Goal: Task Accomplishment & Management: Manage account settings

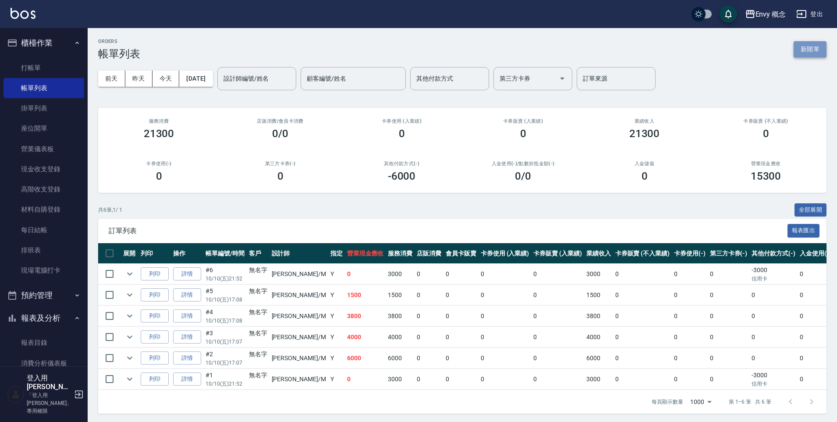
click at [818, 52] on button "新開單" at bounding box center [810, 49] width 33 height 16
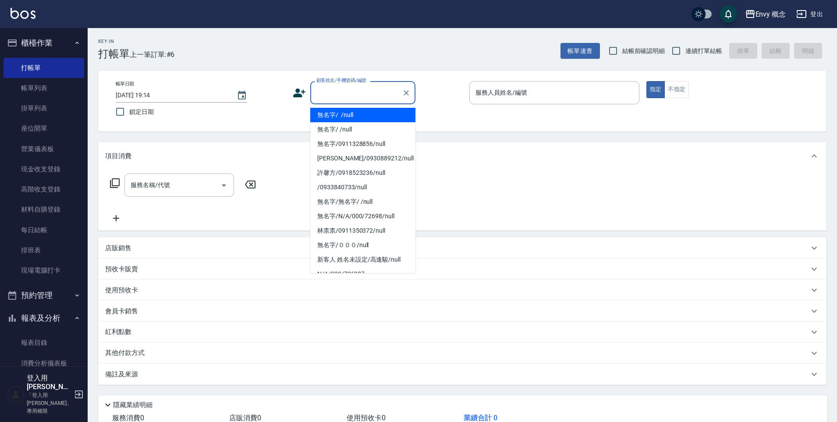
click at [337, 96] on input "顧客姓名/手機號碼/編號" at bounding box center [356, 92] width 84 height 15
click at [339, 116] on li "無名字/ /null" at bounding box center [362, 115] width 105 height 14
type input "無名字/ /null"
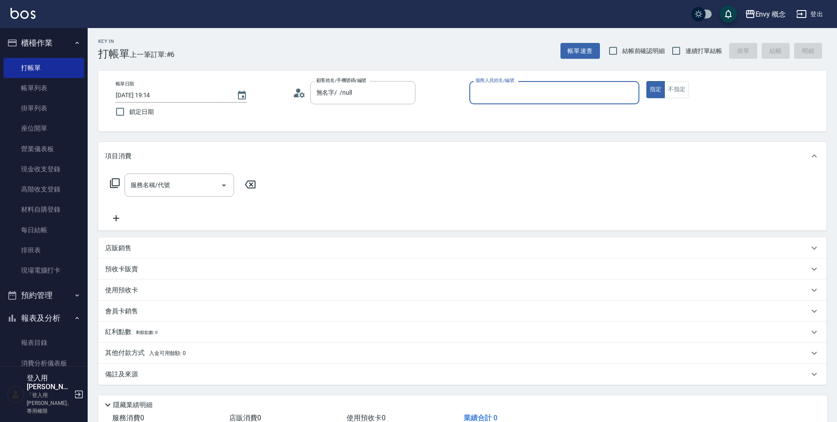
click at [497, 96] on input "服務人員姓名/編號" at bounding box center [555, 92] width 162 height 15
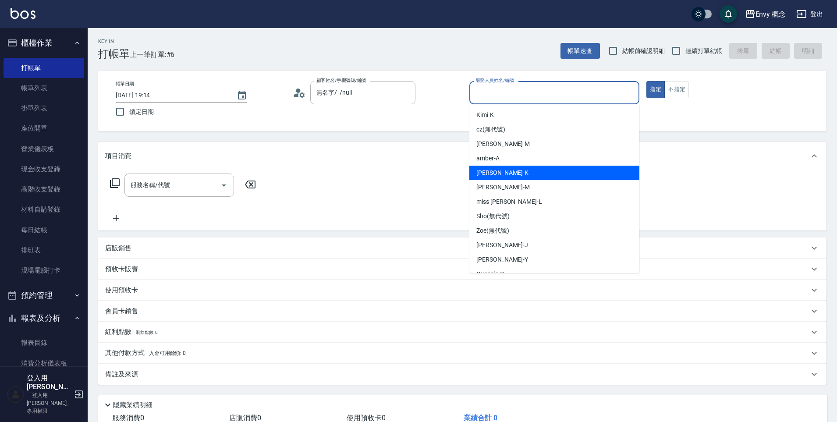
click at [500, 176] on div "Ken -K" at bounding box center [555, 173] width 170 height 14
type input "Ken-K"
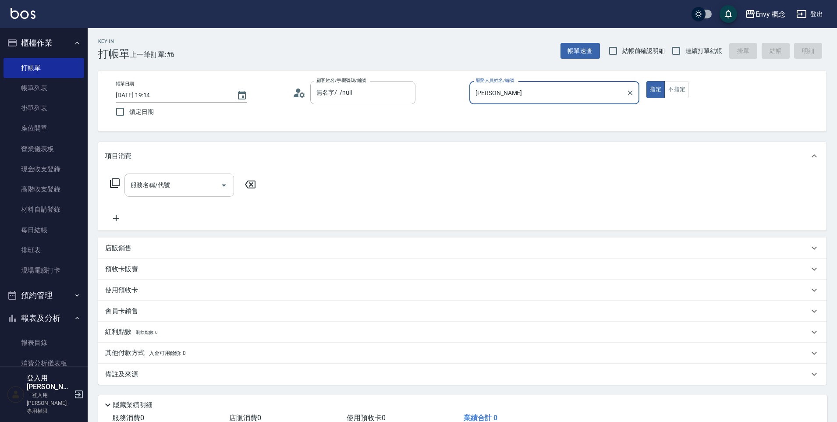
click at [166, 190] on input "服務名稱/代號" at bounding box center [172, 185] width 89 height 15
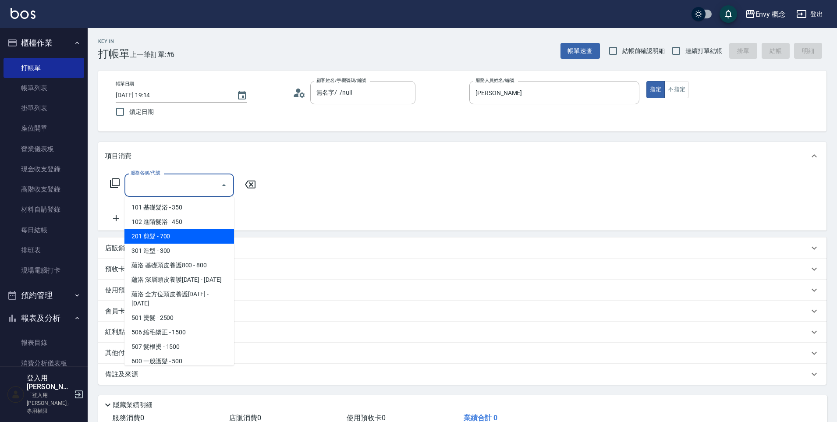
click at [171, 234] on span "201 剪髮 - 700" at bounding box center [180, 236] width 110 height 14
type input "201 剪髮(201)"
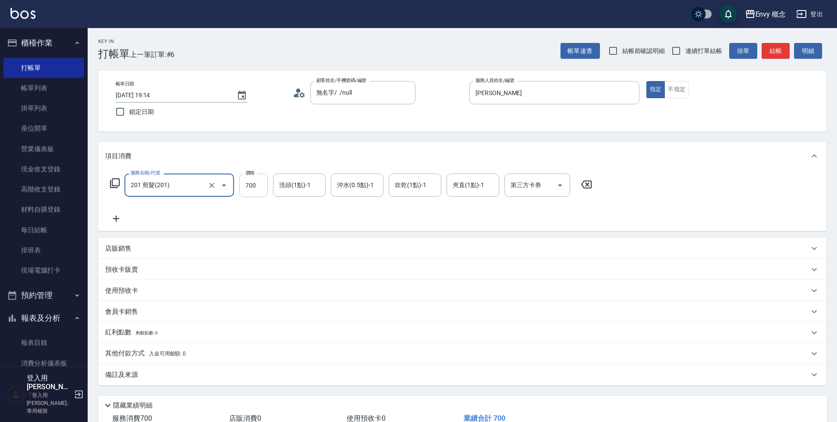
click at [257, 184] on input "700" at bounding box center [253, 186] width 29 height 24
type input "300"
click at [137, 351] on p "其他付款方式 入金可用餘額: 0" at bounding box center [145, 354] width 81 height 10
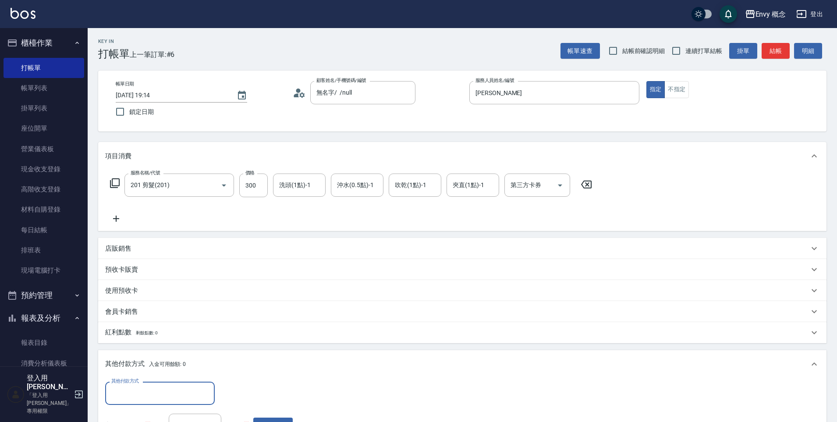
click at [145, 384] on div "其他付款方式" at bounding box center [160, 393] width 110 height 23
click at [155, 355] on span "信用卡" at bounding box center [160, 356] width 110 height 14
type input "信用卡"
drag, startPoint x: 238, startPoint y: 397, endPoint x: 225, endPoint y: 392, distance: 13.6
click at [225, 392] on input "0" at bounding box center [253, 394] width 66 height 24
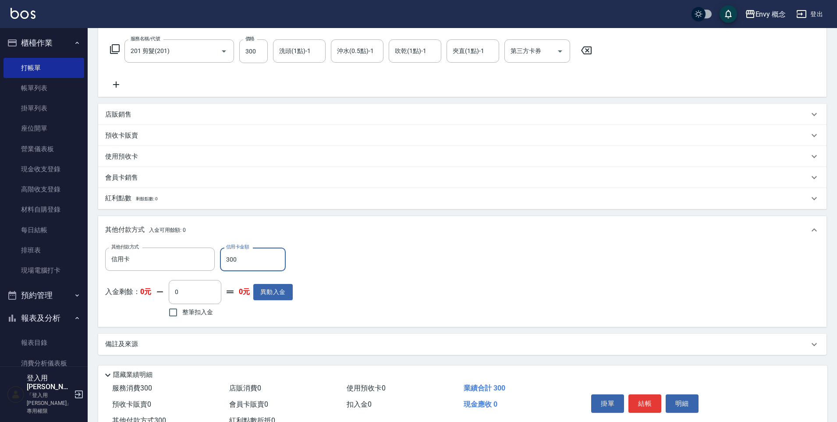
scroll to position [166, 0]
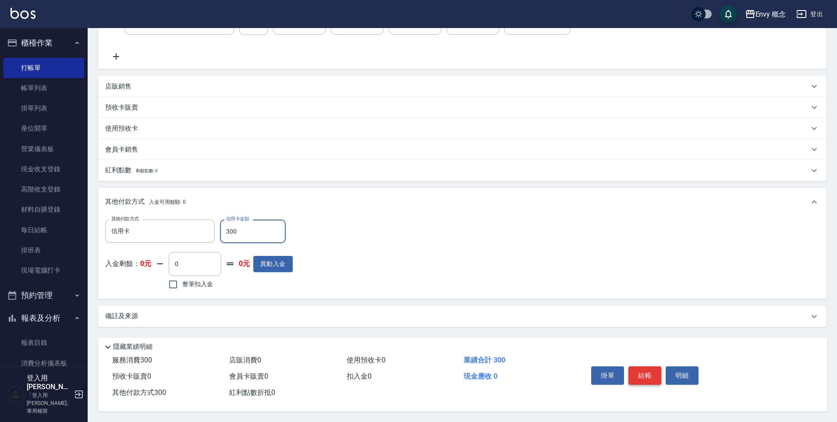
type input "300"
click at [641, 371] on button "結帳" at bounding box center [645, 376] width 33 height 18
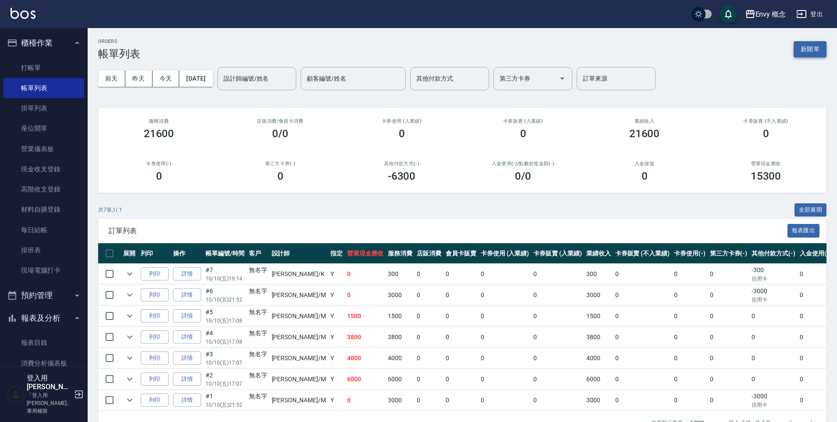
click at [815, 50] on button "新開單" at bounding box center [810, 49] width 33 height 16
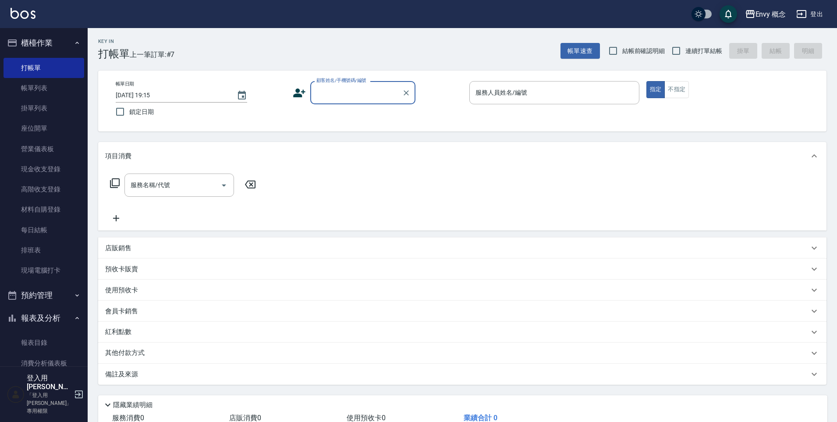
click at [371, 93] on input "顧客姓名/手機號碼/編號" at bounding box center [356, 92] width 84 height 15
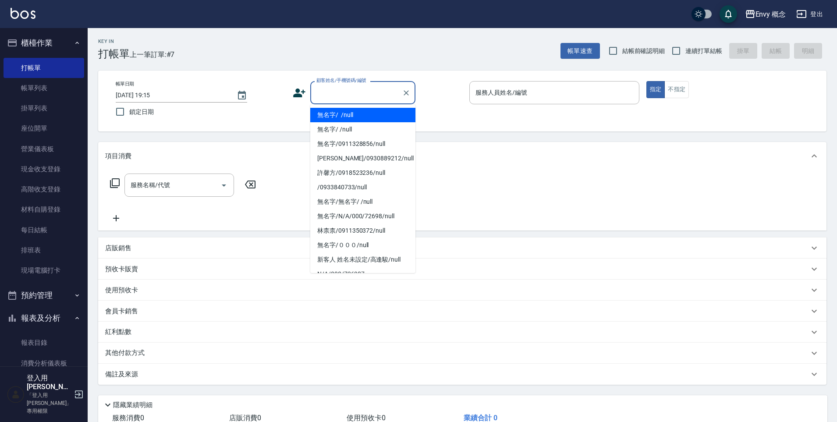
click at [347, 117] on li "無名字/ /null" at bounding box center [362, 115] width 105 height 14
type input "無名字/ /null"
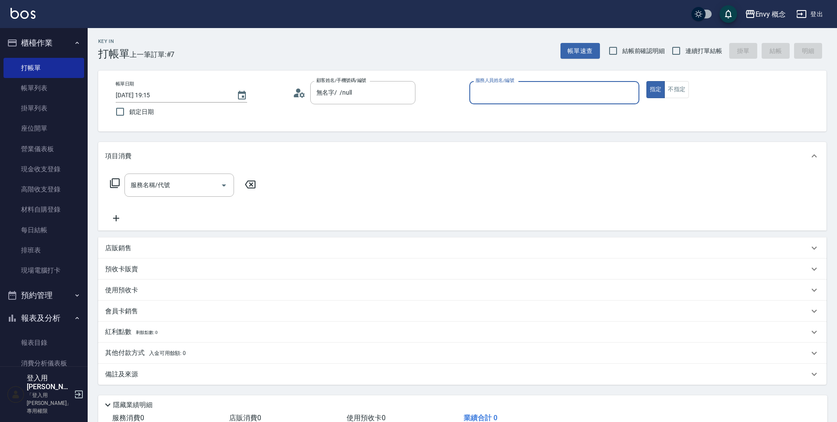
click at [509, 91] on input "服務人員姓名/編號" at bounding box center [555, 92] width 162 height 15
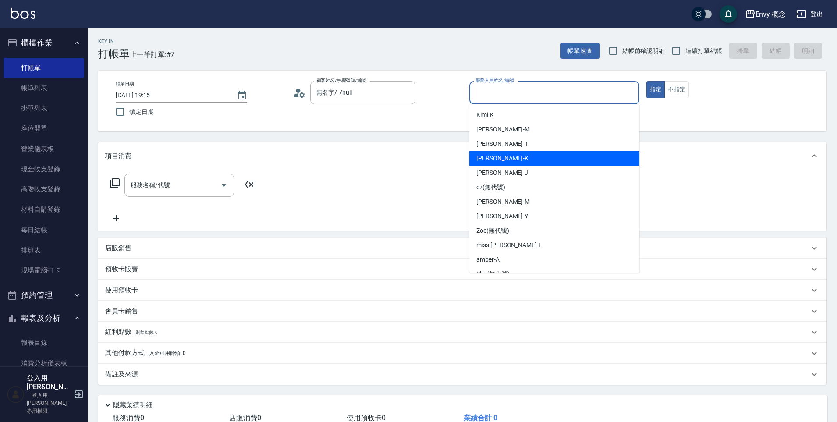
click at [500, 154] on div "Ken -K" at bounding box center [555, 158] width 170 height 14
type input "Ken-K"
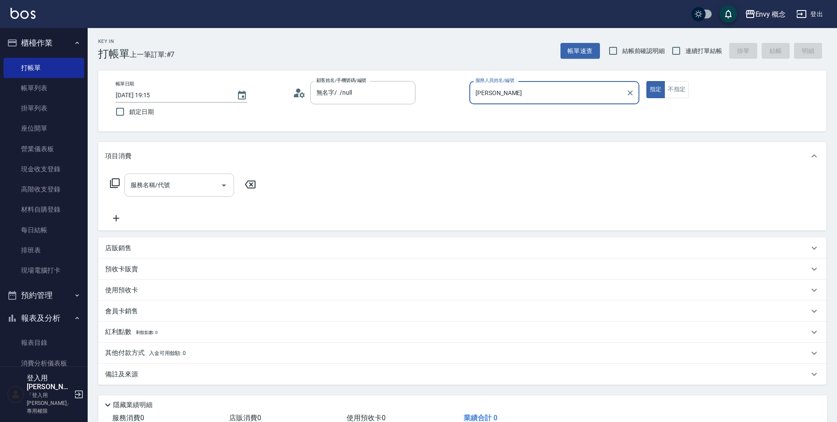
click at [160, 189] on div "服務名稱/代號 服務名稱/代號" at bounding box center [180, 185] width 110 height 23
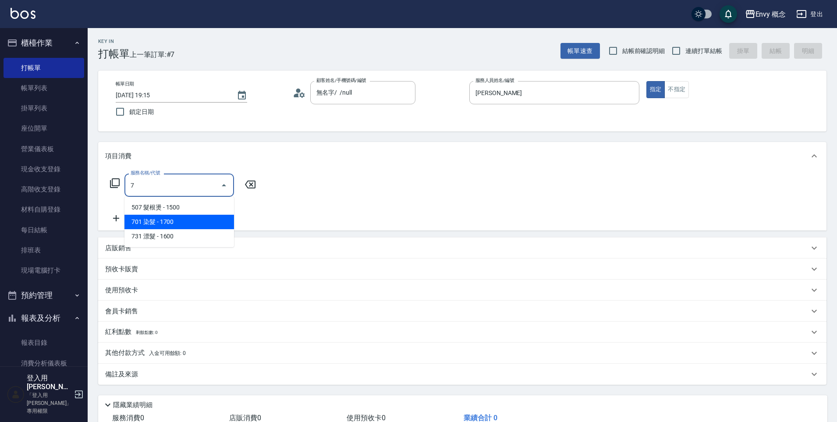
click at [172, 224] on span "701 染髮 - 1700" at bounding box center [180, 222] width 110 height 14
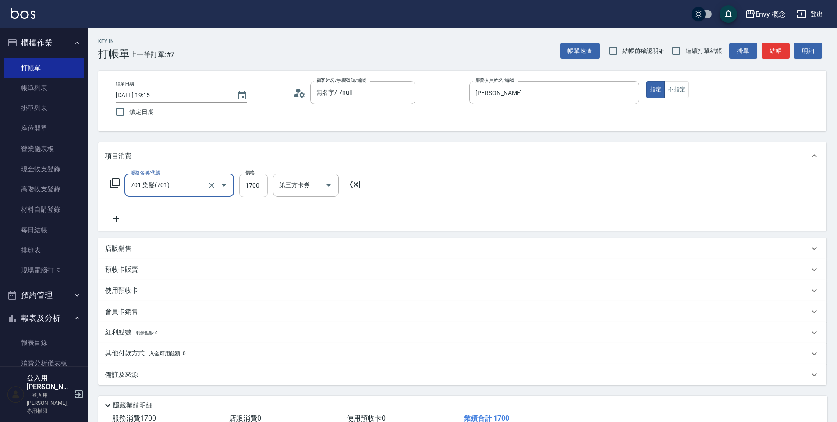
type input "701 染髮(701)"
click at [262, 186] on input "1700" at bounding box center [253, 186] width 29 height 24
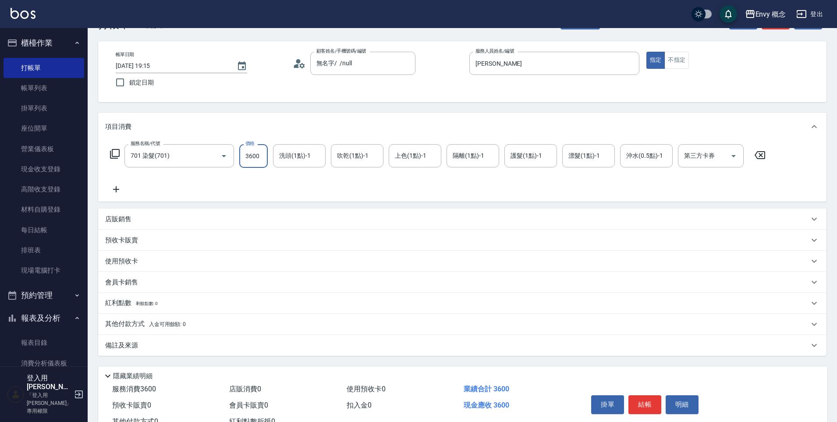
scroll to position [62, 0]
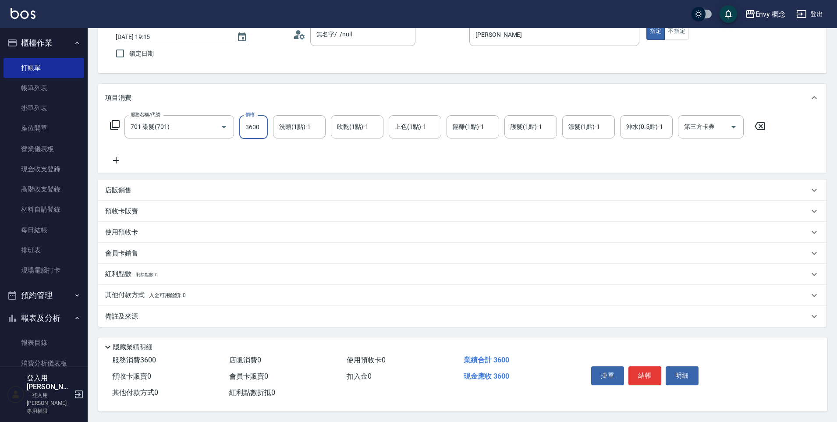
type input "3600"
click at [131, 293] on p "其他付款方式 入金可用餘額: 0" at bounding box center [145, 296] width 81 height 10
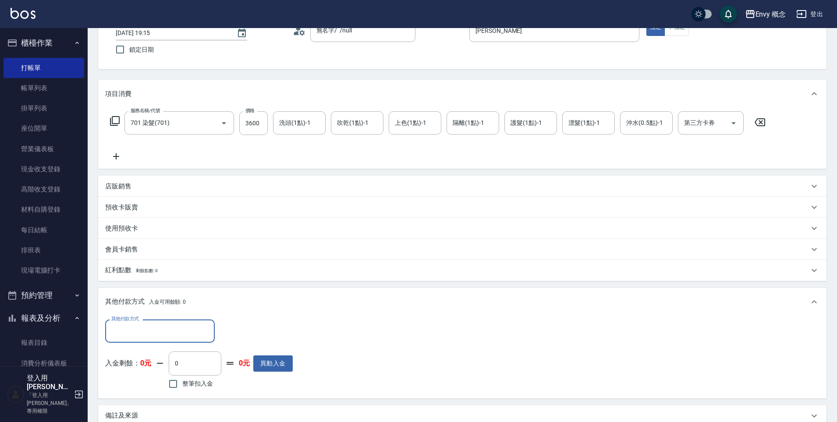
scroll to position [0, 0]
click at [140, 322] on div "其他付款方式" at bounding box center [160, 331] width 110 height 23
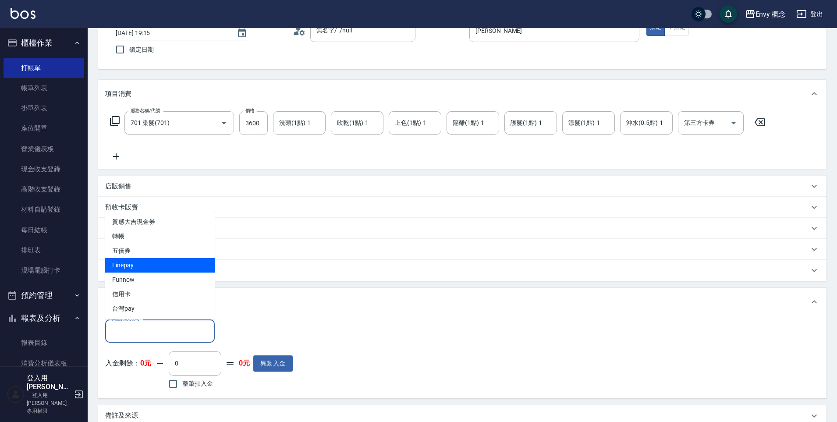
click at [153, 271] on span "Linepay" at bounding box center [160, 265] width 110 height 14
type input "Linepay"
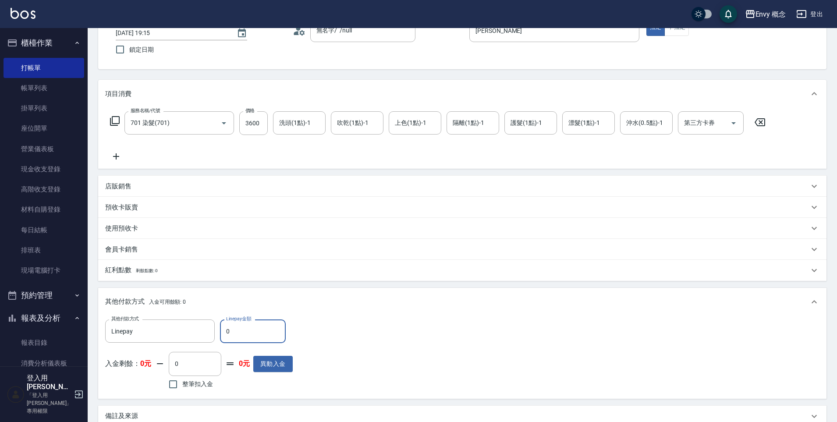
drag, startPoint x: 233, startPoint y: 332, endPoint x: 223, endPoint y: 330, distance: 9.9
click at [223, 330] on input "0" at bounding box center [253, 332] width 66 height 24
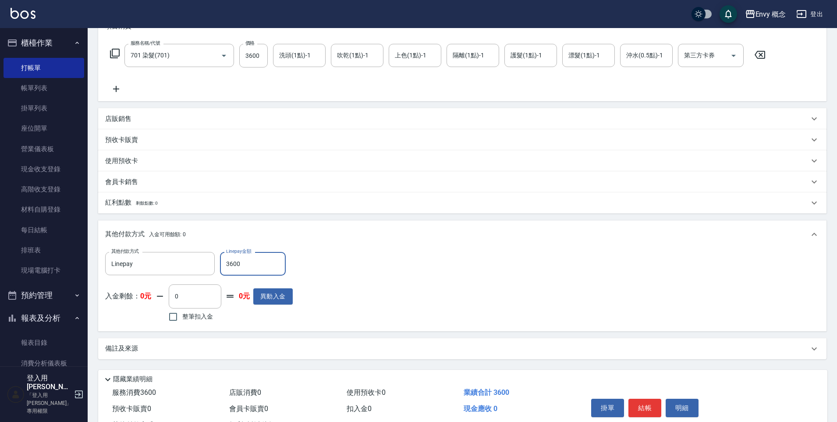
scroll to position [130, 0]
type input "3600"
click at [648, 402] on button "結帳" at bounding box center [645, 408] width 33 height 18
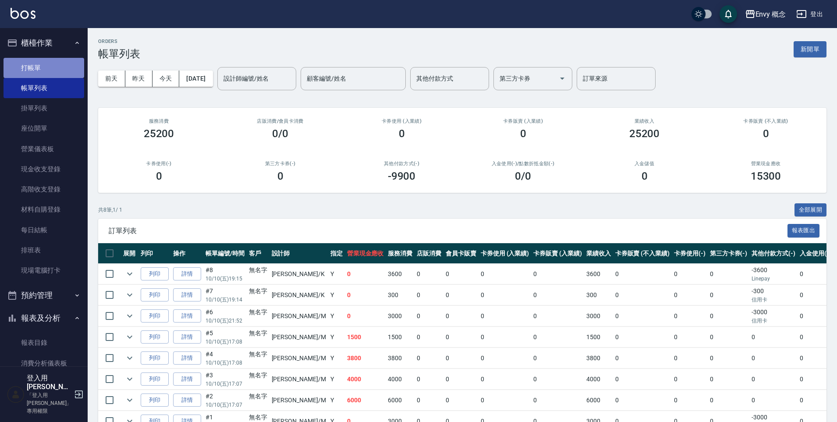
click at [61, 75] on link "打帳單" at bounding box center [44, 68] width 81 height 20
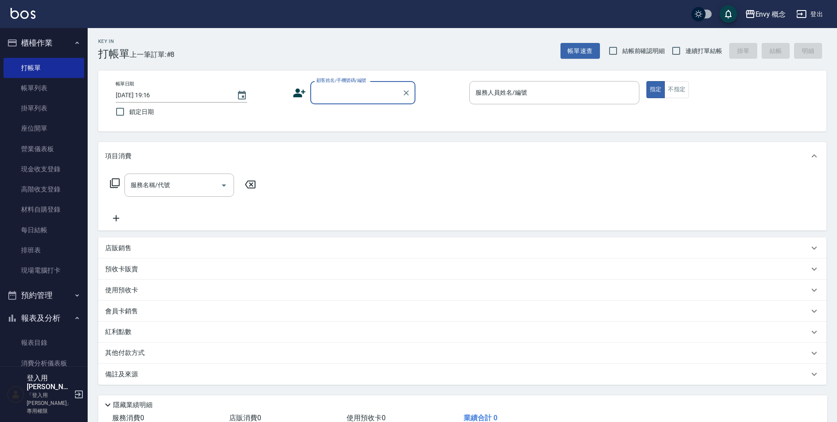
click at [347, 99] on input "顧客姓名/手機號碼/編號" at bounding box center [356, 92] width 84 height 15
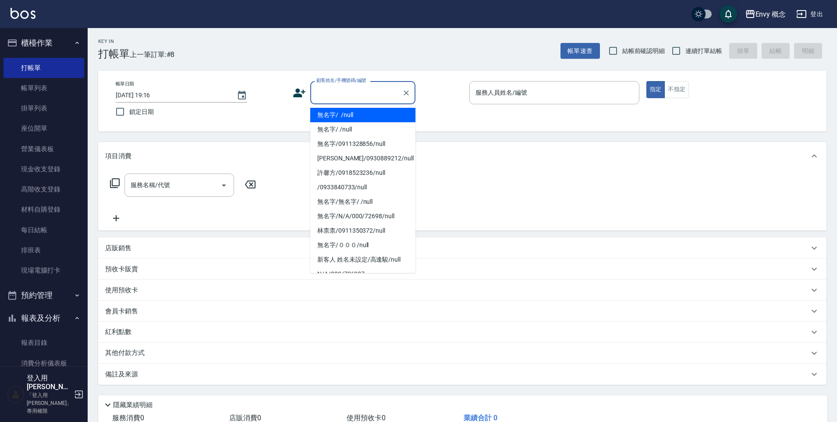
click at [346, 110] on li "無名字/ /null" at bounding box center [362, 115] width 105 height 14
type input "無名字/ /null"
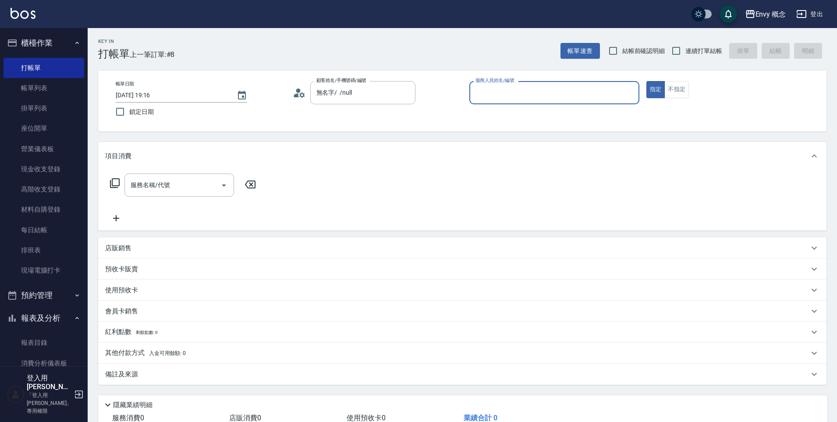
click at [506, 93] on input "服務人員姓名/編號" at bounding box center [555, 92] width 162 height 15
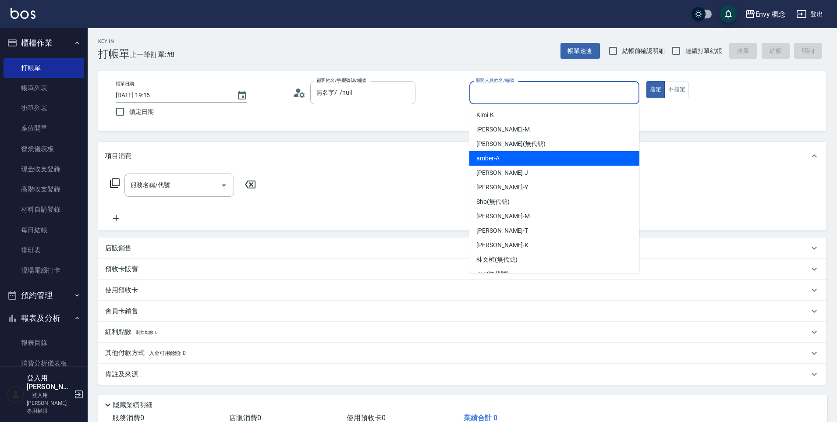
click at [511, 170] on div "Jessie -J" at bounding box center [555, 173] width 170 height 14
type input "Jessie-J"
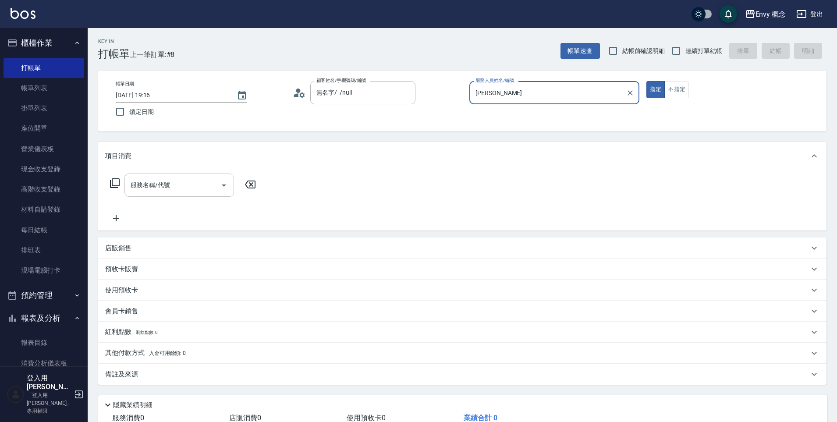
click at [174, 192] on input "服務名稱/代號" at bounding box center [172, 185] width 89 height 15
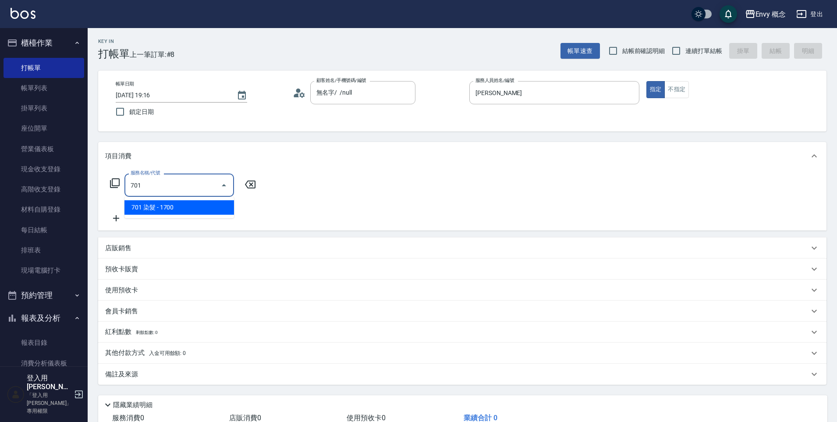
type input "701 染髮(701)"
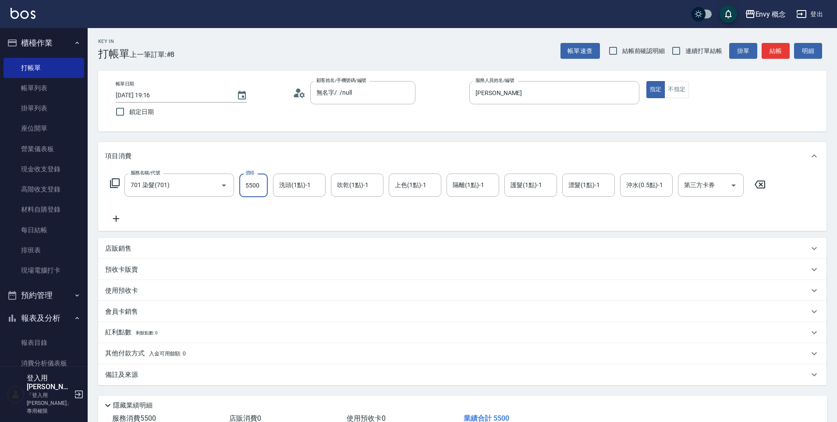
type input "5500"
click at [167, 351] on span "入金可用餘額: 0" at bounding box center [167, 354] width 37 height 6
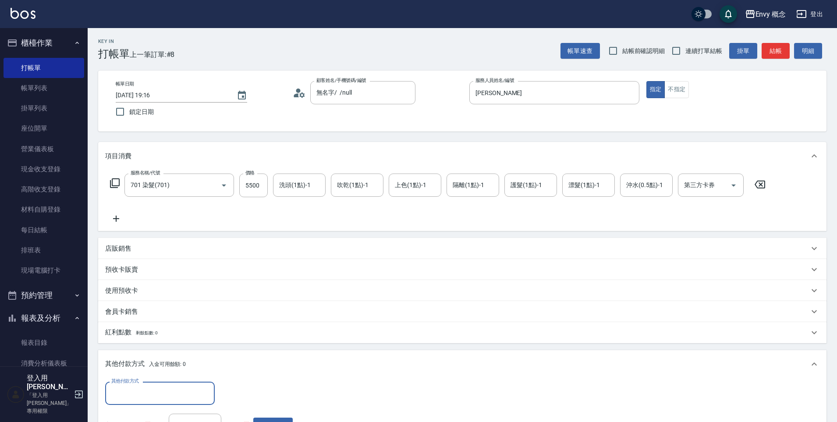
click at [147, 388] on input "其他付款方式" at bounding box center [160, 393] width 102 height 15
click at [146, 352] on span "信用卡" at bounding box center [160, 356] width 110 height 14
type input "信用卡"
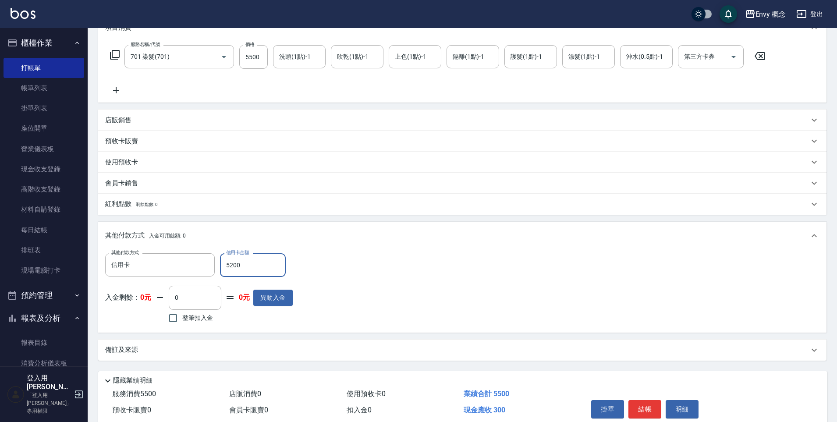
scroll to position [166, 0]
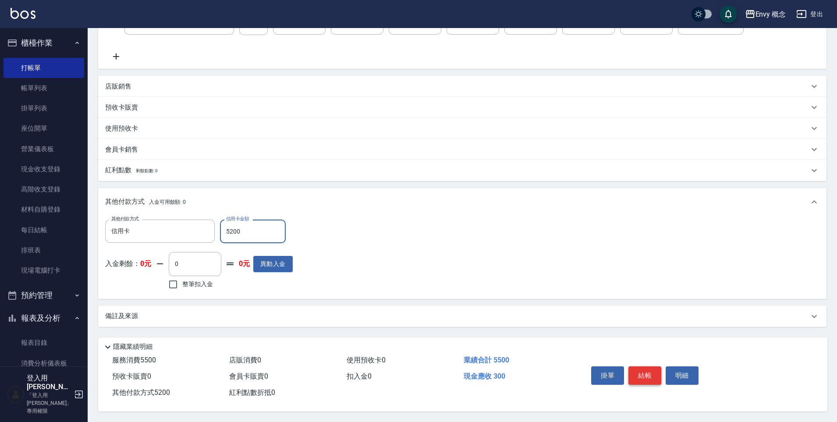
type input "5200"
click at [639, 375] on button "結帳" at bounding box center [645, 376] width 33 height 18
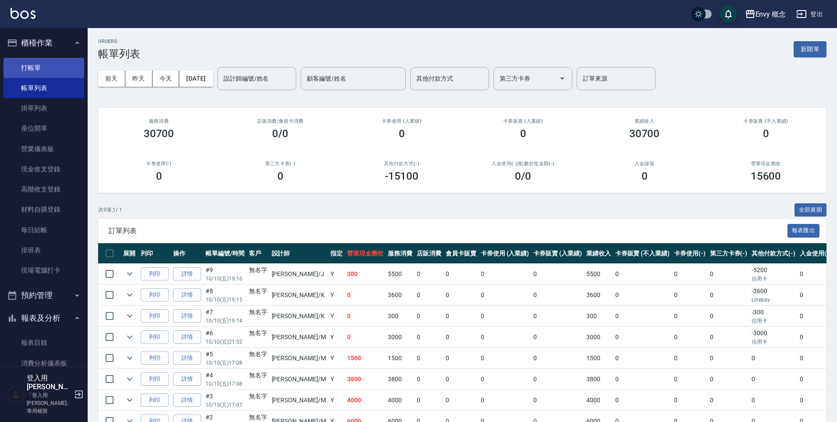
click at [69, 68] on link "打帳單" at bounding box center [44, 68] width 81 height 20
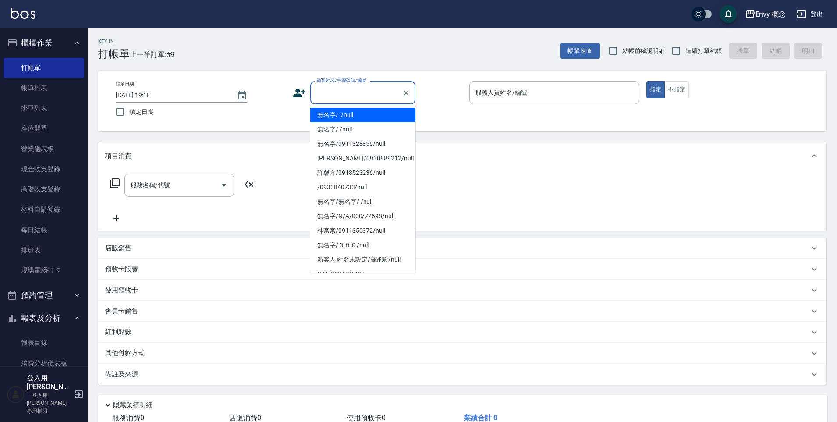
click at [351, 92] on input "顧客姓名/手機號碼/編號" at bounding box center [356, 92] width 84 height 15
click at [356, 110] on li "無名字/ /null" at bounding box center [362, 115] width 105 height 14
type input "無名字/ /null"
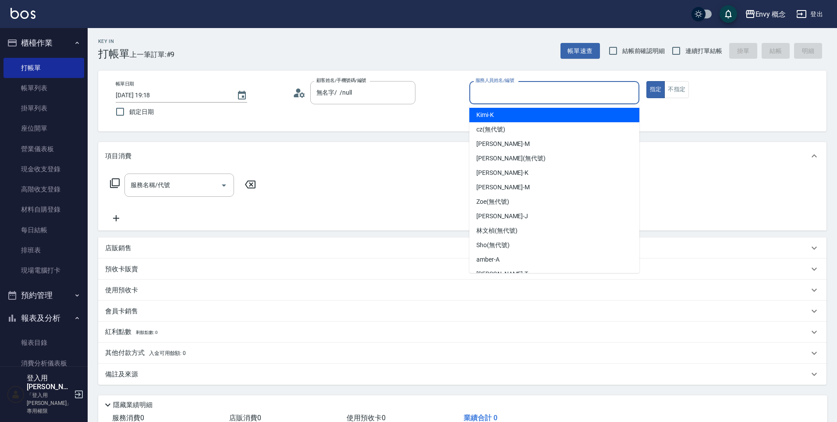
click at [494, 93] on input "服務人員姓名/編號" at bounding box center [555, 92] width 162 height 15
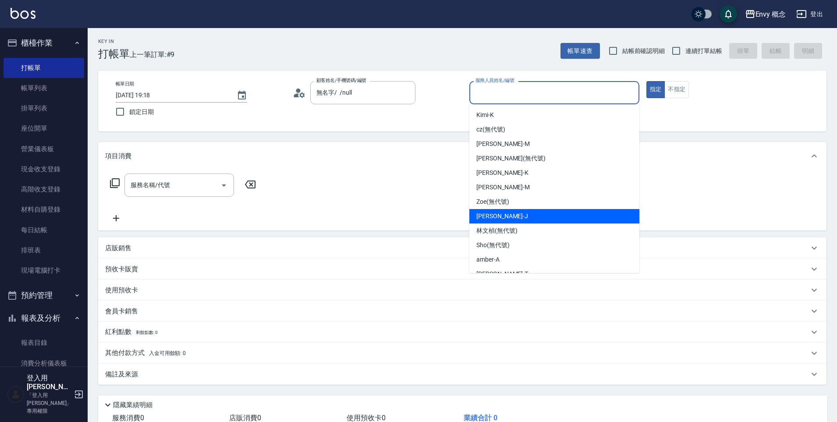
click at [510, 217] on div "Jessie -J" at bounding box center [555, 216] width 170 height 14
type input "Jessie-J"
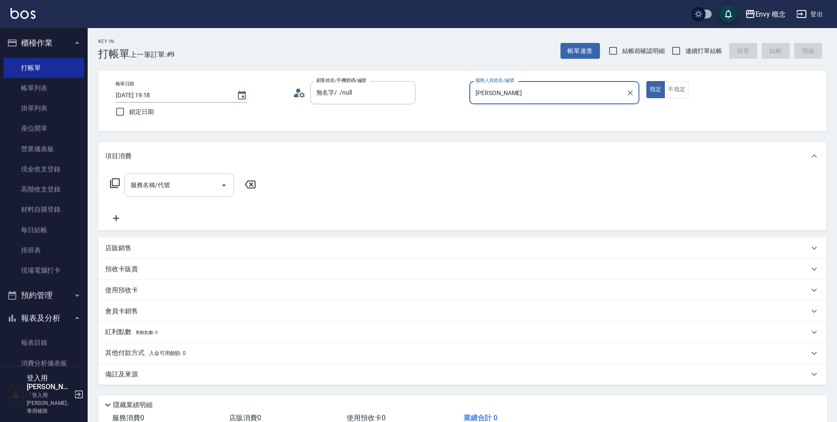
click at [206, 181] on input "服務名稱/代號" at bounding box center [172, 185] width 89 height 15
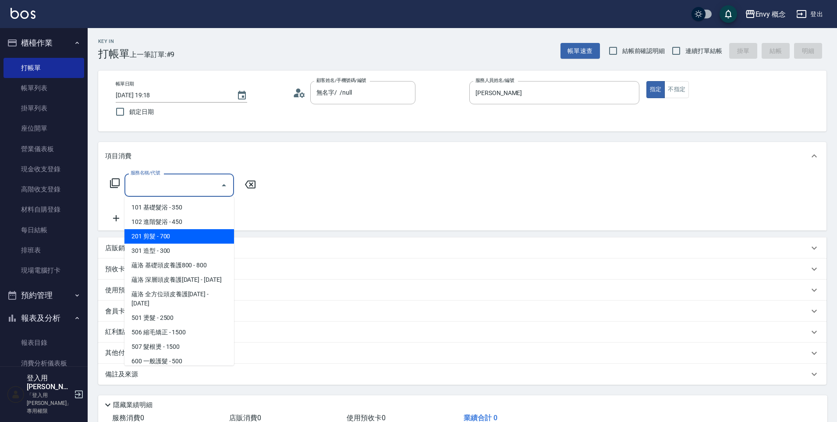
click at [187, 235] on span "201 剪髮 - 700" at bounding box center [180, 236] width 110 height 14
type input "201 剪髮(201)"
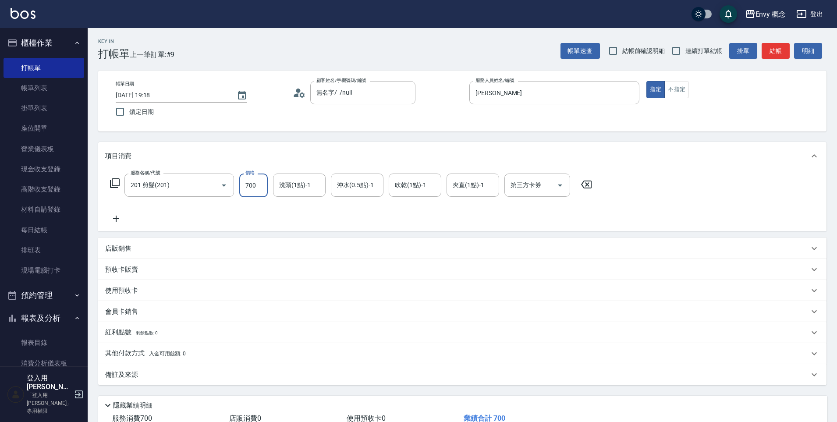
click at [253, 187] on input "700" at bounding box center [253, 186] width 29 height 24
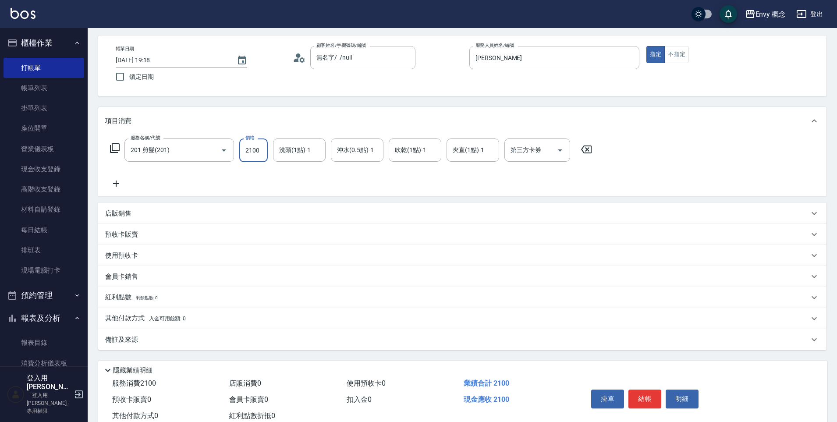
scroll to position [62, 0]
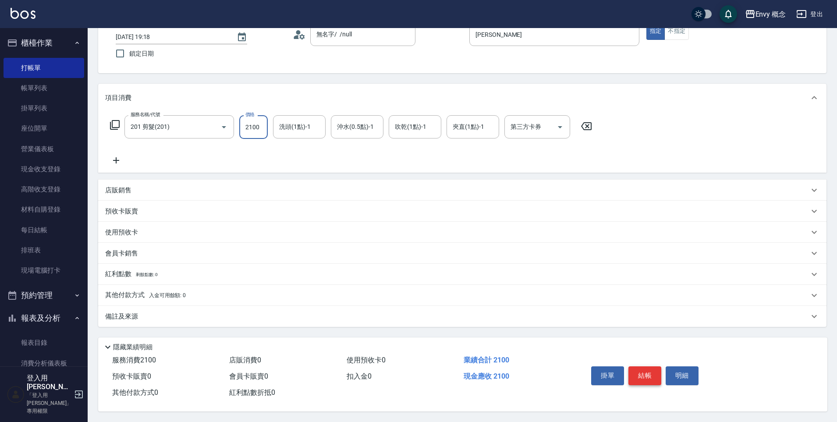
type input "2100"
click at [641, 370] on button "結帳" at bounding box center [645, 376] width 33 height 18
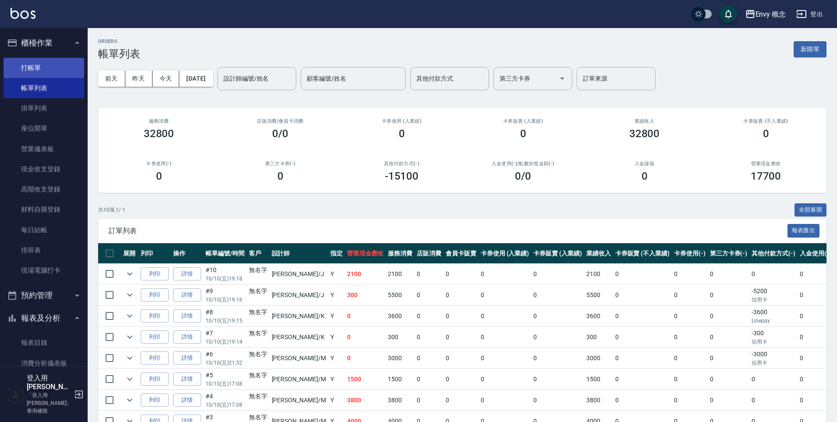
click at [57, 67] on link "打帳單" at bounding box center [44, 68] width 81 height 20
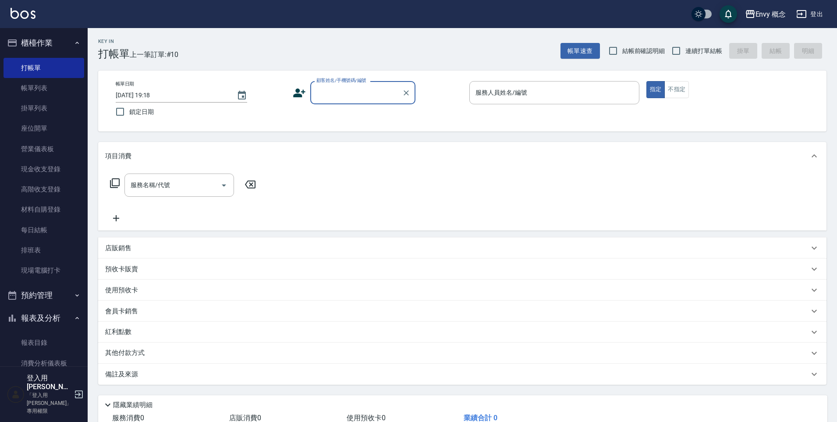
click at [322, 92] on input "顧客姓名/手機號碼/編號" at bounding box center [356, 92] width 84 height 15
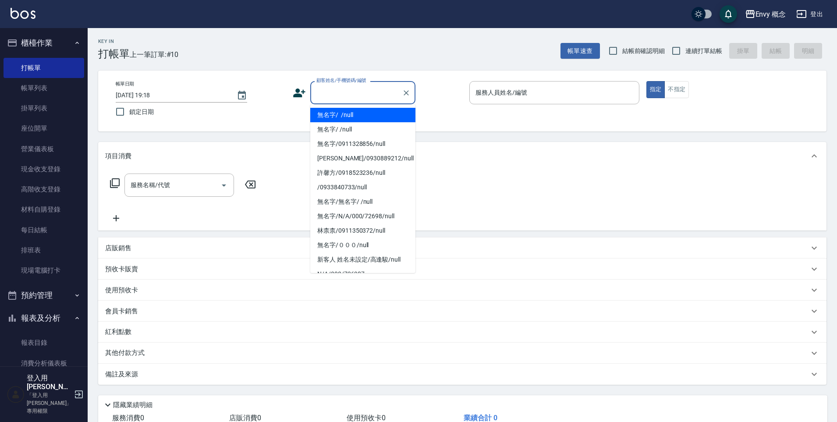
click at [344, 110] on li "無名字/ /null" at bounding box center [362, 115] width 105 height 14
type input "無名字/ /null"
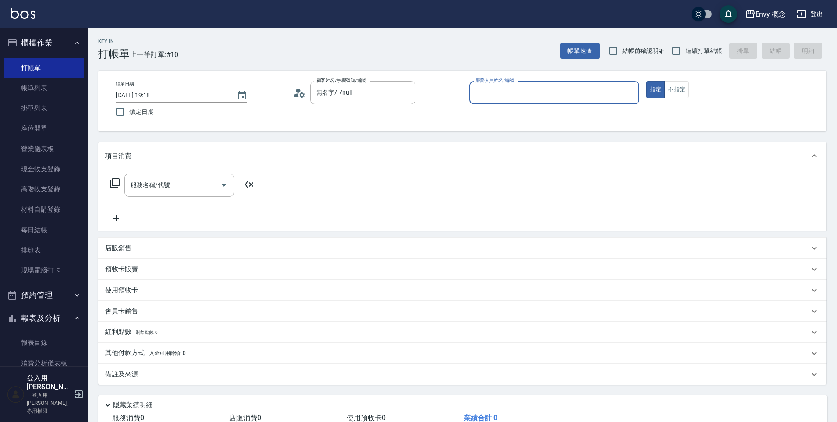
click at [502, 91] on input "服務人員姓名/編號" at bounding box center [555, 92] width 162 height 15
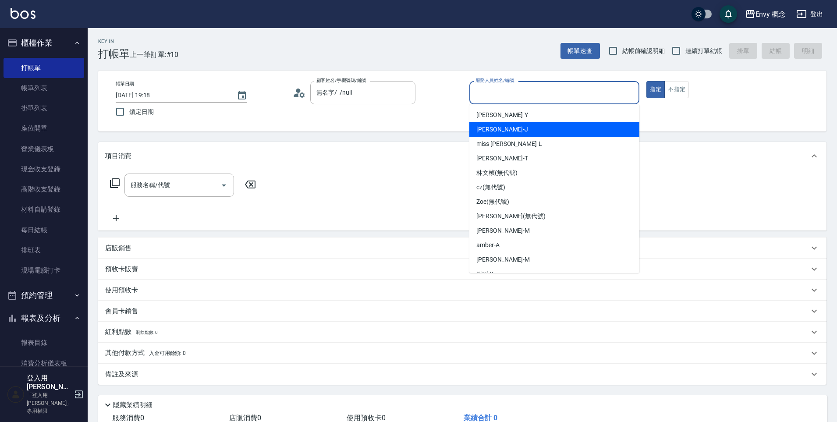
click at [485, 132] on span "Jessie -J" at bounding box center [503, 129] width 52 height 9
type input "Jessie-J"
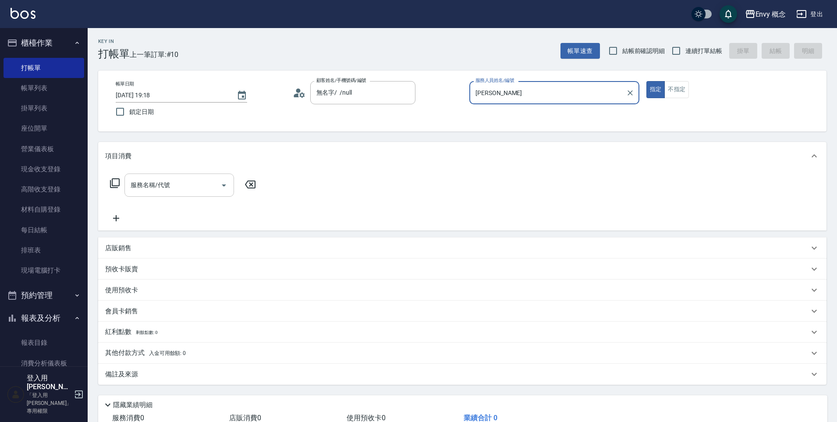
click at [137, 196] on div "服務名稱/代號" at bounding box center [180, 185] width 110 height 23
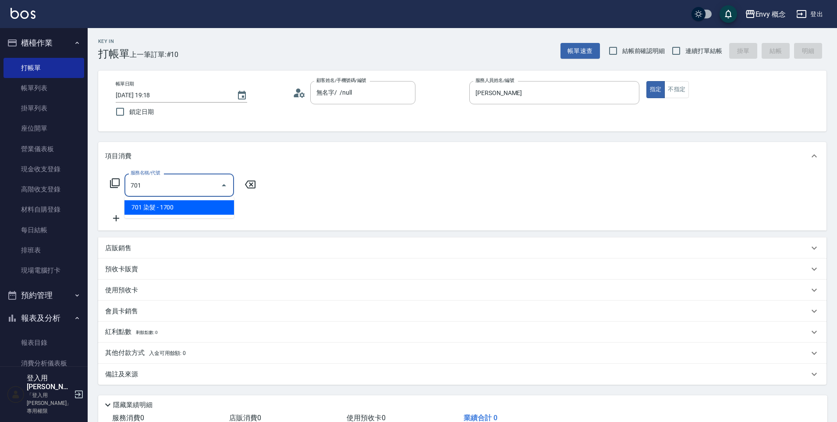
type input "701 染髮(701)"
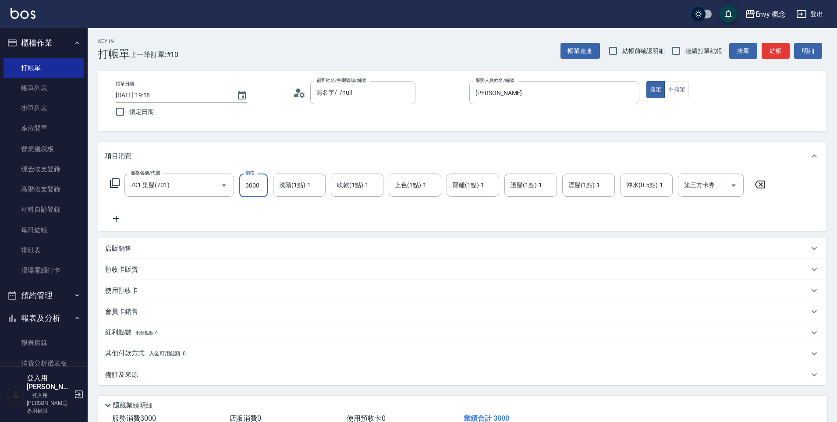
scroll to position [2, 0]
type input "3000"
click at [125, 357] on div "其他付款方式 入金可用餘額: 0" at bounding box center [462, 352] width 729 height 21
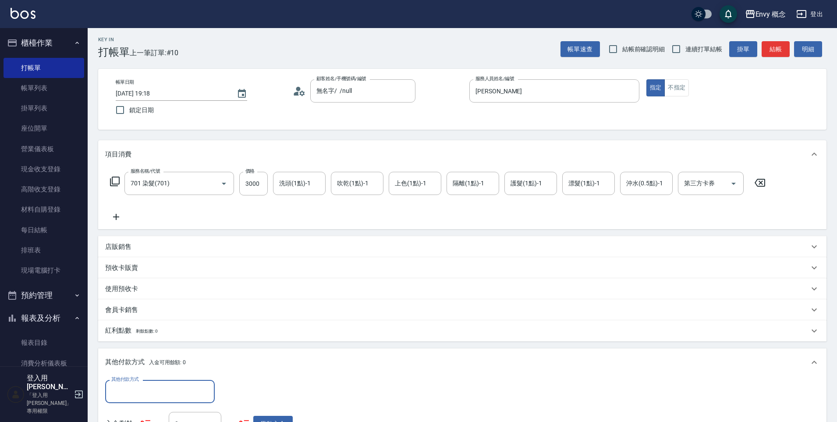
scroll to position [0, 0]
click at [149, 400] on div "其他付款方式" at bounding box center [160, 391] width 110 height 23
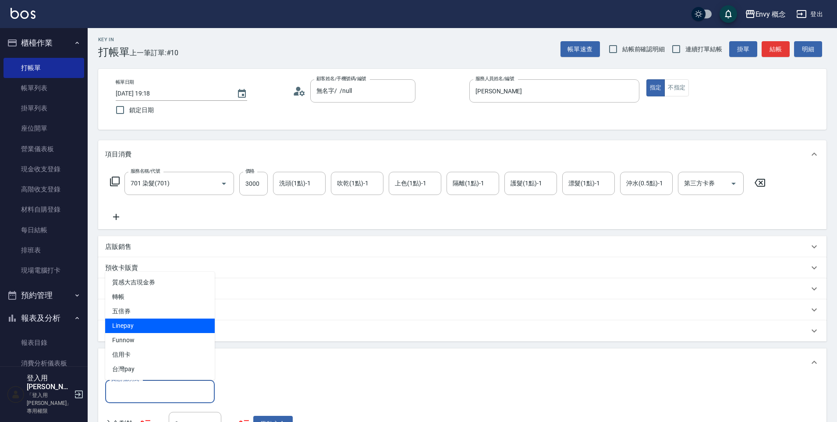
click at [133, 331] on span "Linepay" at bounding box center [160, 326] width 110 height 14
type input "Linepay"
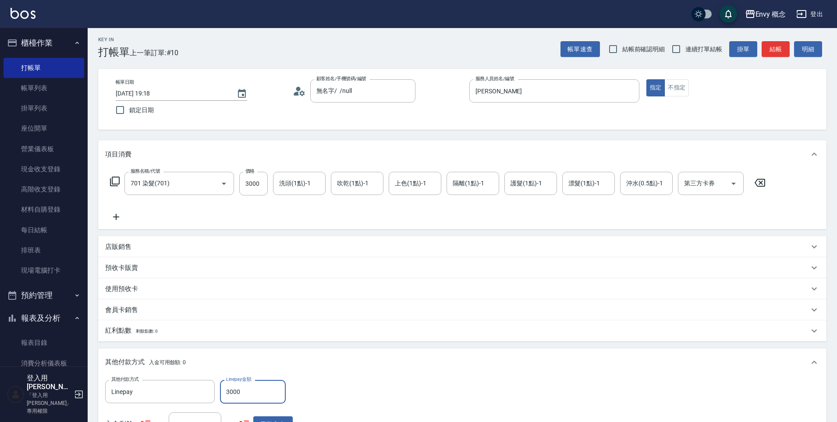
scroll to position [166, 0]
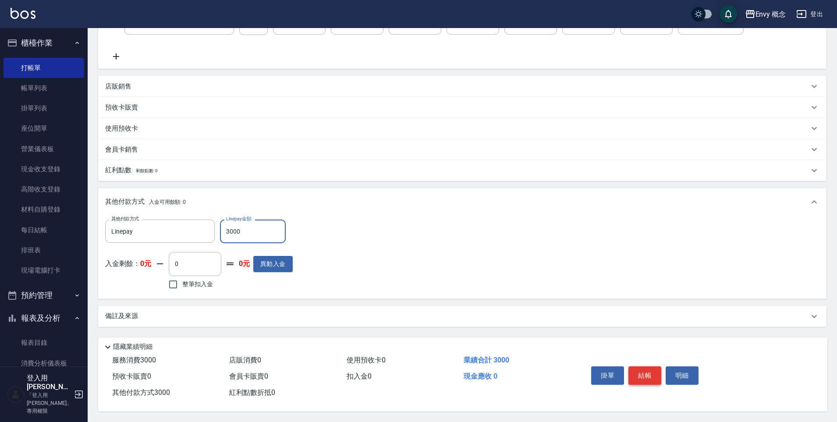
type input "3000"
click at [643, 372] on button "結帳" at bounding box center [645, 376] width 33 height 18
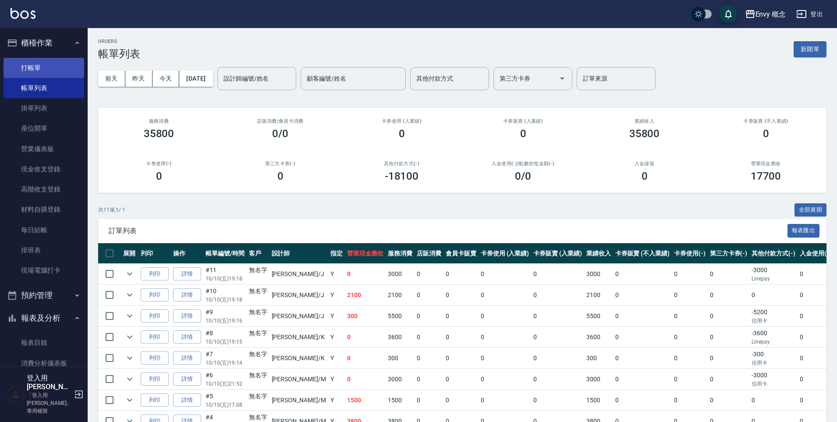
click at [51, 67] on link "打帳單" at bounding box center [44, 68] width 81 height 20
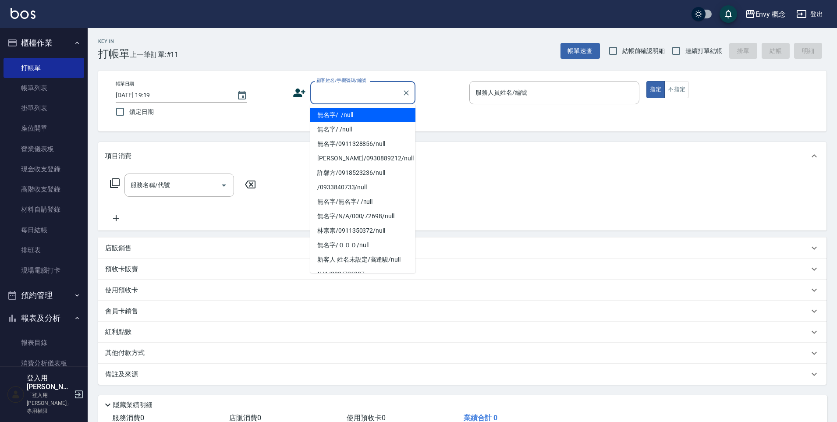
click at [323, 98] on input "顧客姓名/手機號碼/編號" at bounding box center [356, 92] width 84 height 15
click at [325, 114] on li "無名字/ /null" at bounding box center [362, 115] width 105 height 14
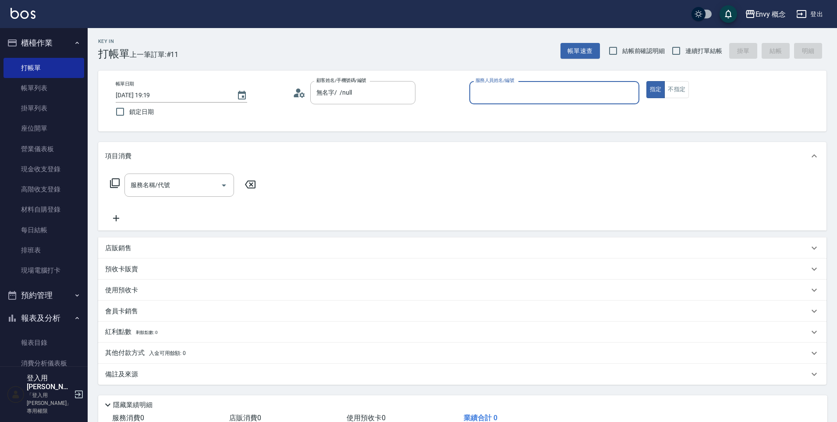
type input "無名字/ /null"
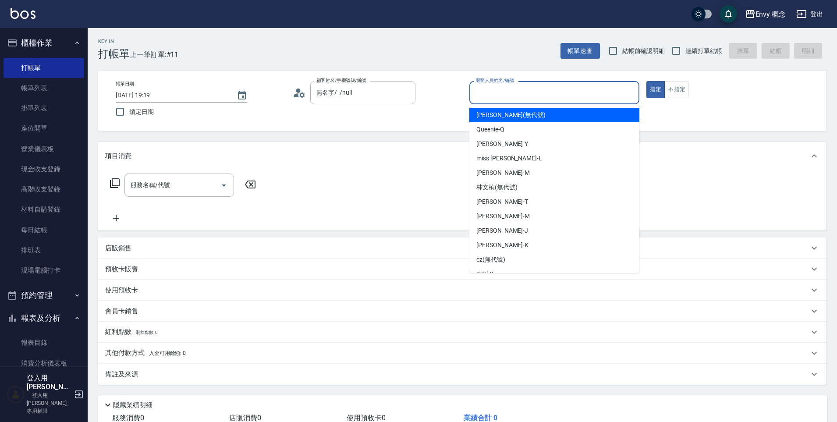
click at [485, 97] on input "服務人員姓名/編號" at bounding box center [555, 92] width 162 height 15
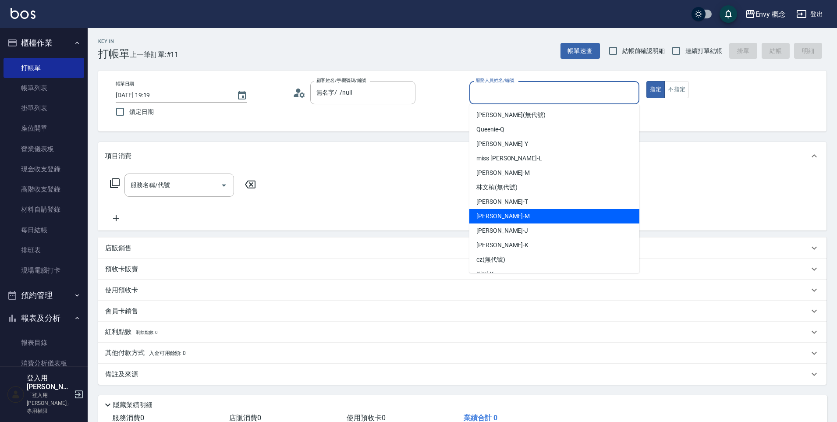
click at [525, 224] on ul "liz (無代號) Queenie -Q Yang -Y miss liz -L 張力云 -M 林文楨 (無代號) Tim -T Molly -M Jessi…" at bounding box center [555, 188] width 170 height 169
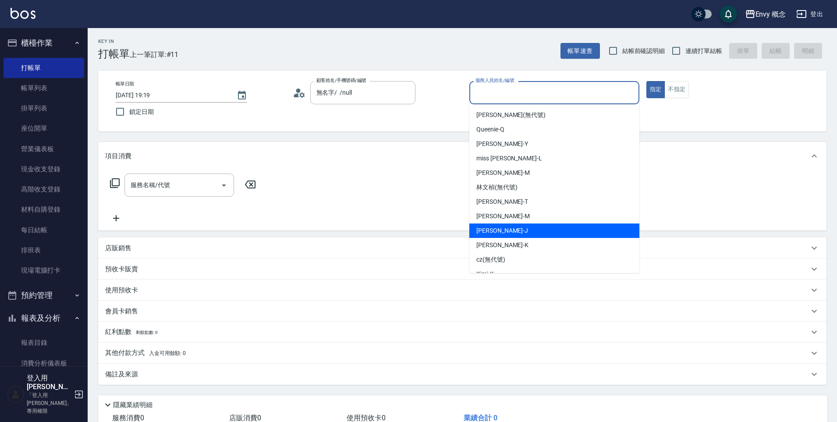
click at [525, 224] on div "Jessie -J" at bounding box center [555, 231] width 170 height 14
type input "Jessie-J"
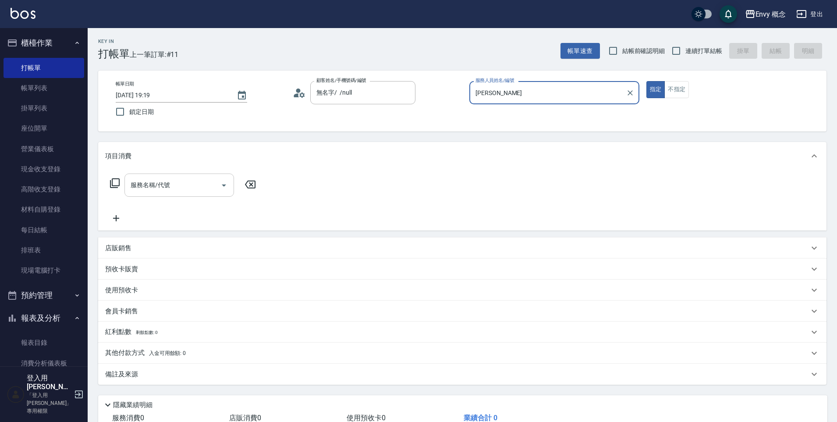
click at [217, 176] on div at bounding box center [223, 185] width 13 height 23
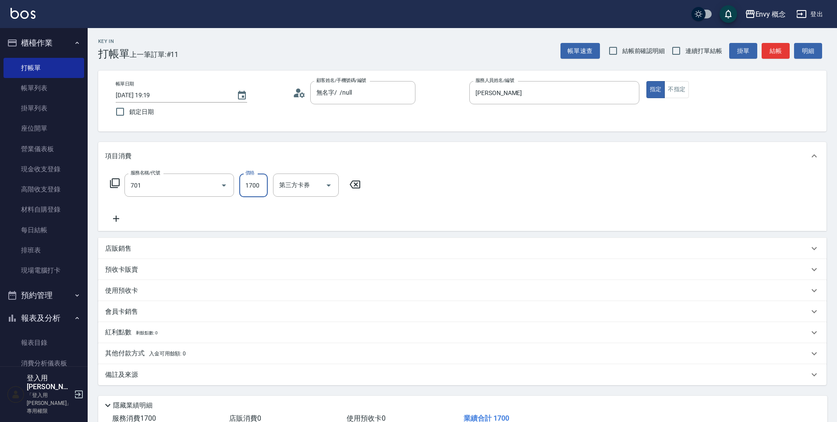
type input "701 染髮(701)"
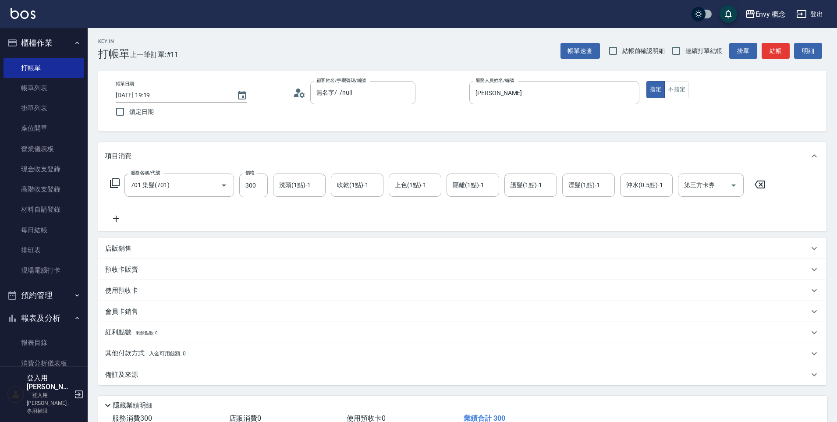
click at [128, 352] on p "其他付款方式 入金可用餘額: 0" at bounding box center [145, 354] width 81 height 10
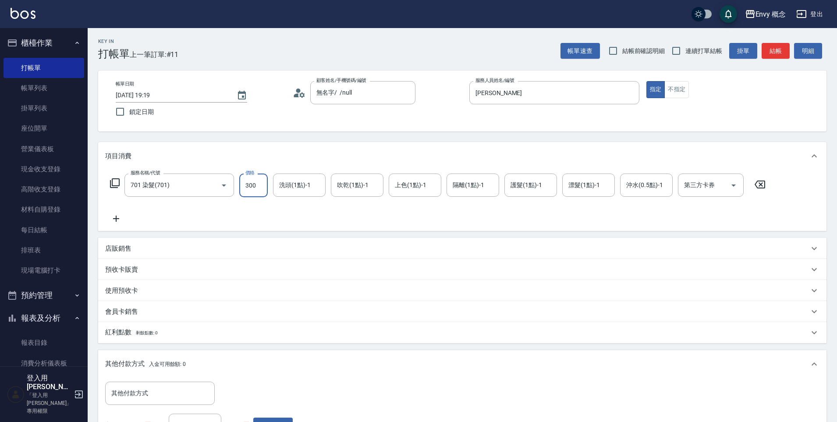
click at [258, 187] on input "300" at bounding box center [253, 186] width 29 height 24
type input "3000"
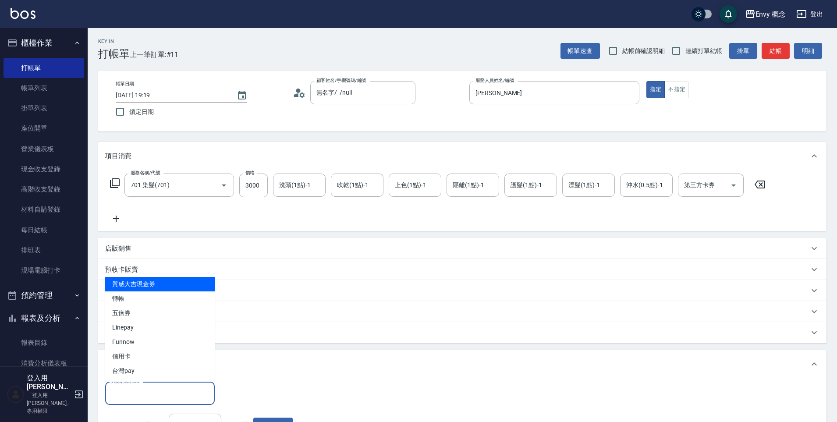
click at [151, 399] on input "其他付款方式" at bounding box center [160, 393] width 102 height 15
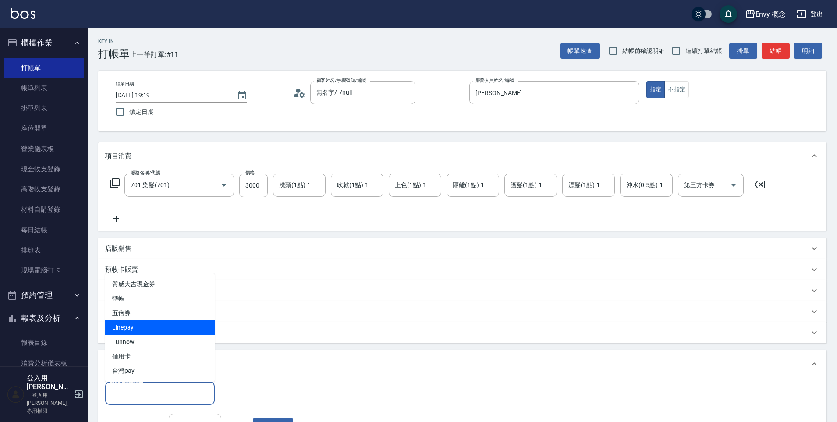
drag, startPoint x: 145, startPoint y: 335, endPoint x: 148, endPoint y: 330, distance: 5.5
click at [148, 330] on ul "質感大吉現金券 轉帳 五倍券 Linepay Funnow 信用卡 台灣pay" at bounding box center [160, 328] width 110 height 108
click at [148, 330] on span "Linepay" at bounding box center [160, 328] width 110 height 14
type input "Linepay"
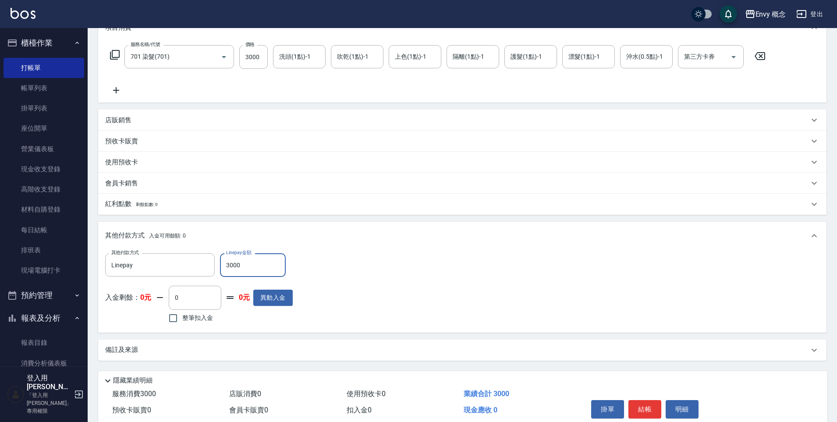
scroll to position [166, 0]
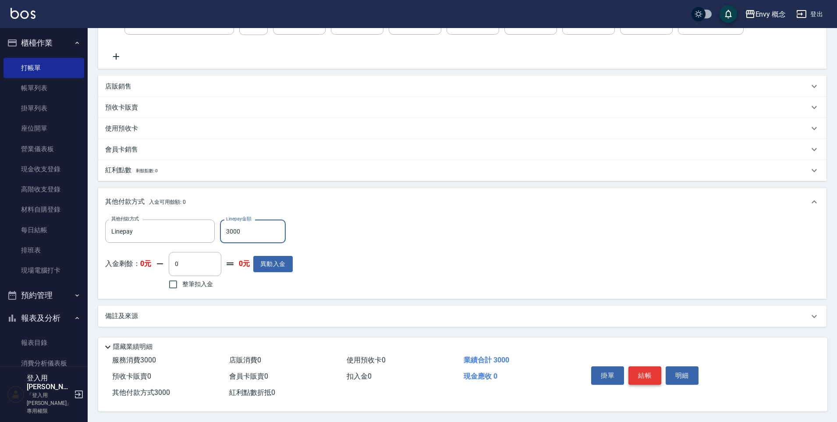
type input "3000"
click at [636, 372] on button "結帳" at bounding box center [645, 376] width 33 height 18
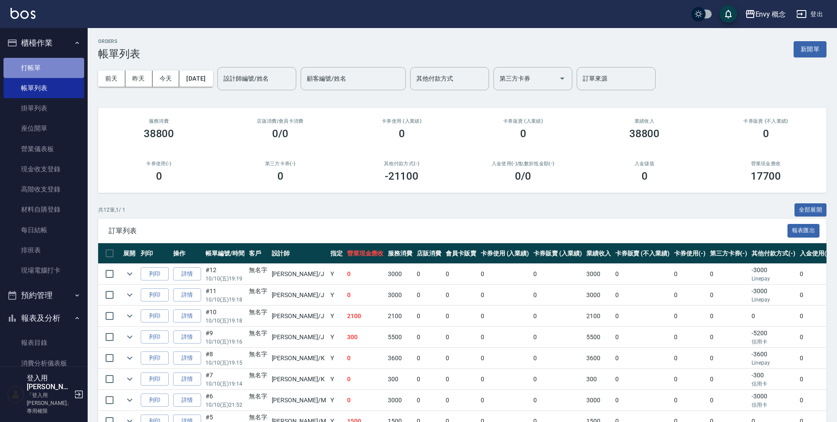
click at [53, 70] on link "打帳單" at bounding box center [44, 68] width 81 height 20
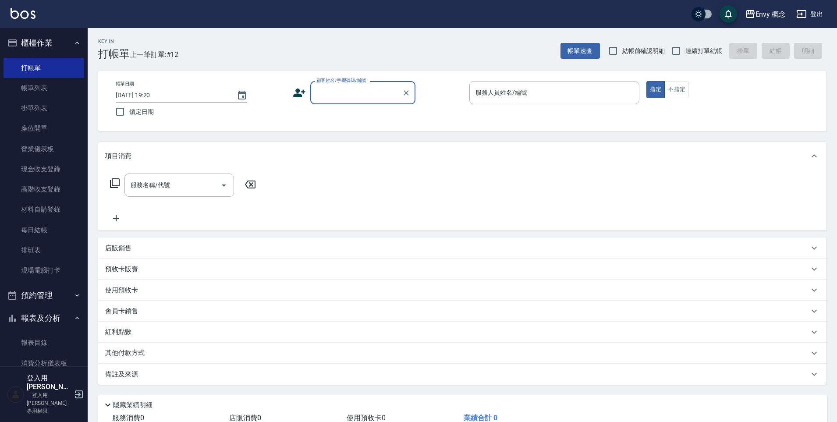
click at [354, 94] on input "顧客姓名/手機號碼/編號" at bounding box center [356, 92] width 84 height 15
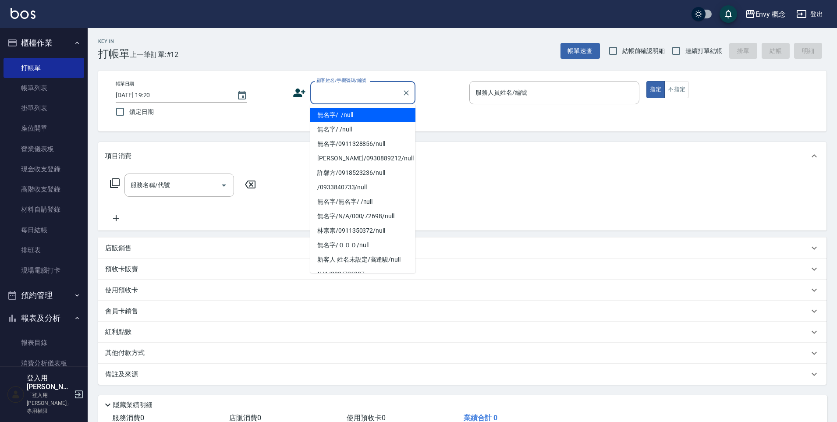
click at [355, 111] on li "無名字/ /null" at bounding box center [362, 115] width 105 height 14
type input "無名字/ /null"
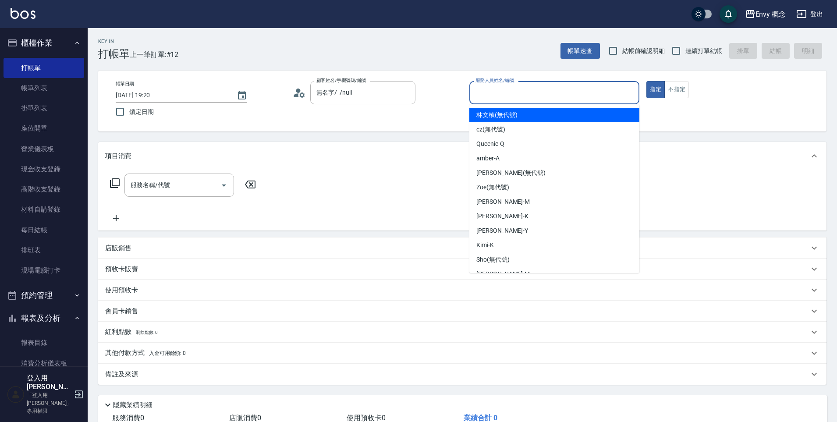
click at [500, 96] on input "服務人員姓名/編號" at bounding box center [555, 92] width 162 height 15
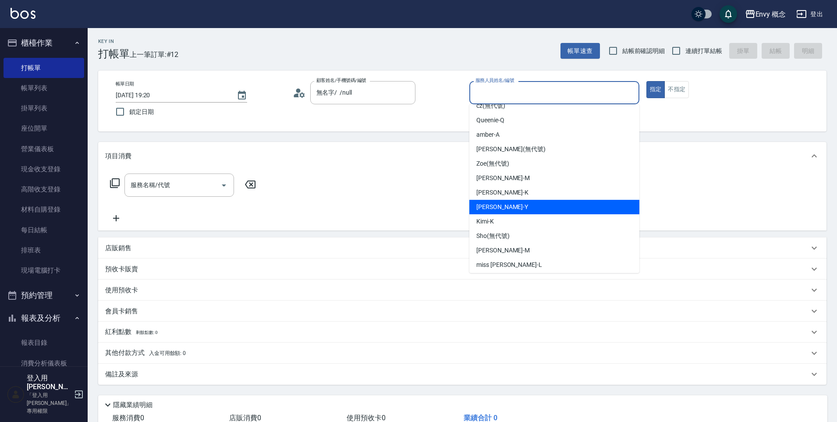
scroll to position [55, 0]
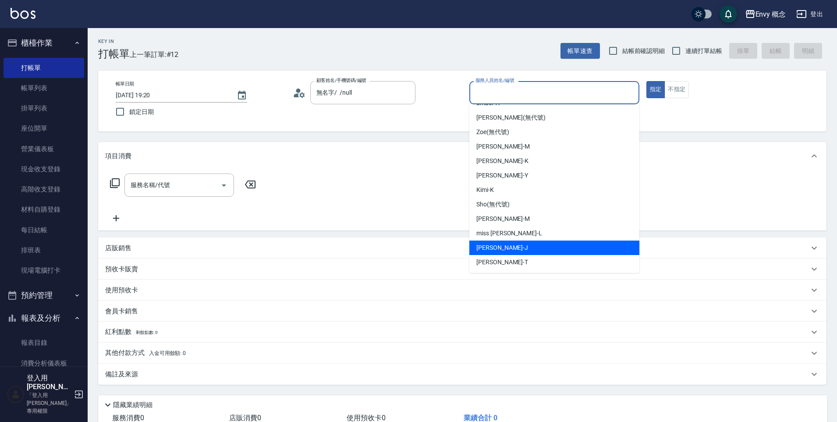
click at [501, 249] on div "Jessie -J" at bounding box center [555, 248] width 170 height 14
type input "Jessie-J"
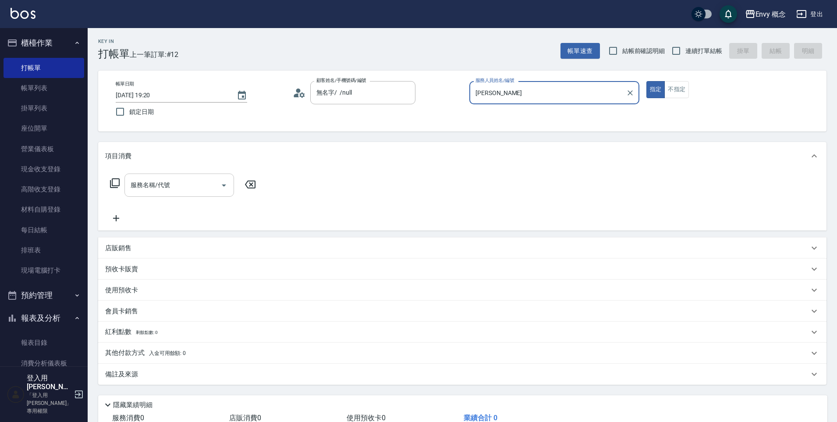
click at [198, 183] on input "服務名稱/代號" at bounding box center [172, 185] width 89 height 15
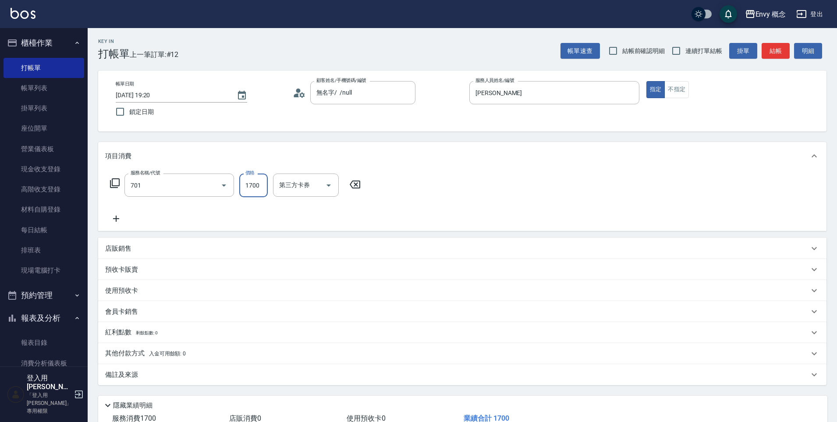
type input "701 染髮(701)"
type input "3500"
click at [135, 354] on p "其他付款方式 入金可用餘額: 0" at bounding box center [145, 354] width 81 height 10
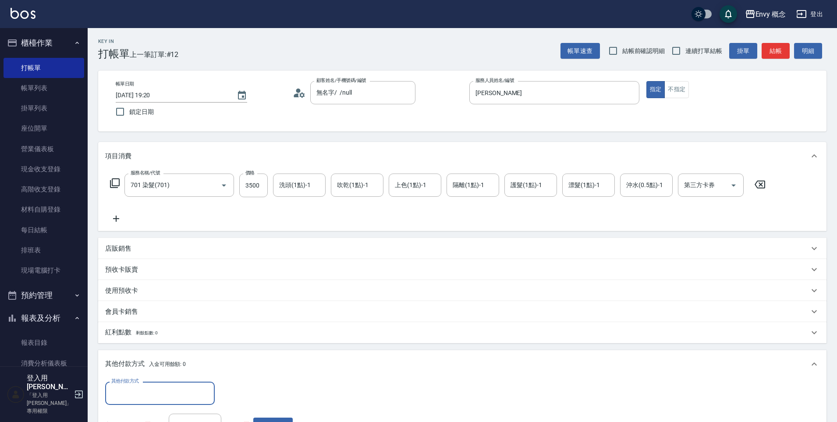
scroll to position [0, 0]
click at [146, 385] on div "其他付款方式" at bounding box center [160, 393] width 110 height 23
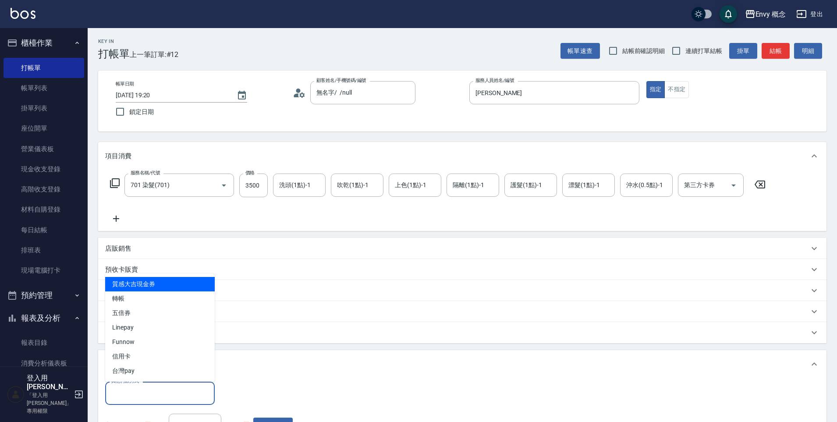
click at [166, 388] on input "其他付款方式" at bounding box center [160, 393] width 102 height 15
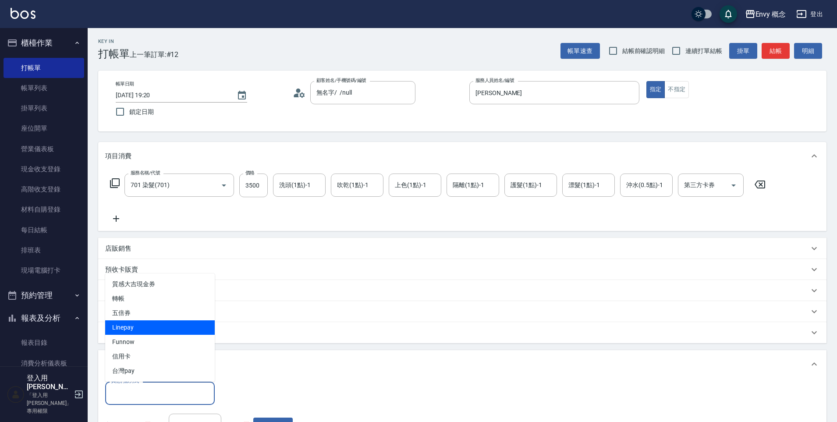
click at [149, 327] on span "Linepay" at bounding box center [160, 328] width 110 height 14
type input "Linepay"
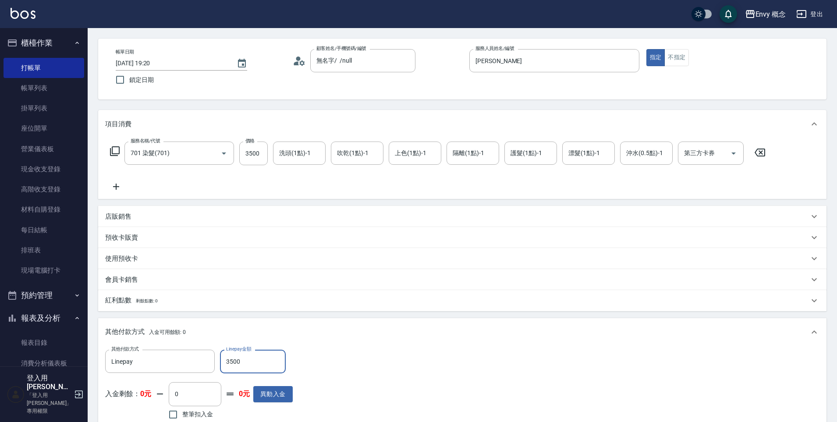
scroll to position [166, 0]
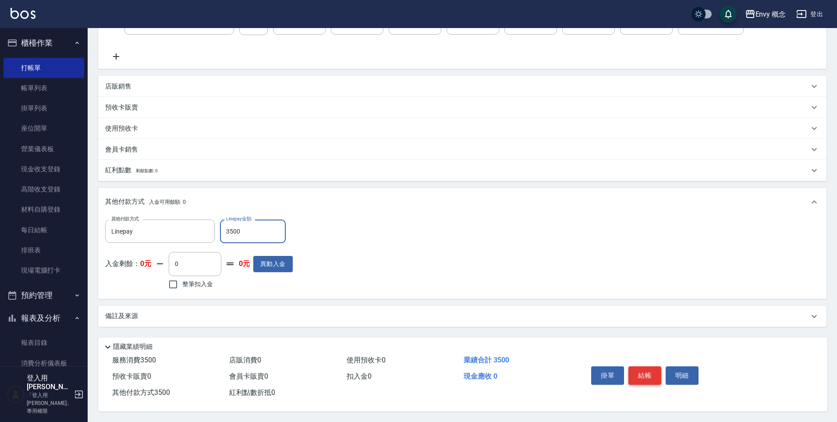
type input "3500"
click at [647, 374] on button "結帳" at bounding box center [645, 376] width 33 height 18
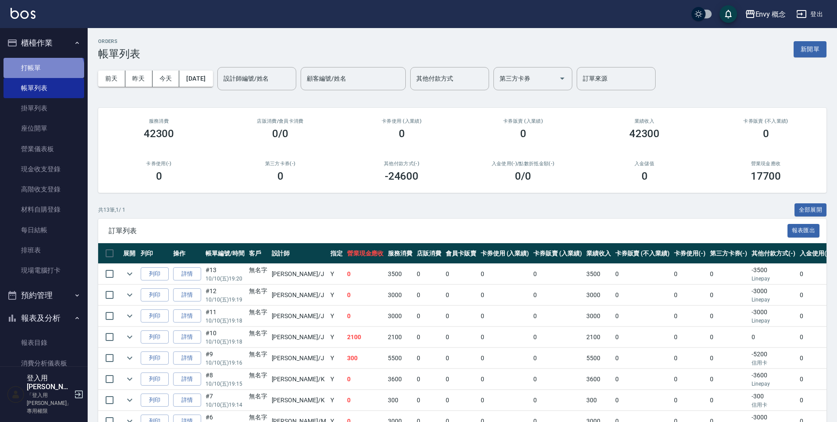
click at [43, 75] on link "打帳單" at bounding box center [44, 68] width 81 height 20
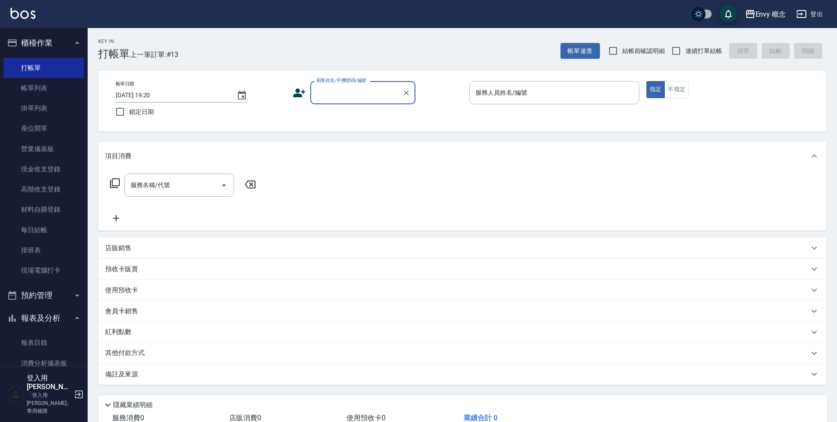
click at [372, 93] on input "顧客姓名/手機號碼/編號" at bounding box center [356, 92] width 84 height 15
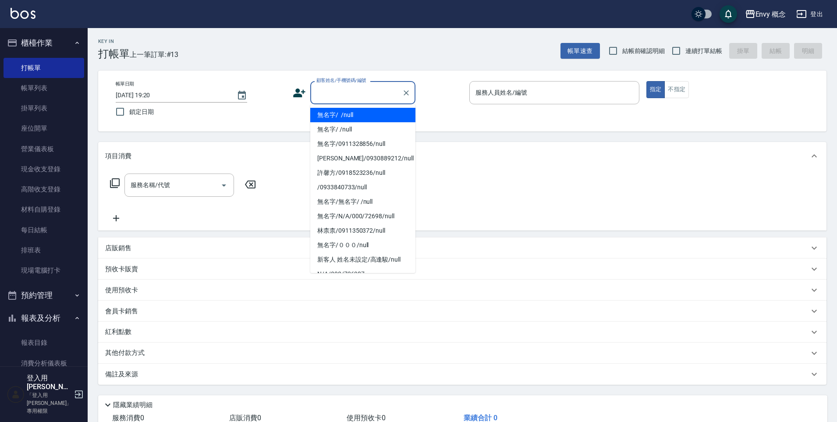
click at [371, 114] on li "無名字/ /null" at bounding box center [362, 115] width 105 height 14
type input "無名字/ /null"
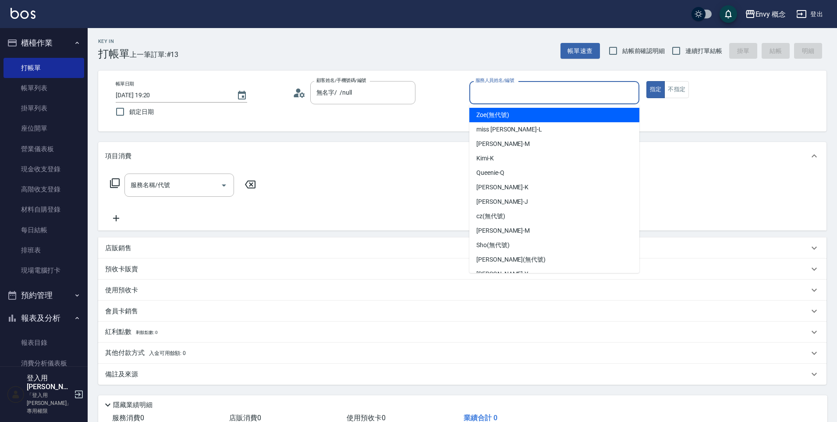
click at [499, 92] on input "服務人員姓名/編號" at bounding box center [555, 92] width 162 height 15
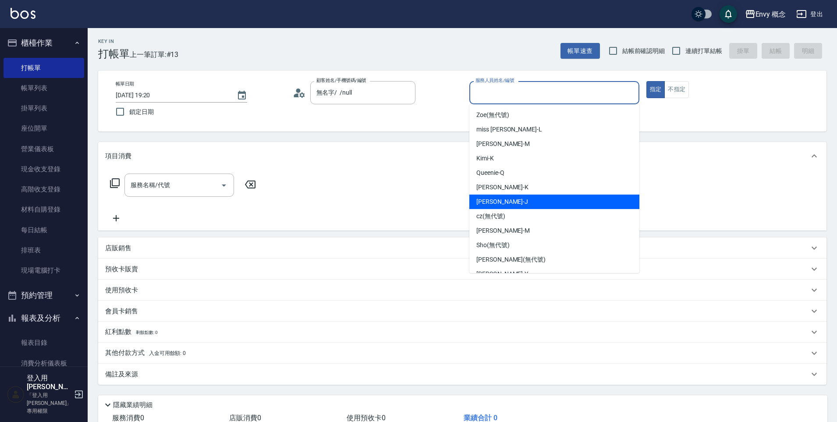
click at [511, 200] on div "Jessie -J" at bounding box center [555, 202] width 170 height 14
type input "Jessie-J"
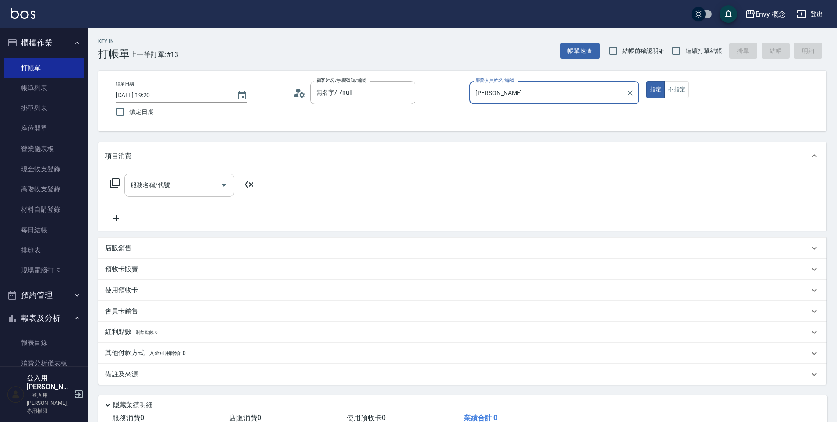
click at [202, 190] on input "服務名稱/代號" at bounding box center [172, 185] width 89 height 15
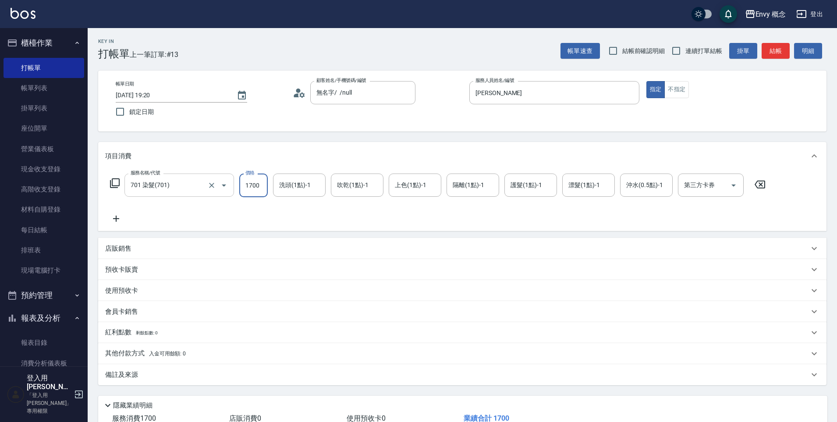
click at [192, 191] on input "701 染髮(701)" at bounding box center [166, 185] width 77 height 15
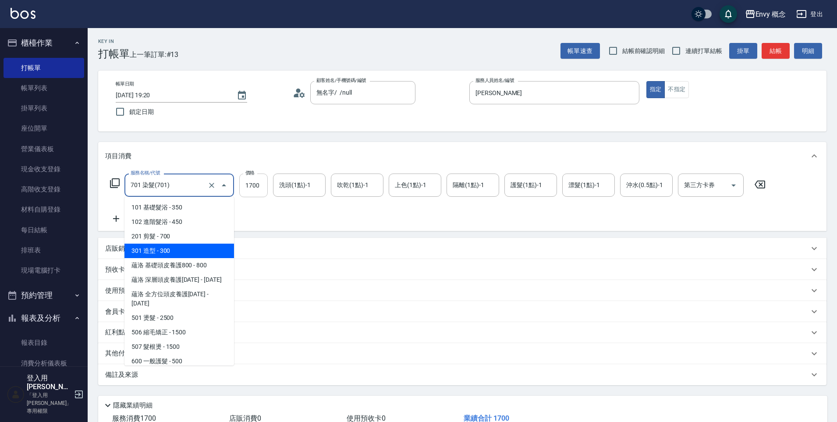
click at [172, 232] on span "201 剪髮 - 700" at bounding box center [180, 236] width 110 height 14
type input "201 剪髮(201)"
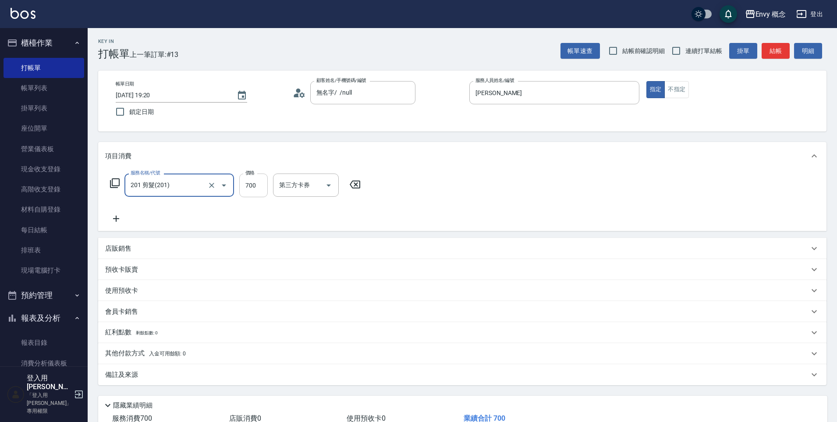
click at [253, 191] on input "700" at bounding box center [253, 186] width 29 height 24
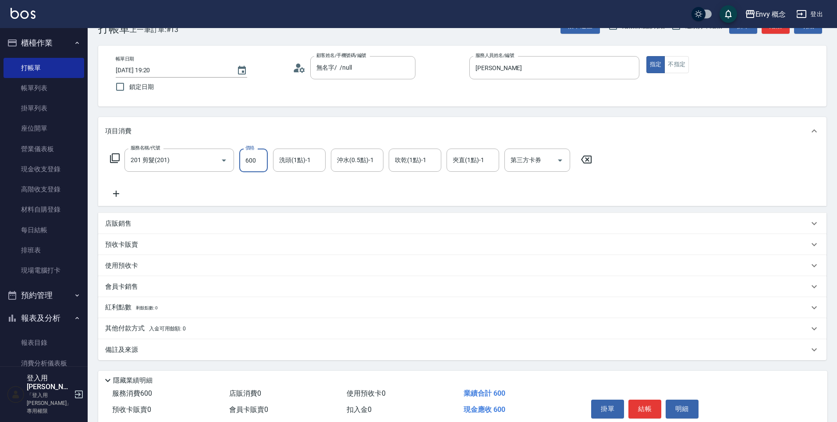
scroll to position [62, 0]
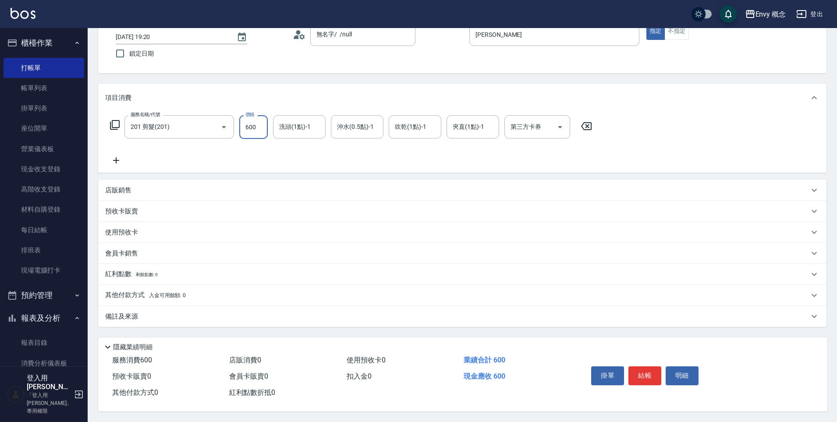
type input "600"
click at [141, 294] on p "其他付款方式 入金可用餘額: 0" at bounding box center [145, 296] width 81 height 10
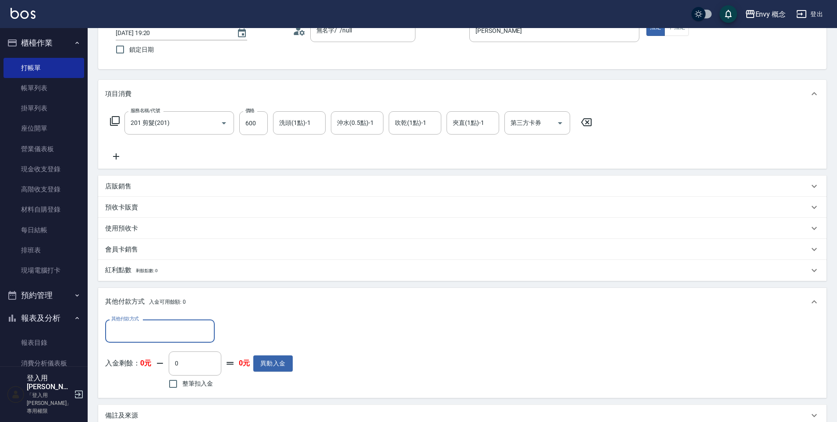
scroll to position [0, 0]
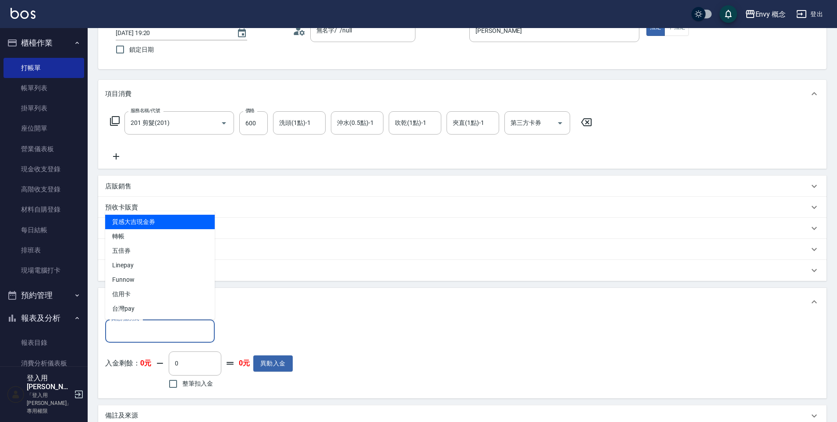
click at [149, 332] on input "其他付款方式" at bounding box center [160, 331] width 102 height 15
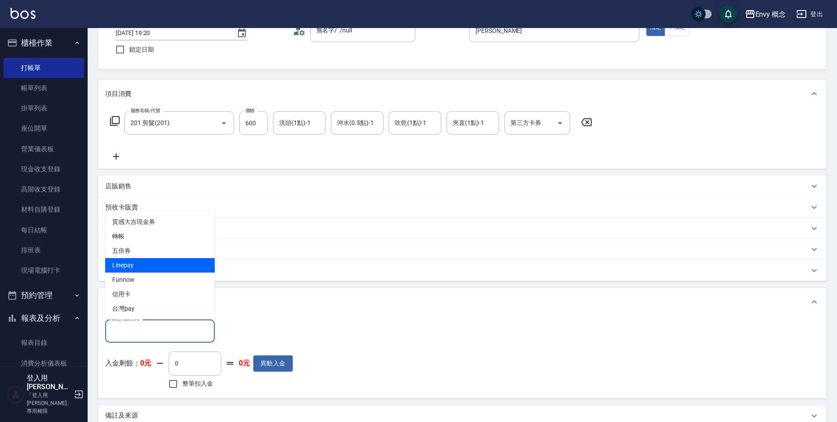
click at [154, 267] on span "Linepay" at bounding box center [160, 265] width 110 height 14
type input "Linepay"
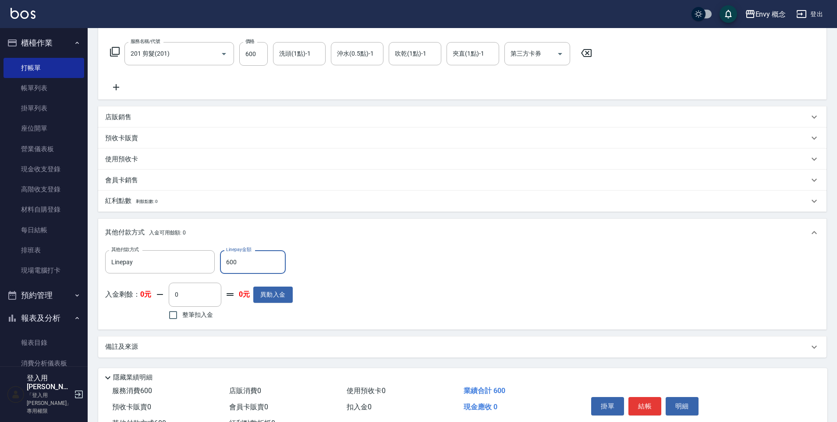
scroll to position [166, 0]
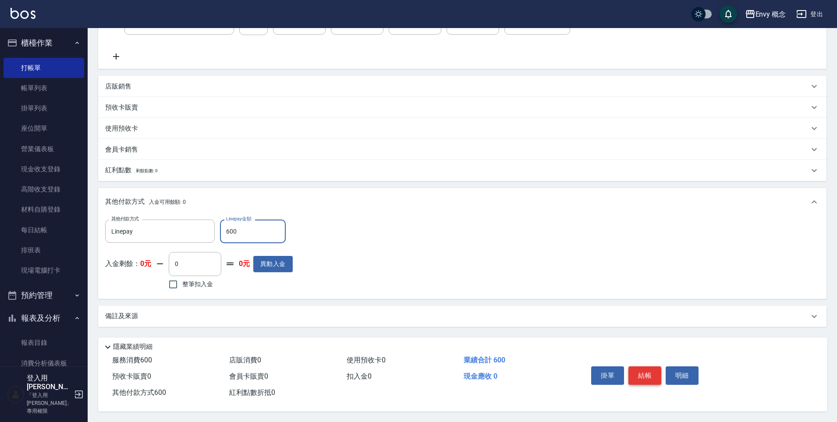
type input "600"
click at [648, 367] on button "結帳" at bounding box center [645, 376] width 33 height 18
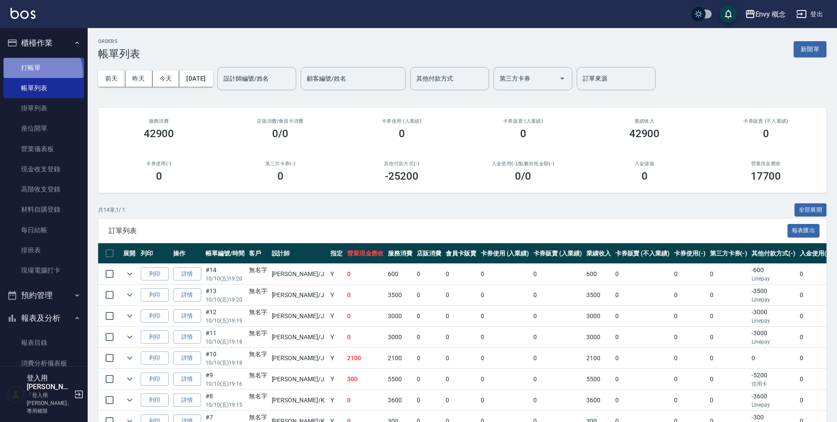
click at [33, 73] on link "打帳單" at bounding box center [44, 68] width 81 height 20
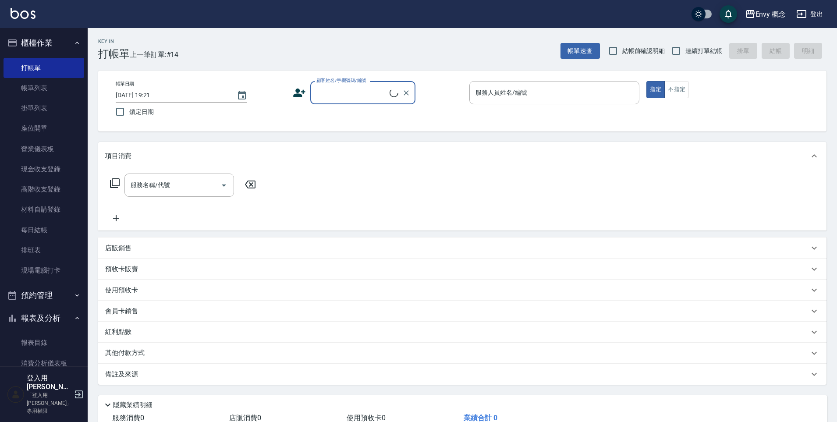
click at [369, 93] on input "顧客姓名/手機號碼/編號" at bounding box center [351, 92] width 75 height 15
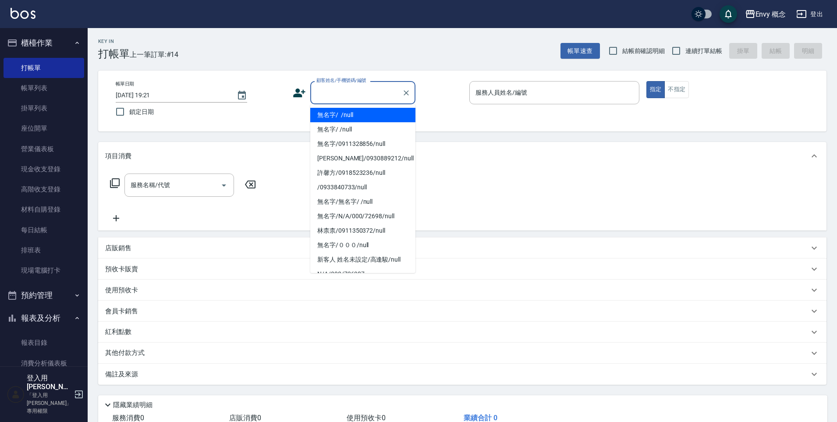
click at [371, 109] on li "無名字/ /null" at bounding box center [362, 115] width 105 height 14
type input "無名字/ /null"
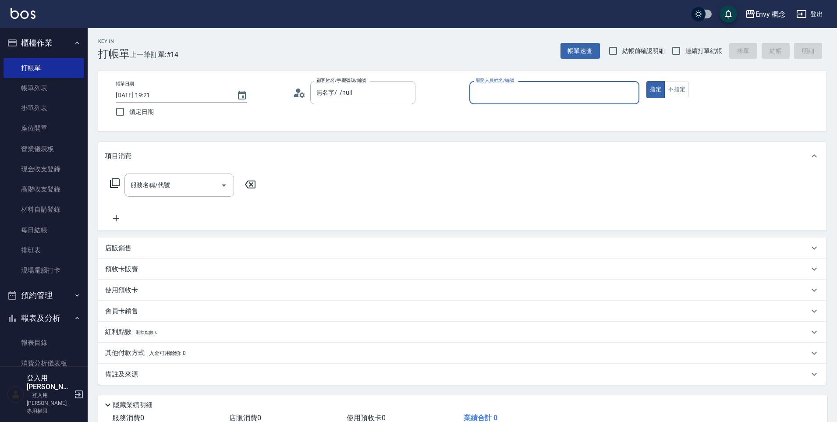
click at [510, 86] on div "服務人員姓名/編號 服務人員姓名/編號" at bounding box center [555, 92] width 170 height 23
click at [498, 91] on input "服務人員姓名/編號" at bounding box center [555, 92] width 162 height 15
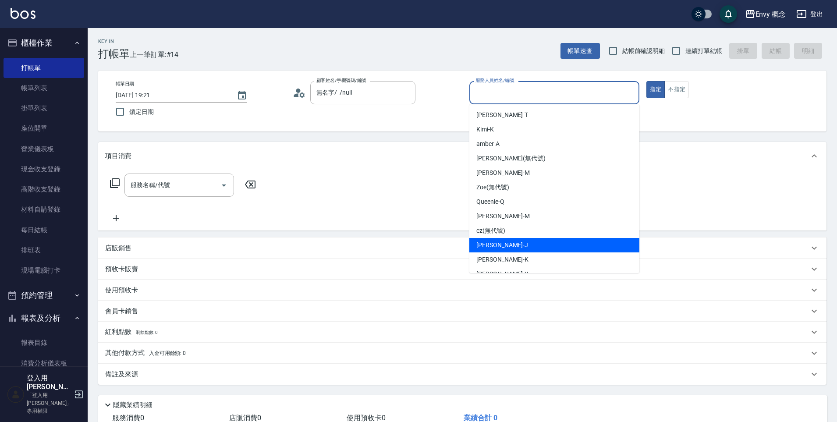
drag, startPoint x: 520, startPoint y: 252, endPoint x: 517, endPoint y: 239, distance: 13.3
click at [517, 239] on ul "Tim -T Kimi -K amber -A liz (無代號) 張力云 -M Zoe (無代號) Queenie -Q Molly -M cz (無代號)…" at bounding box center [555, 188] width 170 height 169
click at [517, 239] on div "Jessie -J" at bounding box center [555, 245] width 170 height 14
type input "Jessie-J"
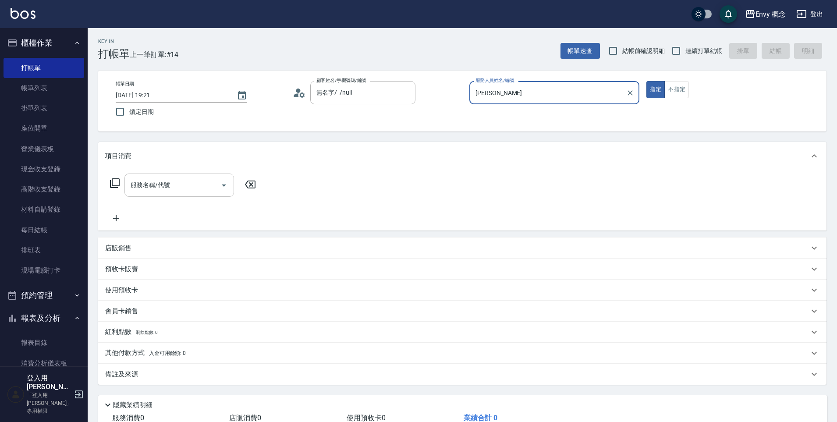
click at [187, 194] on div "服務名稱/代號" at bounding box center [180, 185] width 110 height 23
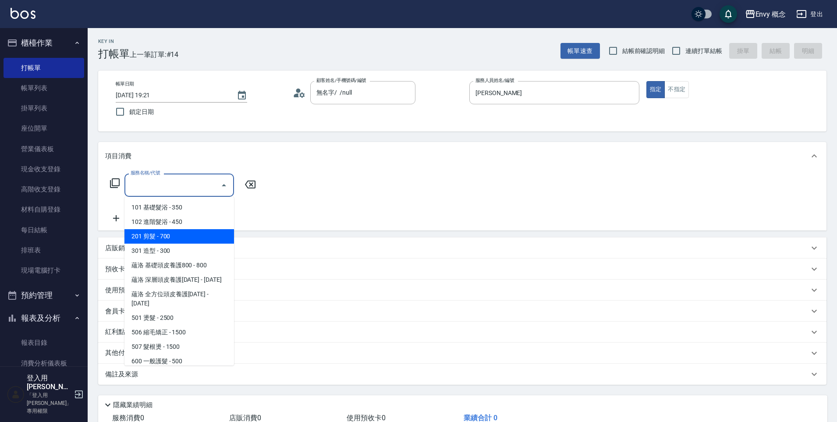
drag, startPoint x: 188, startPoint y: 232, endPoint x: 238, endPoint y: 190, distance: 66.0
click at [188, 232] on span "201 剪髮 - 700" at bounding box center [180, 236] width 110 height 14
type input "201 剪髮(201)"
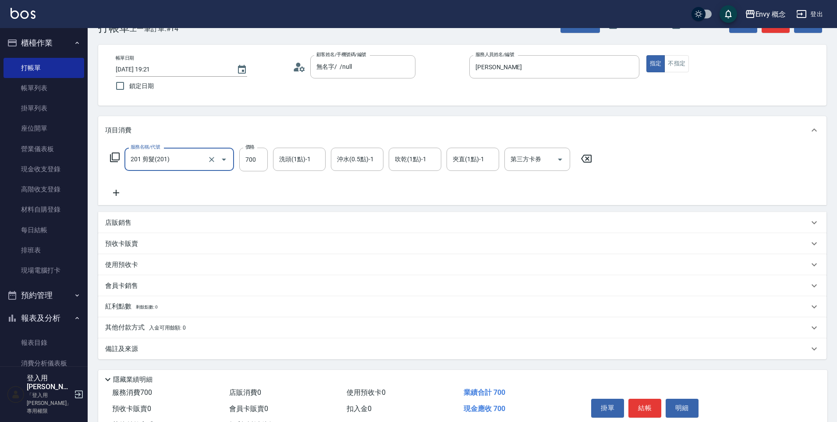
scroll to position [62, 0]
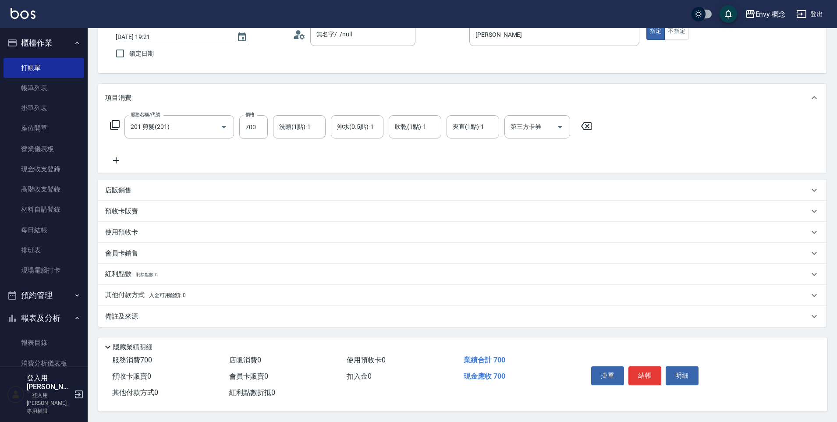
click at [131, 293] on p "其他付款方式 入金可用餘額: 0" at bounding box center [145, 296] width 81 height 10
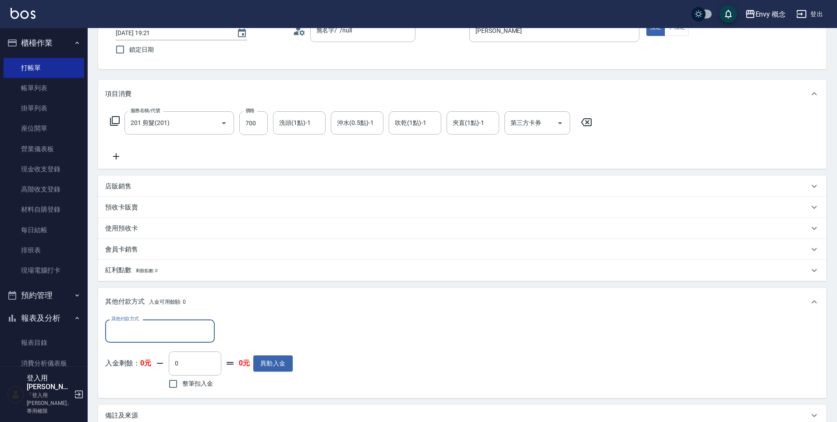
scroll to position [0, 0]
click at [145, 339] on div "其他付款方式" at bounding box center [160, 331] width 110 height 23
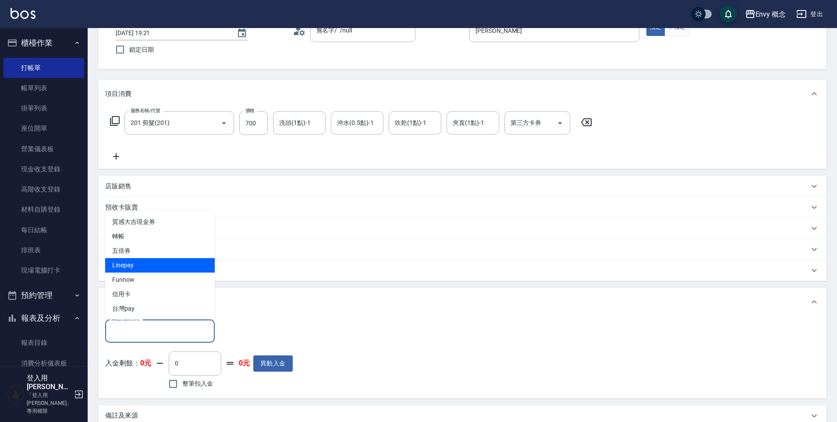
click at [145, 268] on span "Linepay" at bounding box center [160, 265] width 110 height 14
type input "Linepay"
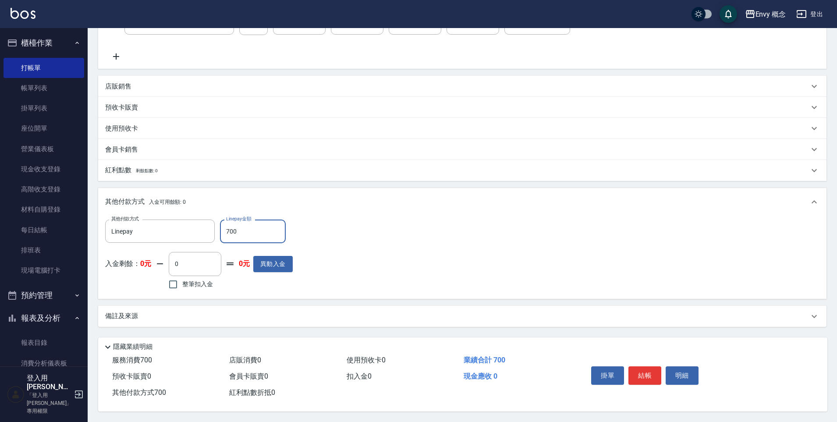
scroll to position [166, 0]
type input "700"
click at [645, 374] on button "結帳" at bounding box center [645, 376] width 33 height 18
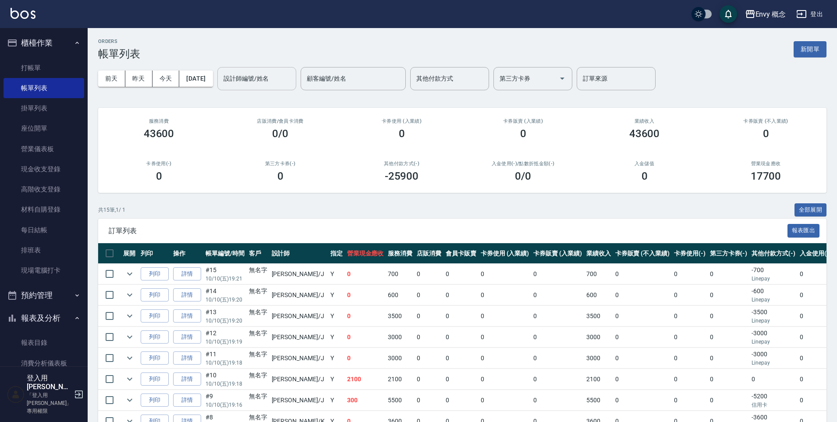
click at [272, 75] on div "設計師編號/姓名 設計師編號/姓名" at bounding box center [256, 78] width 79 height 23
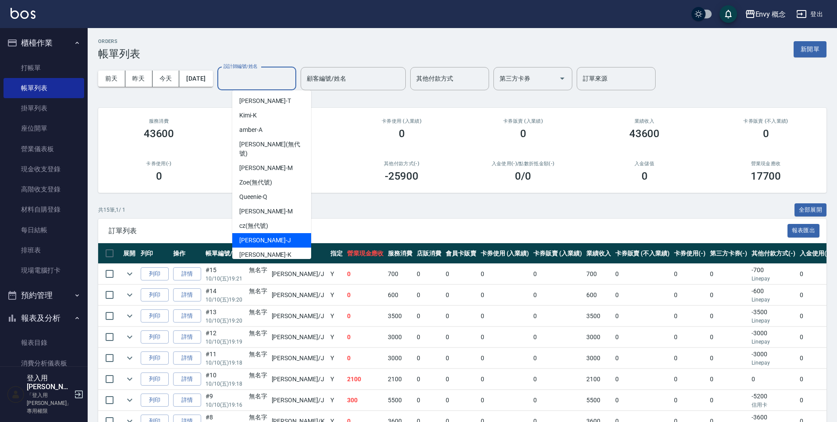
click at [267, 235] on div "Jessie -J" at bounding box center [271, 240] width 79 height 14
type input "Jessie-J"
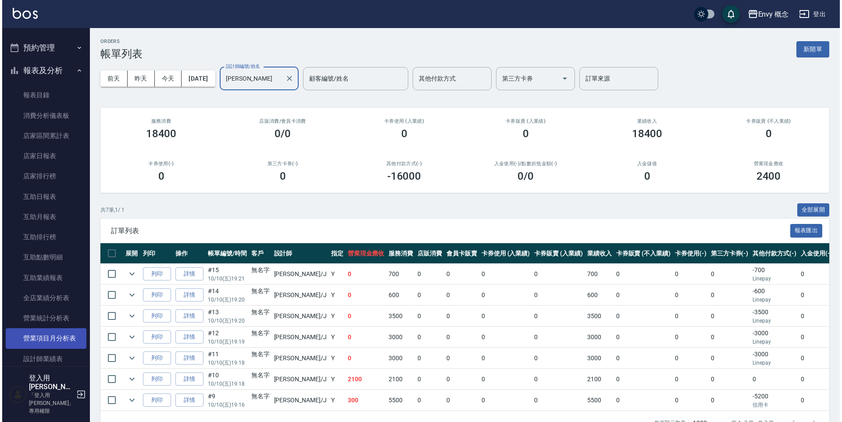
scroll to position [407, 0]
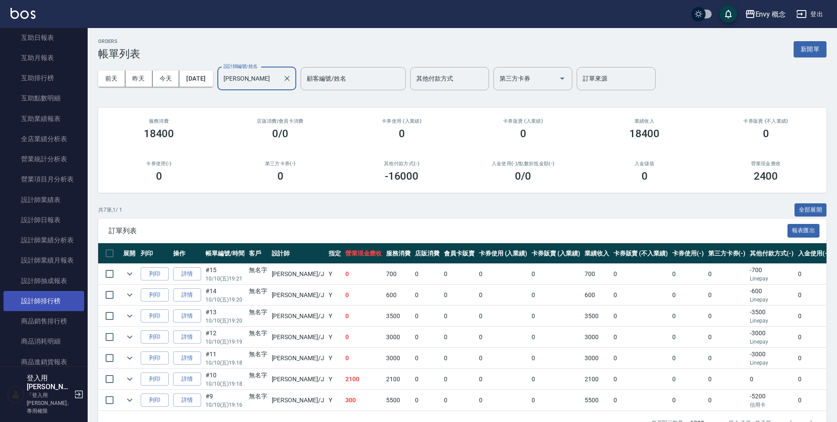
click at [48, 306] on link "設計師排行榜" at bounding box center [44, 301] width 81 height 20
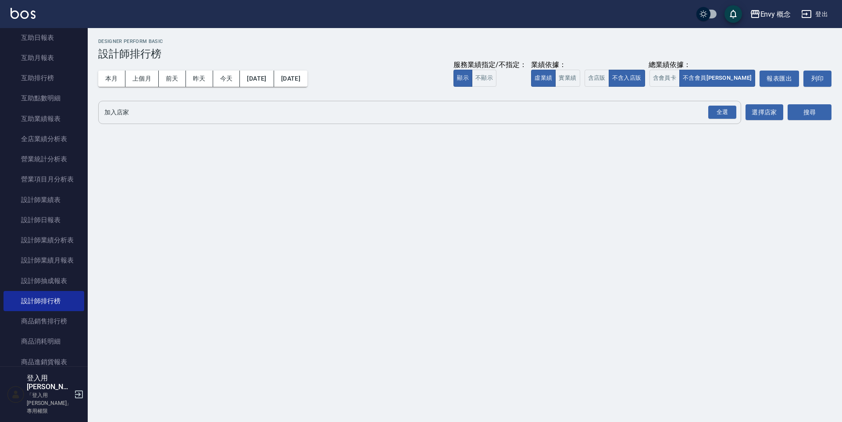
click at [164, 118] on input "加入店家" at bounding box center [413, 112] width 622 height 15
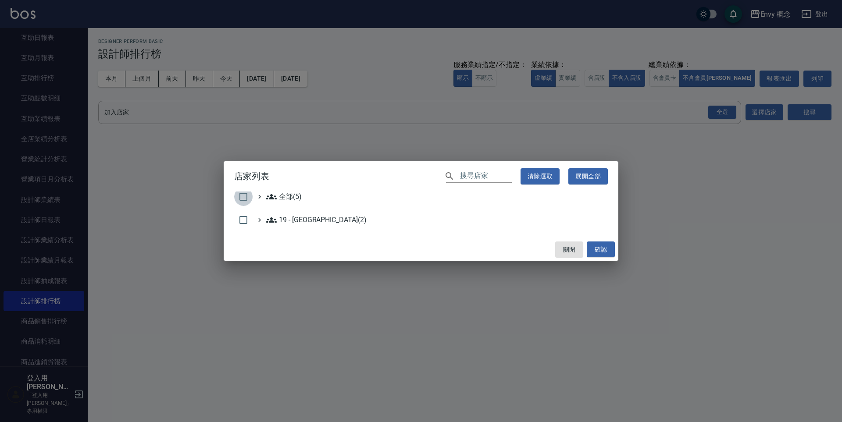
click at [239, 204] on input "checkbox" at bounding box center [243, 197] width 18 height 18
checkbox input "true"
click at [592, 243] on button "確認" at bounding box center [601, 250] width 28 height 16
checkbox input "false"
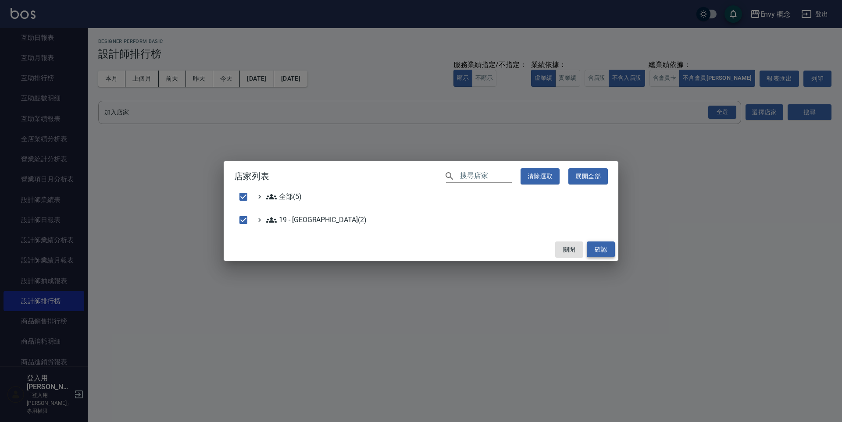
checkbox input "false"
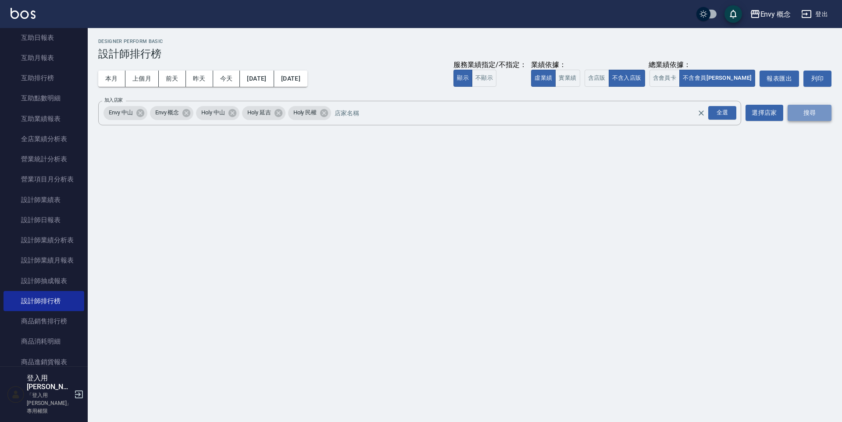
click at [811, 117] on button "搜尋" at bounding box center [809, 113] width 44 height 16
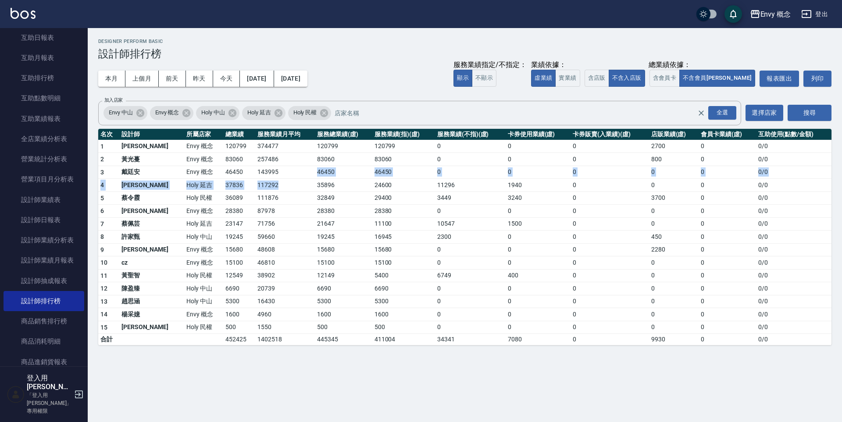
drag, startPoint x: 255, startPoint y: 189, endPoint x: 259, endPoint y: 169, distance: 21.1
click at [259, 170] on tbody "1 王文嘉 Envy 概念 120799 374477 120799 120799 0 0 0 2700 0 0 / 0 2 黃光蔓 Envy 概念 8306…" at bounding box center [464, 243] width 733 height 206
click at [259, 169] on td "143995" at bounding box center [285, 172] width 60 height 13
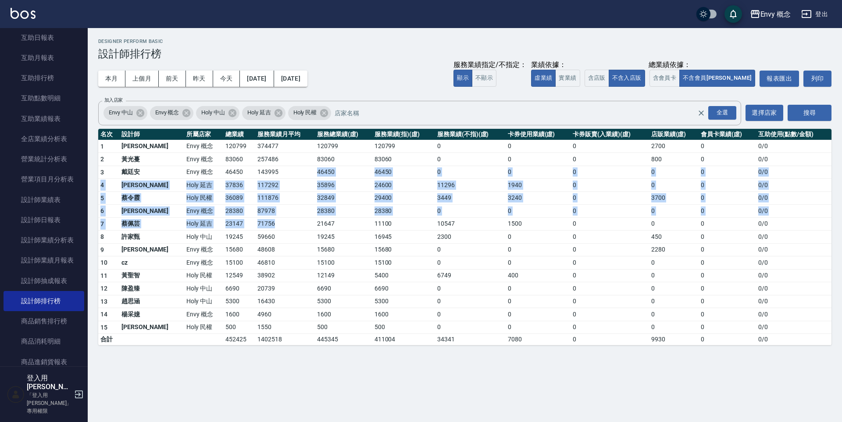
drag, startPoint x: 259, startPoint y: 169, endPoint x: 287, endPoint y: 228, distance: 65.9
click at [287, 228] on tbody "1 王文嘉 Envy 概念 120799 374477 120799 120799 0 0 0 2700 0 0 / 0 2 黃光蔓 Envy 概念 8306…" at bounding box center [464, 243] width 733 height 206
click at [315, 228] on td "21647" at bounding box center [343, 223] width 57 height 13
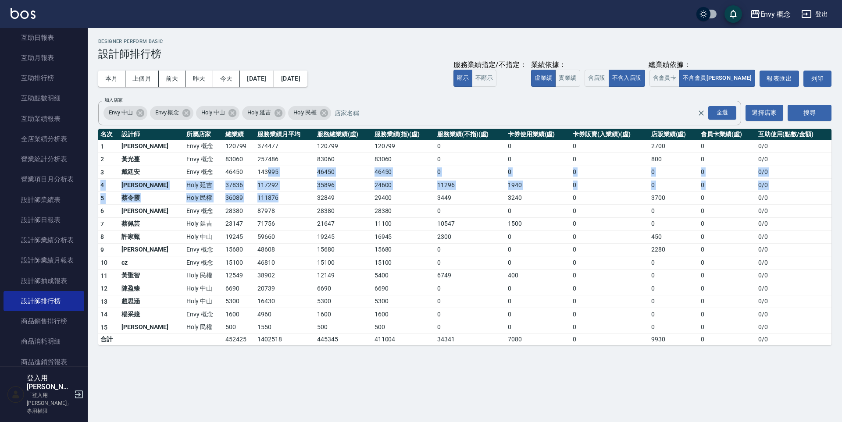
drag, startPoint x: 259, startPoint y: 201, endPoint x: 224, endPoint y: 165, distance: 49.9
click at [234, 173] on tbody "1 王文嘉 Envy 概念 120799 374477 120799 120799 0 0 0 2700 0 0 / 0 2 黃光蔓 Envy 概念 8306…" at bounding box center [464, 243] width 733 height 206
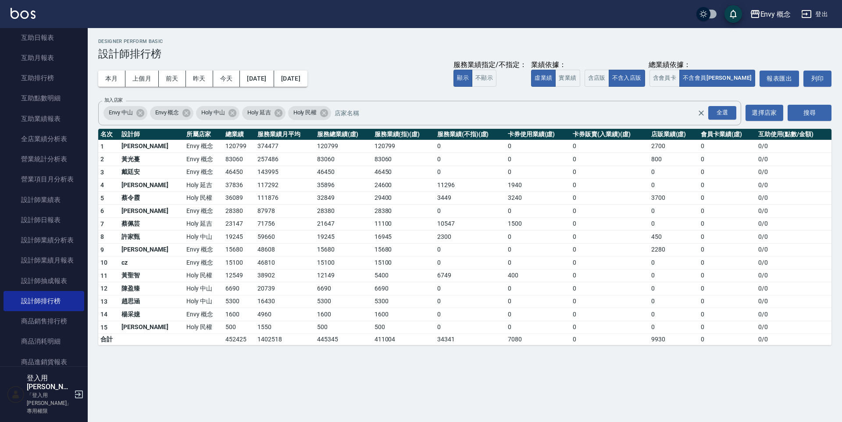
click at [223, 152] on td "120799" at bounding box center [239, 146] width 32 height 13
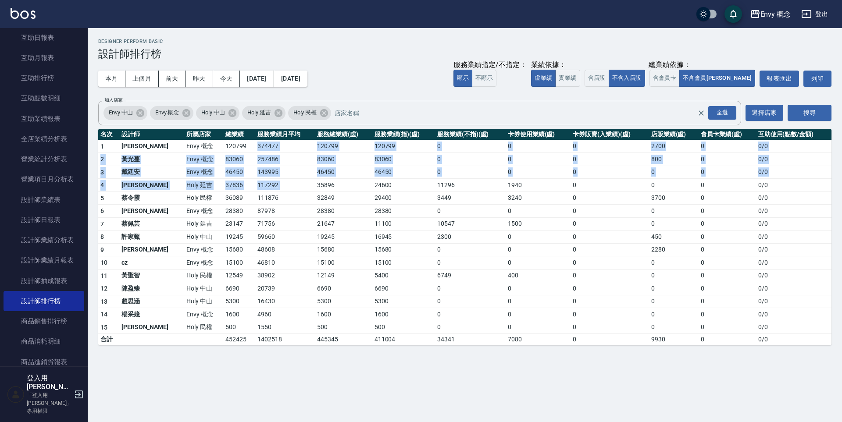
drag, startPoint x: 215, startPoint y: 152, endPoint x: 306, endPoint y: 178, distance: 93.8
click at [306, 178] on tbody "1 王文嘉 Envy 概念 120799 374477 120799 120799 0 0 0 2700 0 0 / 0 2 黃光蔓 Envy 概念 8306…" at bounding box center [464, 243] width 733 height 206
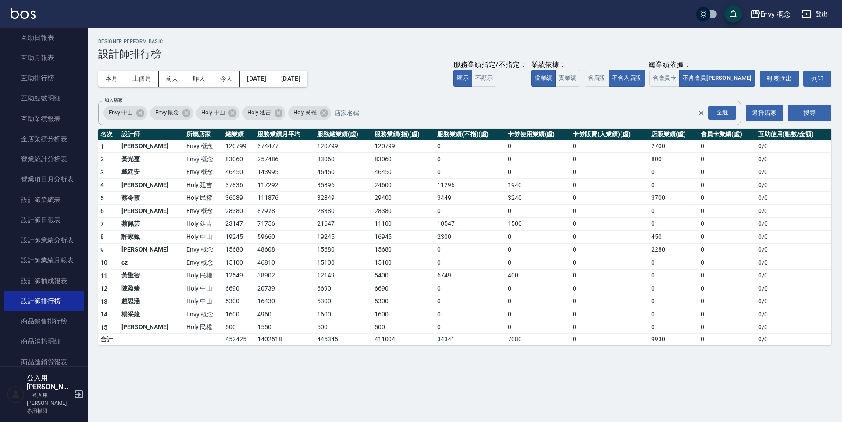
drag, startPoint x: 310, startPoint y: 175, endPoint x: 299, endPoint y: 168, distance: 12.4
click at [315, 176] on td "46450" at bounding box center [343, 172] width 57 height 13
click at [315, 157] on td "83060" at bounding box center [343, 159] width 57 height 13
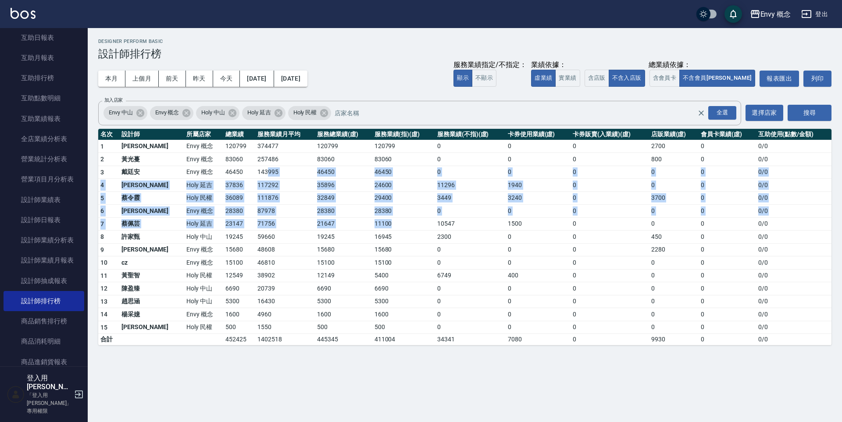
drag, startPoint x: 236, startPoint y: 169, endPoint x: 384, endPoint y: 225, distance: 158.6
click at [385, 225] on tbody "1 王文嘉 Envy 概念 120799 374477 120799 120799 0 0 0 2700 0 0 / 0 2 黃光蔓 Envy 概念 8306…" at bounding box center [464, 243] width 733 height 206
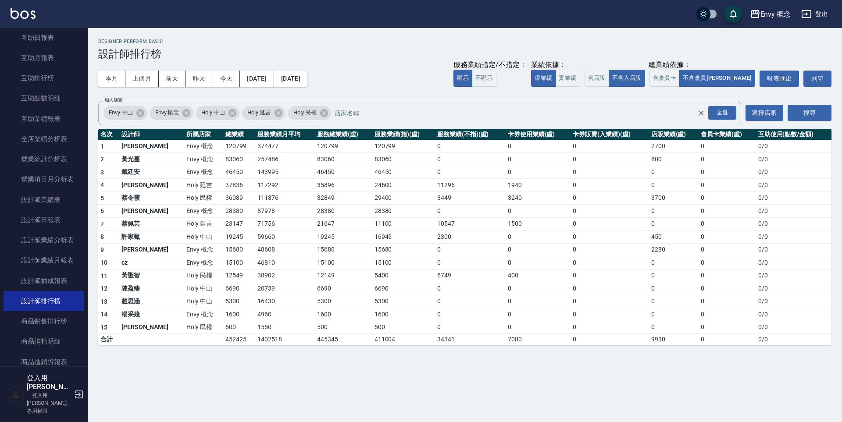
click at [382, 227] on td "11100" at bounding box center [403, 223] width 63 height 13
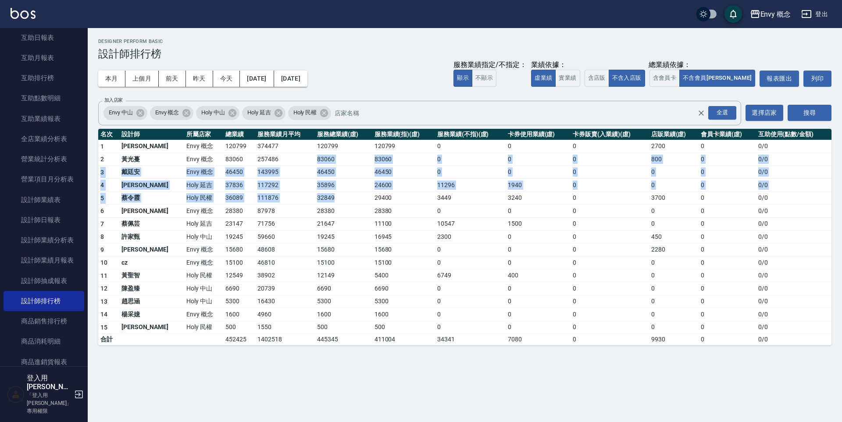
drag, startPoint x: 307, startPoint y: 172, endPoint x: 281, endPoint y: 153, distance: 33.0
click at [282, 154] on tbody "1 王文嘉 Envy 概念 120799 374477 120799 120799 0 0 0 2700 0 0 / 0 2 黃光蔓 Envy 概念 8306…" at bounding box center [464, 243] width 733 height 206
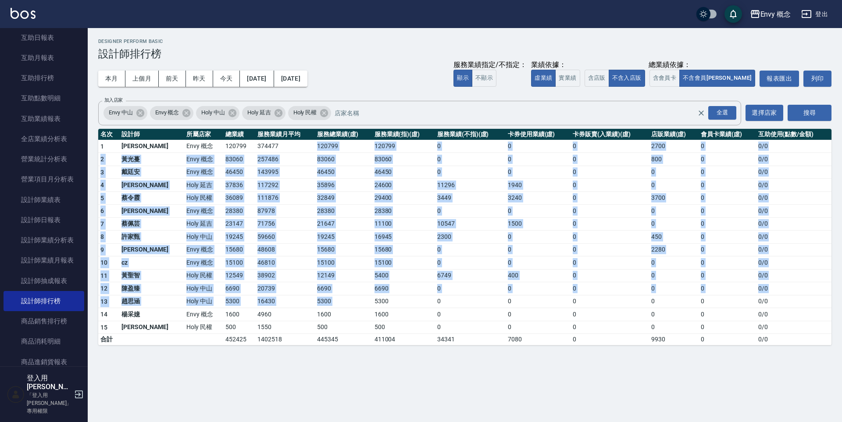
drag, startPoint x: 274, startPoint y: 149, endPoint x: 348, endPoint y: 301, distance: 169.4
click at [348, 301] on tbody "1 王文嘉 Envy 概念 120799 374477 120799 120799 0 0 0 2700 0 0 / 0 2 黃光蔓 Envy 概念 8306…" at bounding box center [464, 243] width 733 height 206
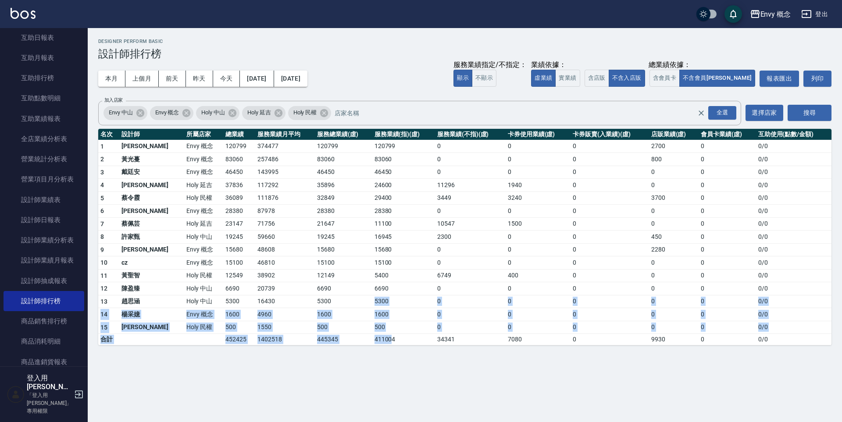
drag, startPoint x: 348, startPoint y: 301, endPoint x: 367, endPoint y: 339, distance: 42.4
click at [367, 339] on tbody "1 王文嘉 Envy 概念 120799 374477 120799 120799 0 0 0 2700 0 0 / 0 2 黃光蔓 Envy 概念 8306…" at bounding box center [464, 243] width 733 height 206
click at [372, 339] on td "411004" at bounding box center [403, 339] width 63 height 11
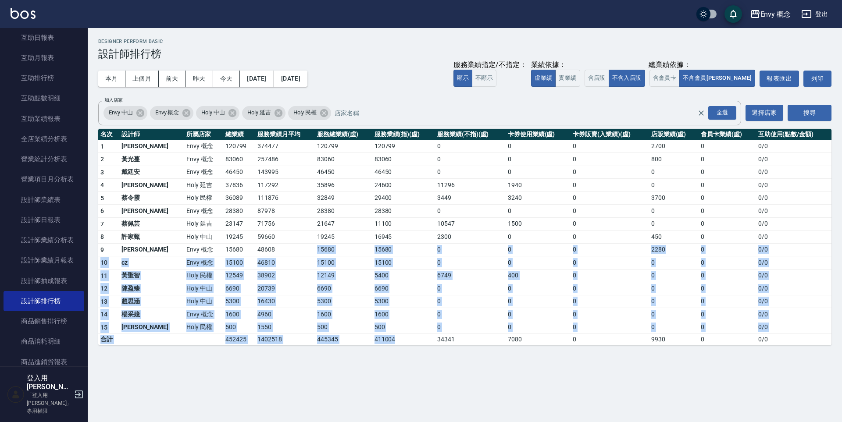
drag, startPoint x: 367, startPoint y: 339, endPoint x: 257, endPoint y: 239, distance: 148.0
click at [256, 240] on tbody "1 王文嘉 Envy 概念 120799 374477 120799 120799 0 0 0 2700 0 0 / 0 2 黃光蔓 Envy 概念 8306…" at bounding box center [464, 243] width 733 height 206
click at [283, 114] on icon at bounding box center [279, 113] width 10 height 10
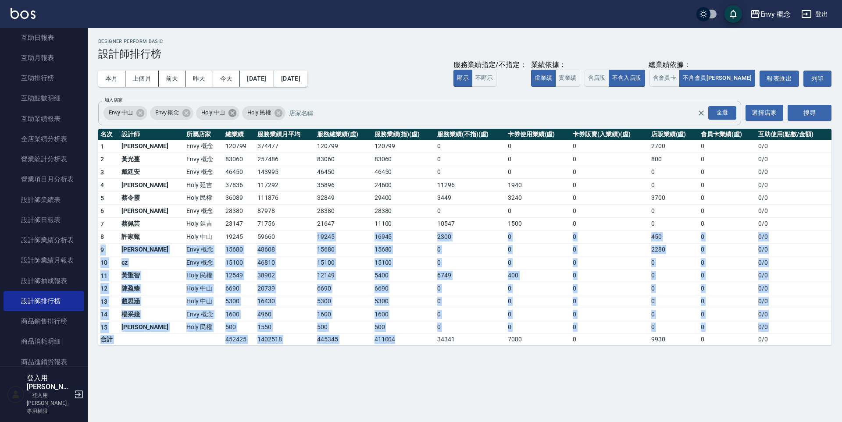
click at [237, 114] on icon at bounding box center [233, 113] width 10 height 10
click at [227, 116] on span "Holy 民權" at bounding box center [213, 112] width 34 height 9
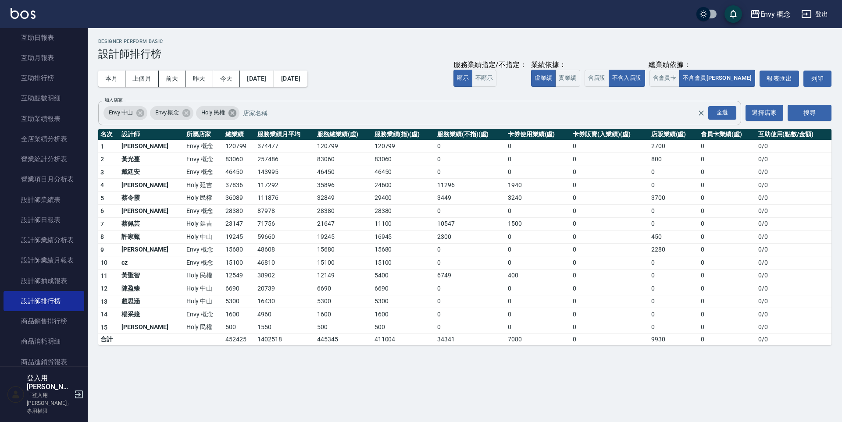
click at [233, 113] on icon at bounding box center [233, 113] width 10 height 10
click at [144, 115] on icon at bounding box center [140, 113] width 10 height 10
click at [801, 118] on button "搜尋" at bounding box center [809, 113] width 44 height 16
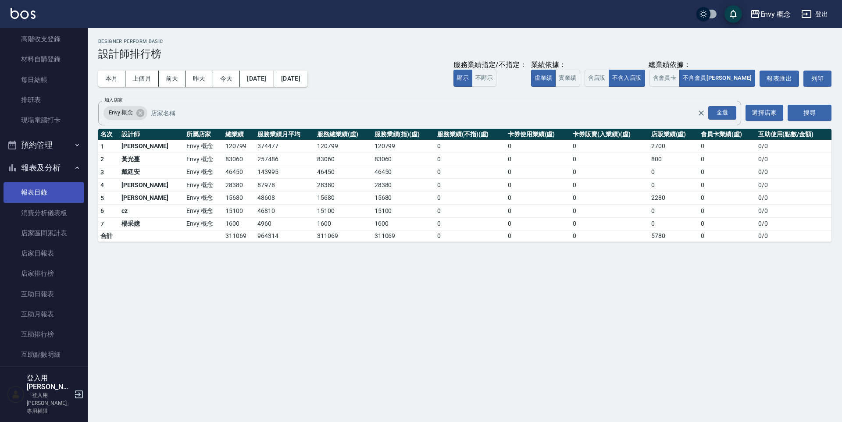
scroll to position [116, 0]
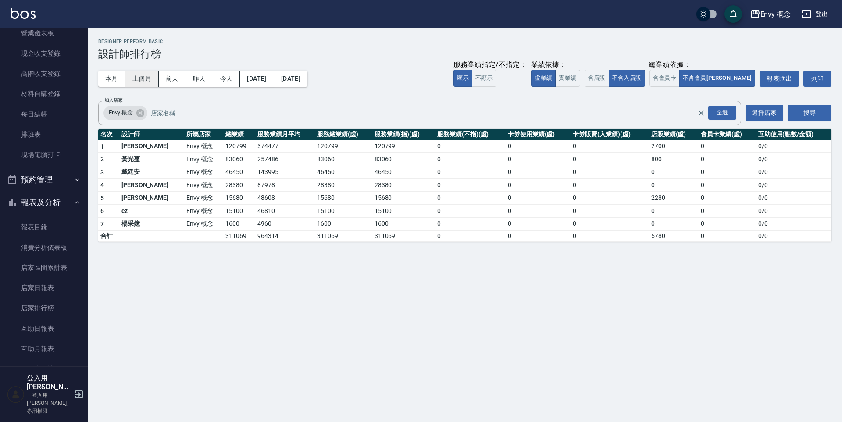
click at [139, 85] on button "上個月" at bounding box center [141, 79] width 33 height 16
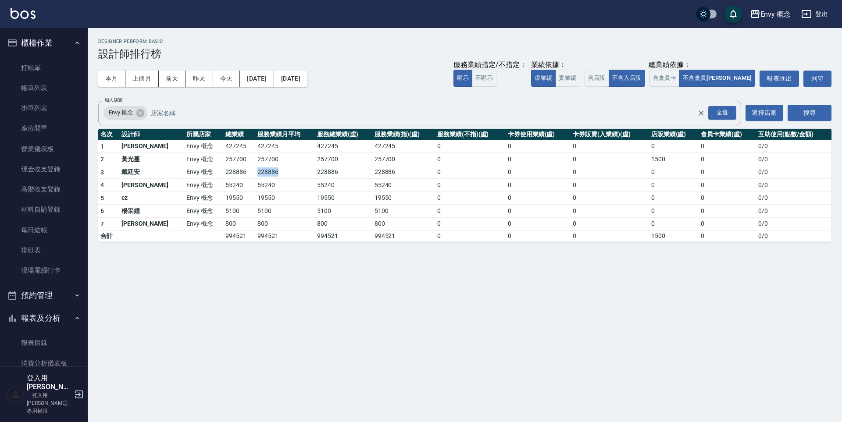
drag, startPoint x: 269, startPoint y: 167, endPoint x: 271, endPoint y: 175, distance: 8.2
click at [271, 175] on td "228886" at bounding box center [285, 172] width 60 height 13
click at [255, 163] on td "257700" at bounding box center [285, 159] width 60 height 13
drag, startPoint x: 253, startPoint y: 163, endPoint x: 191, endPoint y: 161, distance: 61.8
click at [201, 161] on tr "2 黃光蔓 Envy 概念 257700 257700 257700 257700 0 0 0 1500 0 0 / 0" at bounding box center [464, 159] width 733 height 13
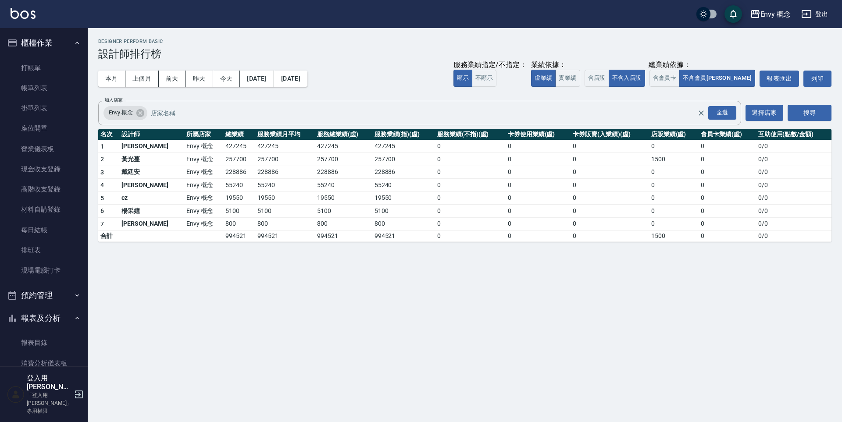
click at [189, 161] on td "Envy 概念" at bounding box center [203, 159] width 39 height 13
click at [307, 79] on button "[DATE]" at bounding box center [290, 79] width 33 height 16
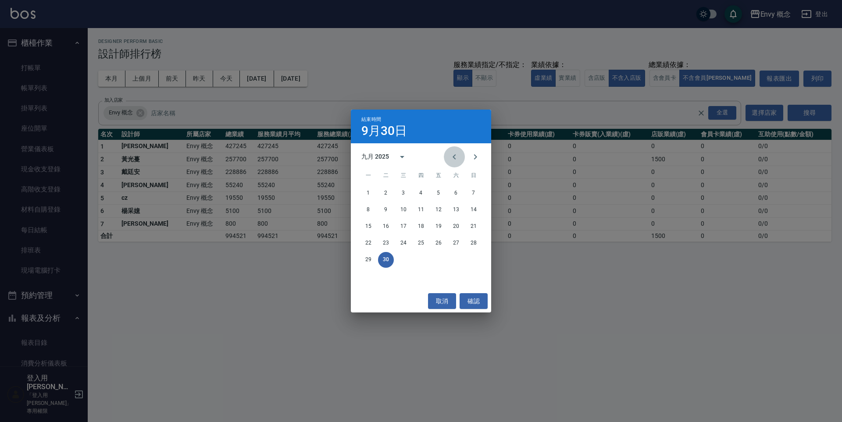
click at [452, 165] on button "Previous month" at bounding box center [454, 156] width 21 height 21
click at [475, 164] on button "Next month" at bounding box center [475, 156] width 21 height 21
click at [408, 209] on button "10" at bounding box center [404, 210] width 16 height 16
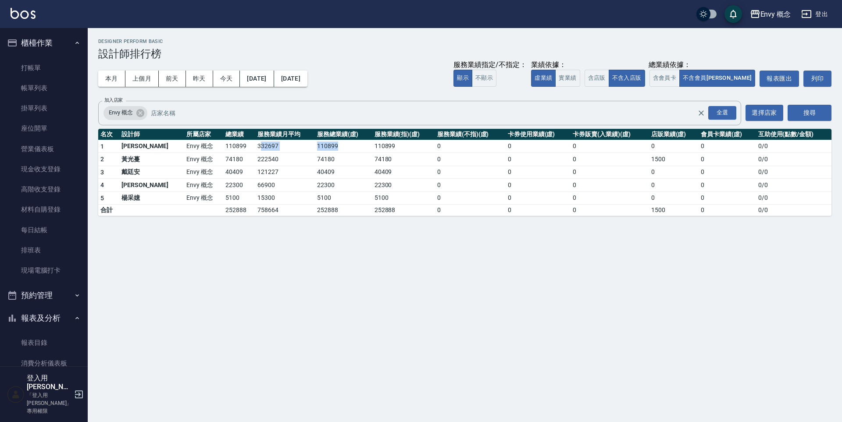
drag, startPoint x: 245, startPoint y: 149, endPoint x: 341, endPoint y: 150, distance: 96.0
click at [341, 150] on tr "1 王文嘉 Envy 概念 110899 332697 110899 110899 0 0 0 0 0 0 / 0" at bounding box center [464, 146] width 733 height 13
click at [346, 148] on td "110899" at bounding box center [343, 146] width 57 height 13
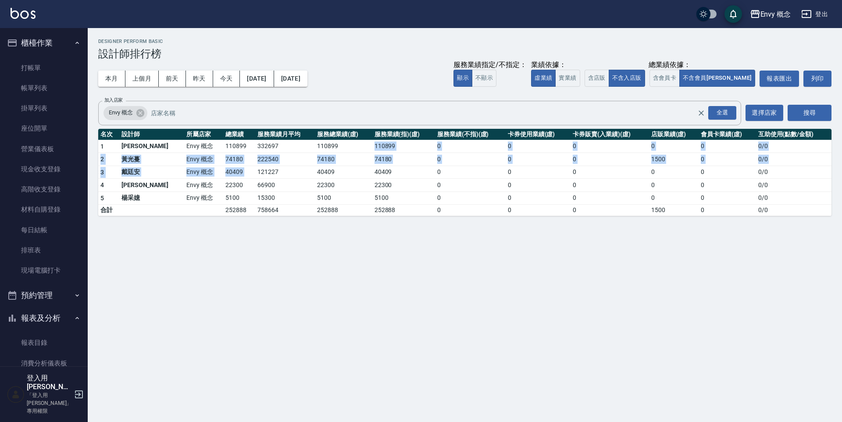
drag, startPoint x: 314, startPoint y: 150, endPoint x: 284, endPoint y: 166, distance: 34.5
click at [285, 167] on tbody "1 王文嘉 Envy 概念 110899 332697 110899 110899 0 0 0 0 0 0 / 0 2 黃光蔓 Envy 概念 74180 2…" at bounding box center [464, 178] width 733 height 76
click at [307, 75] on button "[DATE]" at bounding box center [290, 79] width 33 height 16
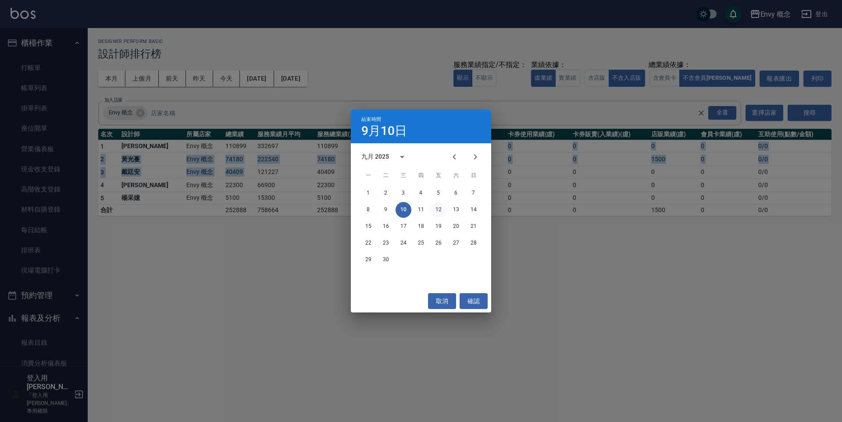
click at [435, 209] on button "12" at bounding box center [439, 210] width 16 height 16
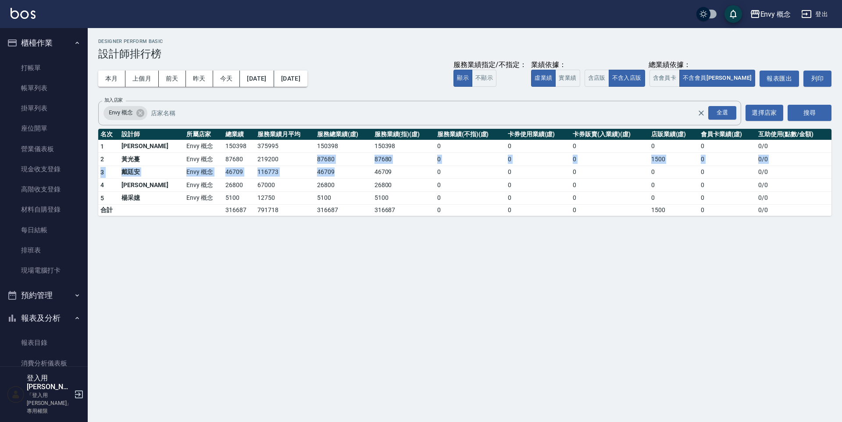
drag, startPoint x: 249, startPoint y: 160, endPoint x: 338, endPoint y: 168, distance: 89.9
click at [338, 168] on tbody "1 王文嘉 Envy 概念 150398 375995 150398 150398 0 0 0 0 0 0 / 0 2 黃光蔓 Envy 概念 87680 2…" at bounding box center [464, 178] width 733 height 76
click at [338, 168] on td "46709" at bounding box center [343, 172] width 57 height 13
drag, startPoint x: 337, startPoint y: 168, endPoint x: 283, endPoint y: 150, distance: 57.0
click at [283, 149] on tbody "1 王文嘉 Envy 概念 150398 375995 150398 150398 0 0 0 0 0 0 / 0 2 黃光蔓 Envy 概念 87680 2…" at bounding box center [464, 178] width 733 height 76
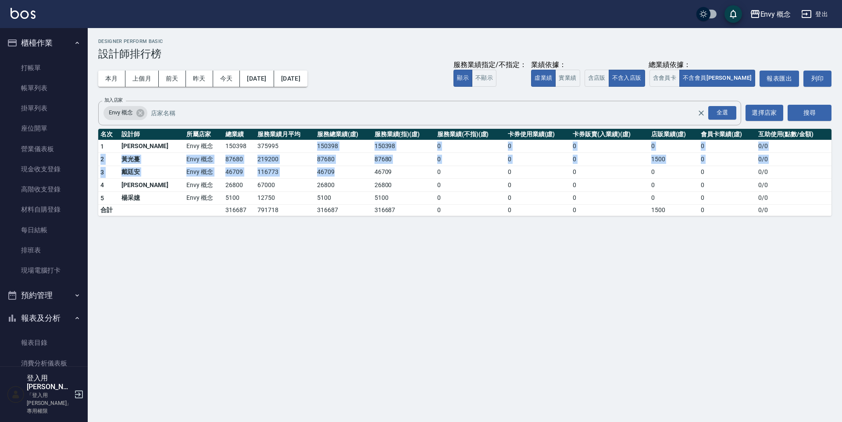
click at [283, 150] on td "375995" at bounding box center [285, 146] width 60 height 13
drag, startPoint x: 283, startPoint y: 150, endPoint x: 303, endPoint y: 164, distance: 23.9
click at [303, 164] on tbody "1 王文嘉 Envy 概念 150398 375995 150398 150398 0 0 0 0 0 0 / 0 2 黃光蔓 Envy 概念 87680 2…" at bounding box center [464, 178] width 733 height 76
click at [315, 164] on td "87680" at bounding box center [343, 159] width 57 height 13
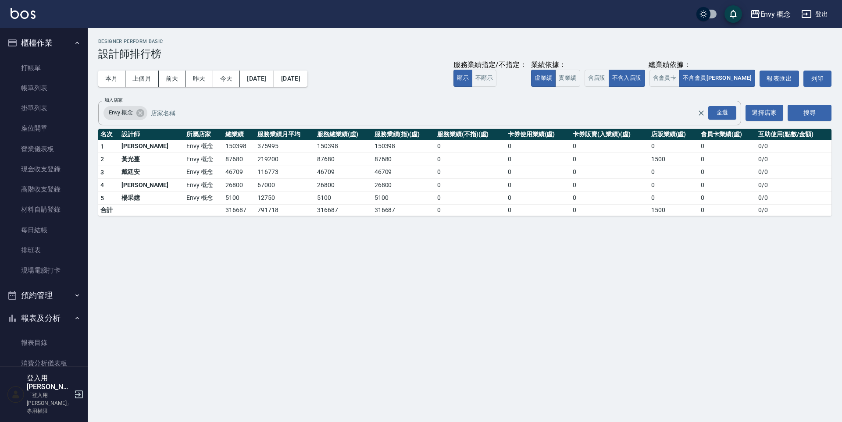
click at [315, 164] on td "87680" at bounding box center [343, 159] width 57 height 13
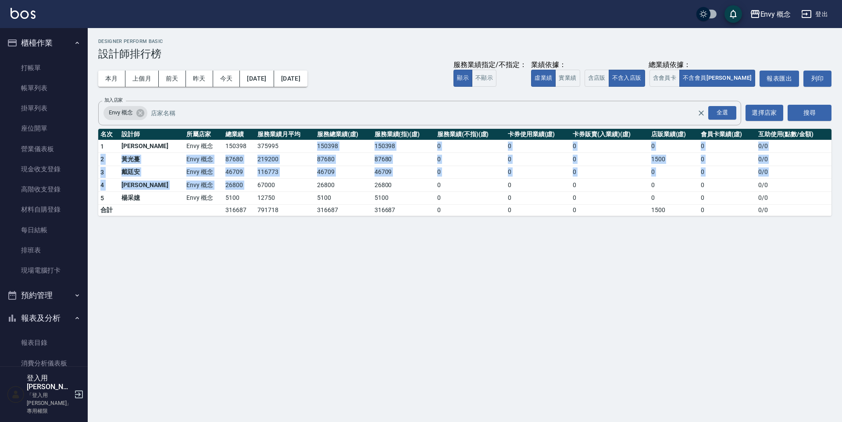
drag, startPoint x: 275, startPoint y: 144, endPoint x: 264, endPoint y: 178, distance: 35.9
click at [265, 179] on tbody "1 王文嘉 Envy 概念 150398 375995 150398 150398 0 0 0 0 0 0 / 0 2 黃光蔓 Envy 概念 87680 2…" at bounding box center [464, 178] width 733 height 76
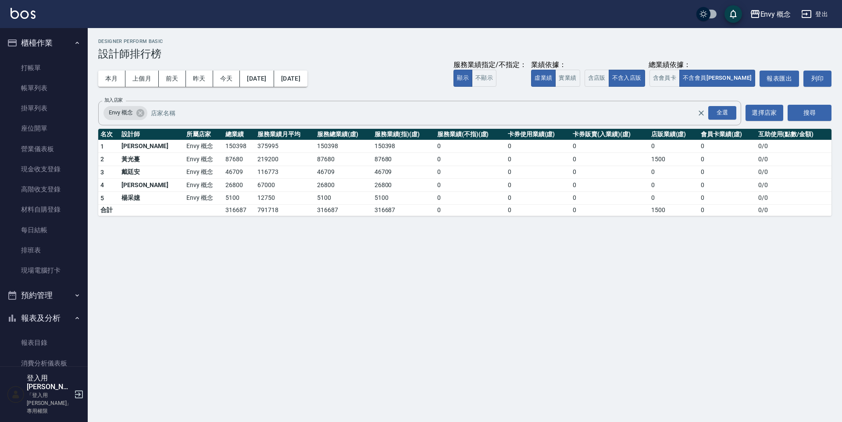
drag, startPoint x: 262, startPoint y: 177, endPoint x: 260, endPoint y: 172, distance: 5.5
click at [262, 176] on td "116773" at bounding box center [285, 172] width 60 height 13
click at [23, 71] on link "打帳單" at bounding box center [44, 68] width 81 height 20
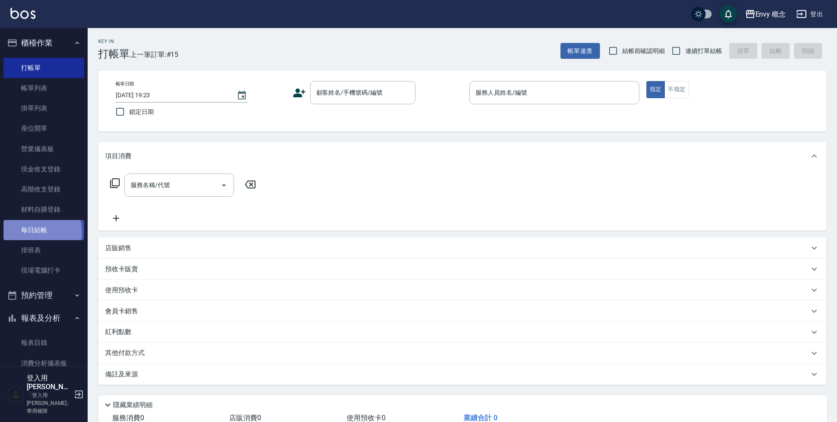
click at [37, 232] on link "每日結帳" at bounding box center [44, 230] width 81 height 20
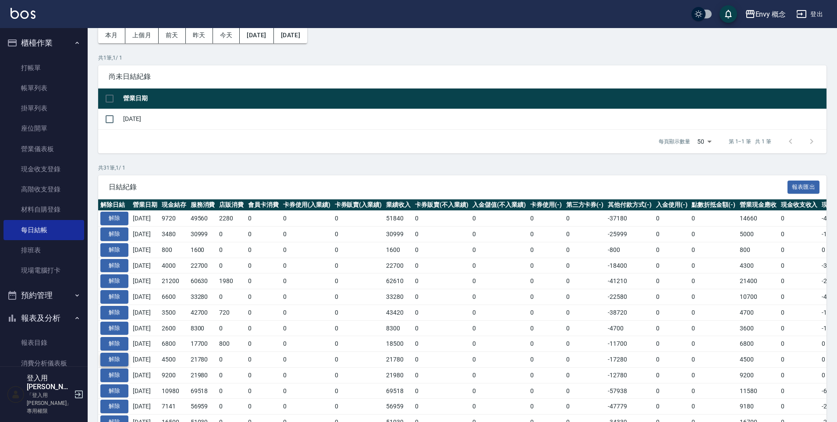
scroll to position [149, 0]
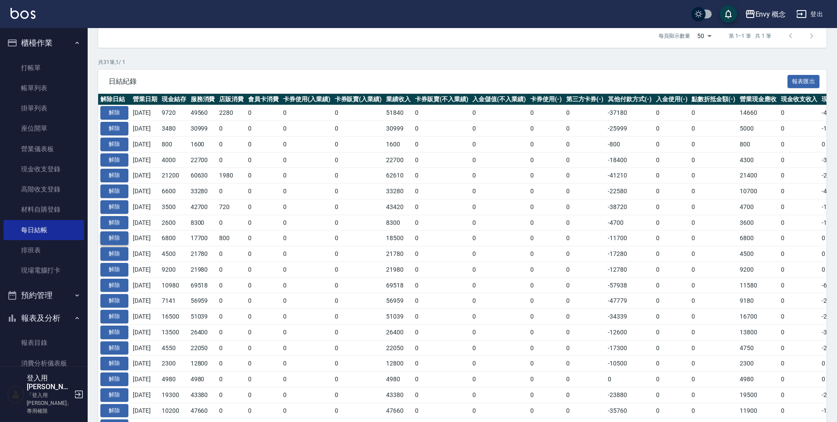
click at [118, 239] on button "解除" at bounding box center [114, 239] width 28 height 14
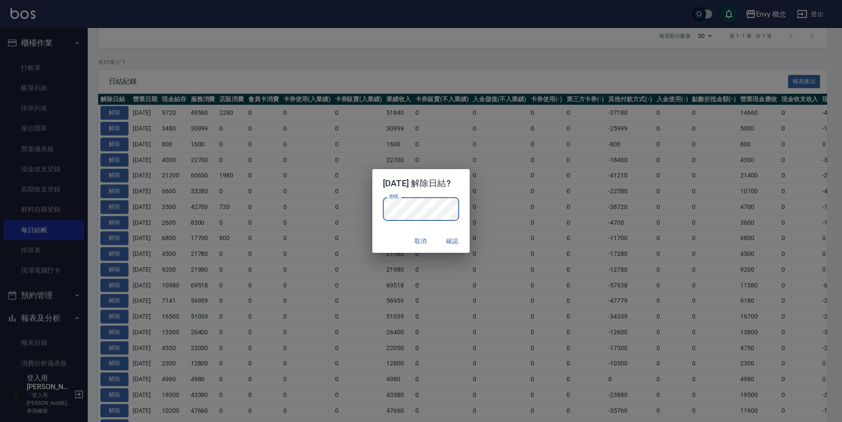
click at [456, 235] on button "確認" at bounding box center [452, 241] width 28 height 16
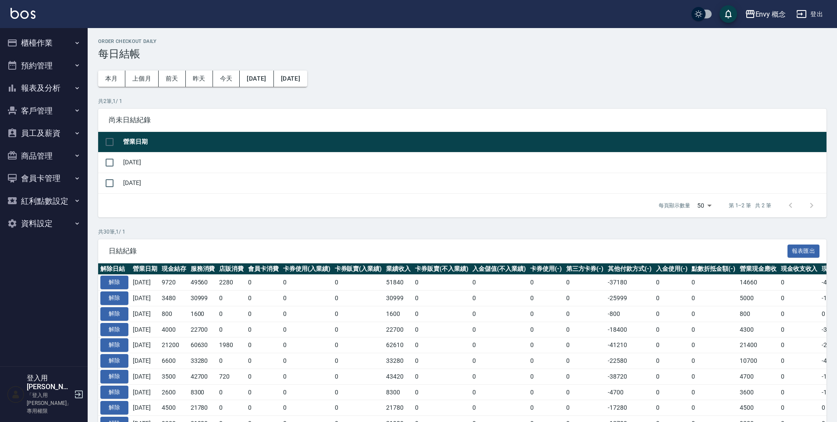
click at [34, 50] on button "櫃檯作業" at bounding box center [44, 43] width 81 height 23
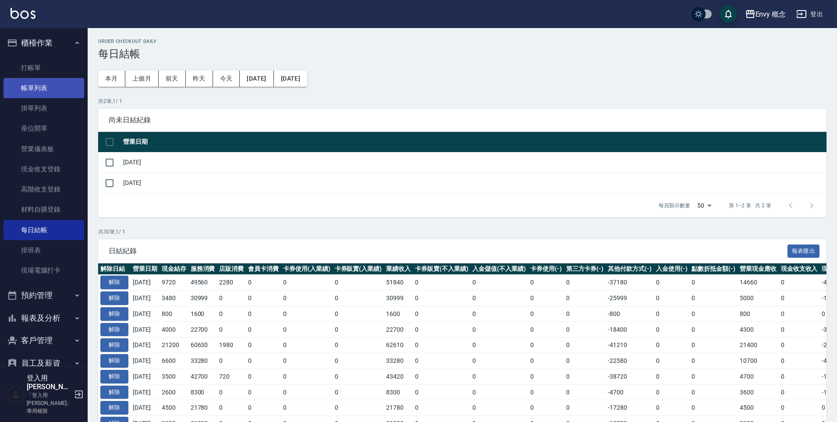
click at [43, 82] on link "帳單列表" at bounding box center [44, 88] width 81 height 20
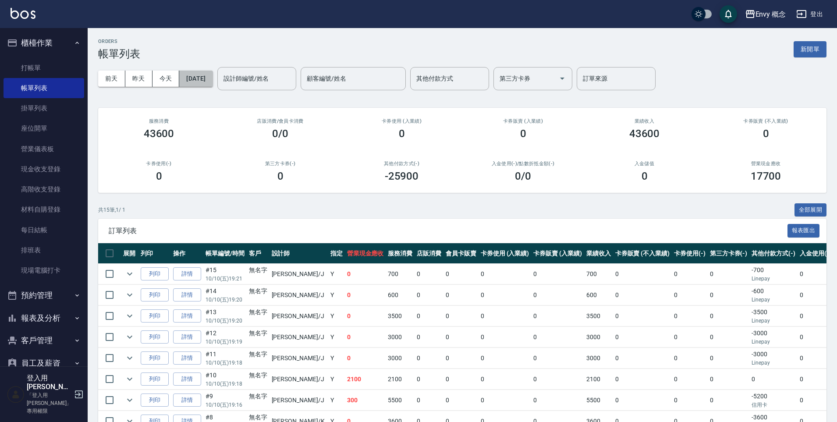
click at [200, 82] on button "[DATE]" at bounding box center [195, 79] width 33 height 16
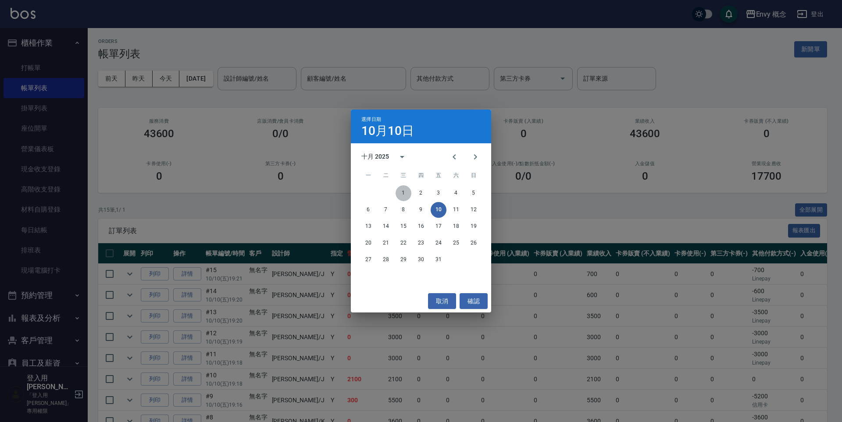
click at [402, 189] on button "1" at bounding box center [404, 193] width 16 height 16
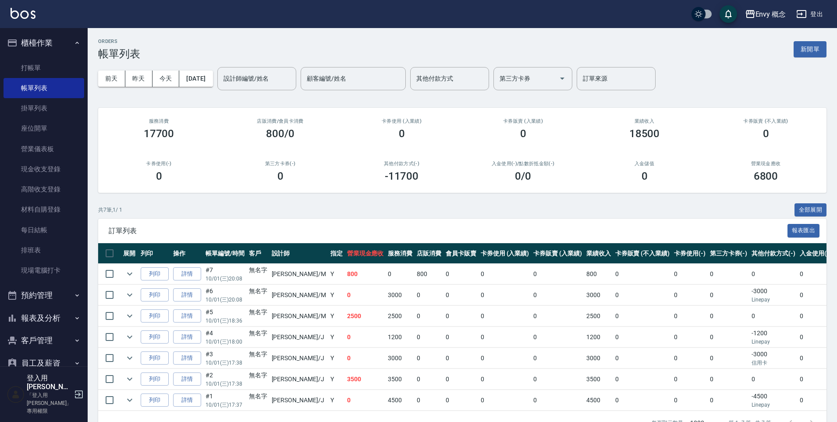
scroll to position [30, 0]
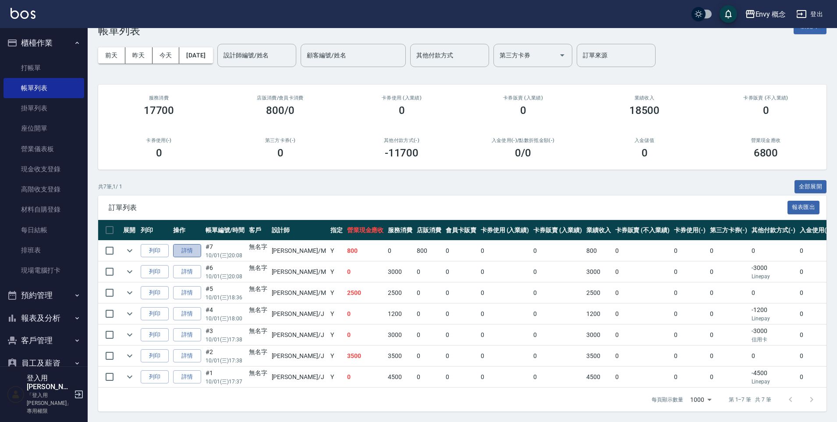
click at [183, 244] on link "詳情" at bounding box center [187, 251] width 28 height 14
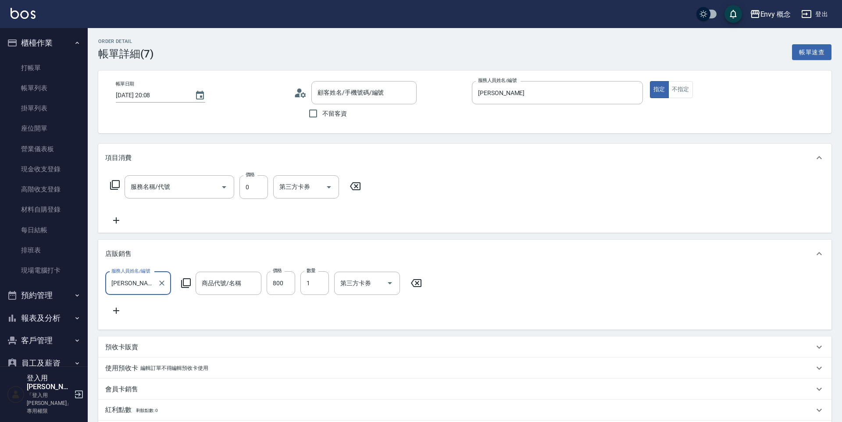
type input "2025/10/01 20:08"
type input "Molly-M"
type input "201 剪髮(201)"
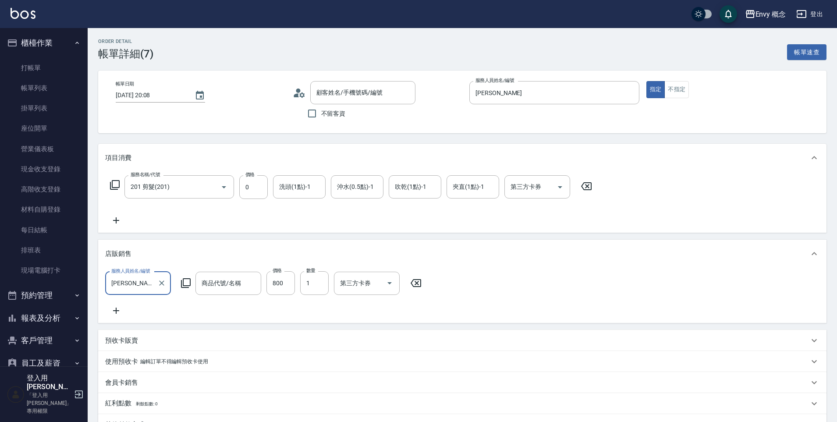
type input "無名字/ /null"
type input "fiole露西亞增色洗"
click at [259, 189] on input "0" at bounding box center [253, 187] width 29 height 24
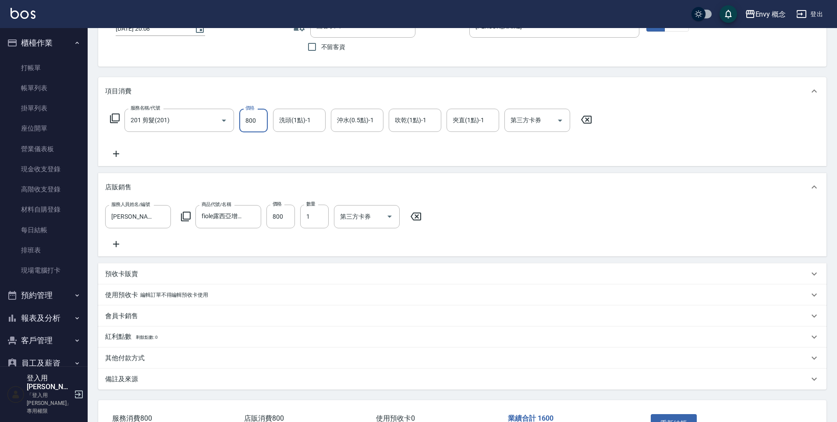
scroll to position [135, 0]
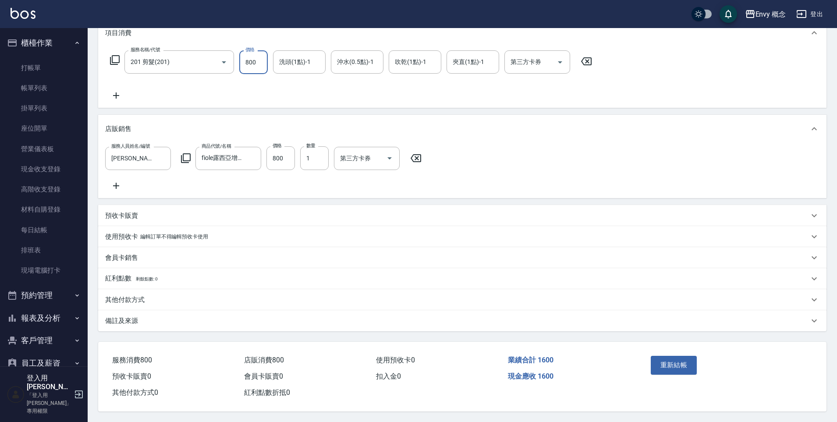
type input "800"
click at [413, 153] on icon at bounding box center [416, 158] width 22 height 11
click at [681, 356] on button "重新結帳" at bounding box center [674, 365] width 46 height 18
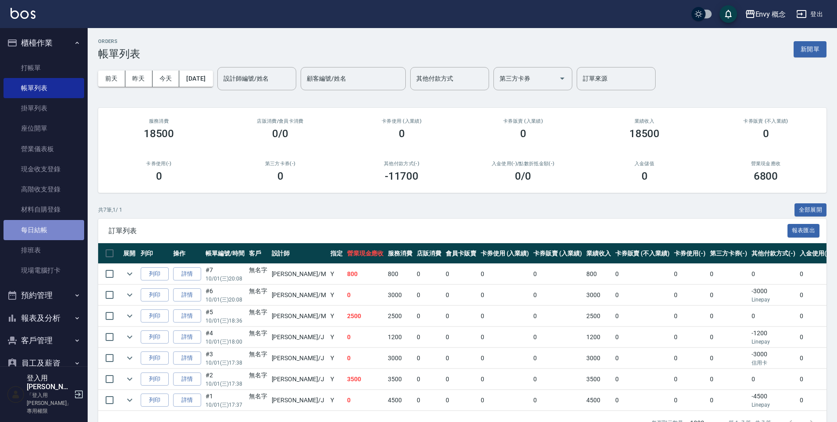
click at [45, 235] on link "每日結帳" at bounding box center [44, 230] width 81 height 20
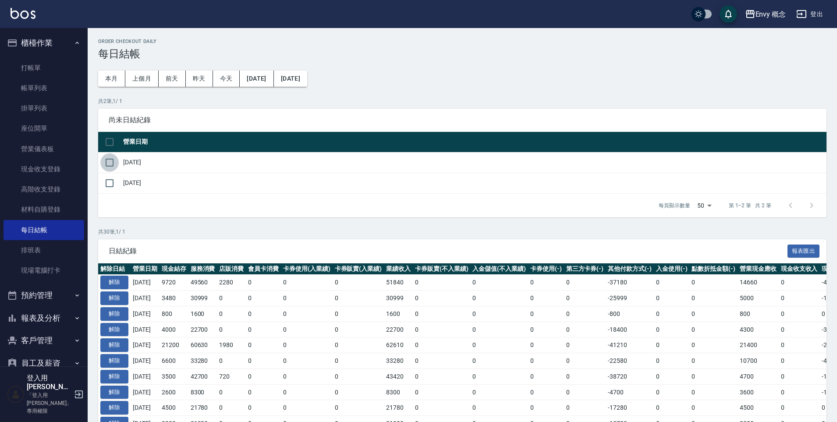
click at [110, 165] on input "checkbox" at bounding box center [109, 162] width 18 height 18
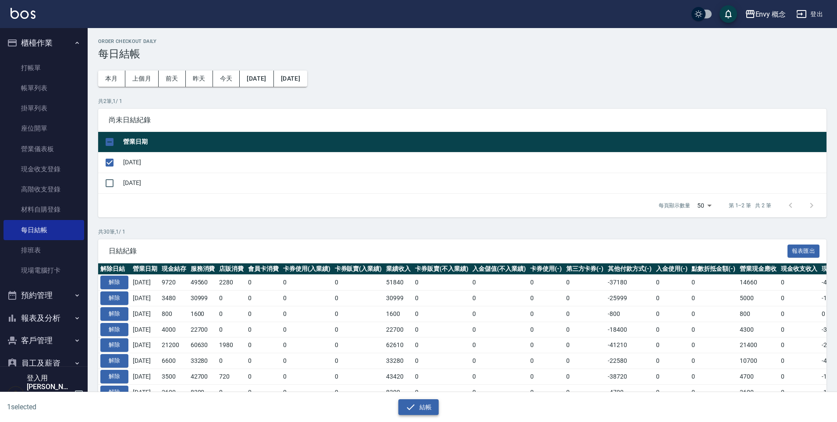
click at [427, 406] on button "結帳" at bounding box center [419, 407] width 41 height 16
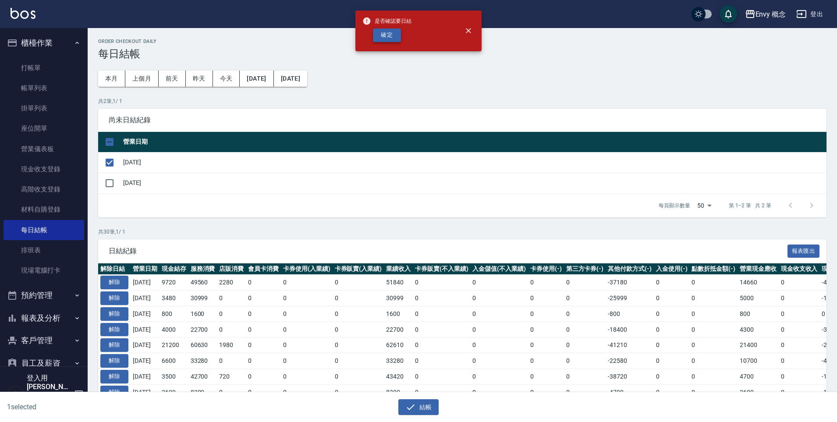
click at [395, 36] on button "確定" at bounding box center [387, 36] width 28 height 14
checkbox input "false"
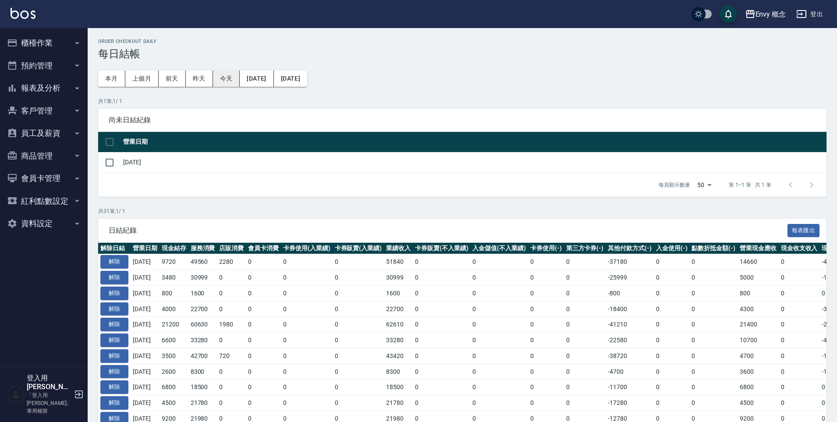
click at [227, 78] on button "今天" at bounding box center [226, 79] width 27 height 16
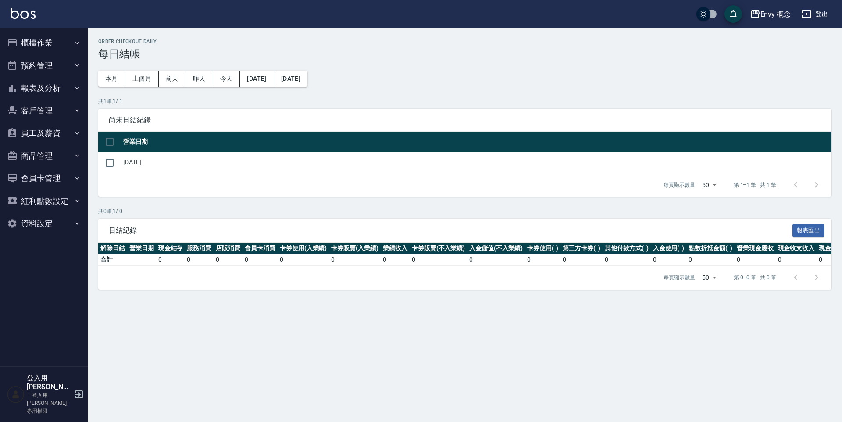
click at [54, 33] on button "櫃檯作業" at bounding box center [44, 43] width 81 height 23
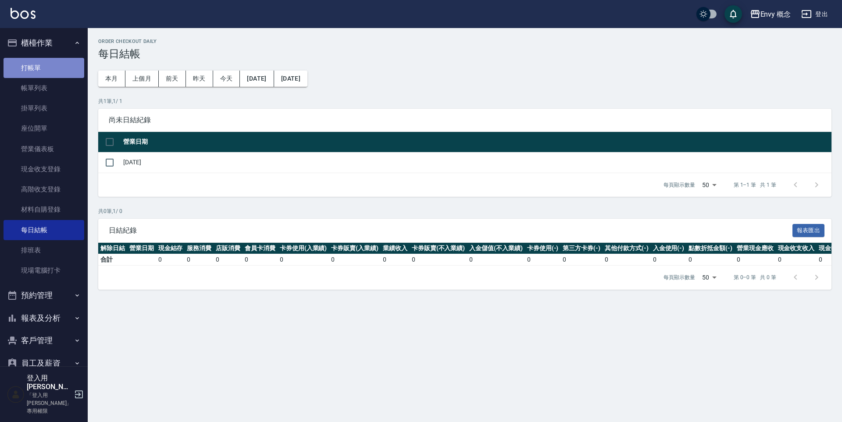
click at [48, 72] on link "打帳單" at bounding box center [44, 68] width 81 height 20
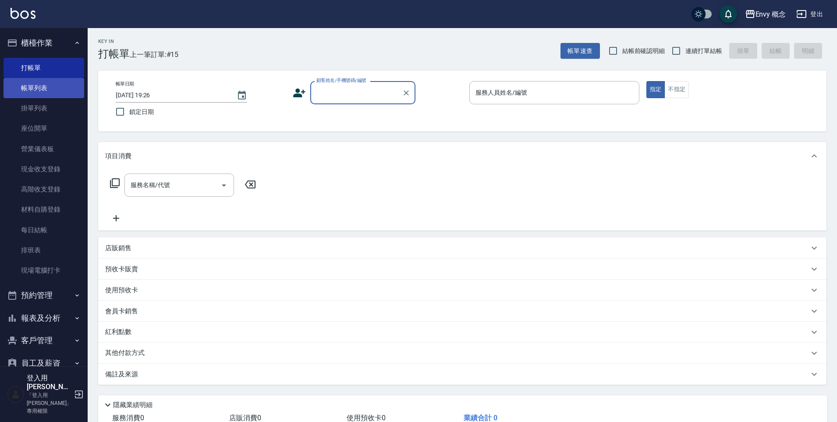
click at [42, 85] on link "帳單列表" at bounding box center [44, 88] width 81 height 20
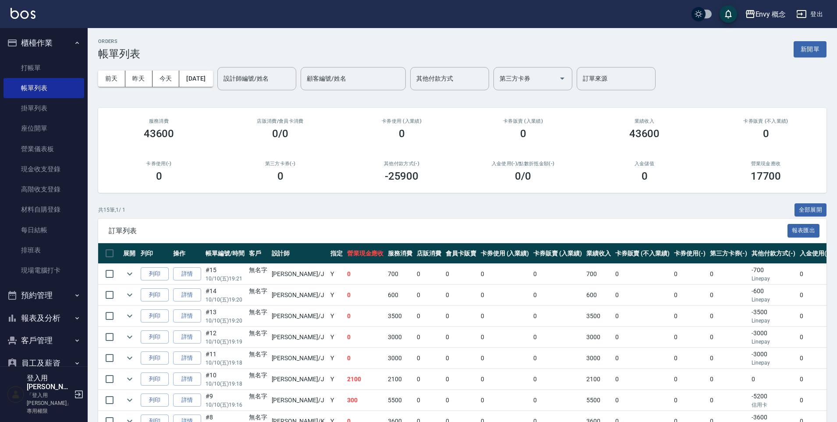
click at [281, 80] on div "設計師編號/姓名 設計師編號/姓名" at bounding box center [256, 78] width 79 height 23
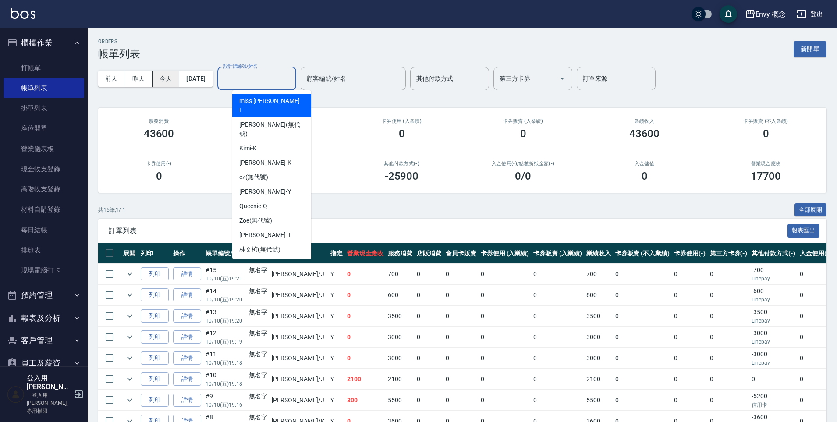
click at [160, 77] on button "今天" at bounding box center [166, 79] width 27 height 16
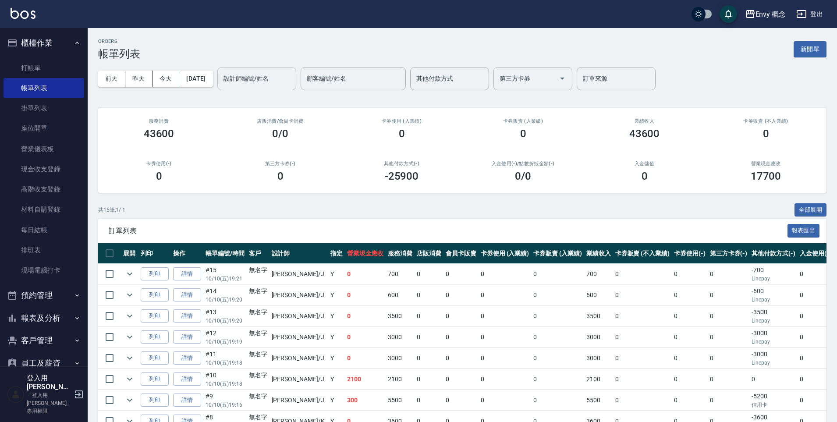
click at [286, 75] on input "設計師編號/姓名" at bounding box center [256, 78] width 71 height 15
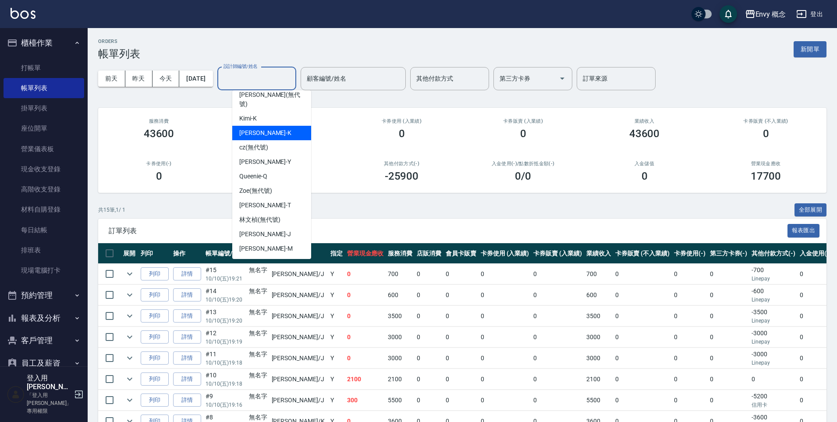
scroll to position [55, 0]
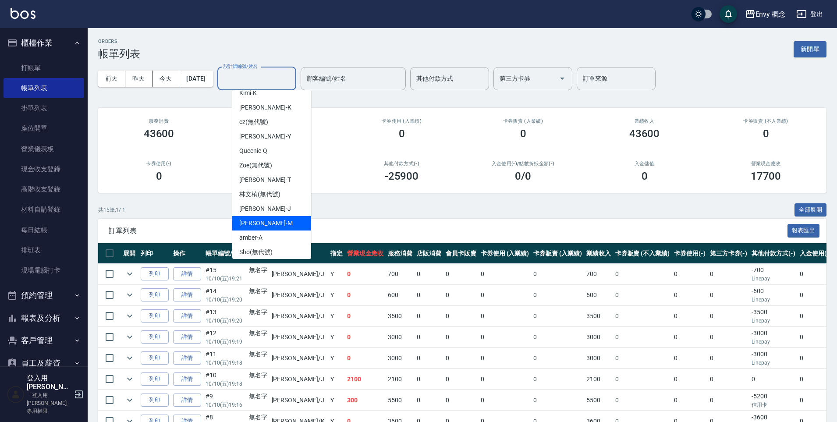
click at [282, 216] on div "Molly -M" at bounding box center [271, 223] width 79 height 14
type input "Molly-M"
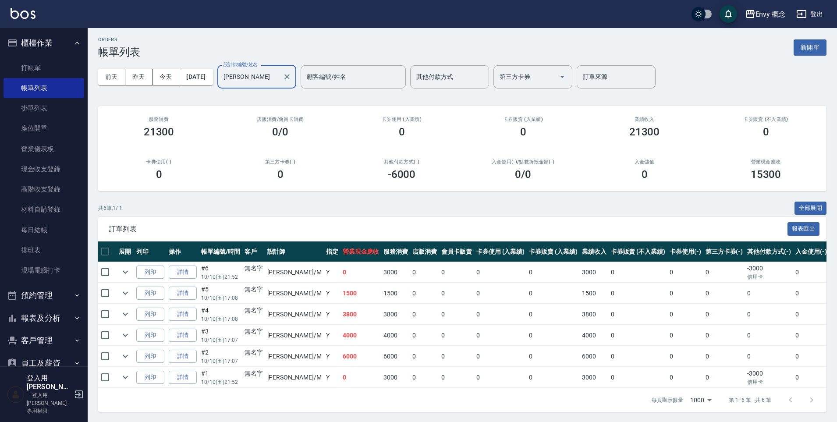
scroll to position [0, 4]
click at [802, 46] on button "新開單" at bounding box center [810, 47] width 33 height 16
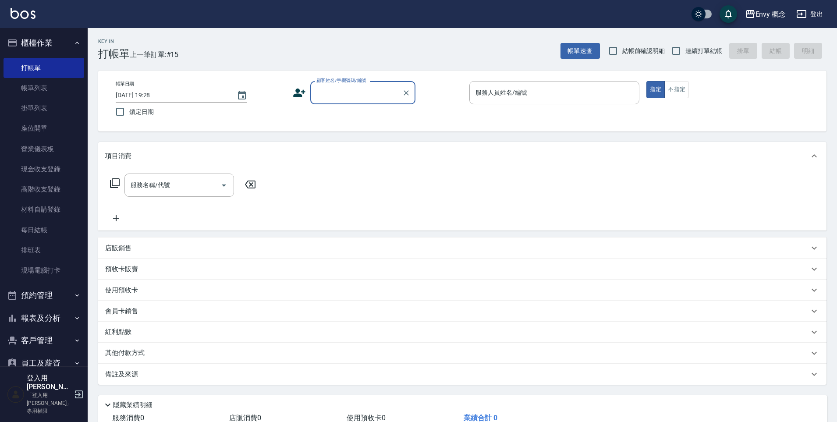
click at [334, 96] on input "顧客姓名/手機號碼/編號" at bounding box center [356, 92] width 84 height 15
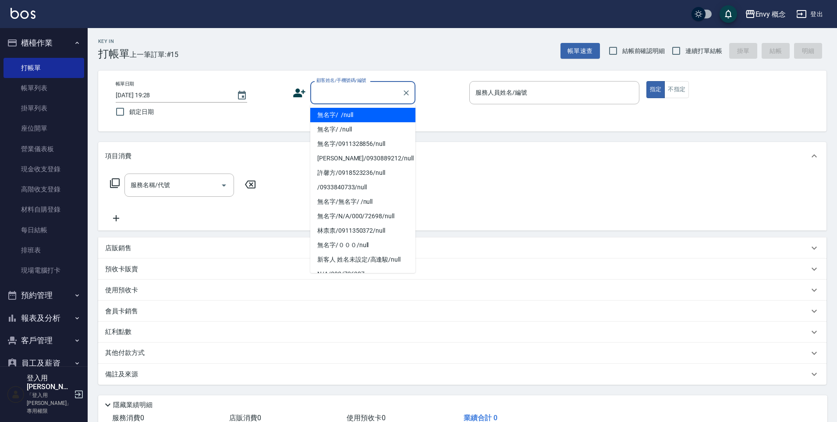
click at [336, 118] on li "無名字/ /null" at bounding box center [362, 115] width 105 height 14
type input "無名字/ /null"
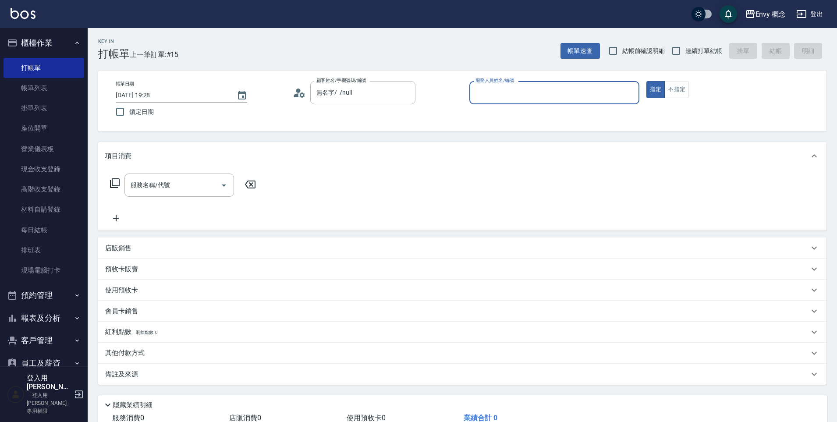
click at [558, 92] on input "服務人員姓名/編號" at bounding box center [555, 92] width 162 height 15
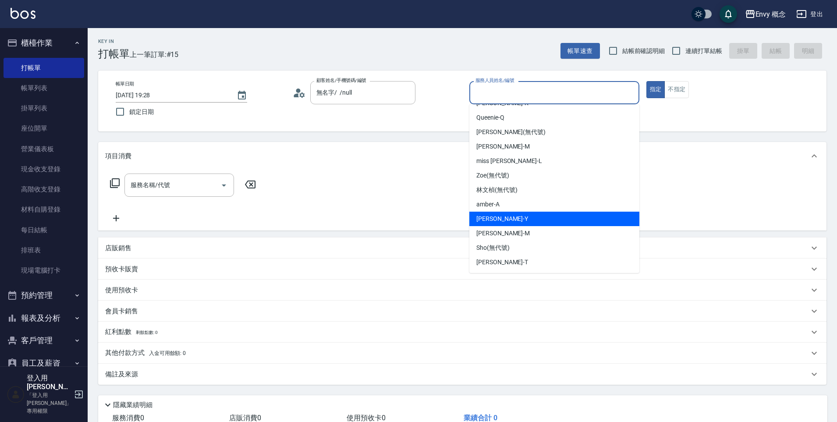
scroll to position [2, 0]
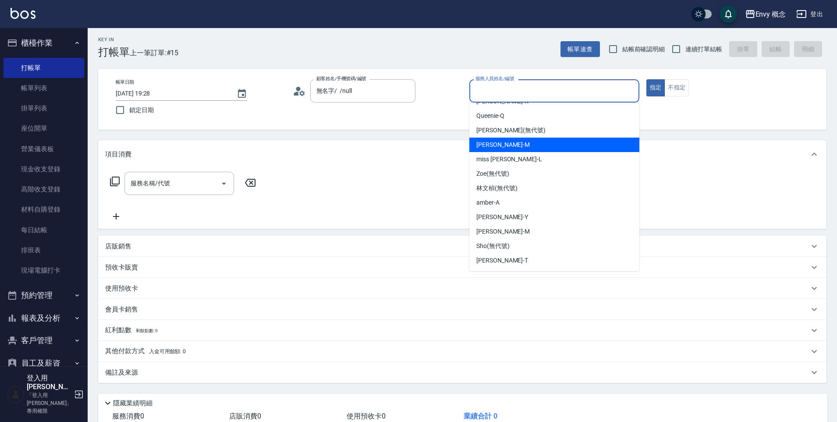
click at [511, 143] on div "Molly -M" at bounding box center [555, 145] width 170 height 14
type input "Molly-M"
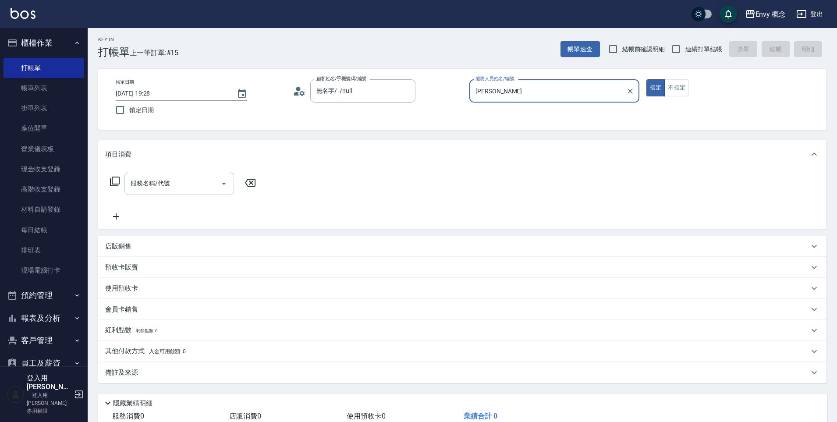
click at [194, 185] on input "服務名稱/代號" at bounding box center [172, 183] width 89 height 15
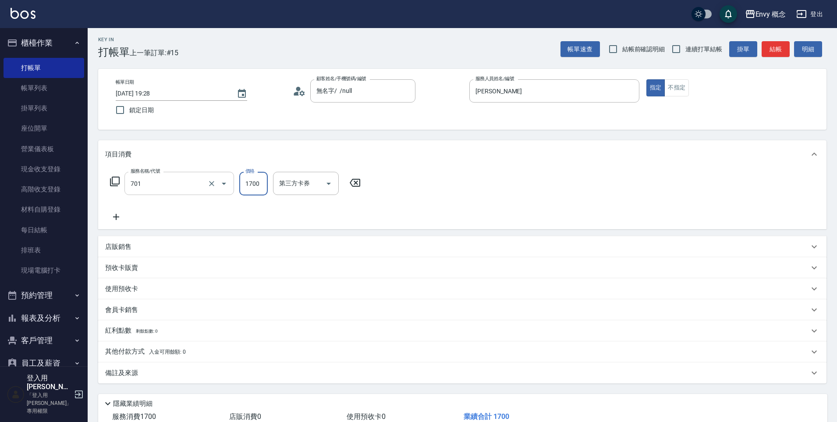
type input "701 染髮(701)"
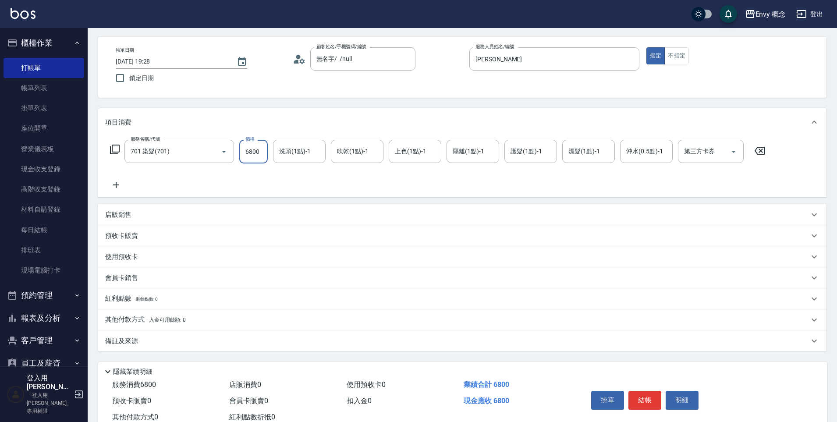
scroll to position [62, 0]
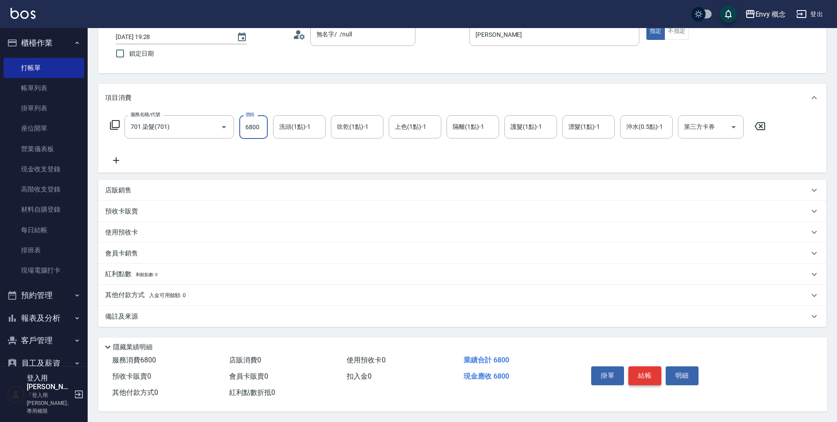
type input "6800"
click at [636, 375] on button "結帳" at bounding box center [645, 376] width 33 height 18
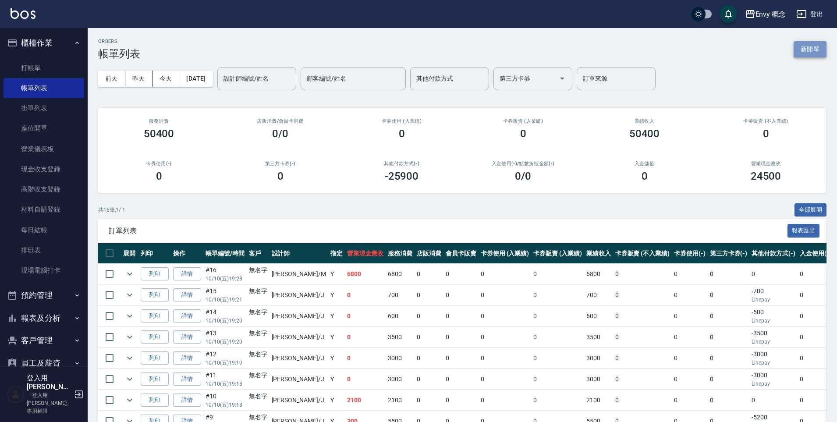
click at [814, 53] on button "新開單" at bounding box center [810, 49] width 33 height 16
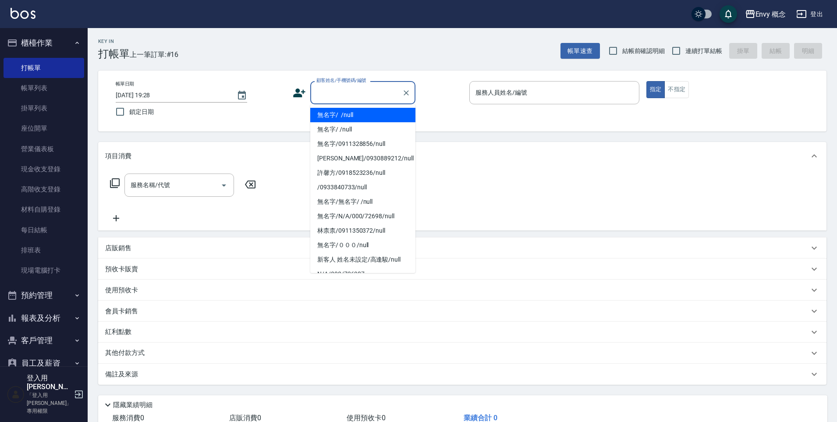
drag, startPoint x: 323, startPoint y: 95, endPoint x: 329, endPoint y: 96, distance: 6.6
click at [323, 95] on input "顧客姓名/手機號碼/編號" at bounding box center [356, 92] width 84 height 15
drag, startPoint x: 341, startPoint y: 115, endPoint x: 520, endPoint y: 110, distance: 179.0
click at [341, 115] on li "無名字/ /null" at bounding box center [362, 115] width 105 height 14
type input "無名字/ /null"
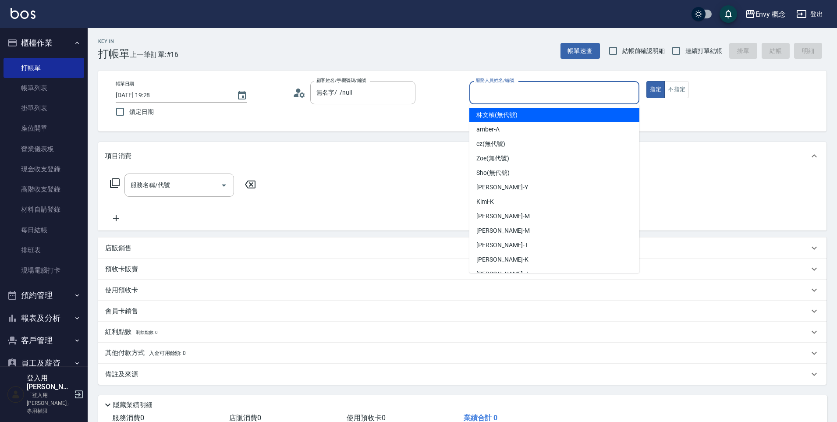
click at [516, 92] on input "服務人員姓名/編號" at bounding box center [555, 92] width 162 height 15
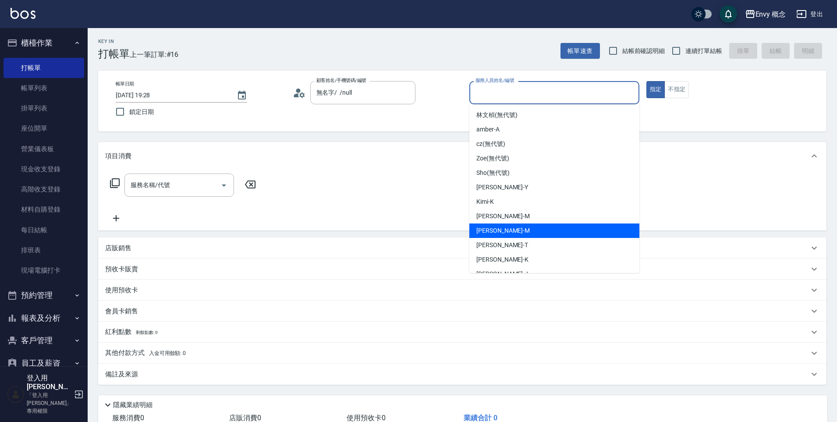
click at [507, 233] on div "Molly -M" at bounding box center [555, 231] width 170 height 14
type input "Molly-M"
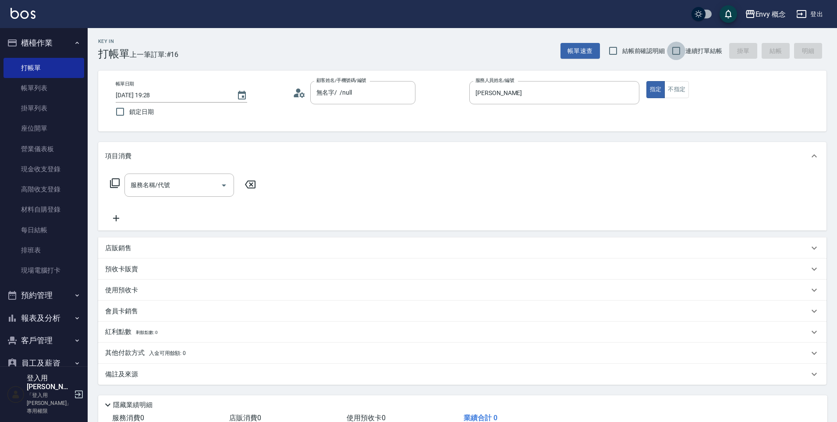
click at [674, 50] on input "連續打單結帳" at bounding box center [676, 51] width 18 height 18
checkbox input "true"
click at [177, 179] on input "服務名稱/代號" at bounding box center [172, 185] width 89 height 15
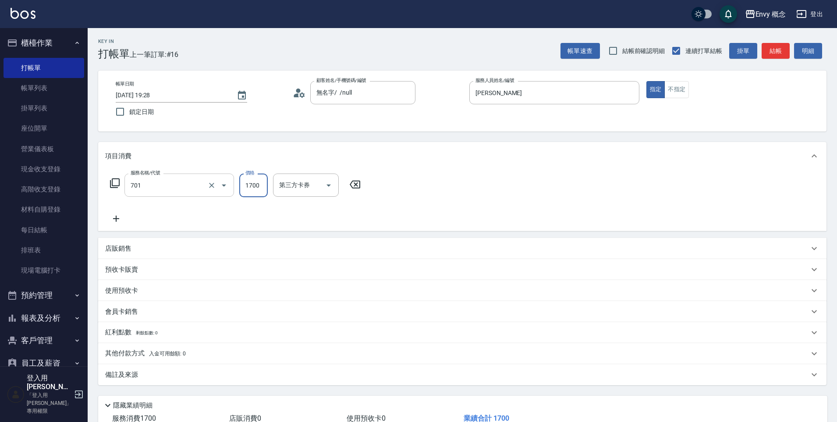
type input "701 染髮(701)"
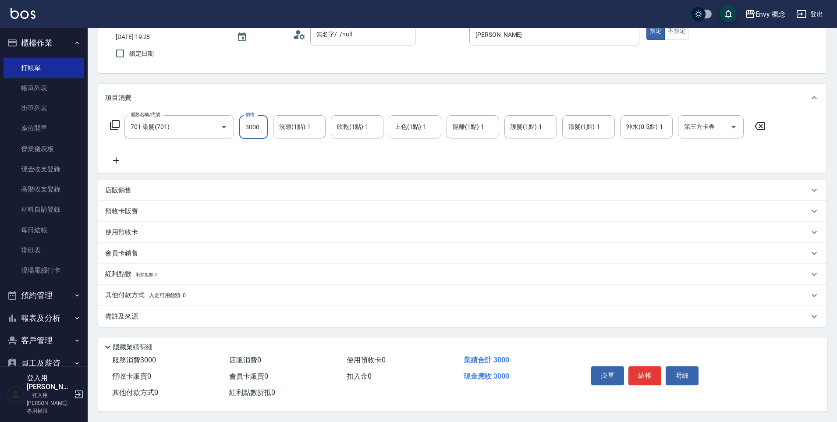
type input "3000"
click at [645, 382] on div "掛單 結帳 明細" at bounding box center [645, 377] width 114 height 28
click at [643, 367] on button "結帳" at bounding box center [645, 376] width 33 height 18
type input "2025/10/10 19:29"
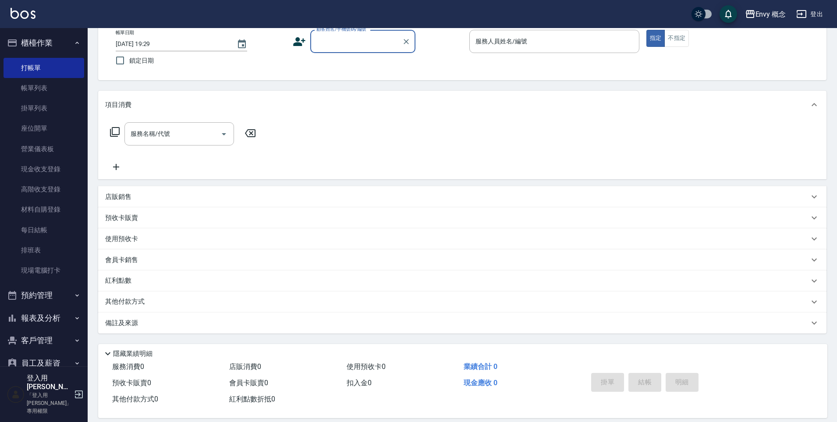
scroll to position [0, 0]
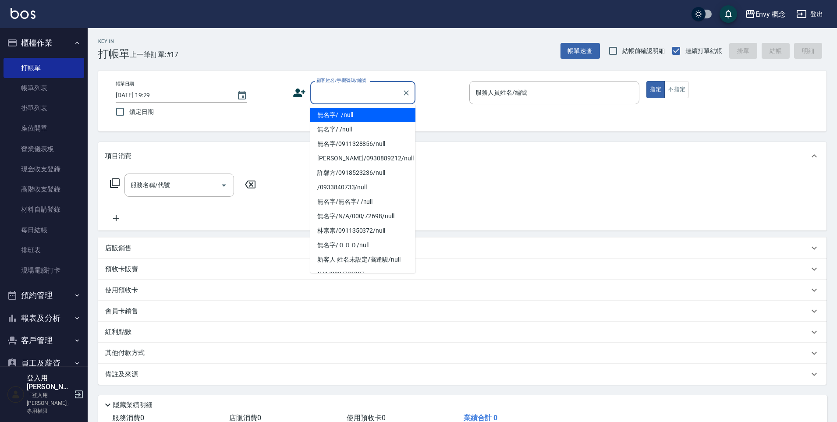
click at [351, 95] on input "顧客姓名/手機號碼/編號" at bounding box center [356, 92] width 84 height 15
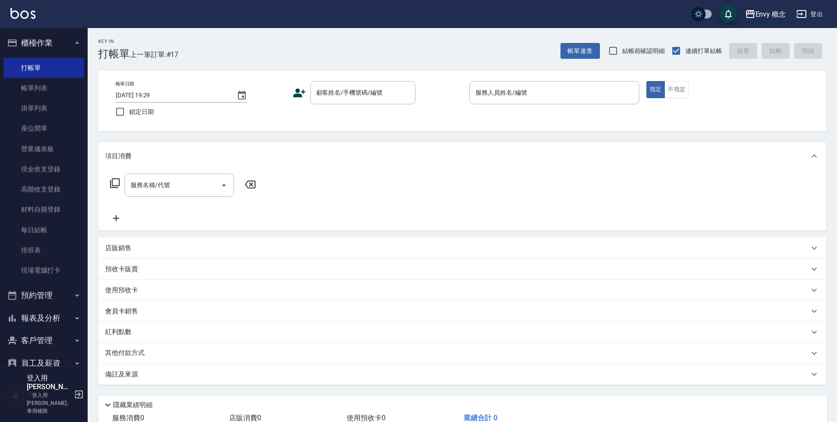
click at [348, 51] on div "Key In 打帳單 上一筆訂單:#17 帳單速查 結帳前確認明細 連續打單結帳 掛單 結帳 明細" at bounding box center [457, 44] width 739 height 32
click at [59, 90] on link "帳單列表" at bounding box center [44, 88] width 81 height 20
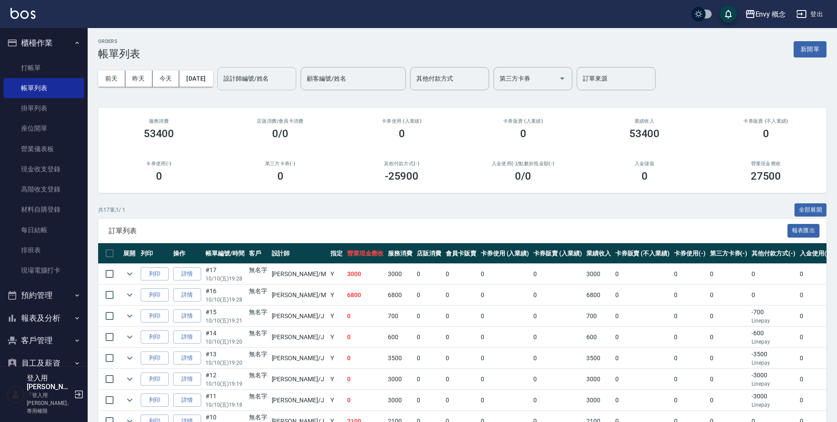
click at [266, 79] on input "設計師編號/姓名" at bounding box center [256, 78] width 71 height 15
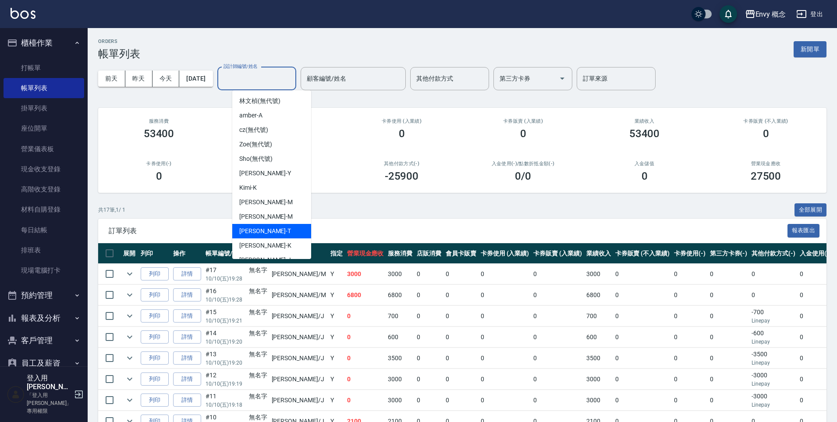
click at [290, 231] on div "Tim -T" at bounding box center [271, 231] width 79 height 14
type input "Tim-T"
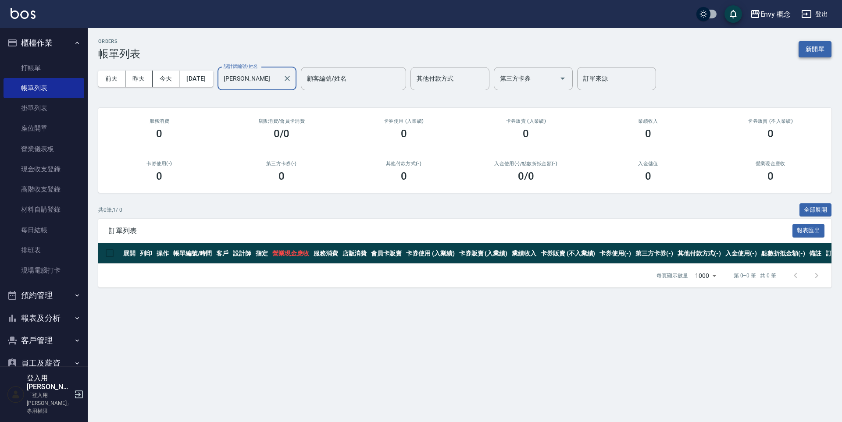
click at [808, 48] on button "新開單" at bounding box center [814, 49] width 33 height 16
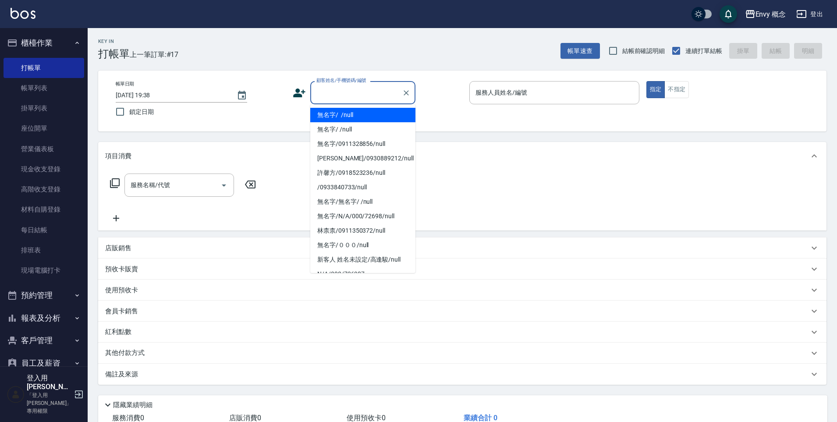
click at [361, 98] on input "顧客姓名/手機號碼/編號" at bounding box center [356, 92] width 84 height 15
click at [359, 112] on li "無名字/ /null" at bounding box center [362, 115] width 105 height 14
type input "無名字/ /null"
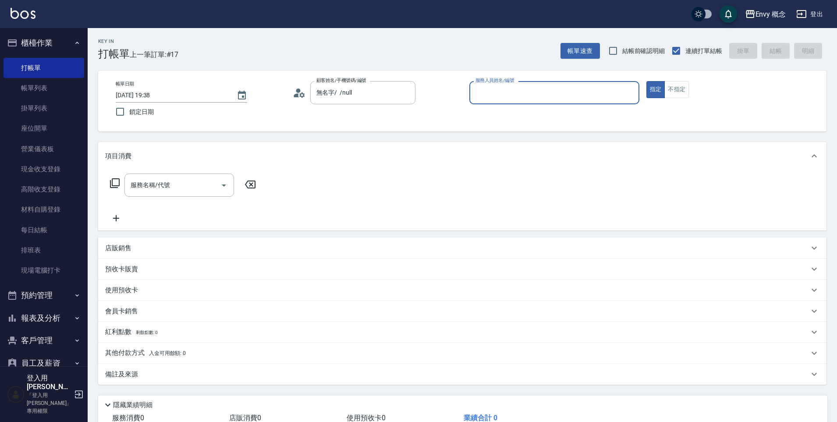
click at [522, 86] on input "服務人員姓名/編號" at bounding box center [555, 92] width 162 height 15
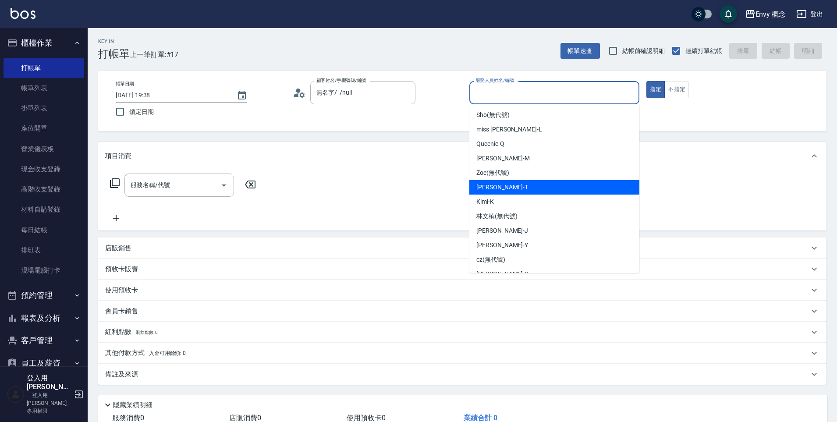
click at [538, 189] on div "Tim -T" at bounding box center [555, 187] width 170 height 14
type input "Tim-T"
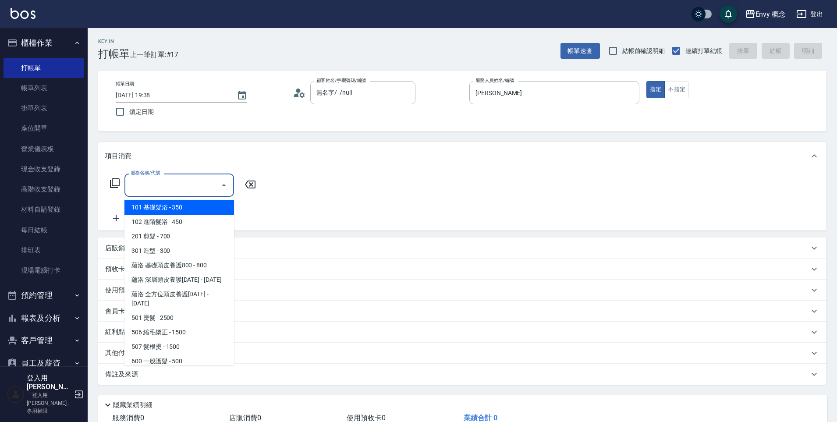
click at [202, 191] on input "服務名稱/代號" at bounding box center [172, 185] width 89 height 15
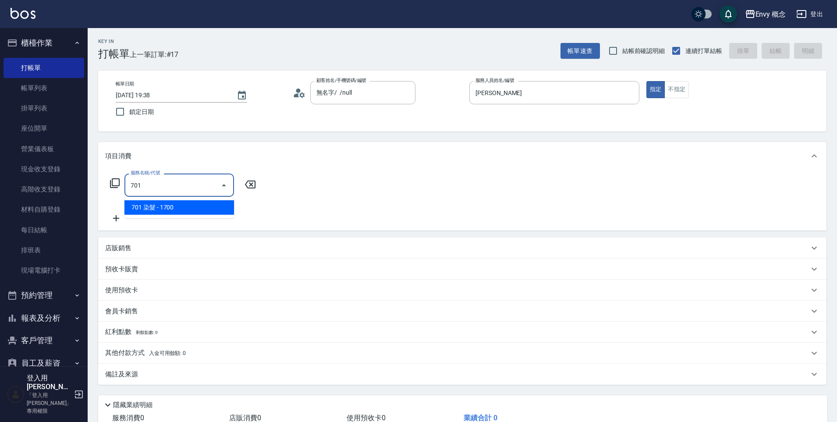
type input "701 染髮(701)"
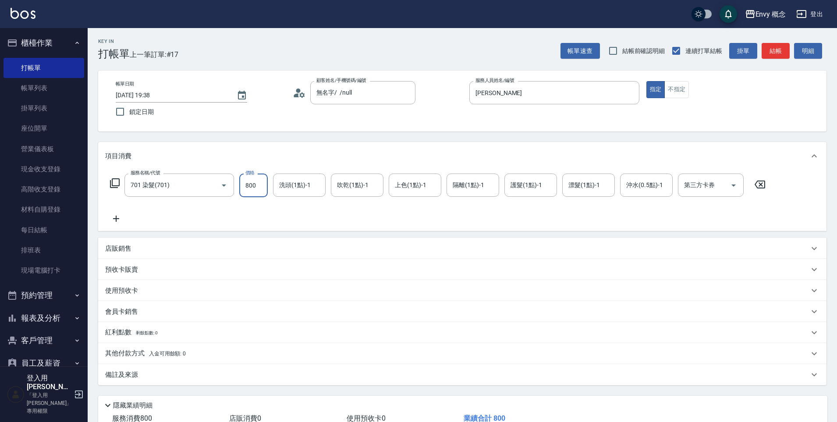
type input "800"
click at [154, 349] on p "其他付款方式 入金可用餘額: 0" at bounding box center [145, 354] width 81 height 10
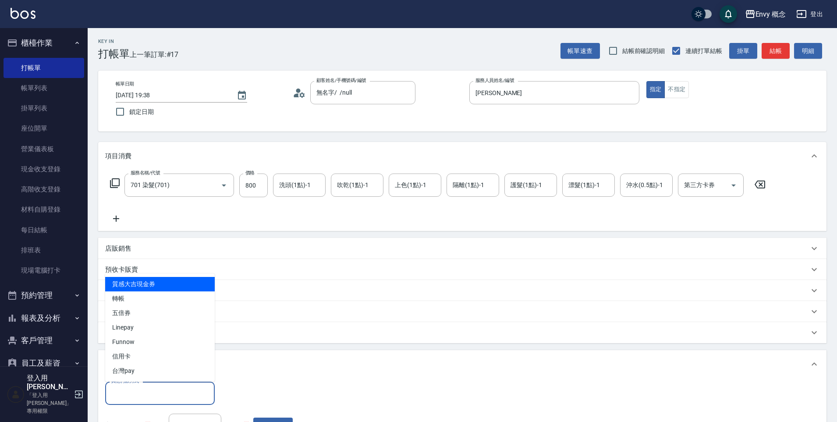
click at [181, 393] on input "其他付款方式" at bounding box center [160, 393] width 102 height 15
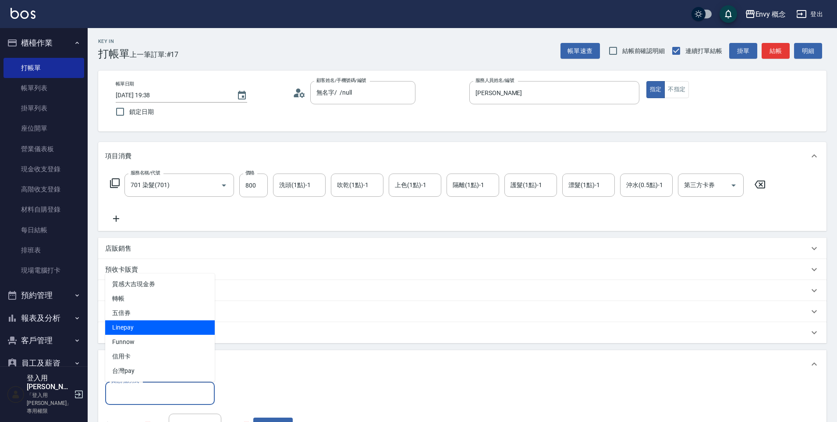
click at [159, 326] on span "Linepay" at bounding box center [160, 328] width 110 height 14
type input "Linepay"
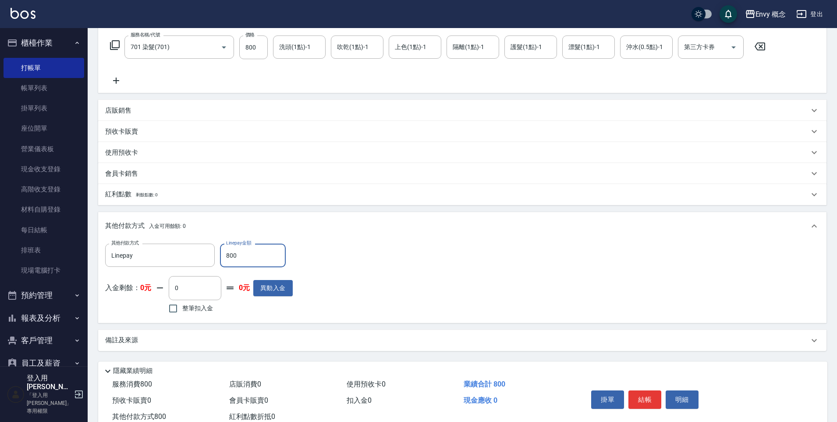
scroll to position [166, 0]
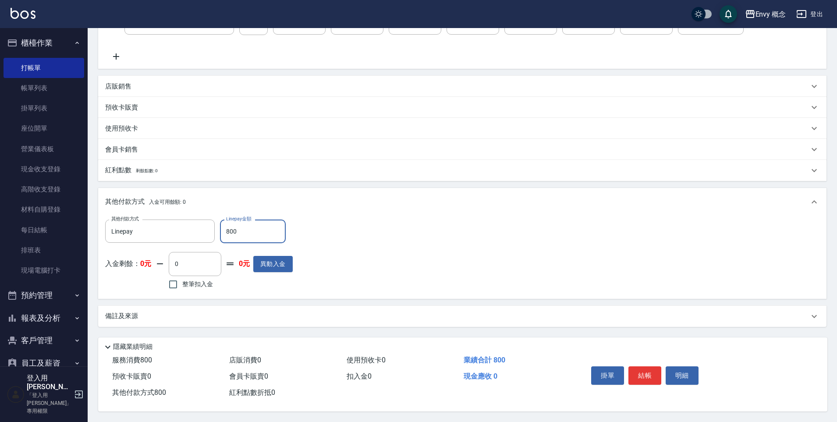
type input "800"
click at [645, 371] on button "結帳" at bounding box center [645, 376] width 33 height 18
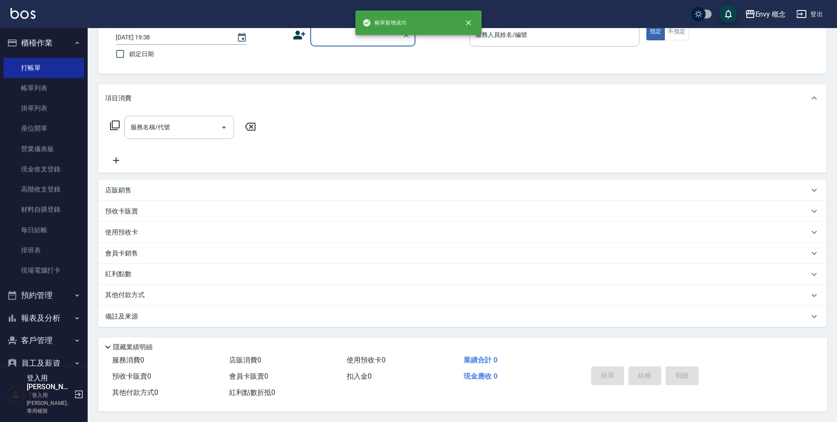
scroll to position [0, 0]
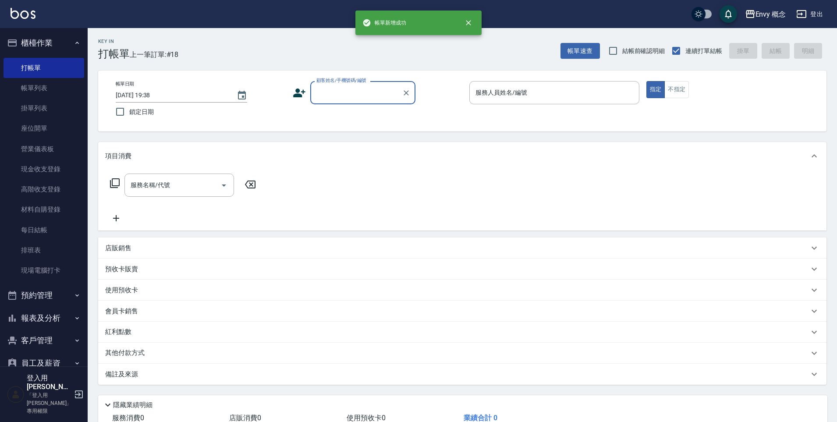
click at [346, 90] on input "顧客姓名/手機號碼/編號" at bounding box center [356, 92] width 84 height 15
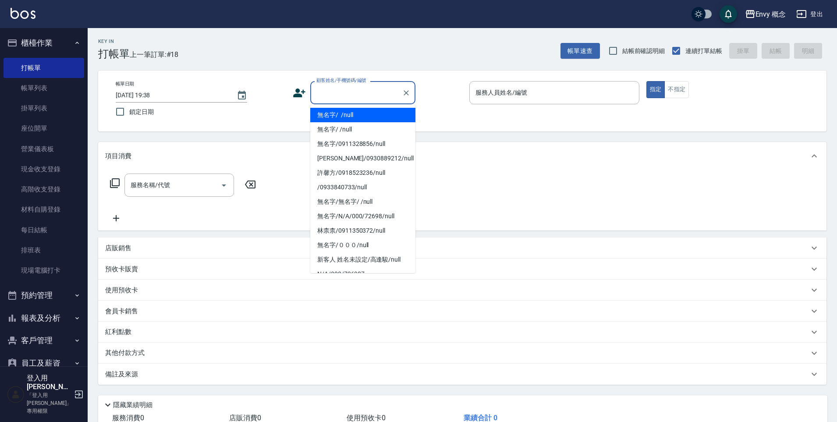
click at [348, 116] on li "無名字/ /null" at bounding box center [362, 115] width 105 height 14
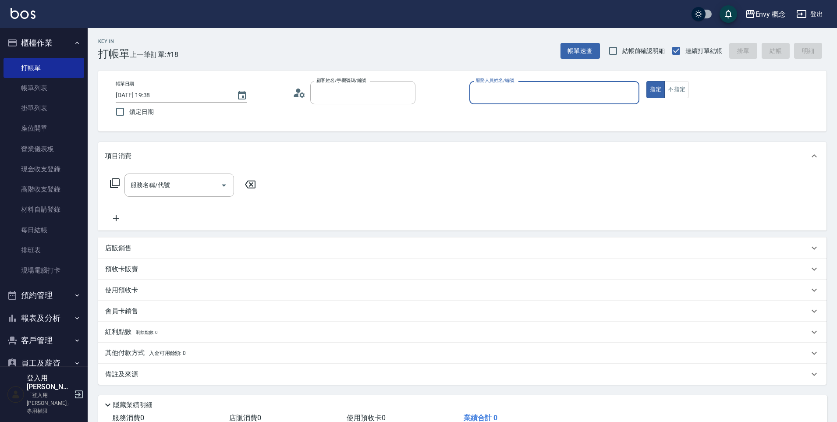
type input "無名字/ /null"
click at [514, 93] on input "服務人員姓名/編號" at bounding box center [555, 92] width 162 height 15
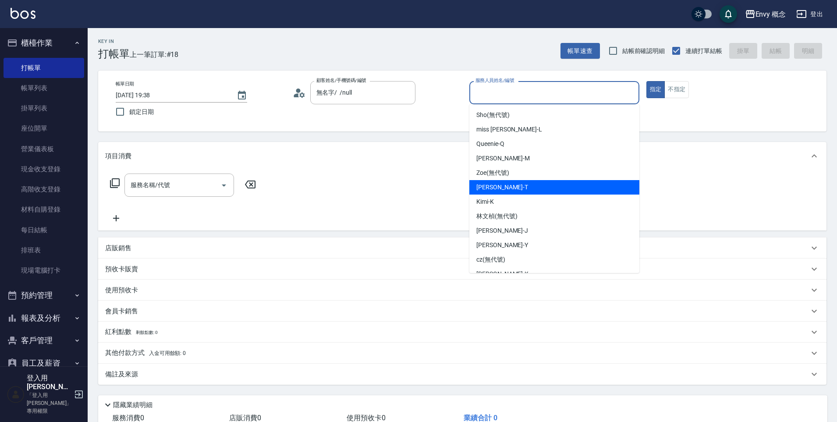
click at [510, 186] on div "Tim -T" at bounding box center [555, 187] width 170 height 14
type input "Tim-T"
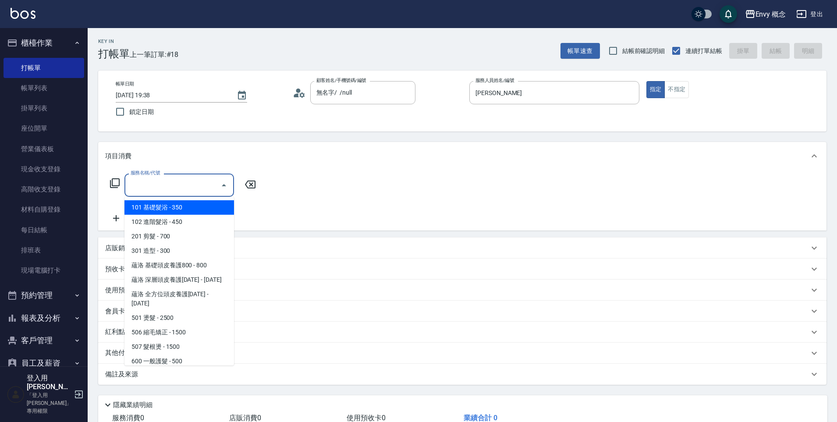
click at [191, 184] on input "服務名稱/代號" at bounding box center [172, 185] width 89 height 15
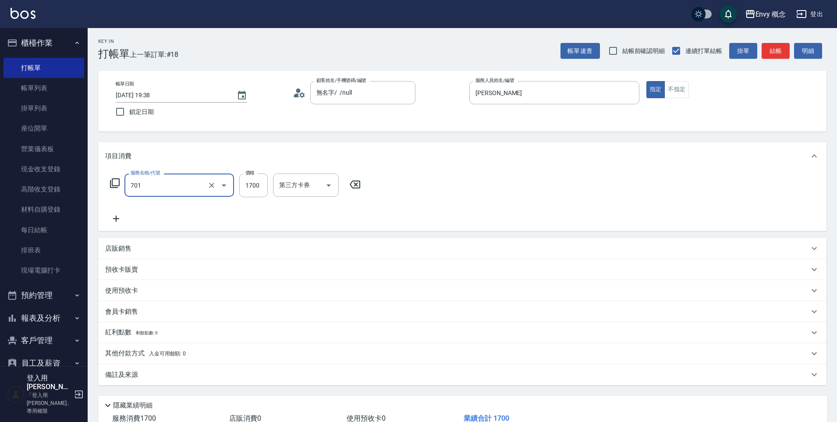
type input "701 染髮(701)"
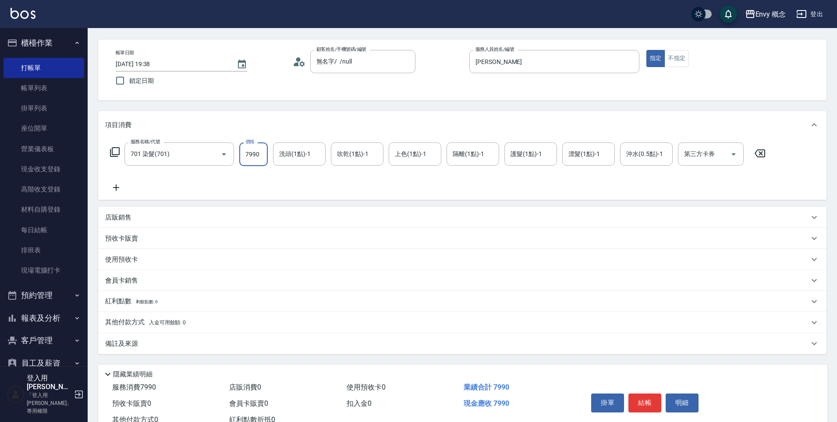
scroll to position [62, 0]
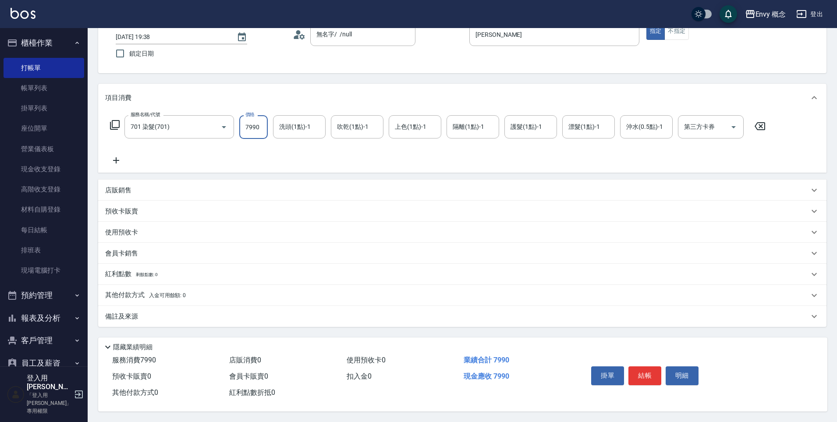
type input "7990"
click at [174, 296] on p "其他付款方式 入金可用餘額: 0" at bounding box center [145, 296] width 81 height 10
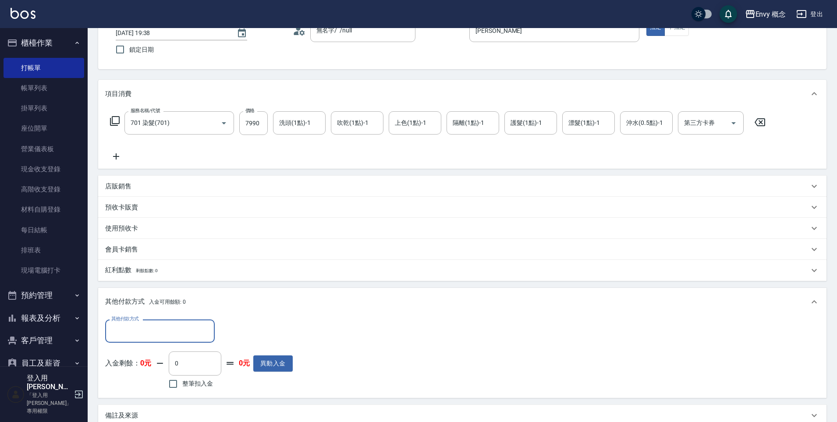
scroll to position [0, 0]
click at [183, 335] on input "其他付款方式" at bounding box center [160, 331] width 102 height 15
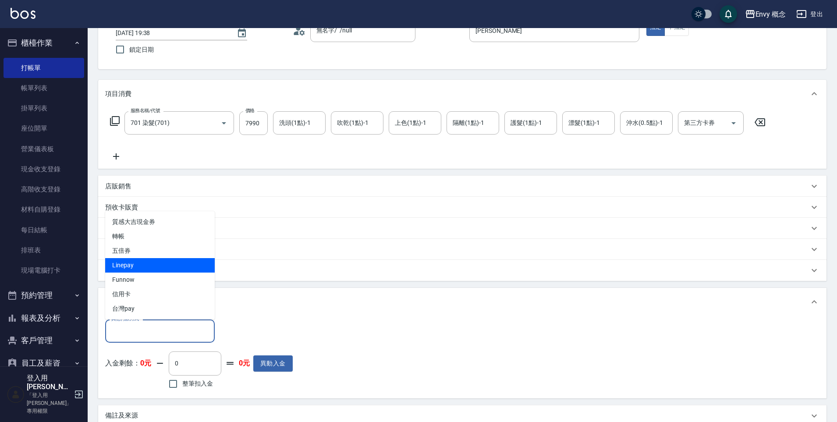
click at [138, 268] on span "Linepay" at bounding box center [160, 265] width 110 height 14
type input "Linepay"
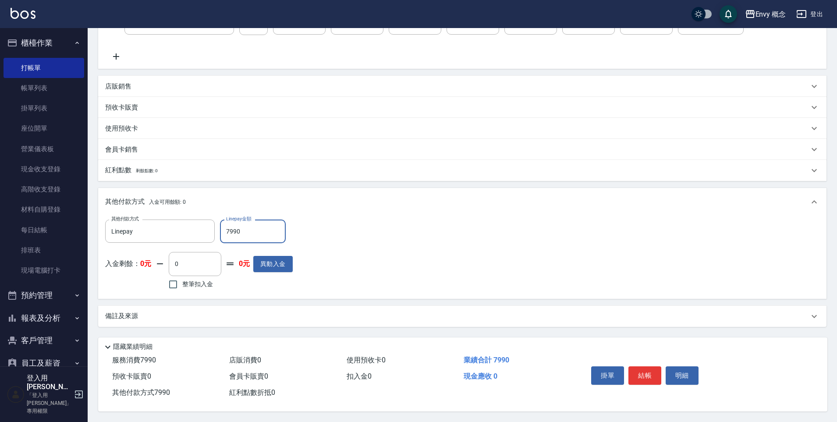
scroll to position [166, 0]
type input "7990"
click at [652, 367] on button "結帳" at bounding box center [645, 376] width 33 height 18
type input "2025/10/10 19:39"
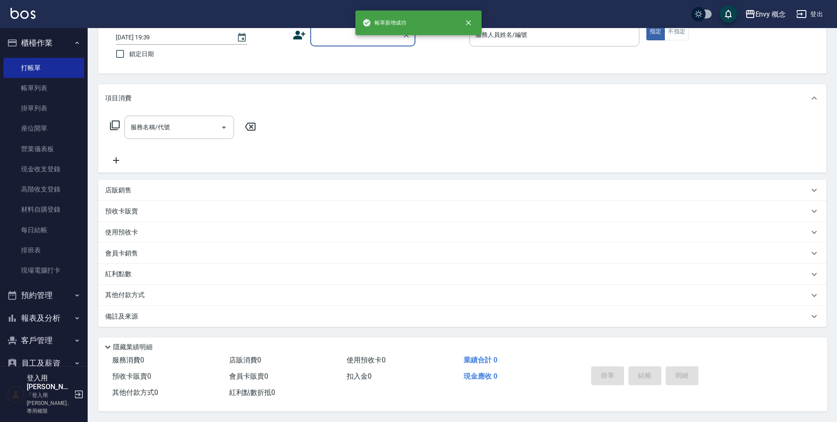
scroll to position [0, 0]
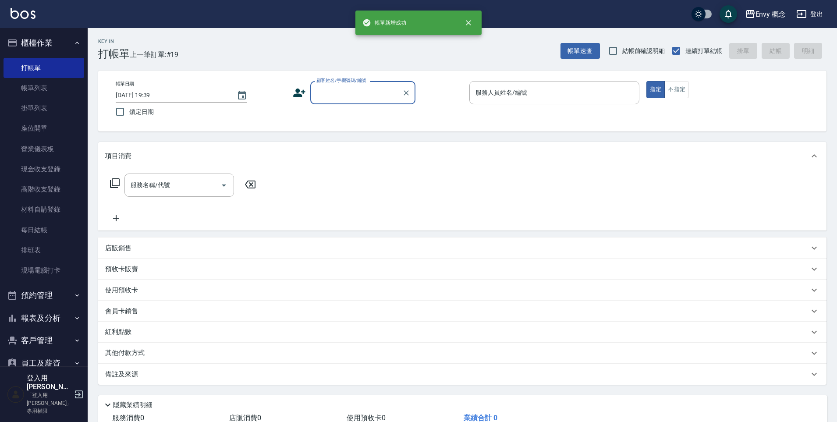
click at [340, 96] on input "顧客姓名/手機號碼/編號" at bounding box center [356, 92] width 84 height 15
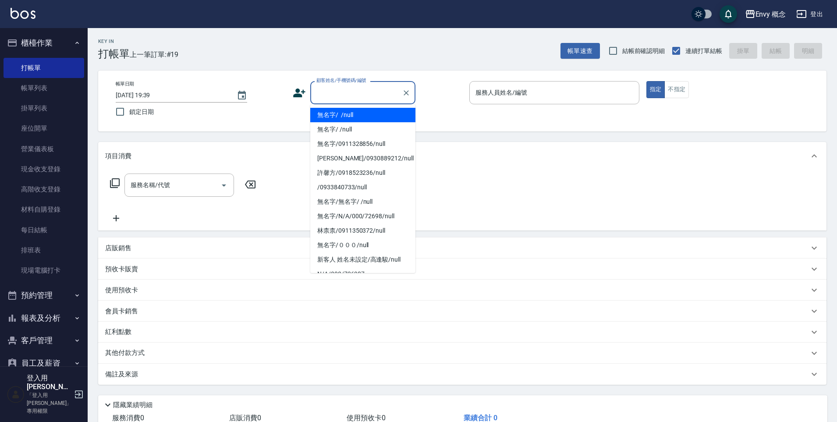
drag, startPoint x: 353, startPoint y: 112, endPoint x: 485, endPoint y: 114, distance: 131.1
click at [353, 114] on li "無名字/ /null" at bounding box center [362, 115] width 105 height 14
type input "無名字/ /null"
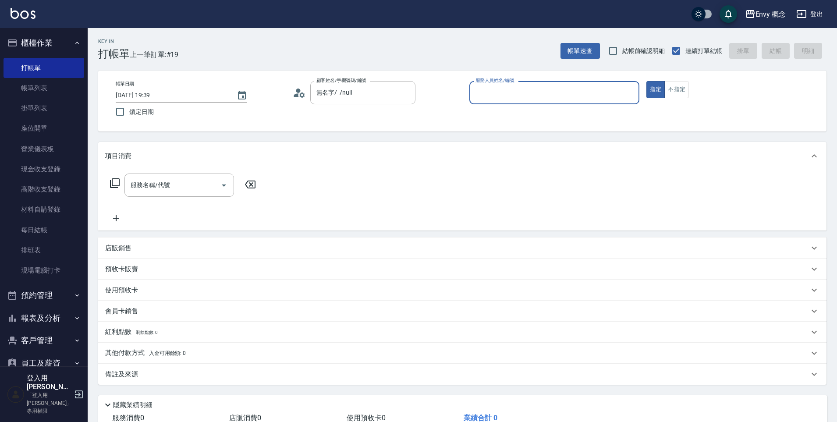
click at [494, 94] on input "服務人員姓名/編號" at bounding box center [555, 92] width 162 height 15
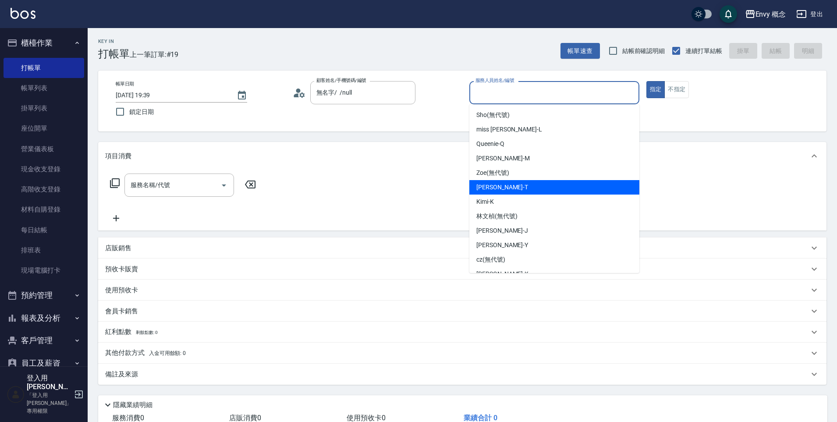
click at [506, 189] on div "Tim -T" at bounding box center [555, 187] width 170 height 14
type input "Tim-T"
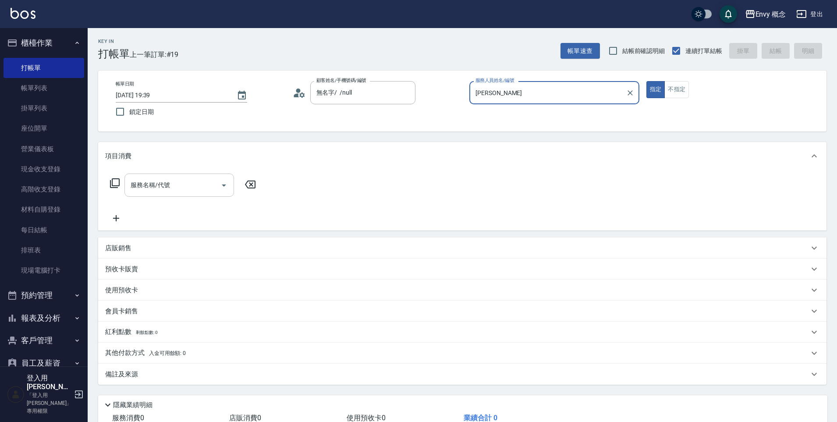
click at [195, 182] on input "服務名稱/代號" at bounding box center [172, 185] width 89 height 15
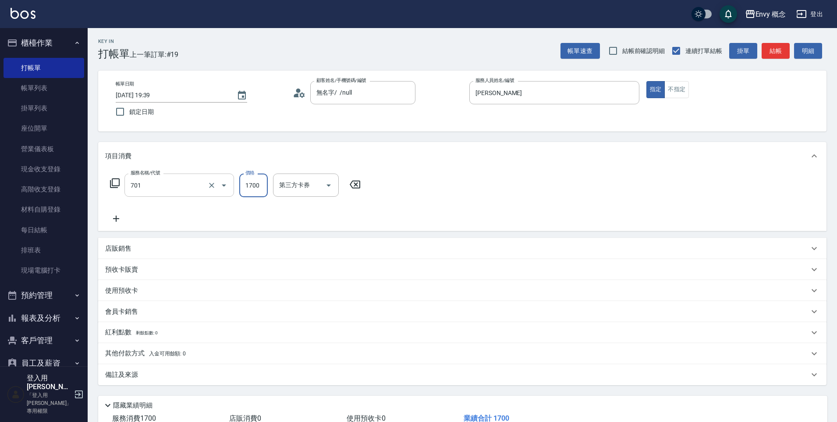
type input "701 染髮(701)"
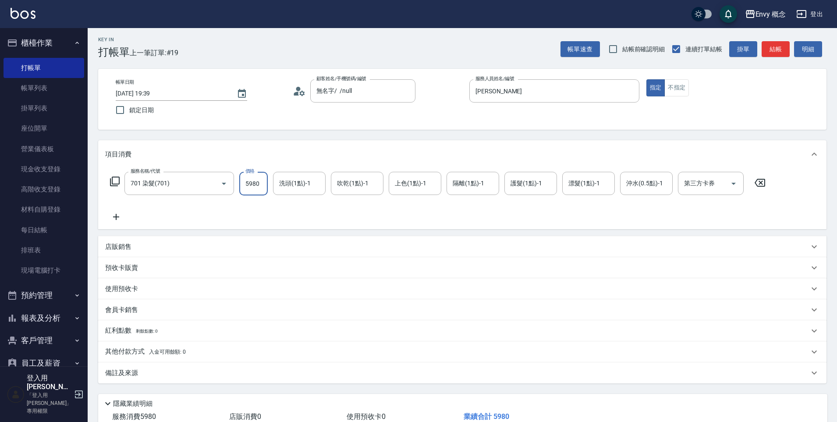
type input "5980"
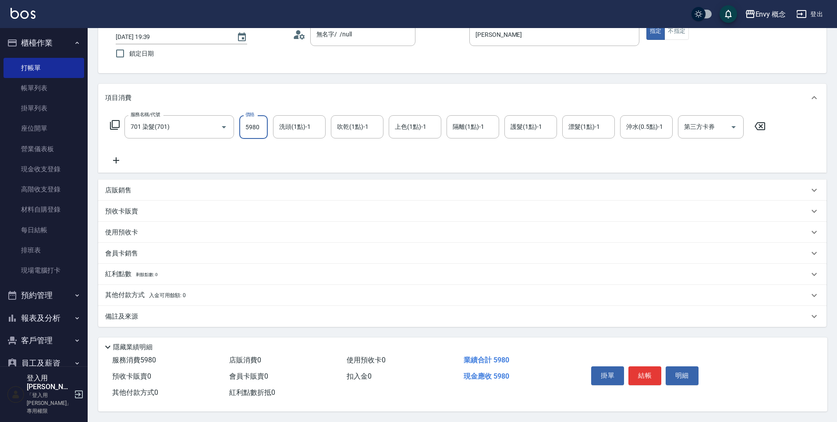
scroll to position [62, 0]
click at [171, 298] on div "其他付款方式 入金可用餘額: 0" at bounding box center [462, 295] width 729 height 21
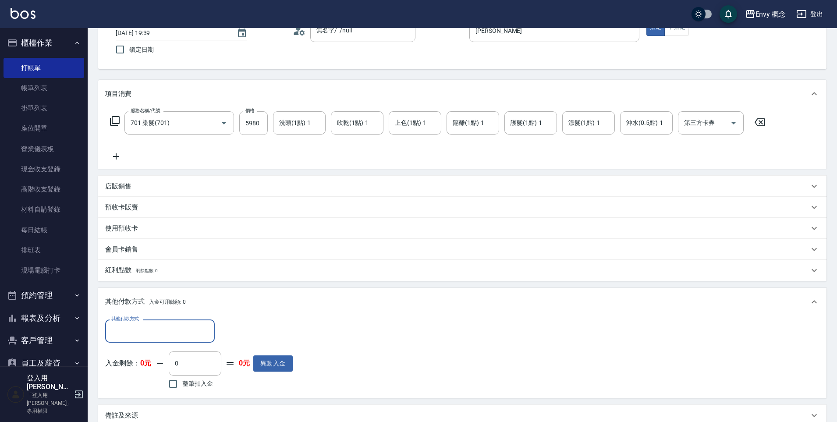
scroll to position [0, 0]
click at [179, 331] on input "其他付款方式" at bounding box center [160, 331] width 102 height 15
drag, startPoint x: 139, startPoint y: 297, endPoint x: 153, endPoint y: 296, distance: 13.6
click at [139, 298] on span "信用卡" at bounding box center [160, 294] width 110 height 14
type input "信用卡"
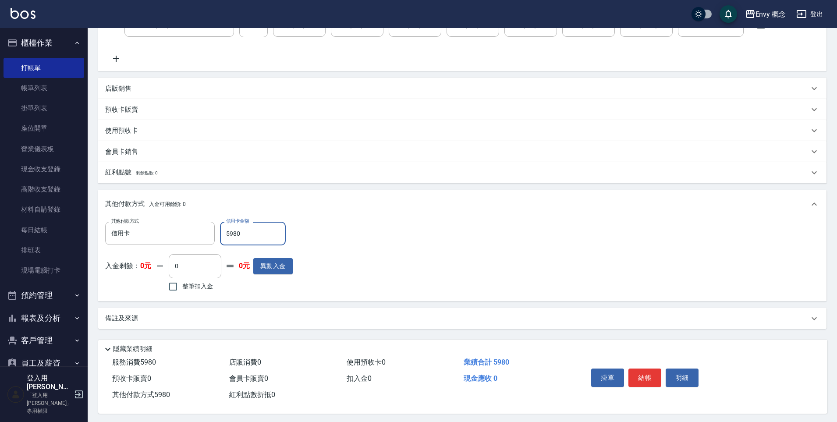
scroll to position [166, 0]
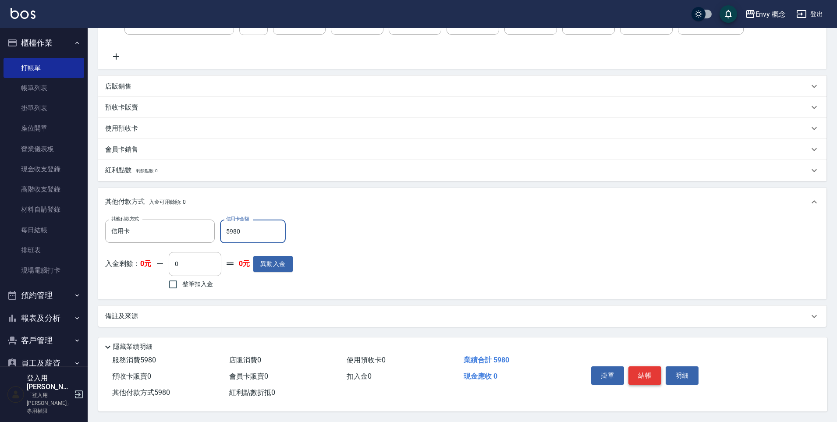
type input "5980"
click at [645, 375] on button "結帳" at bounding box center [645, 376] width 33 height 18
type input "2025/10/10 19:40"
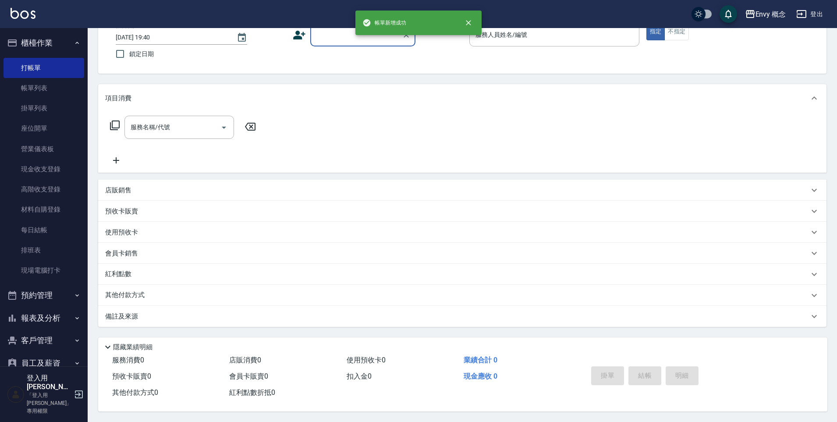
scroll to position [0, 0]
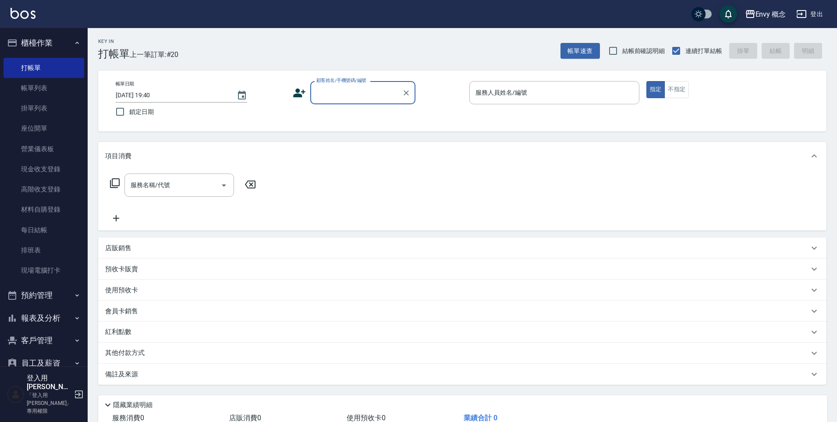
click at [347, 94] on input "顧客姓名/手機號碼/編號" at bounding box center [356, 92] width 84 height 15
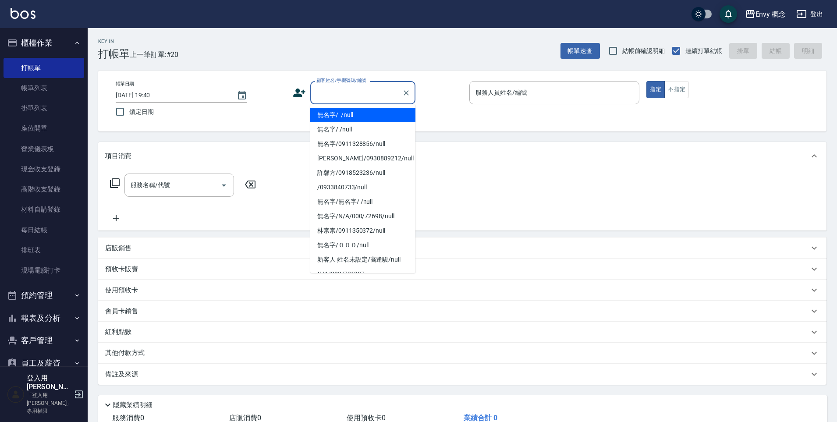
drag, startPoint x: 355, startPoint y: 115, endPoint x: 493, endPoint y: 119, distance: 138.2
click at [355, 115] on li "無名字/ /null" at bounding box center [362, 115] width 105 height 14
type input "無名字/ /null"
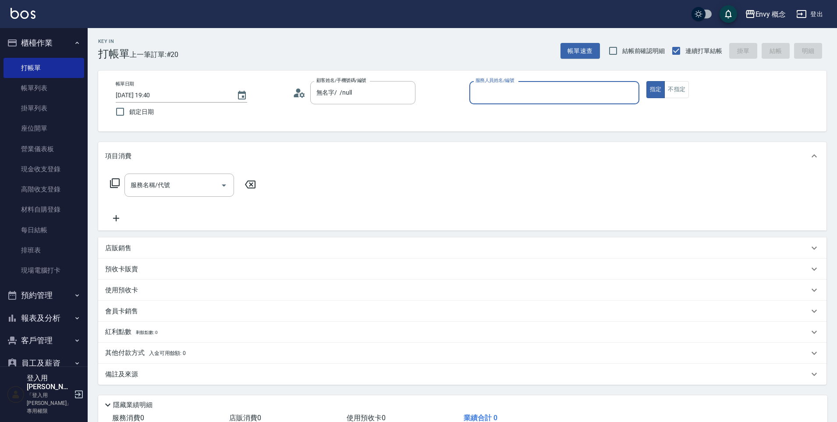
click at [510, 97] on input "服務人員姓名/編號" at bounding box center [555, 92] width 162 height 15
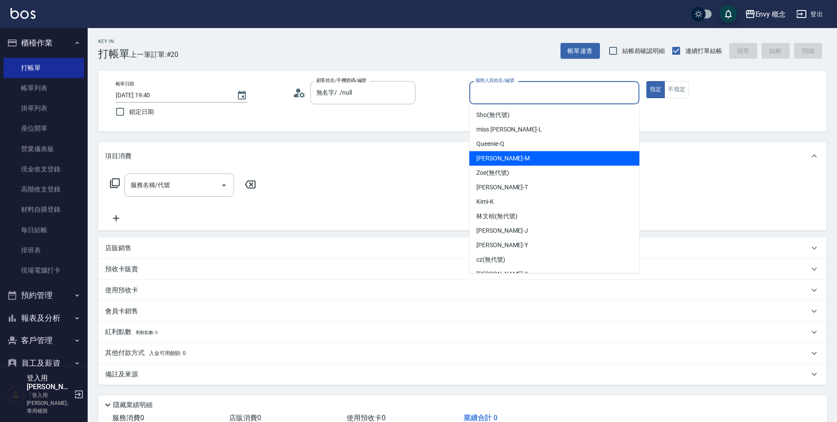
click at [497, 161] on span "Molly -M" at bounding box center [503, 158] width 53 height 9
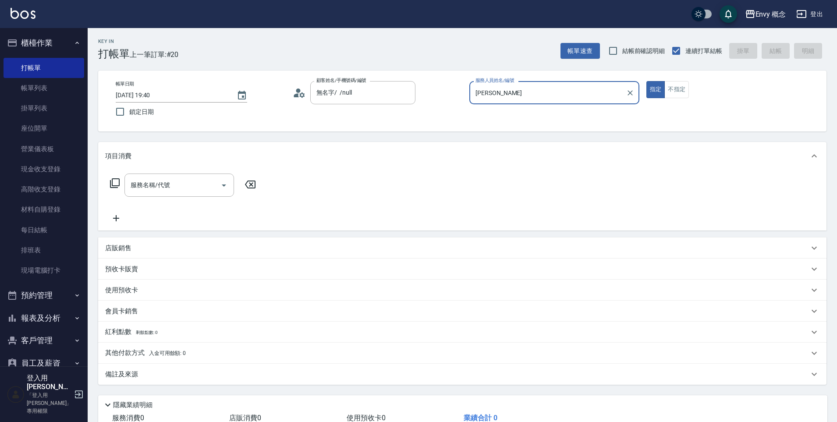
click at [506, 96] on input "Molly-M" at bounding box center [548, 92] width 149 height 15
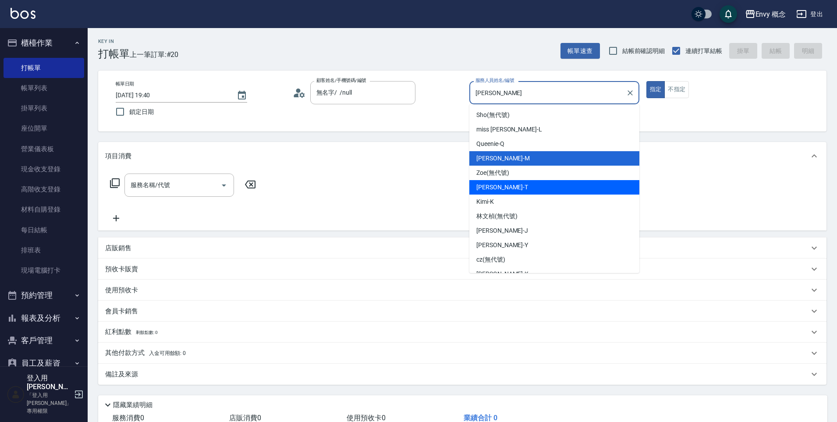
click at [508, 188] on div "Tim -T" at bounding box center [555, 187] width 170 height 14
type input "Tim-T"
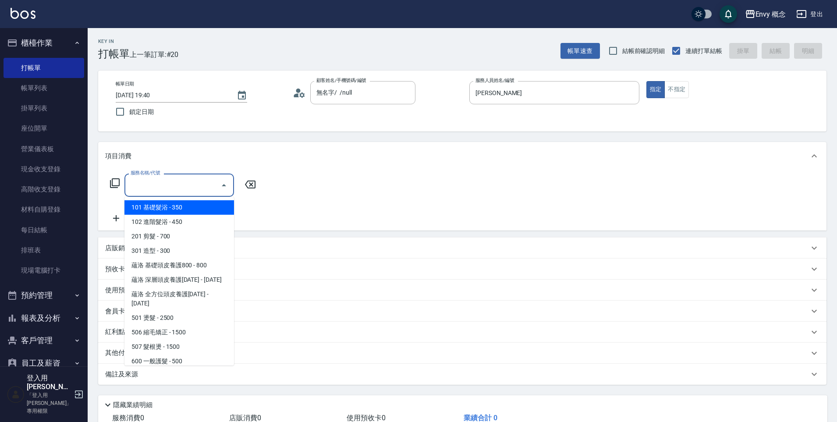
click at [173, 184] on input "服務名稱/代號" at bounding box center [172, 185] width 89 height 15
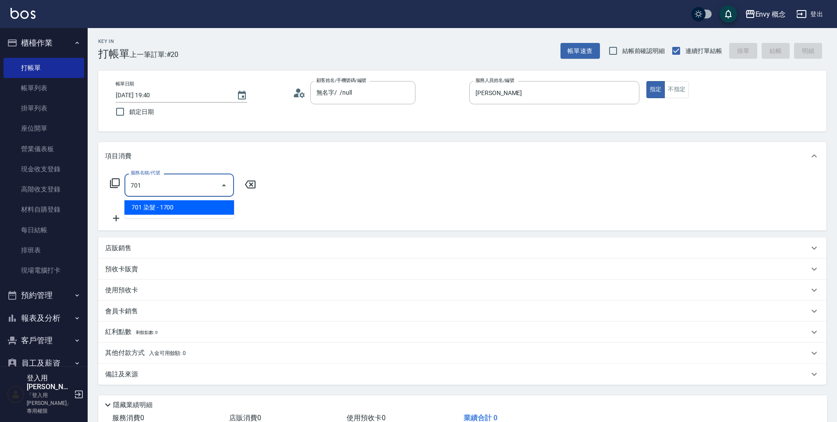
type input "701 染髮(701)"
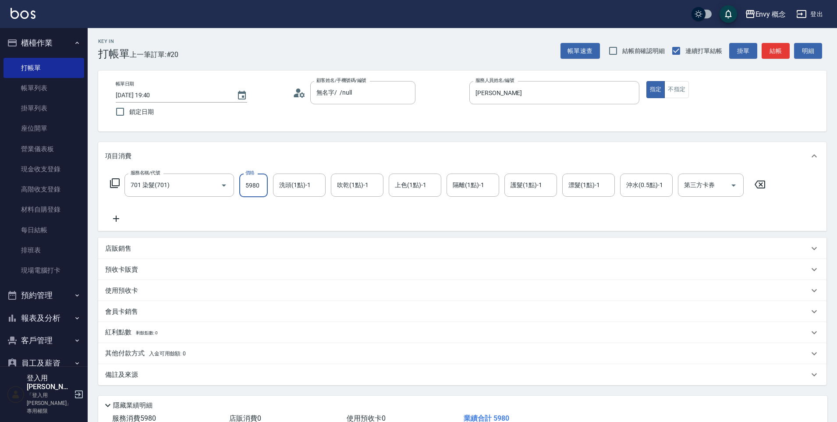
scroll to position [62, 0]
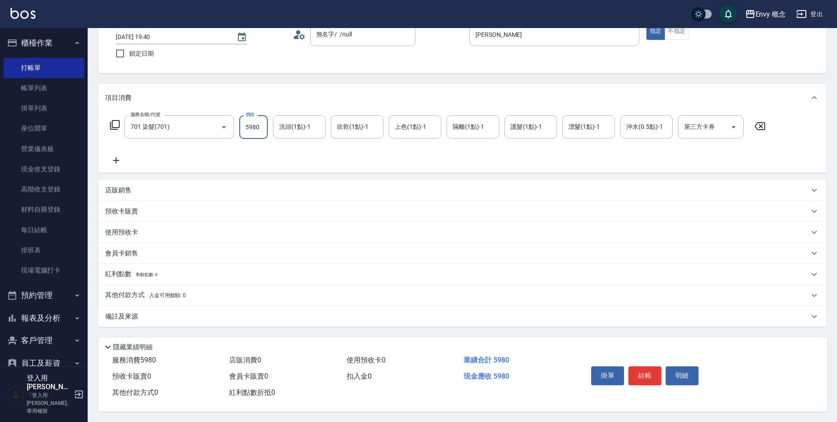
type input "5980"
click at [135, 292] on p "其他付款方式 入金可用餘額: 0" at bounding box center [145, 296] width 81 height 10
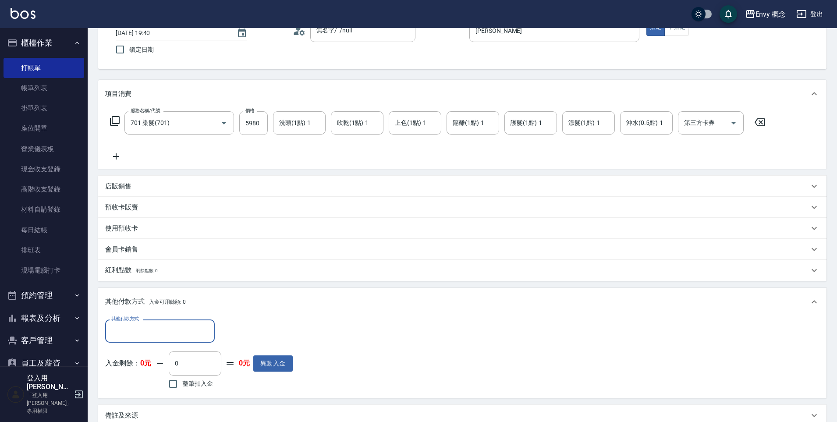
scroll to position [0, 0]
drag, startPoint x: 135, startPoint y: 322, endPoint x: 135, endPoint y: 315, distance: 6.6
click at [136, 322] on label "其他付款方式" at bounding box center [125, 319] width 28 height 7
click at [136, 324] on input "其他付款方式" at bounding box center [160, 331] width 102 height 15
click at [134, 325] on input "其他付款方式" at bounding box center [160, 331] width 102 height 15
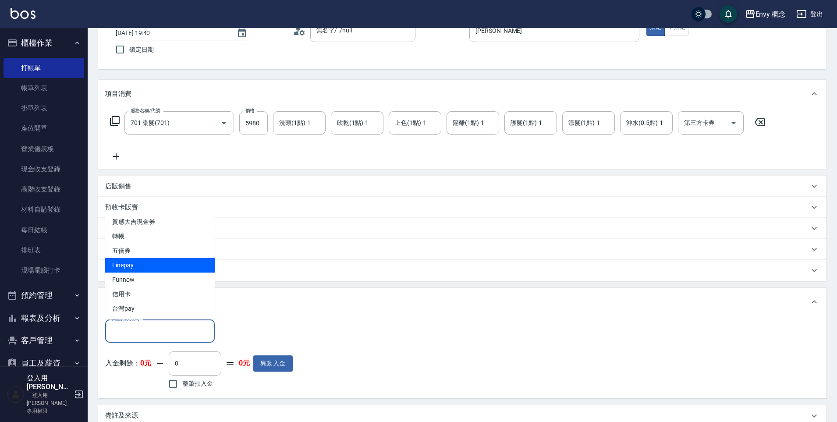
click at [145, 268] on span "Linepay" at bounding box center [160, 265] width 110 height 14
type input "Linepay"
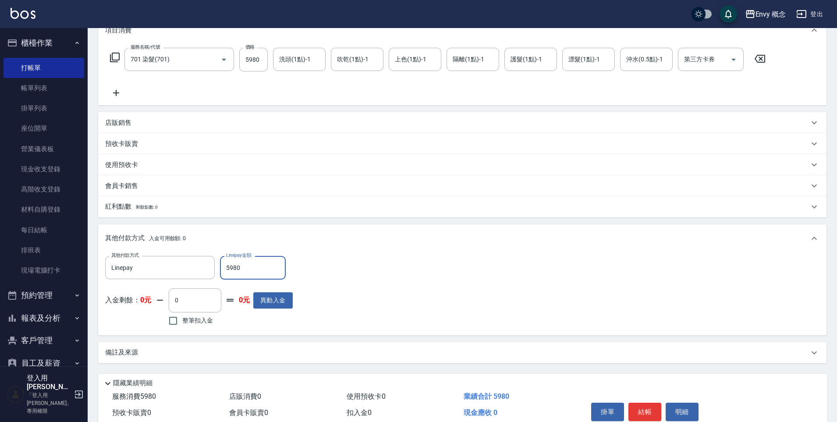
scroll to position [166, 0]
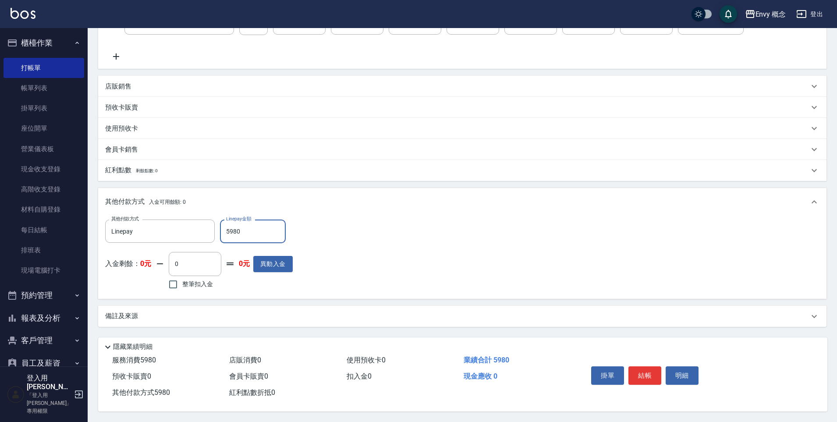
type input "5980"
click at [645, 367] on button "結帳" at bounding box center [645, 376] width 33 height 18
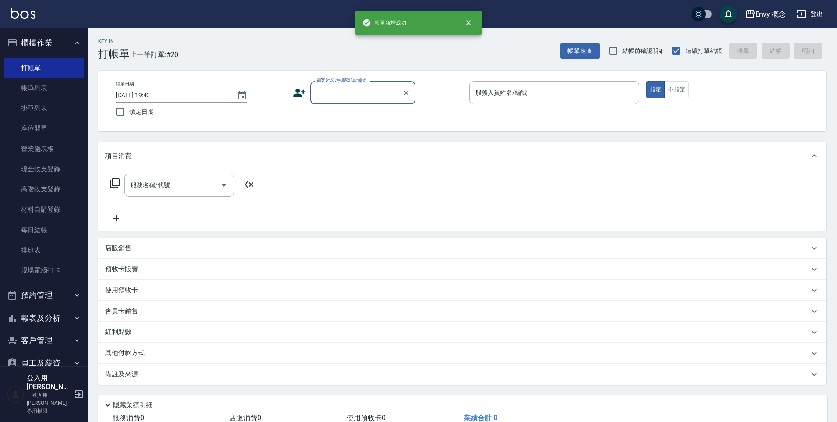
scroll to position [0, 0]
click at [346, 86] on input "顧客姓名/手機號碼/編號" at bounding box center [356, 92] width 84 height 15
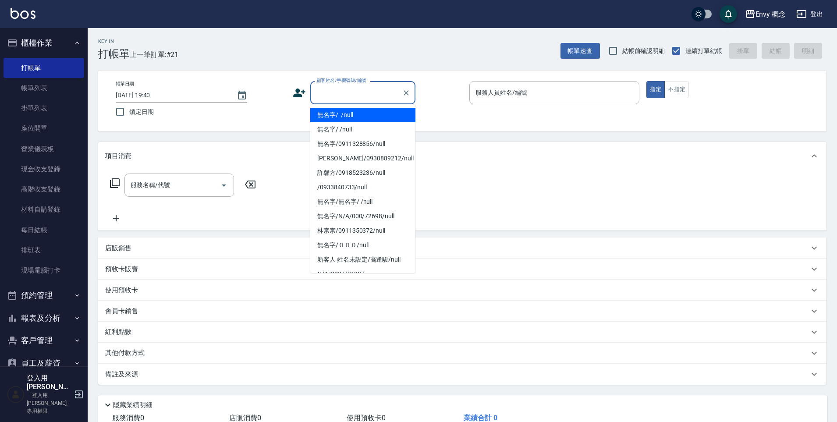
click at [346, 117] on li "無名字/ /null" at bounding box center [362, 115] width 105 height 14
type input "無名字/ /null"
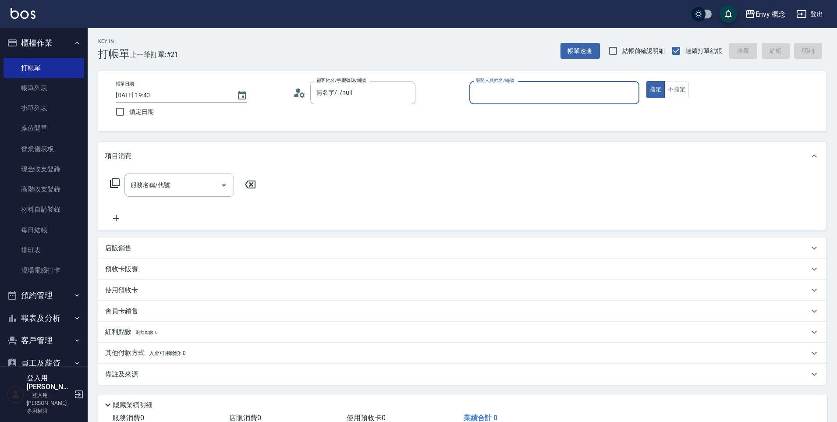
click at [486, 94] on input "服務人員姓名/編號" at bounding box center [555, 92] width 162 height 15
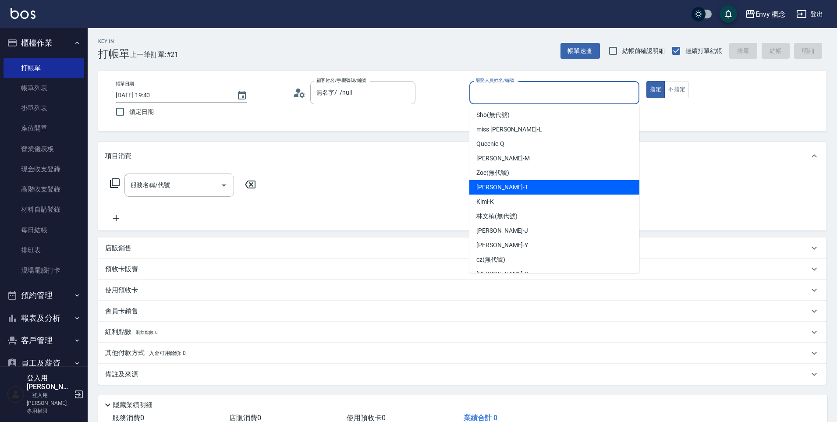
click at [504, 183] on div "Tim -T" at bounding box center [555, 187] width 170 height 14
type input "Tim-T"
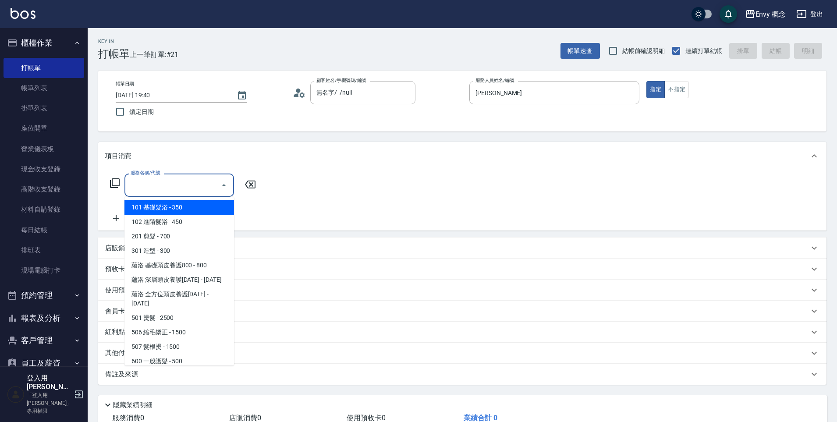
click at [163, 189] on div "服務名稱/代號 服務名稱/代號" at bounding box center [180, 185] width 110 height 23
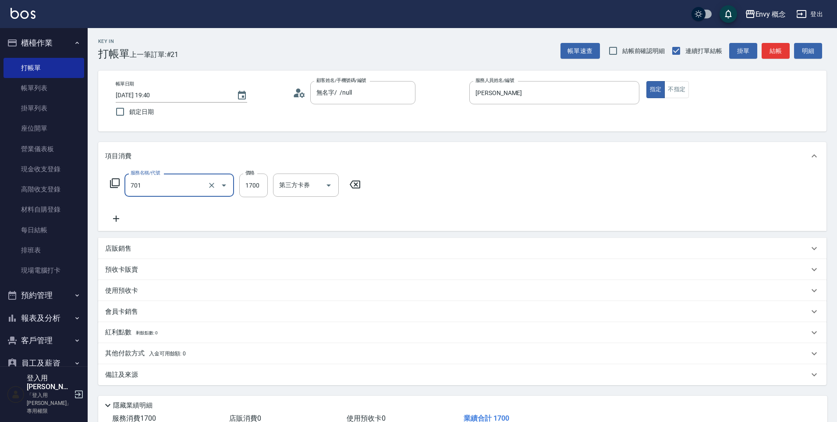
type input "701 染髮(701)"
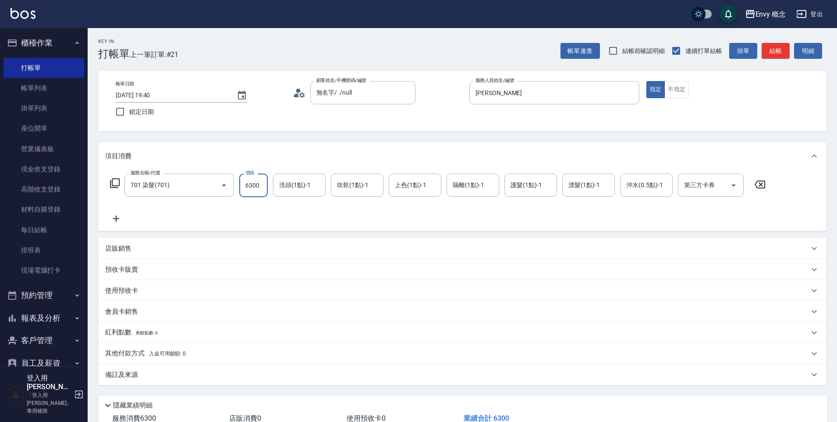
scroll to position [62, 0]
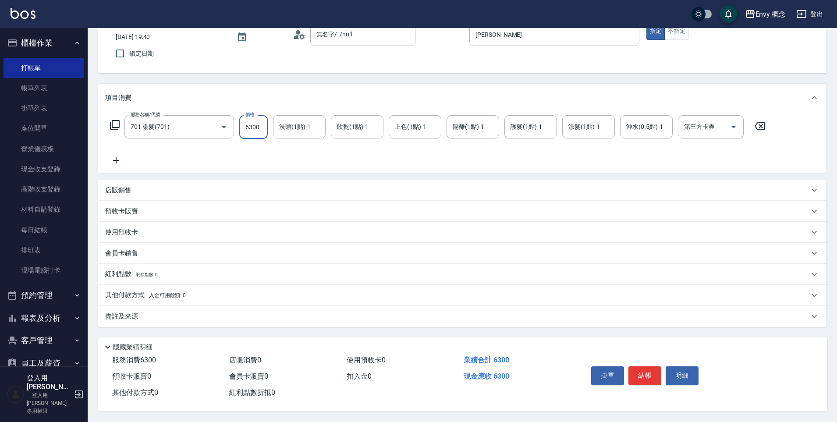
type input "6300"
click at [134, 291] on p "其他付款方式 入金可用餘額: 0" at bounding box center [145, 296] width 81 height 10
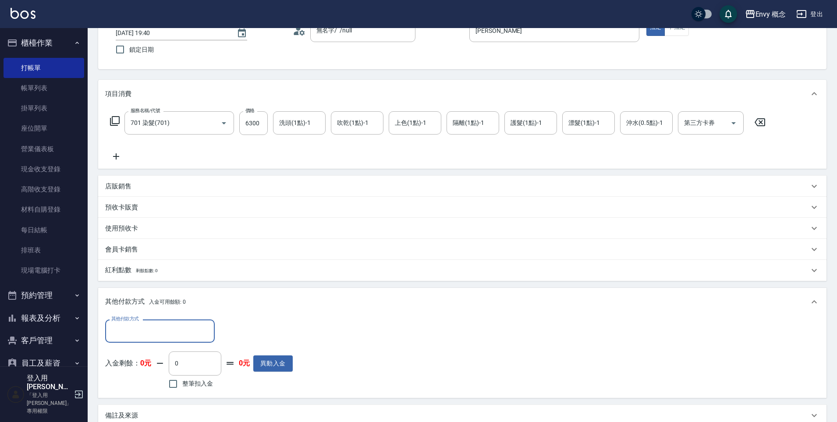
scroll to position [0, 0]
click at [151, 323] on div "其他付款方式" at bounding box center [160, 331] width 110 height 23
click at [145, 293] on span "信用卡" at bounding box center [160, 294] width 110 height 14
type input "信用卡"
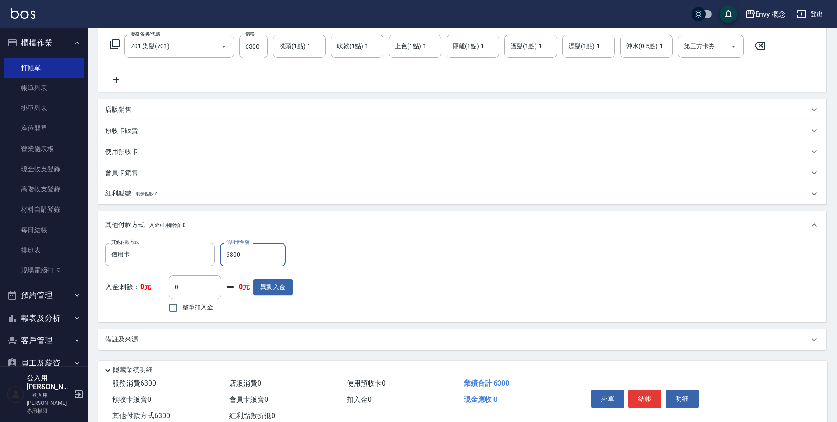
scroll to position [166, 0]
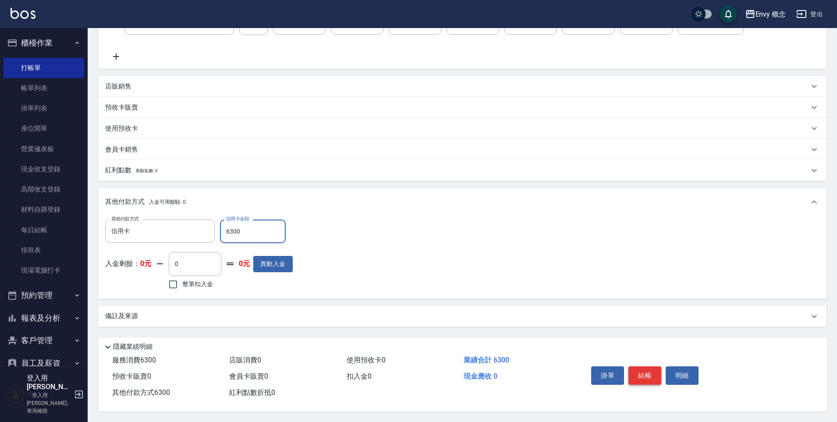
type input "6300"
click at [633, 367] on button "結帳" at bounding box center [645, 376] width 33 height 18
type input "2025/10/10 19:41"
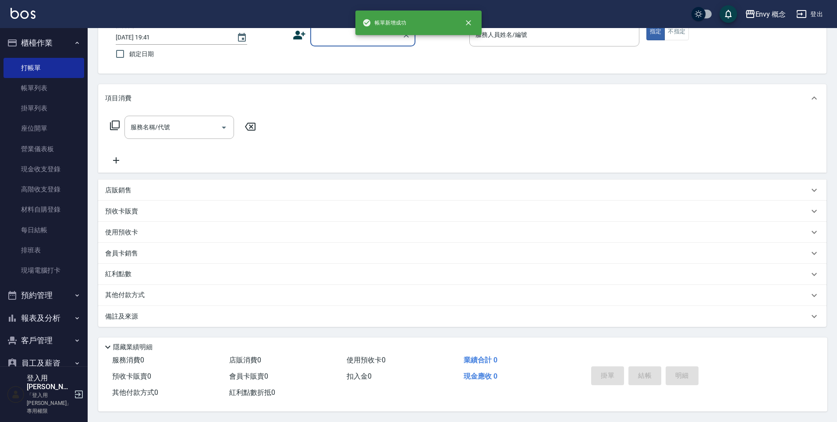
scroll to position [0, 0]
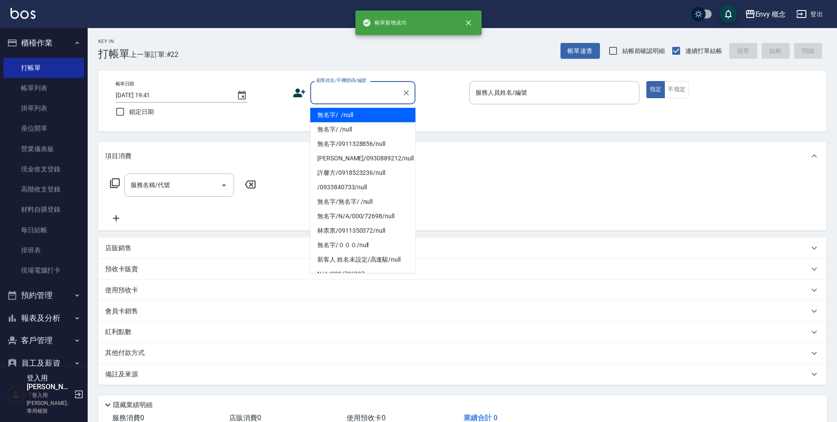
click at [365, 89] on input "顧客姓名/手機號碼/編號" at bounding box center [356, 92] width 84 height 15
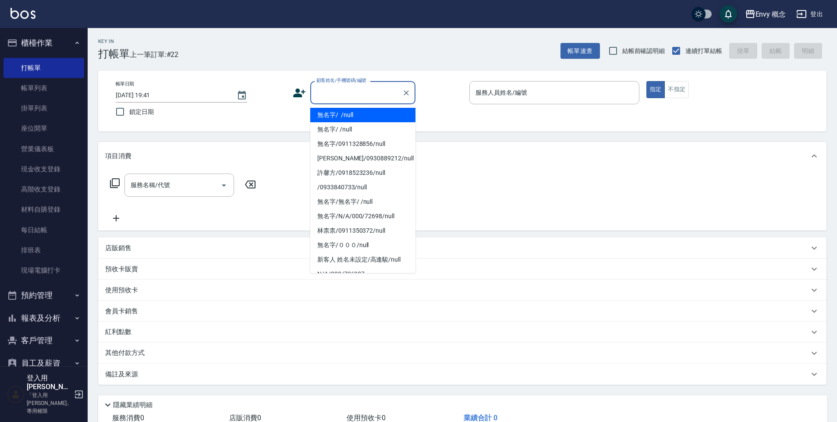
click at [349, 114] on li "無名字/ /null" at bounding box center [362, 115] width 105 height 14
type input "無名字/ /null"
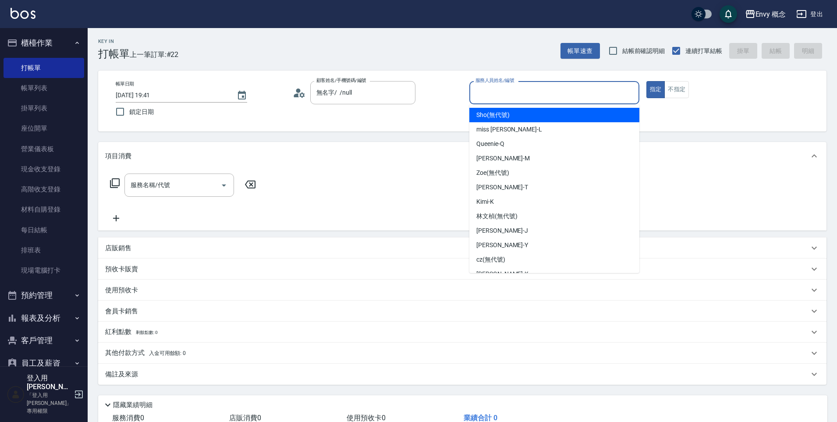
click at [480, 91] on input "服務人員姓名/編號" at bounding box center [555, 92] width 162 height 15
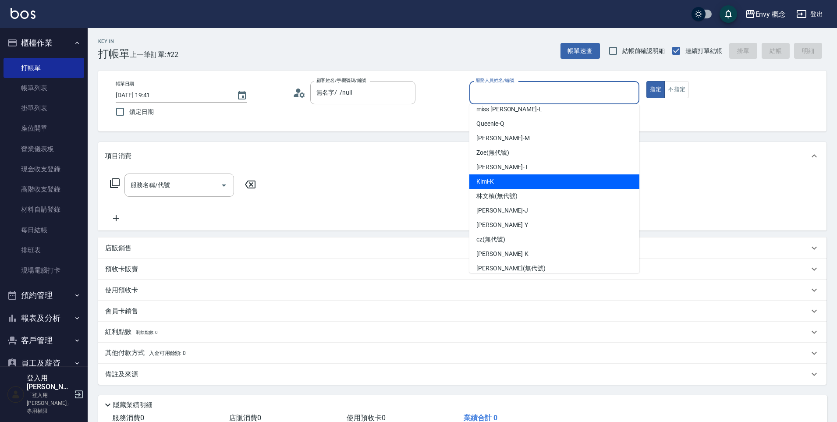
scroll to position [21, 0]
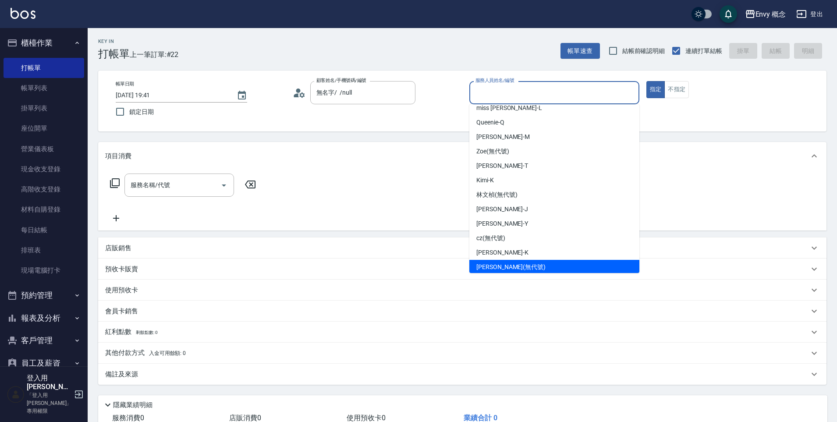
click at [517, 268] on div "liz (無代號)" at bounding box center [555, 267] width 170 height 14
type input "liz(無代號)"
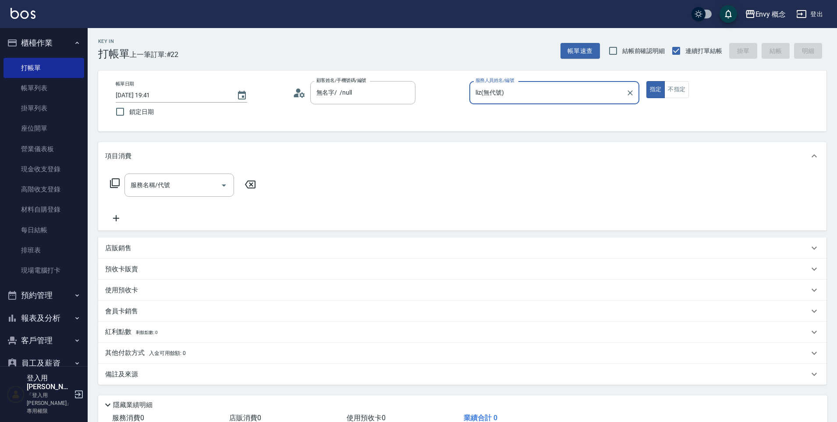
click at [160, 180] on div "服務名稱/代號 服務名稱/代號" at bounding box center [180, 185] width 110 height 23
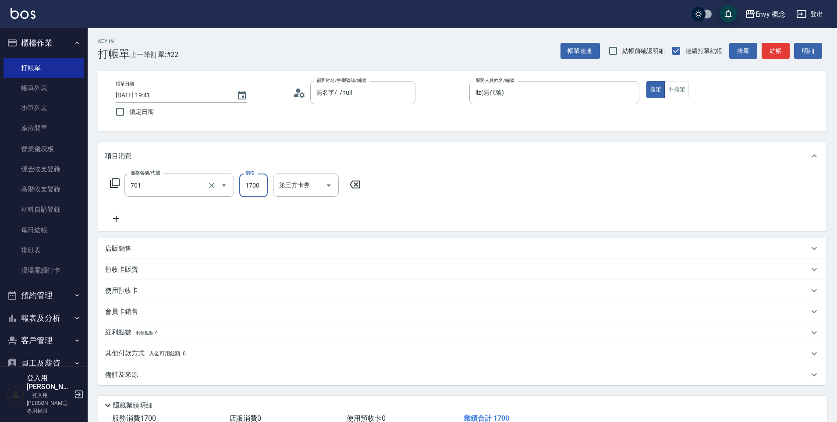
type input "701 染髮(701)"
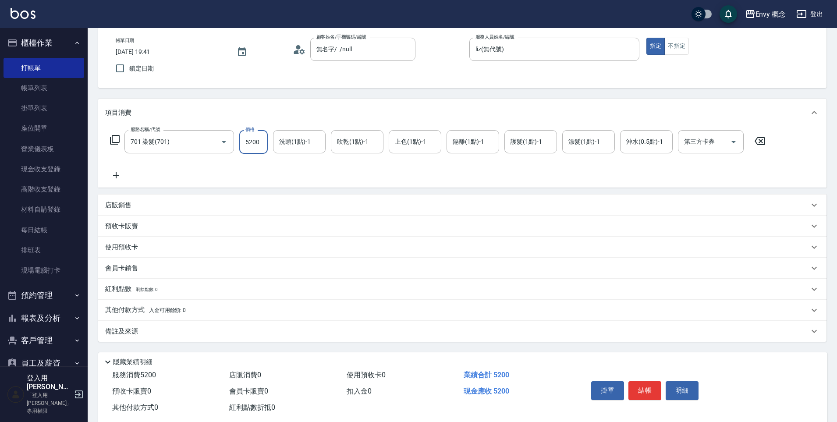
scroll to position [62, 0]
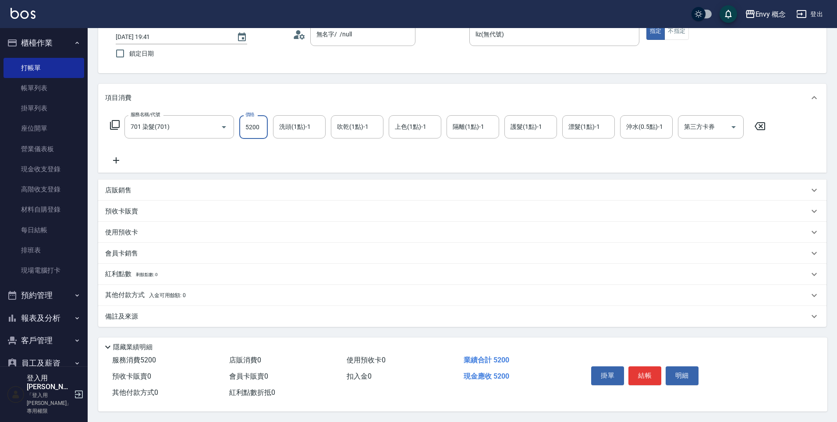
type input "5200"
click at [177, 291] on p "其他付款方式 入金可用餘額: 0" at bounding box center [145, 296] width 81 height 10
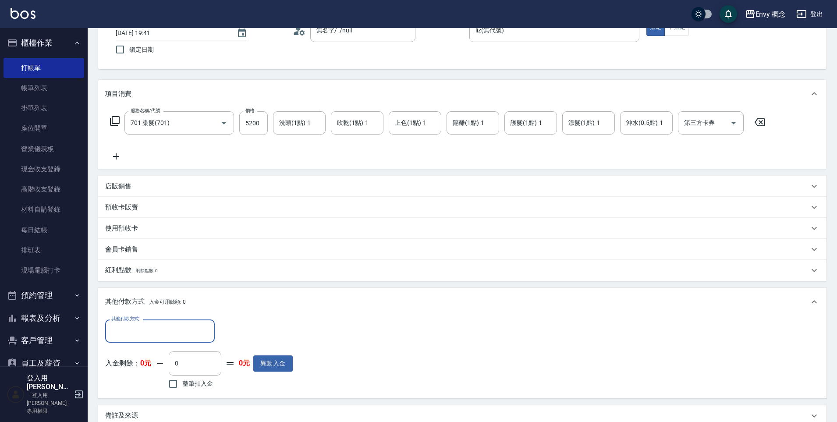
scroll to position [0, 0]
click at [164, 325] on input "其他付款方式" at bounding box center [160, 331] width 102 height 15
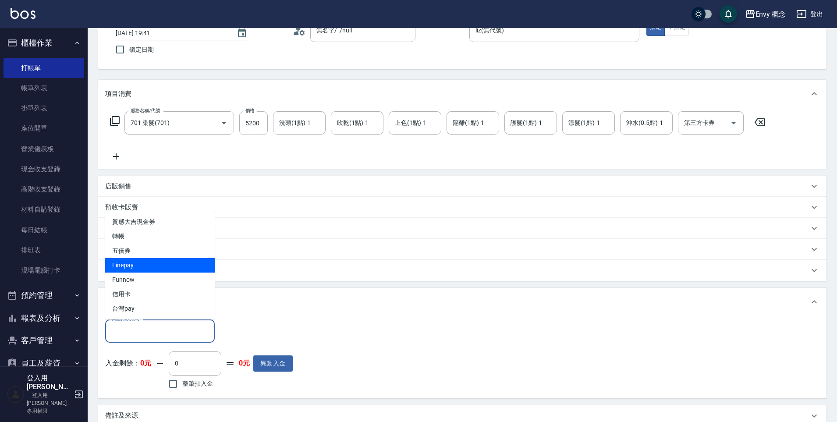
click at [148, 267] on span "Linepay" at bounding box center [160, 265] width 110 height 14
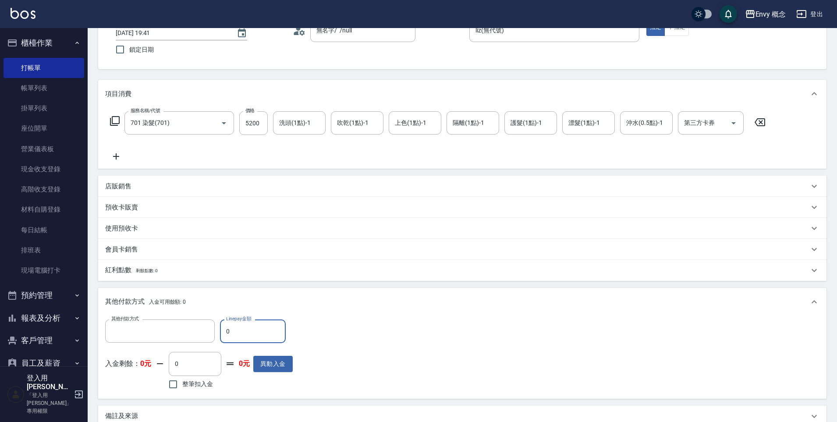
type input "Linepay"
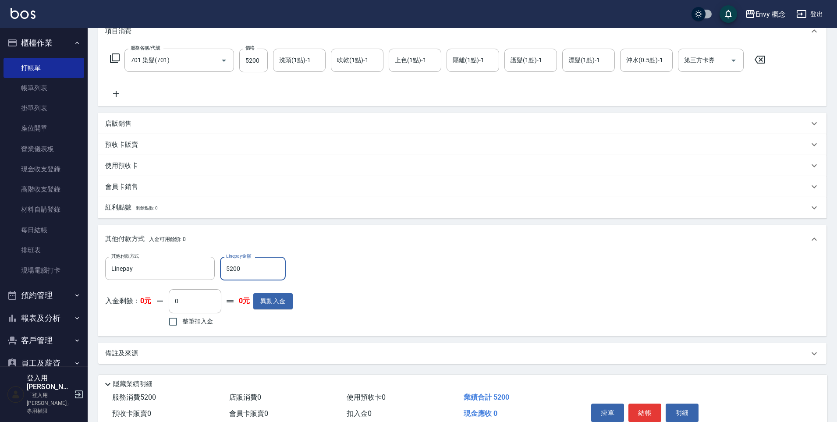
scroll to position [166, 0]
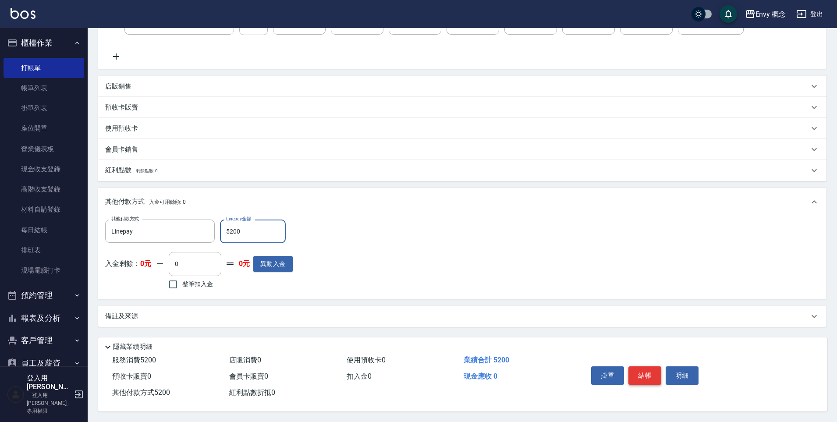
type input "5200"
click at [641, 371] on button "結帳" at bounding box center [645, 376] width 33 height 18
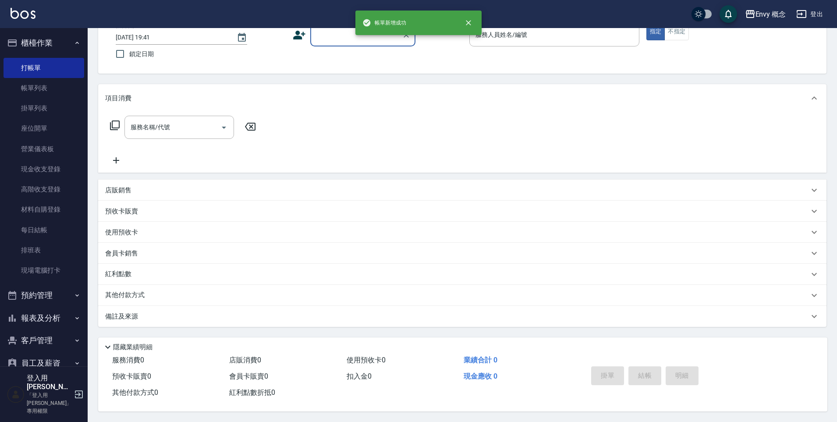
scroll to position [0, 0]
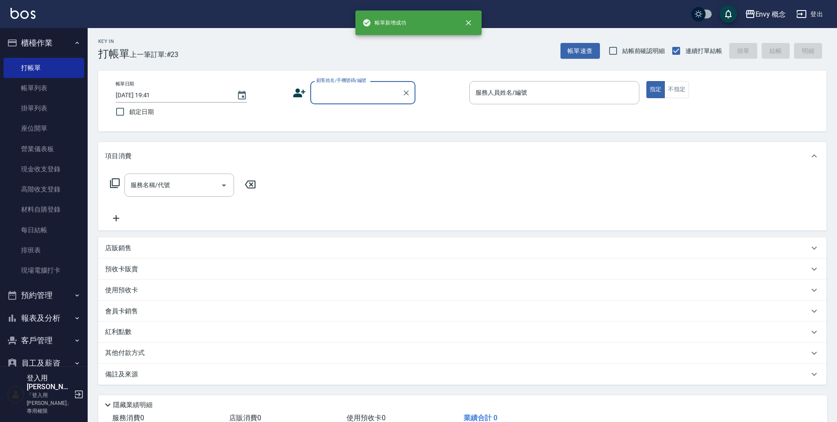
click at [349, 86] on input "顧客姓名/手機號碼/編號" at bounding box center [356, 92] width 84 height 15
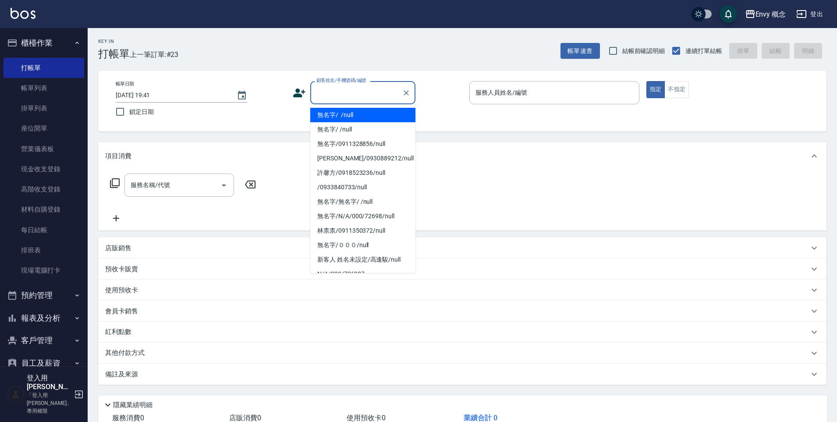
drag, startPoint x: 355, startPoint y: 115, endPoint x: 545, endPoint y: 105, distance: 191.0
click at [355, 115] on li "無名字/ /null" at bounding box center [362, 115] width 105 height 14
type input "無名字/ /null"
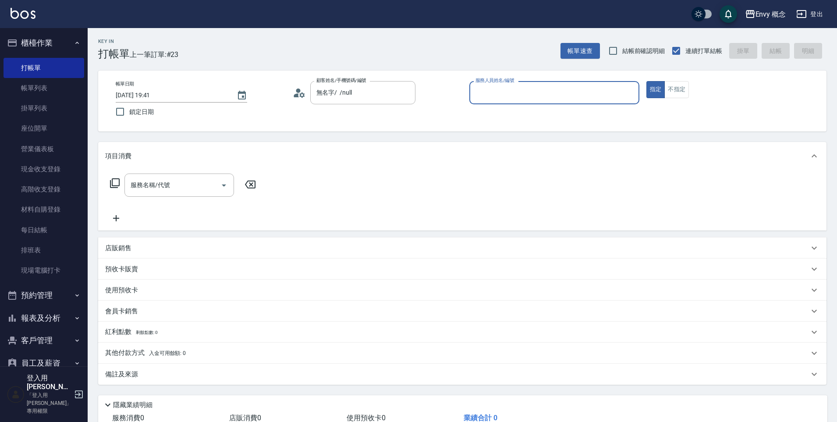
click at [549, 103] on div "服務人員姓名/編號" at bounding box center [555, 92] width 170 height 23
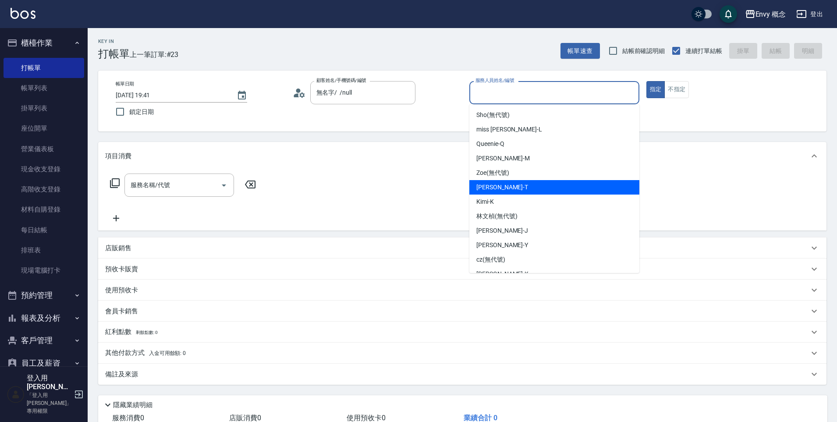
click at [537, 193] on div "Tim -T" at bounding box center [555, 187] width 170 height 14
click at [492, 91] on input "Tim-T" at bounding box center [548, 92] width 149 height 15
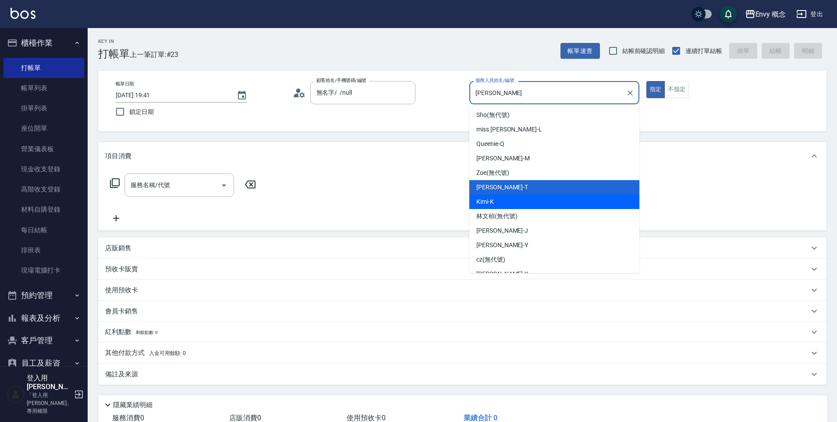
scroll to position [55, 0]
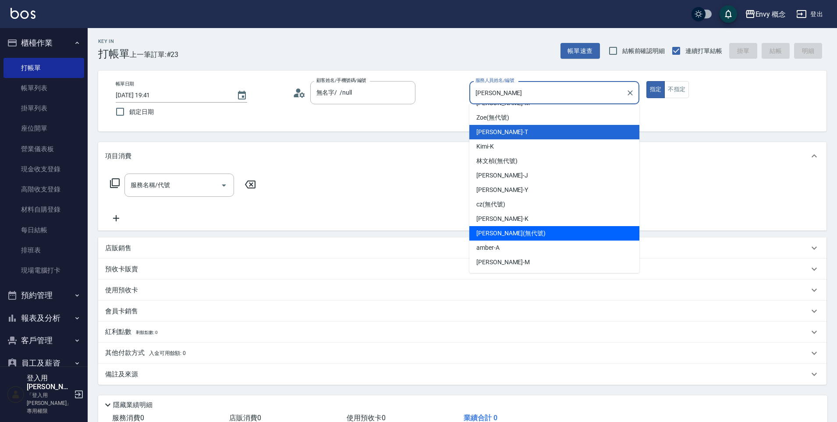
click at [520, 233] on div "liz (無代號)" at bounding box center [555, 233] width 170 height 14
type input "liz(無代號)"
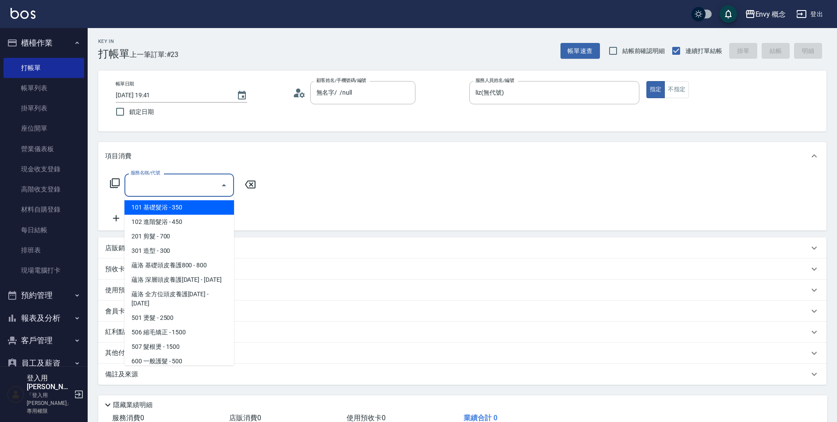
click at [165, 189] on input "服務名稱/代號" at bounding box center [172, 185] width 89 height 15
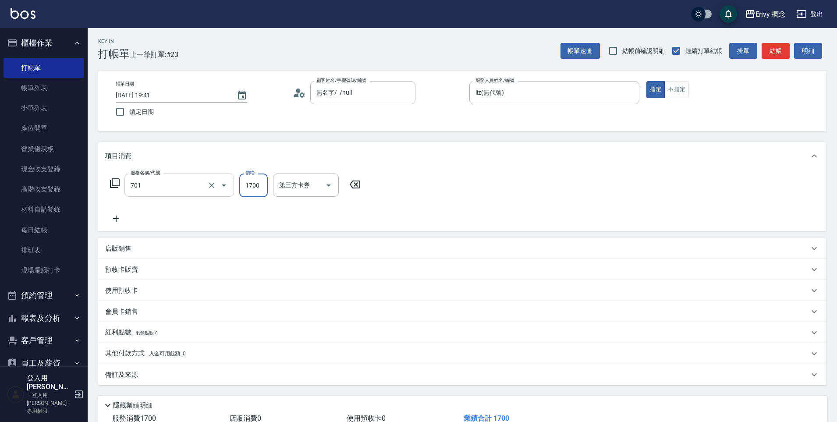
type input "701 染髮(701)"
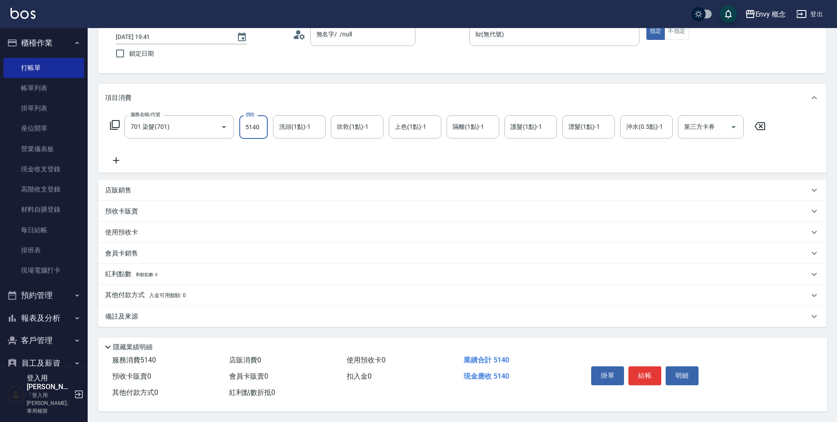
scroll to position [62, 0]
type input "5140"
click at [168, 291] on p "其他付款方式 入金可用餘額: 0" at bounding box center [145, 296] width 81 height 10
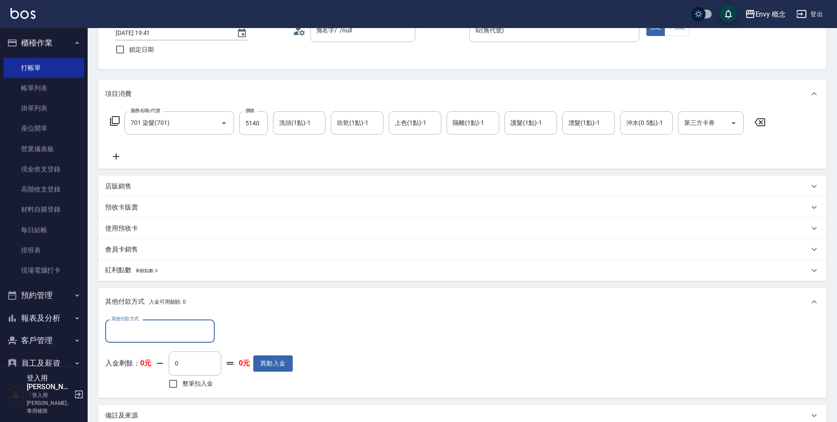
scroll to position [0, 0]
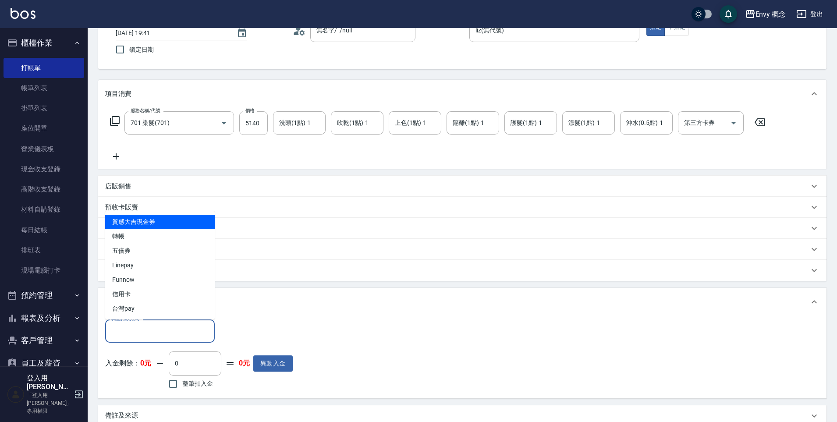
click at [177, 333] on input "其他付款方式" at bounding box center [160, 331] width 102 height 15
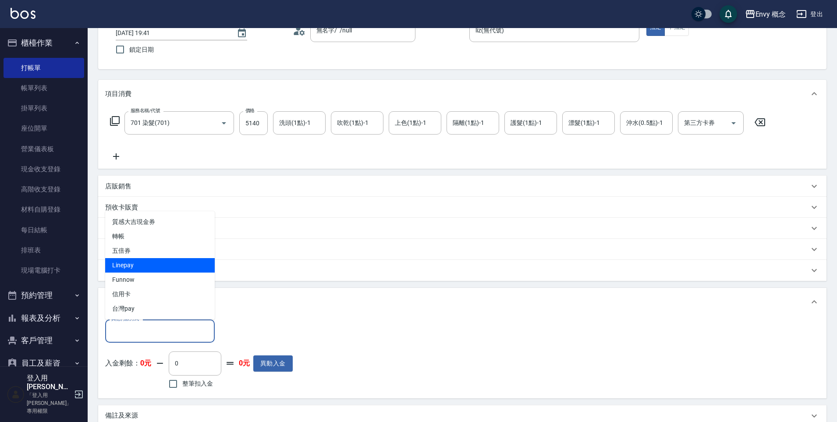
click at [154, 267] on span "Linepay" at bounding box center [160, 265] width 110 height 14
type input "Linepay"
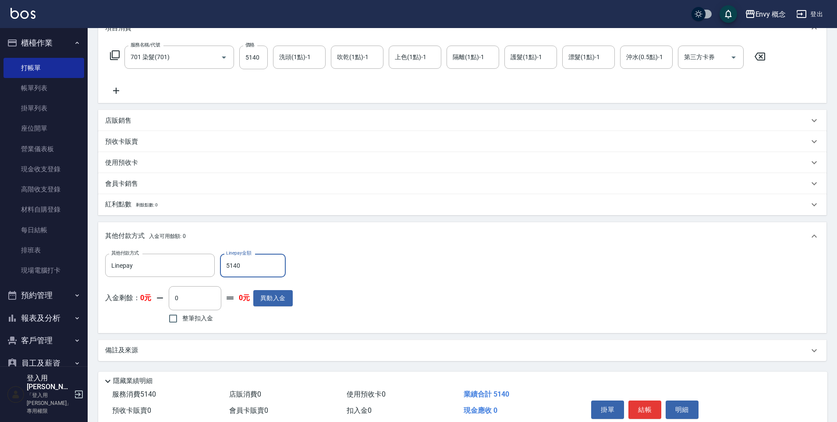
scroll to position [166, 0]
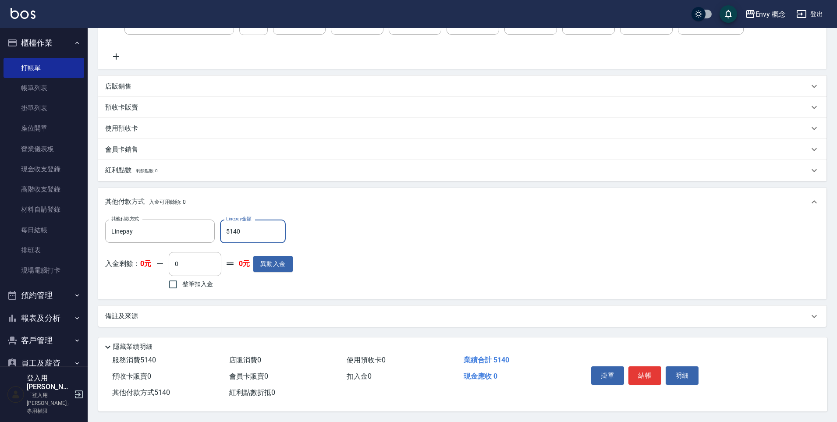
type input "5140"
click at [647, 367] on button "結帳" at bounding box center [645, 376] width 33 height 18
type input "2025/10/10 19:42"
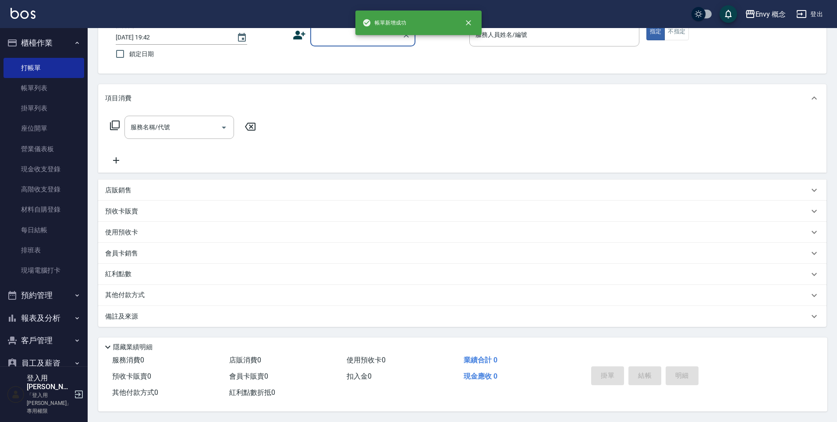
scroll to position [0, 0]
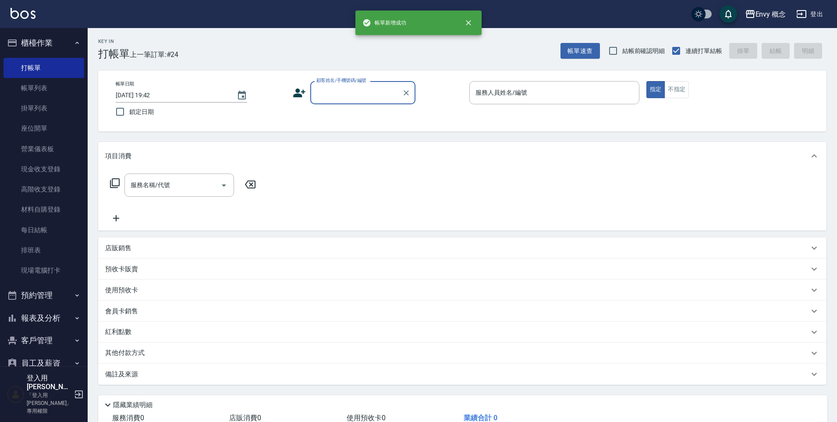
click at [342, 93] on input "顧客姓名/手機號碼/編號" at bounding box center [356, 92] width 84 height 15
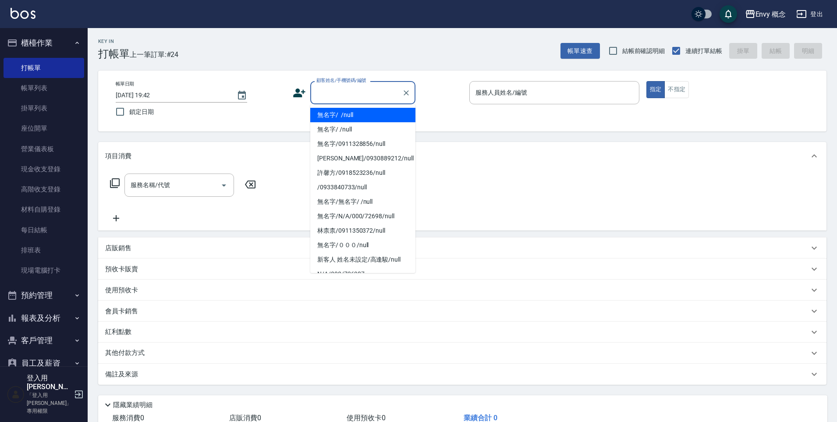
drag, startPoint x: 345, startPoint y: 117, endPoint x: 479, endPoint y: 116, distance: 134.2
click at [345, 117] on li "無名字/ /null" at bounding box center [362, 115] width 105 height 14
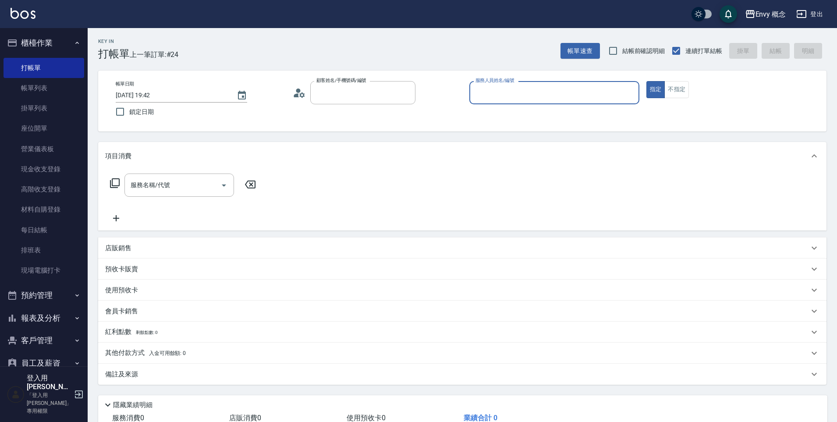
type input "無名字/ /null"
click at [496, 96] on input "服務人員姓名/編號" at bounding box center [555, 92] width 162 height 15
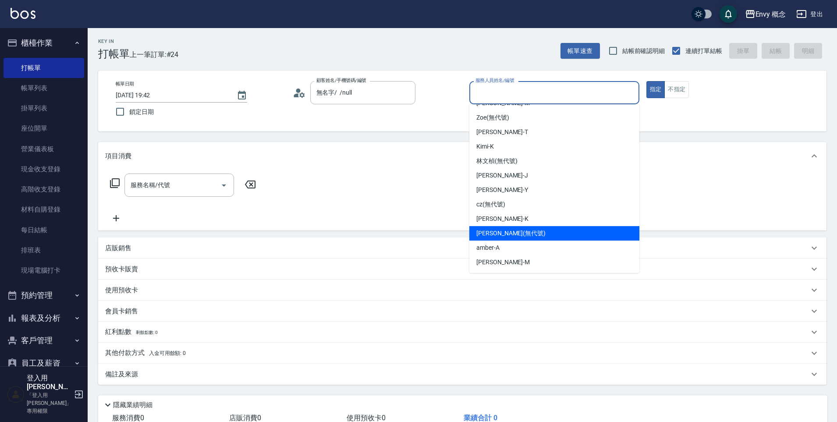
scroll to position [62, 0]
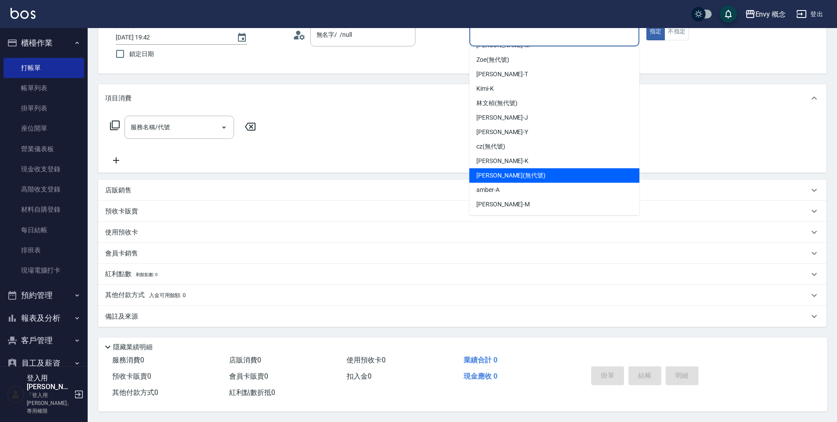
click at [507, 169] on div "liz (無代號)" at bounding box center [555, 175] width 170 height 14
type input "liz(無代號)"
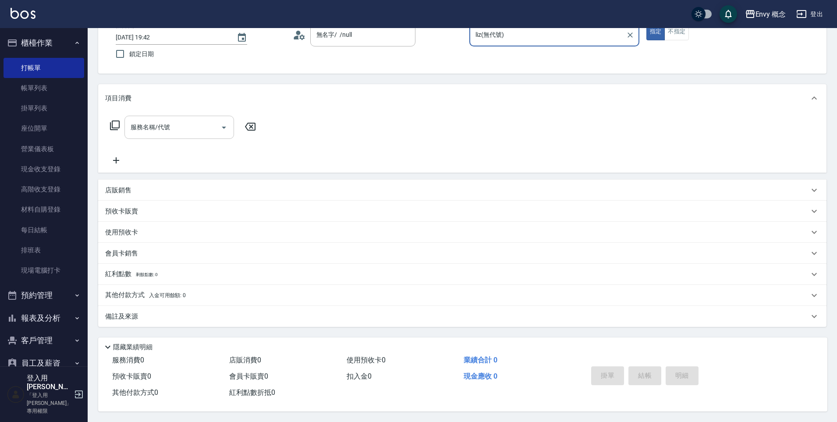
click at [185, 121] on input "服務名稱/代號" at bounding box center [172, 127] width 89 height 15
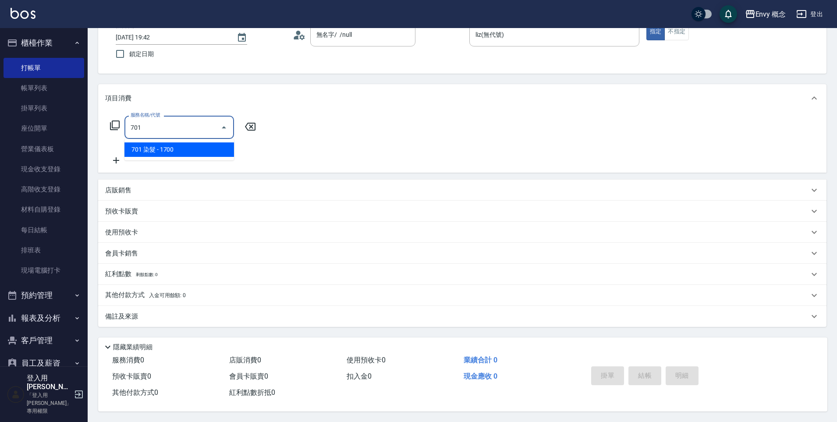
type input "701 染髮(701)"
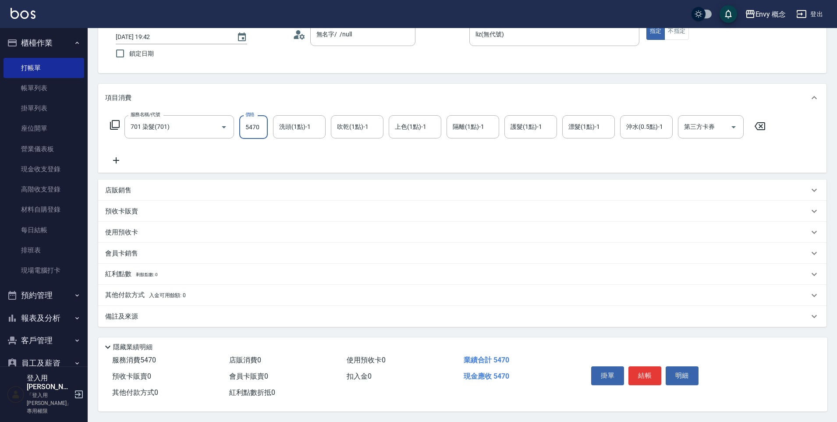
scroll to position [62, 0]
type input "5470"
click at [153, 285] on div "其他付款方式 入金可用餘額: 0" at bounding box center [462, 295] width 729 height 21
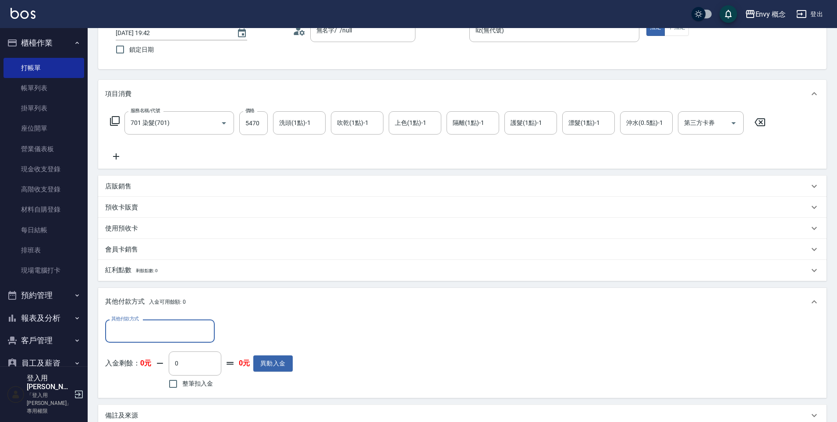
scroll to position [0, 0]
click at [151, 323] on div "其他付款方式" at bounding box center [160, 331] width 110 height 23
drag, startPoint x: 161, startPoint y: 289, endPoint x: 167, endPoint y: 291, distance: 6.1
click at [161, 288] on span "信用卡" at bounding box center [160, 294] width 110 height 14
type input "信用卡"
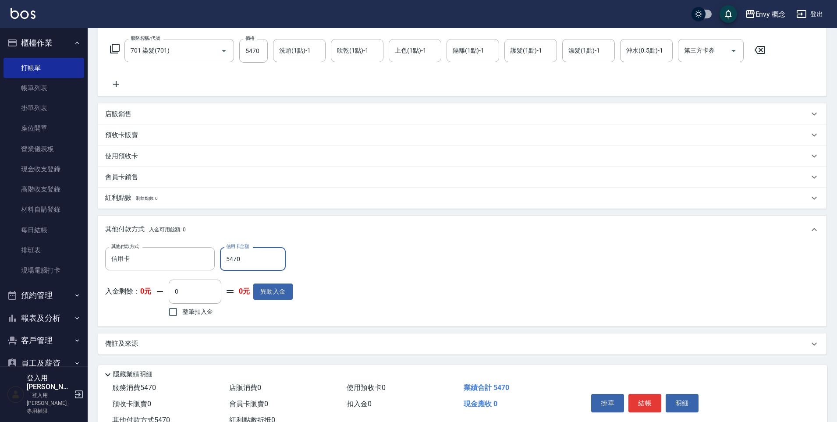
scroll to position [166, 0]
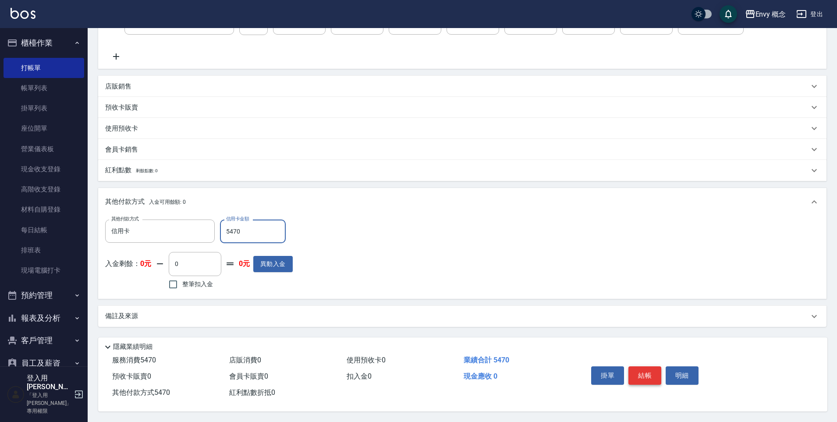
type input "5470"
click at [630, 367] on button "結帳" at bounding box center [645, 376] width 33 height 18
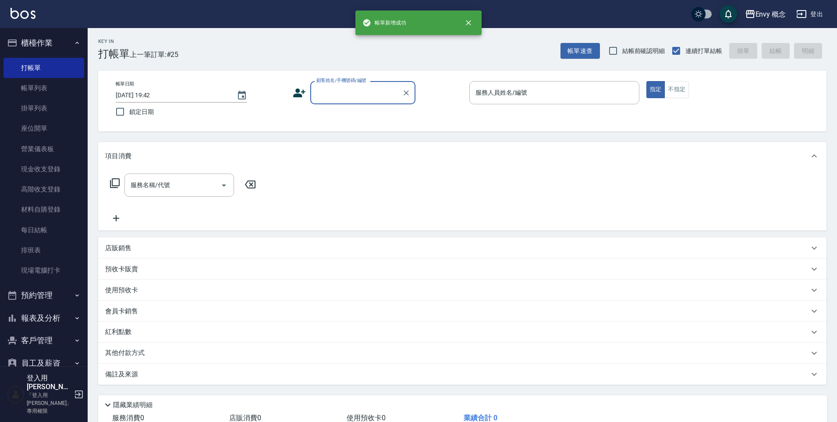
click at [308, 94] on div "顧客姓名/手機號碼/編號 顧客姓名/手機號碼/編號" at bounding box center [378, 92] width 170 height 23
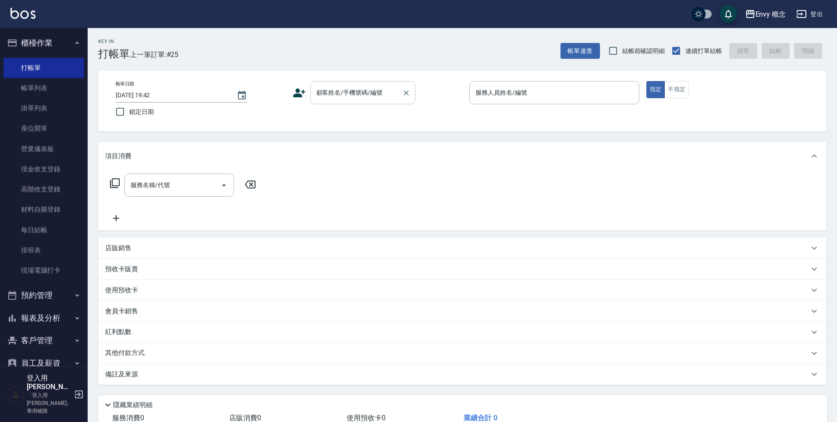
click at [357, 96] on input "顧客姓名/手機號碼/編號" at bounding box center [356, 92] width 84 height 15
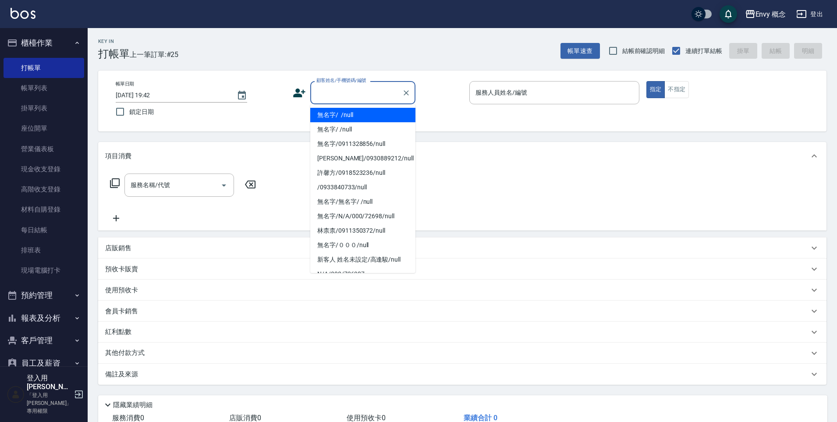
click at [362, 116] on li "無名字/ /null" at bounding box center [362, 115] width 105 height 14
type input "無名字/ /null"
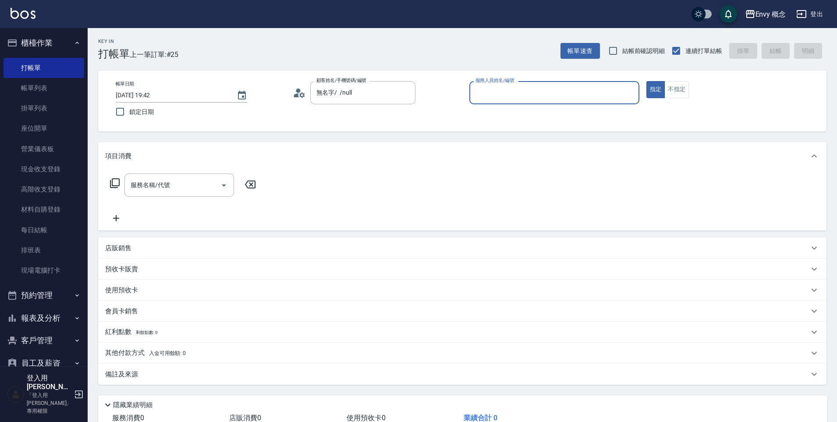
click at [484, 91] on input "服務人員姓名/編號" at bounding box center [555, 92] width 162 height 15
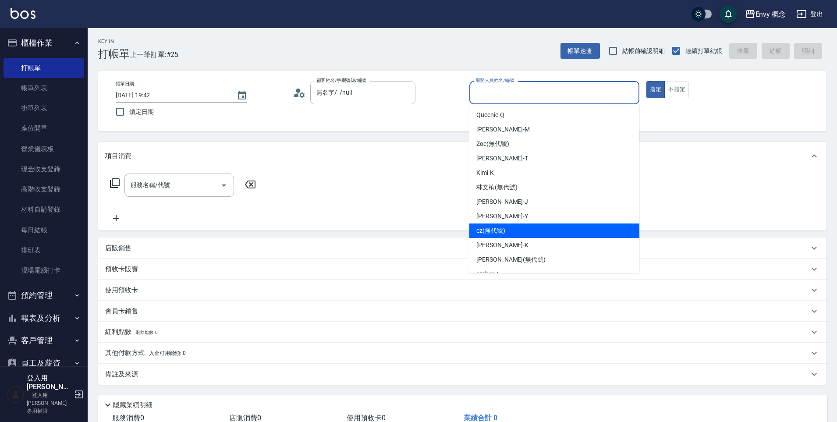
scroll to position [55, 0]
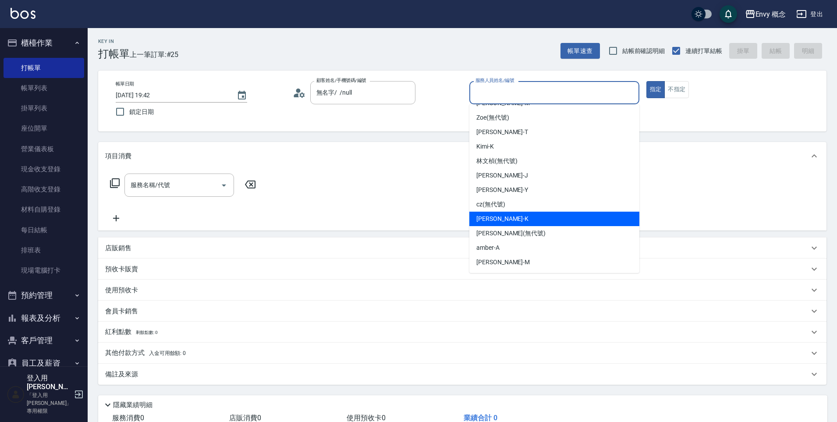
click at [510, 219] on div "Ken -K" at bounding box center [555, 219] width 170 height 14
type input "Ken-K"
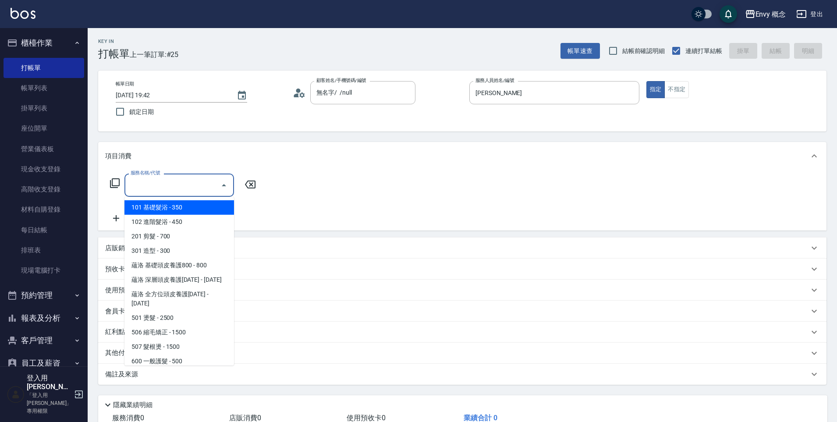
click at [182, 182] on input "服務名稱/代號" at bounding box center [172, 185] width 89 height 15
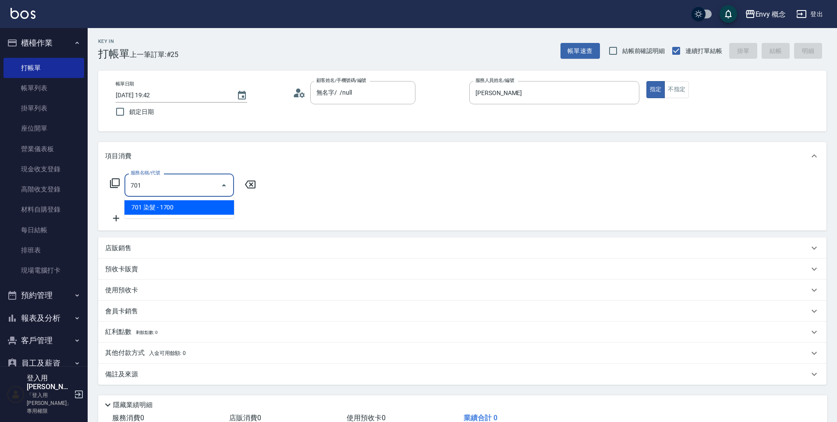
type input "701 染髮(701)"
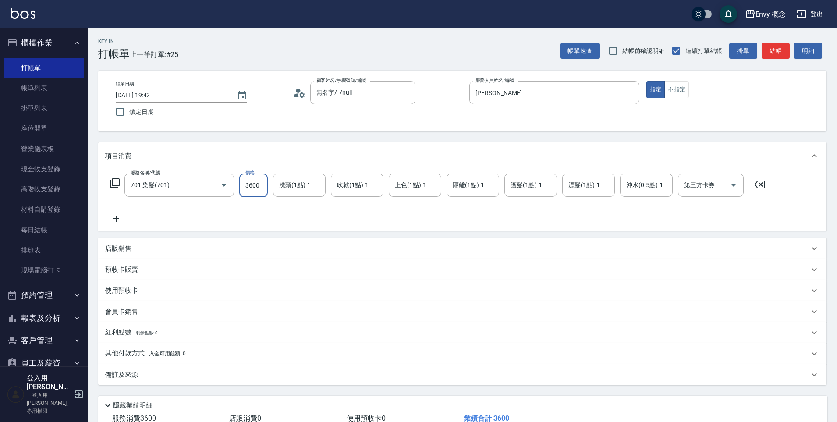
scroll to position [62, 0]
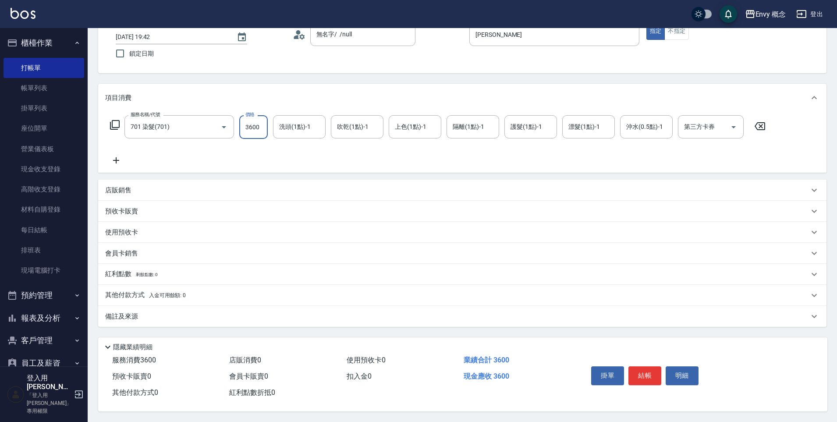
type input "3600"
click at [136, 285] on div "其他付款方式 入金可用餘額: 0" at bounding box center [462, 295] width 729 height 21
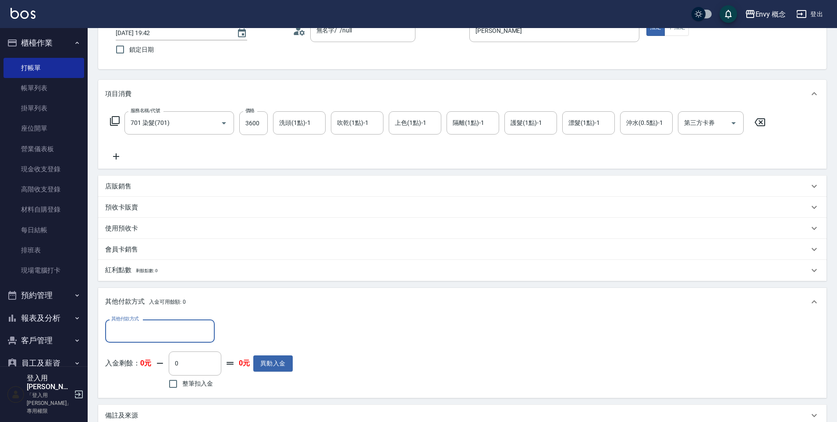
scroll to position [0, 0]
click at [165, 322] on div "其他付款方式" at bounding box center [160, 331] width 110 height 23
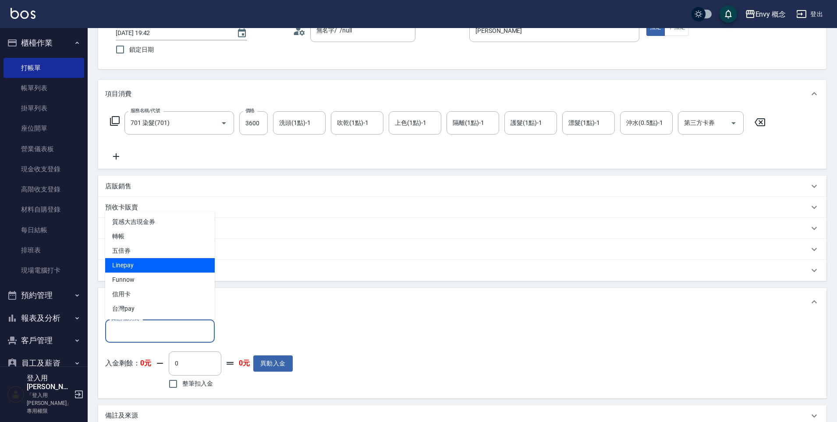
click at [164, 265] on span "Linepay" at bounding box center [160, 265] width 110 height 14
type input "Linepay"
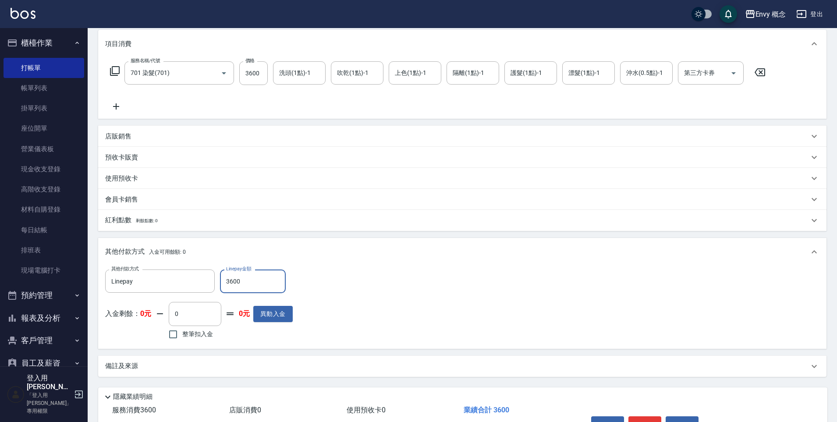
scroll to position [166, 0]
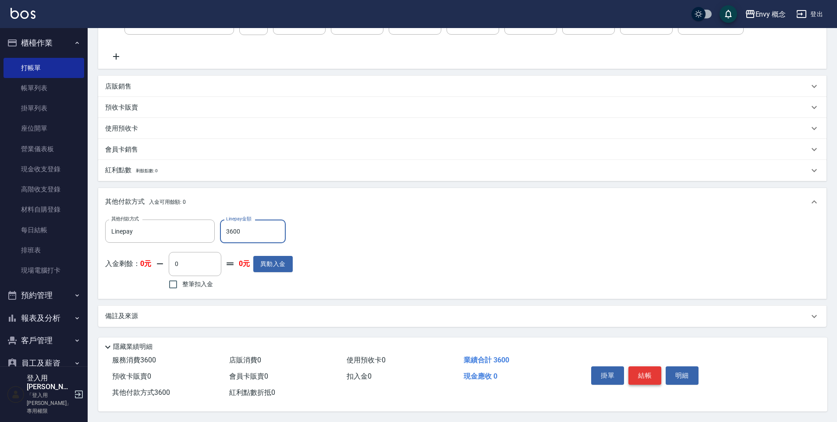
type input "3600"
click at [640, 373] on button "結帳" at bounding box center [645, 376] width 33 height 18
type input "2025/10/10 19:43"
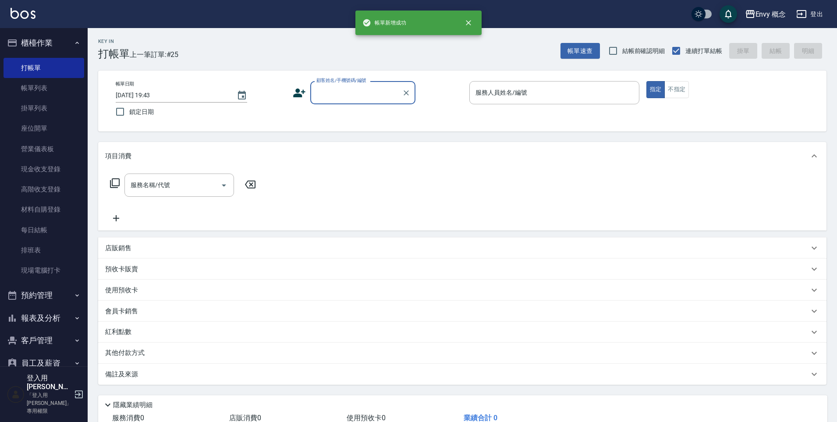
scroll to position [0, 0]
click at [349, 84] on div "顧客姓名/手機號碼/編號" at bounding box center [362, 92] width 105 height 23
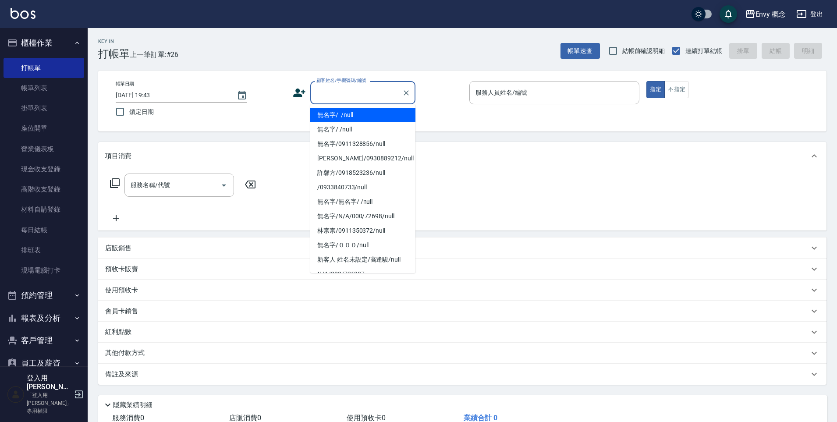
click at [360, 113] on li "無名字/ /null" at bounding box center [362, 115] width 105 height 14
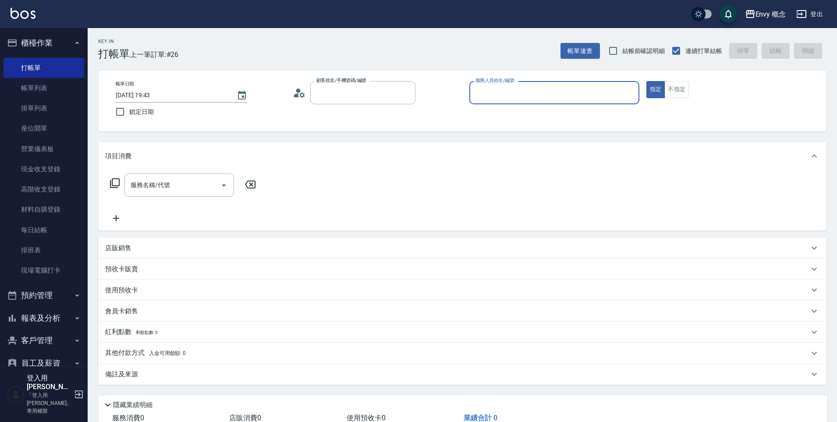
type input "無名字/ /null"
click at [512, 91] on input "服務人員姓名/編號" at bounding box center [555, 92] width 162 height 15
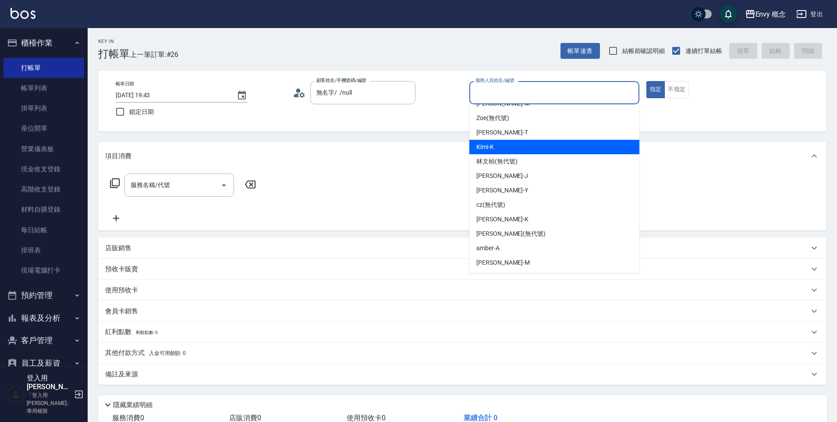
scroll to position [55, 0]
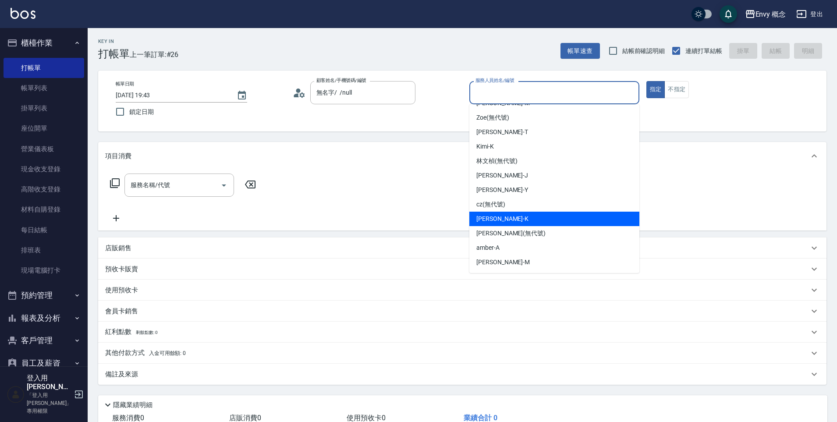
click at [505, 222] on div "Ken -K" at bounding box center [555, 219] width 170 height 14
type input "Ken-K"
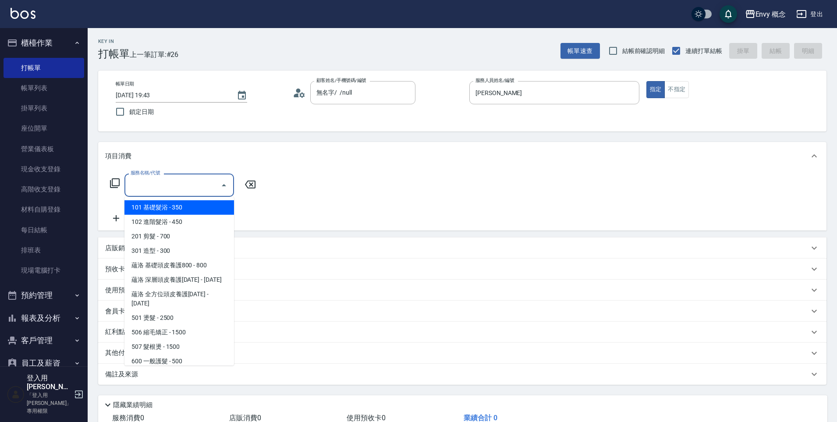
click at [198, 183] on input "服務名稱/代號" at bounding box center [172, 185] width 89 height 15
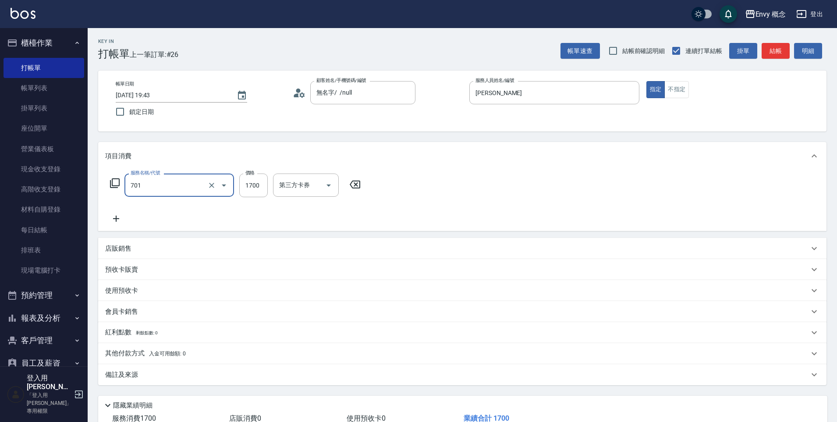
type input "701 染髮(701)"
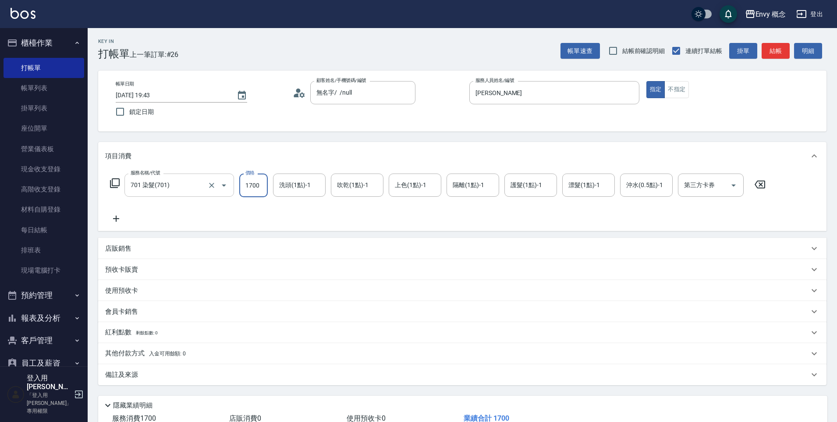
click at [208, 179] on div at bounding box center [218, 185] width 25 height 23
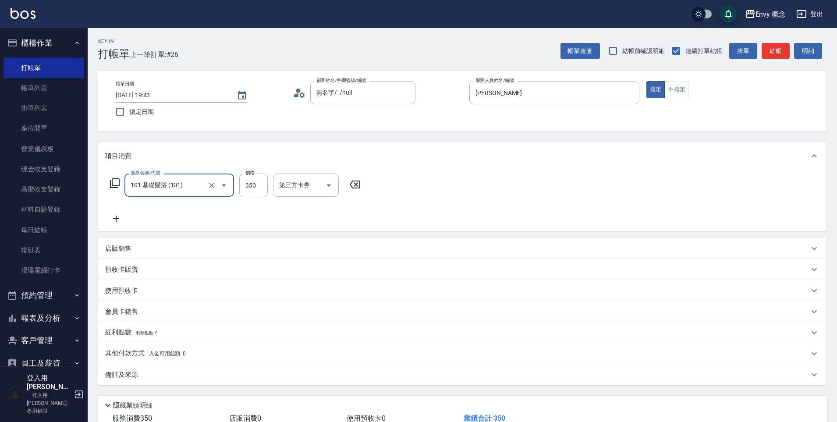
type input "101 基礎髮浴 (101)"
click at [213, 186] on icon "Clear" at bounding box center [211, 185] width 5 height 5
click at [183, 182] on input "服務名稱/代號" at bounding box center [166, 185] width 77 height 15
type input "201 剪髮(201)"
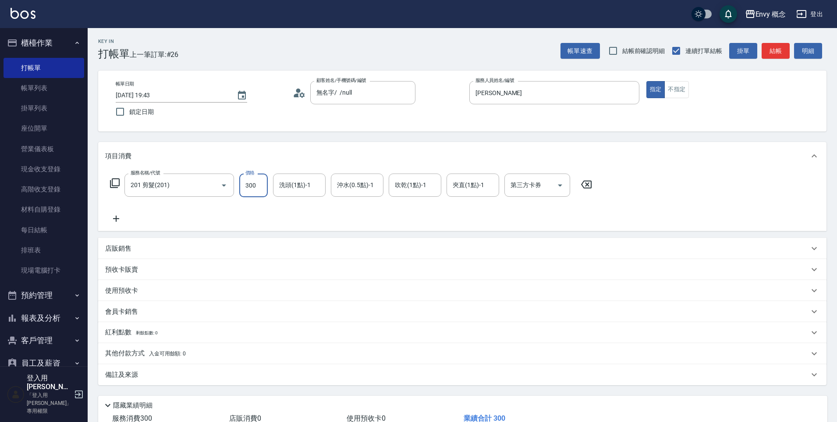
type input "300"
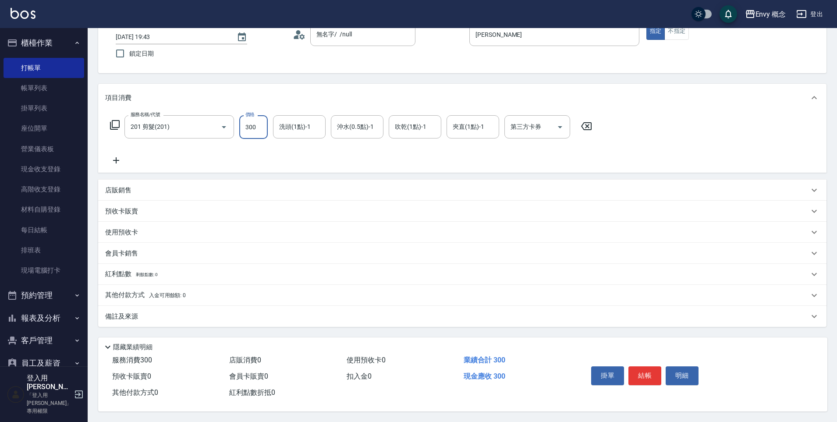
click at [172, 279] on div "紅利點數 剩餘點數: 0" at bounding box center [462, 274] width 729 height 21
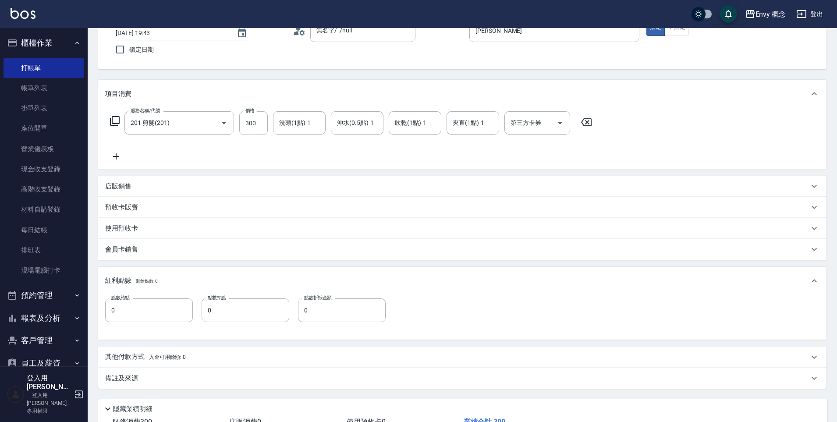
click at [188, 359] on div "其他付款方式 入金可用餘額: 0" at bounding box center [457, 358] width 704 height 10
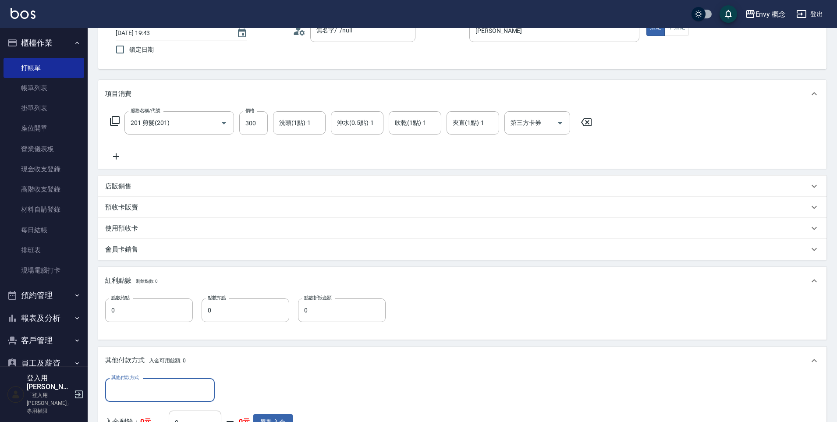
scroll to position [0, 0]
click at [162, 377] on div "其他付款方式 其他付款方式 入金剩餘： 0元 0 ​ 整筆扣入金 0元 異動入金" at bounding box center [462, 416] width 729 height 82
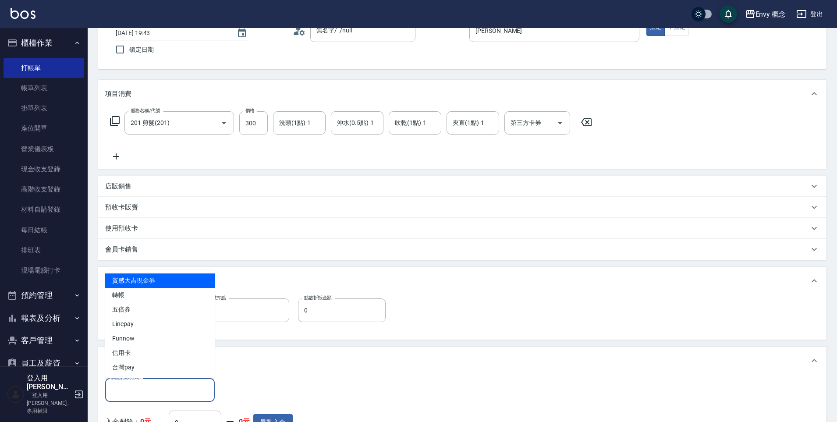
drag, startPoint x: 160, startPoint y: 389, endPoint x: 164, endPoint y: 386, distance: 5.4
click at [160, 389] on input "其他付款方式" at bounding box center [160, 389] width 102 height 15
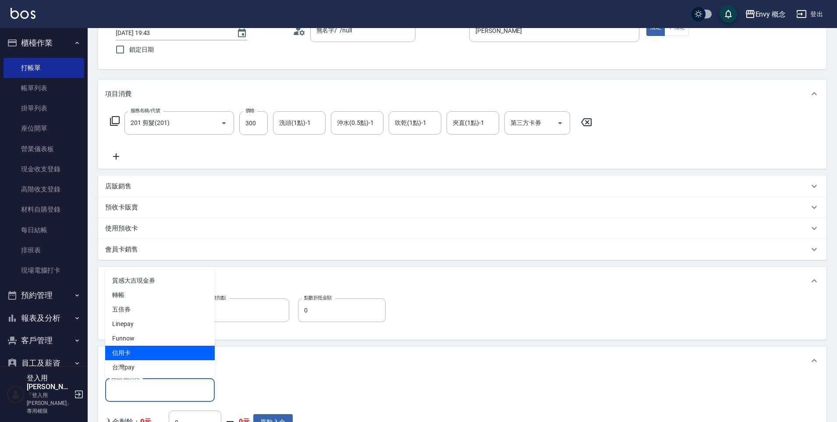
click at [151, 353] on span "信用卡" at bounding box center [160, 353] width 110 height 14
type input "信用卡"
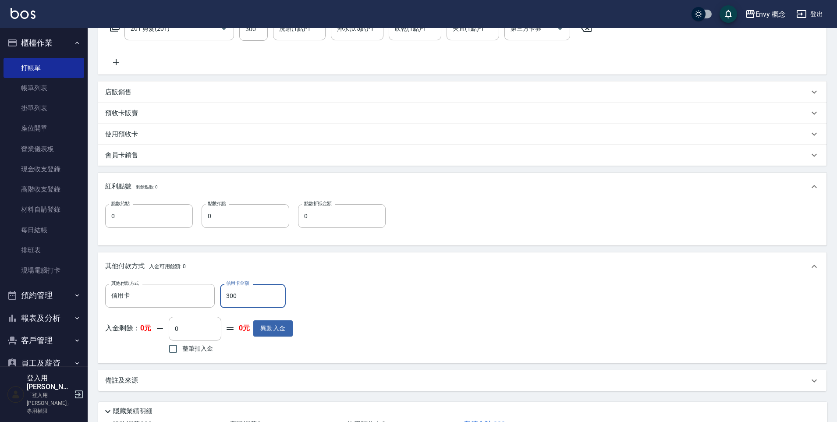
scroll to position [225, 0]
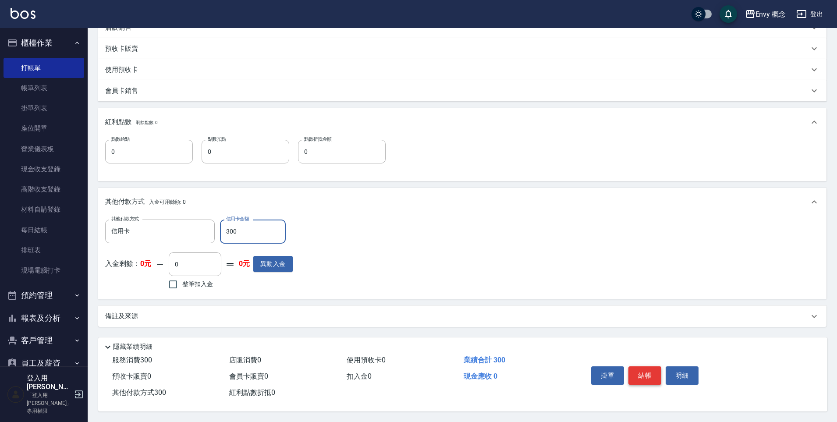
type input "300"
click at [647, 368] on button "結帳" at bounding box center [645, 376] width 33 height 18
type input "2025/10/10 19:44"
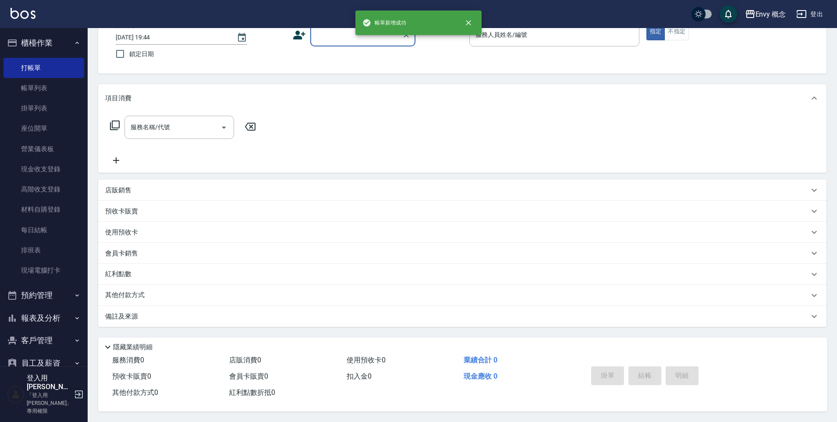
scroll to position [0, 0]
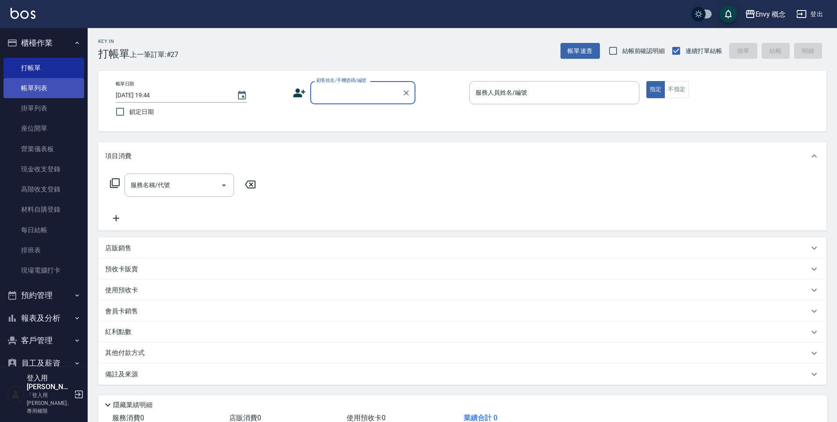
click at [32, 81] on link "帳單列表" at bounding box center [44, 88] width 81 height 20
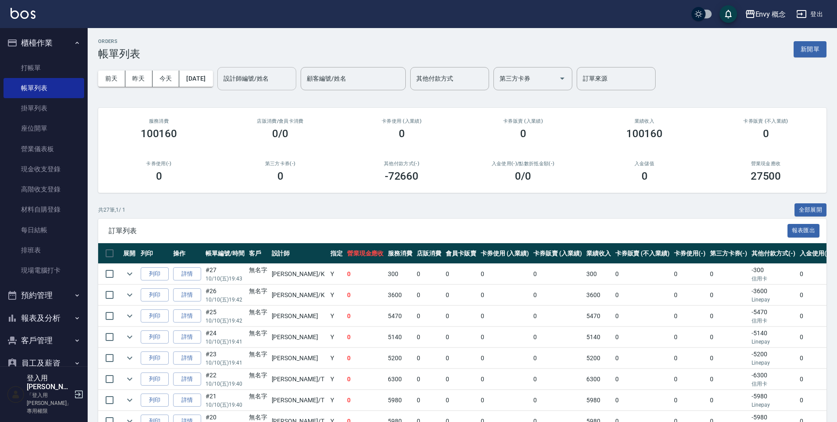
click at [268, 81] on input "設計師編號/姓名" at bounding box center [256, 78] width 71 height 15
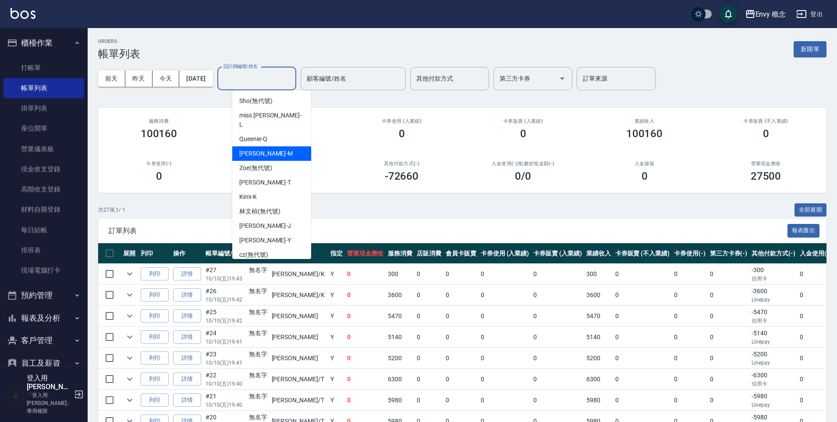
click at [267, 146] on div "Molly -M" at bounding box center [271, 153] width 79 height 14
type input "Molly-M"
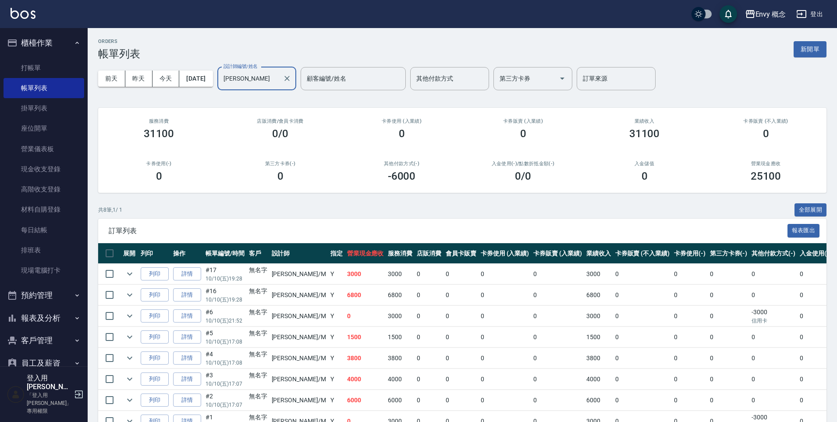
click at [290, 78] on icon "Clear" at bounding box center [287, 78] width 5 height 5
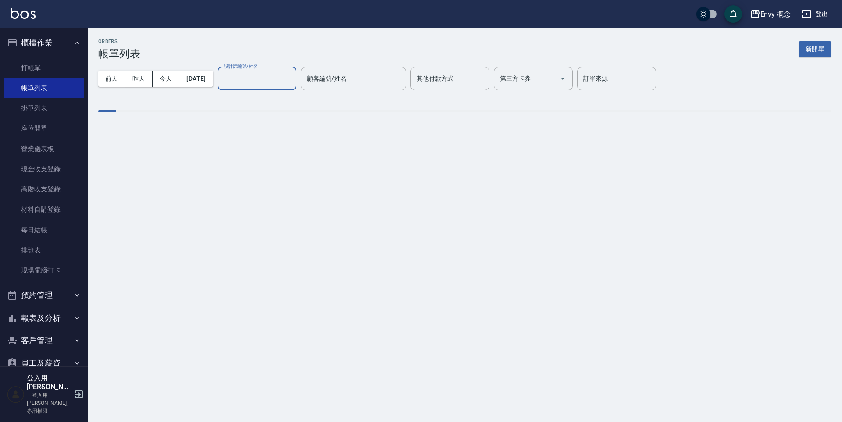
click at [270, 75] on input "設計師編號/姓名" at bounding box center [256, 78] width 71 height 15
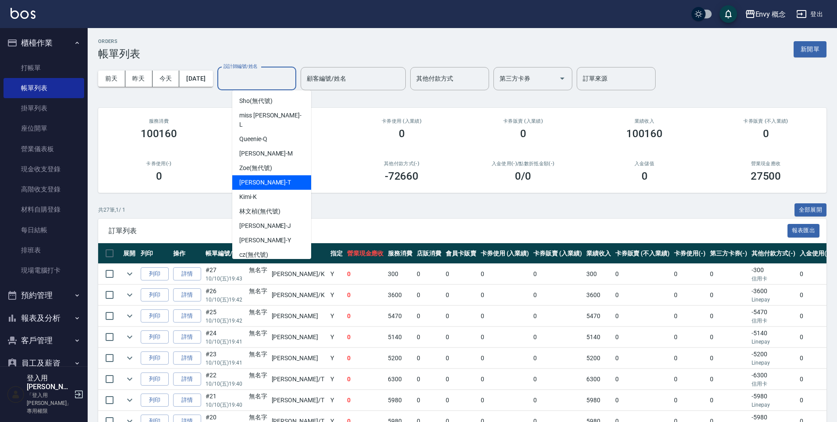
click at [259, 175] on div "Tim -T" at bounding box center [271, 182] width 79 height 14
type input "Tim-T"
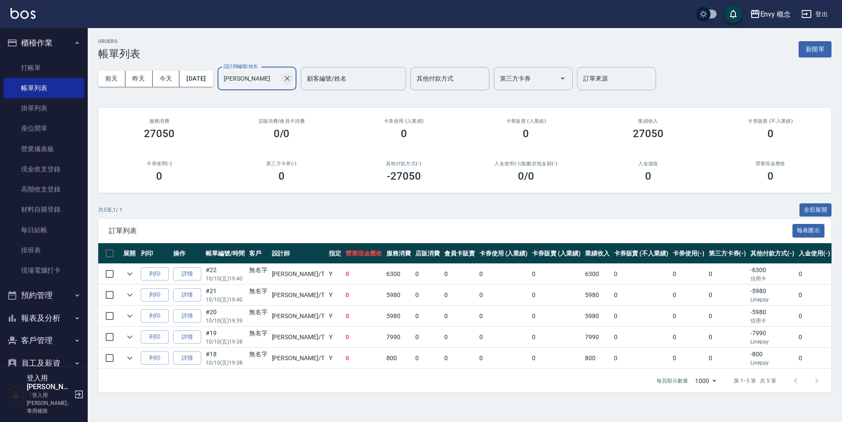
click at [292, 76] on icon "Clear" at bounding box center [287, 78] width 9 height 9
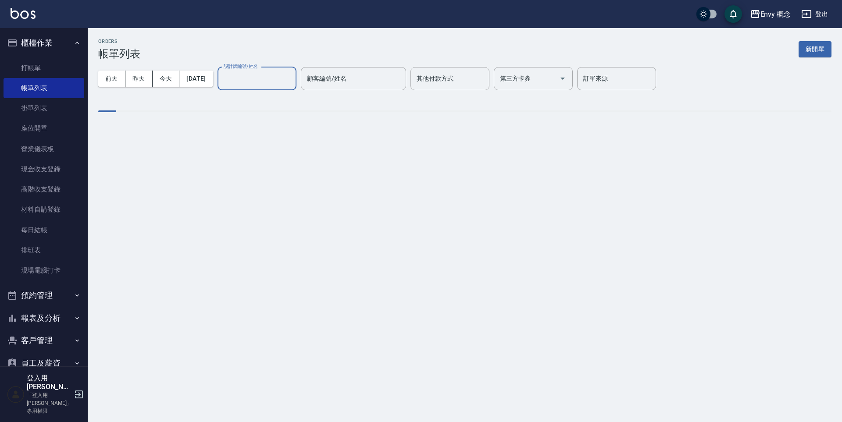
click at [292, 78] on input "設計師編號/姓名" at bounding box center [256, 78] width 71 height 15
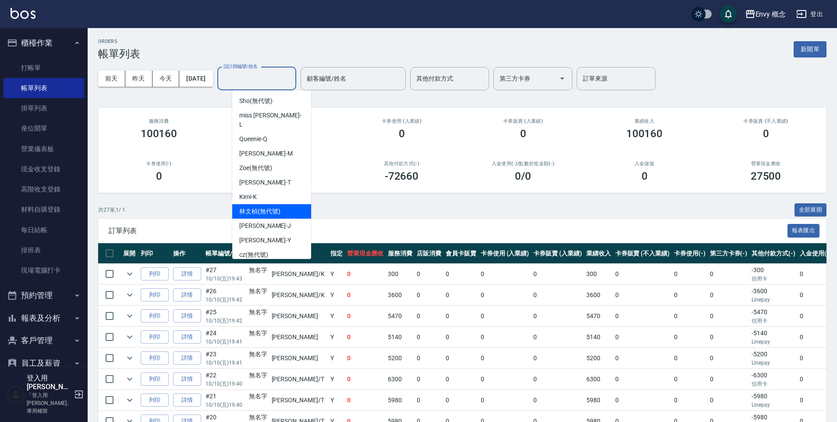
scroll to position [55, 0]
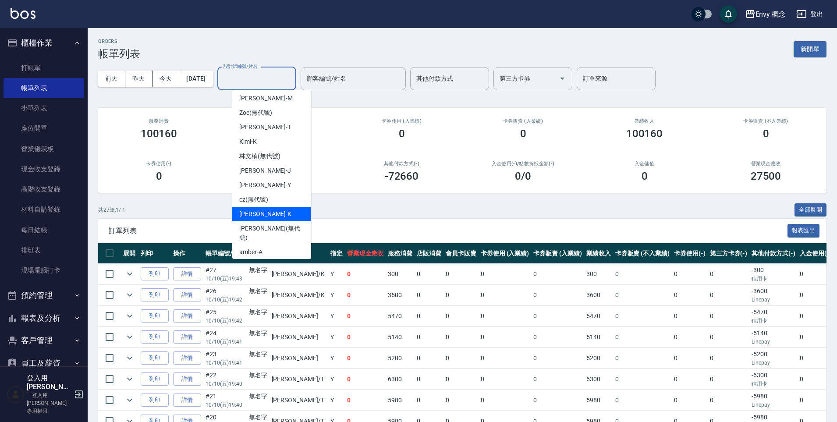
click at [258, 207] on div "Ken -K" at bounding box center [271, 214] width 79 height 14
type input "Ken-K"
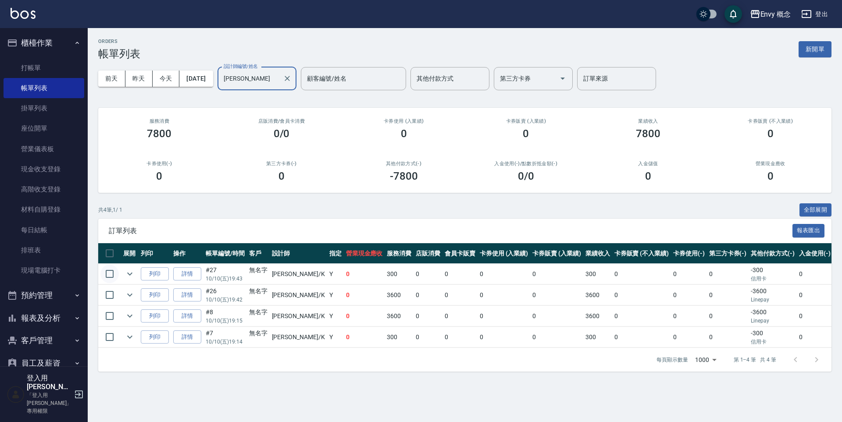
click at [111, 272] on input "checkbox" at bounding box center [109, 274] width 18 height 18
checkbox input "true"
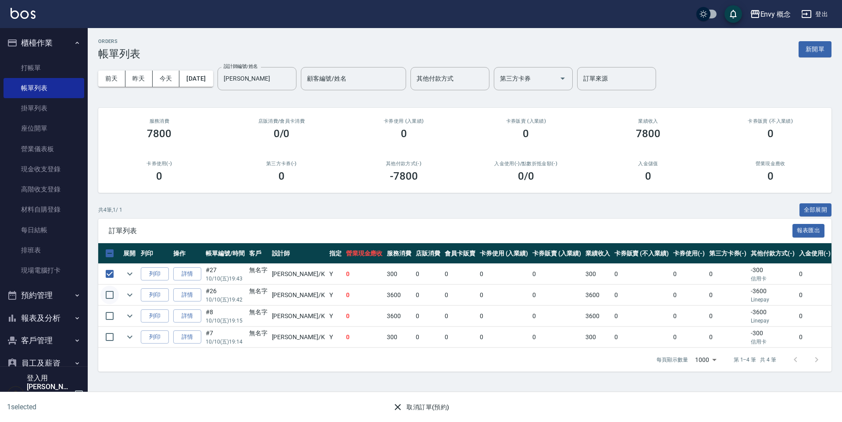
drag, startPoint x: 108, startPoint y: 292, endPoint x: 113, endPoint y: 292, distance: 4.5
click at [108, 292] on input "checkbox" at bounding box center [109, 295] width 18 height 18
checkbox input "true"
click at [414, 406] on button "取消訂單(預約)" at bounding box center [421, 407] width 64 height 16
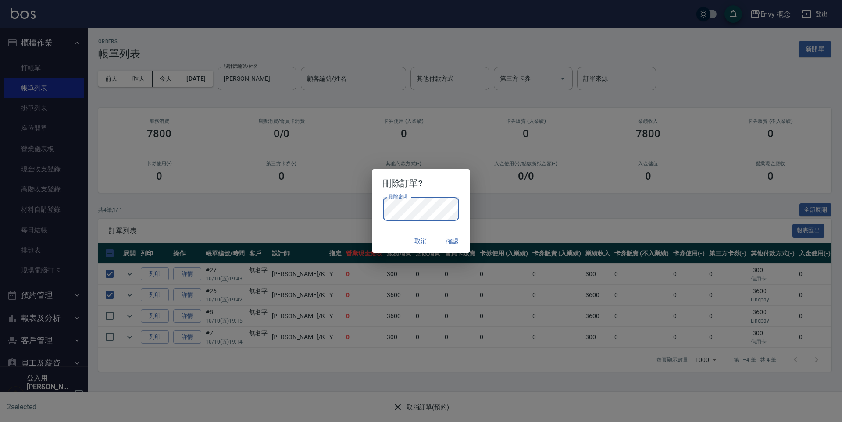
click at [453, 239] on button "確認" at bounding box center [452, 241] width 28 height 16
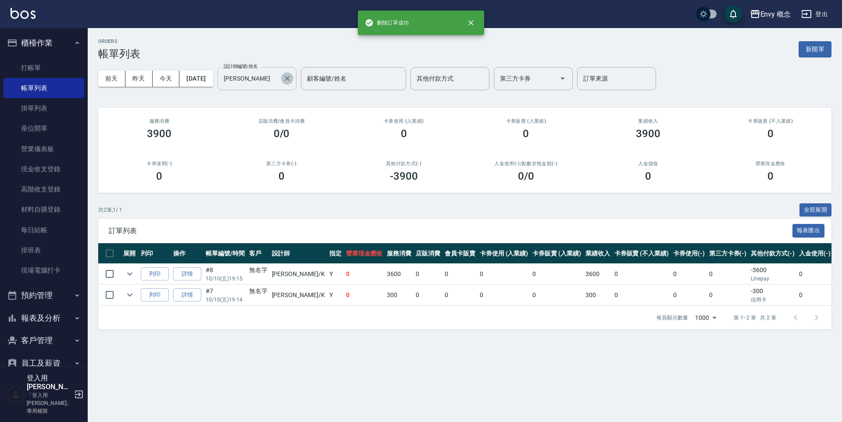
click at [292, 78] on icon "Clear" at bounding box center [287, 78] width 9 height 9
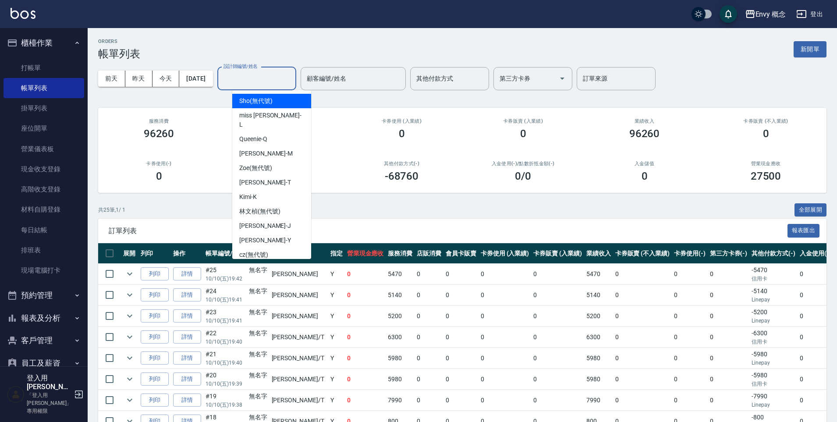
click at [291, 74] on input "設計師編號/姓名" at bounding box center [256, 78] width 71 height 15
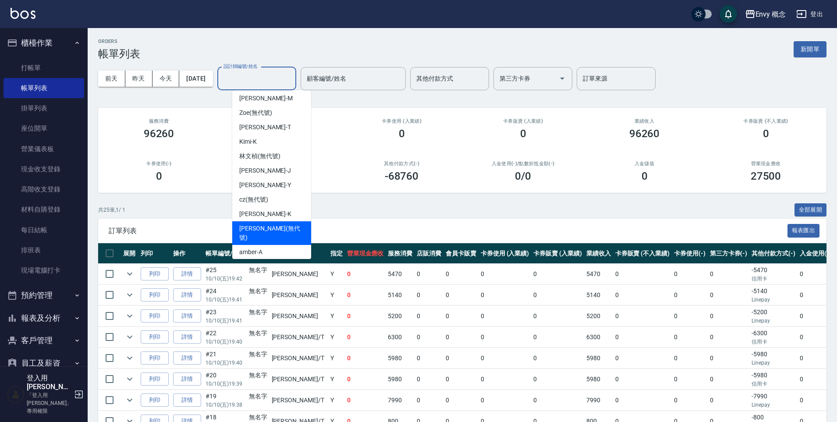
click at [272, 221] on div "liz (無代號)" at bounding box center [271, 233] width 79 height 24
type input "liz(無代號)"
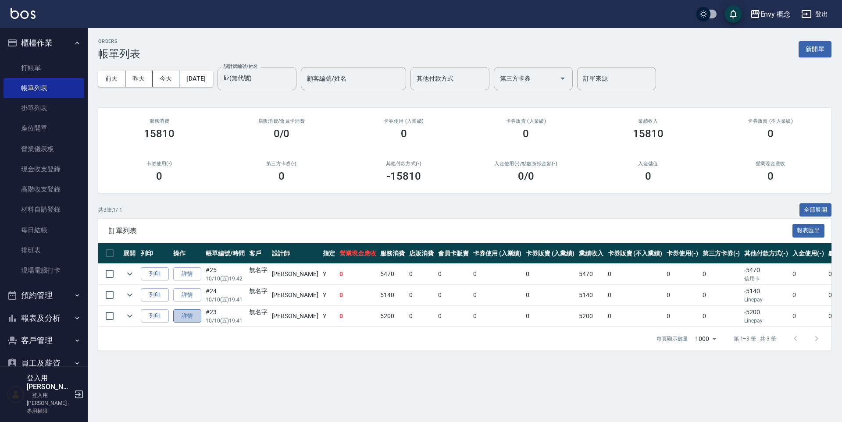
click at [196, 313] on link "詳情" at bounding box center [187, 317] width 28 height 14
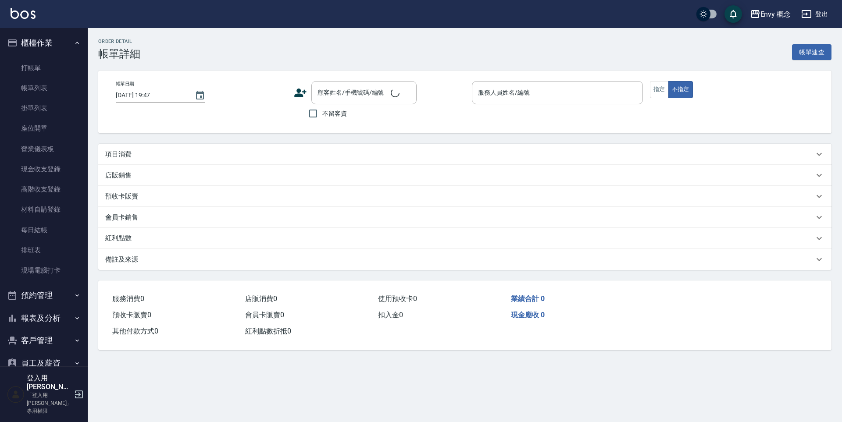
type input "2025/10/10 19:41"
type input "liz(無代號)"
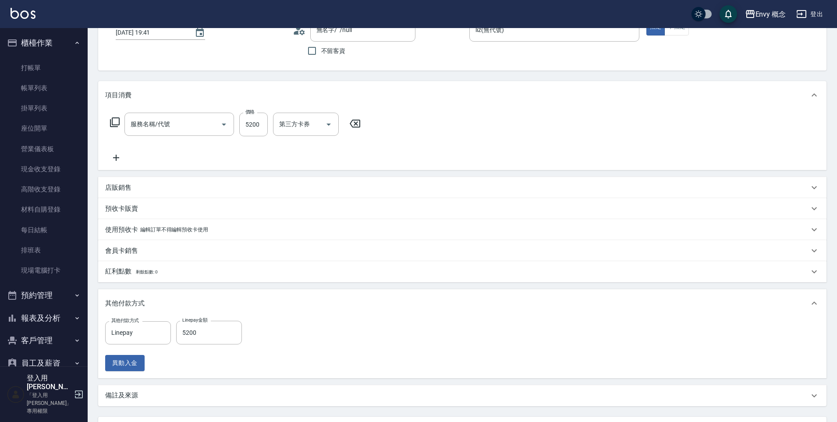
type input "無名字/ /null"
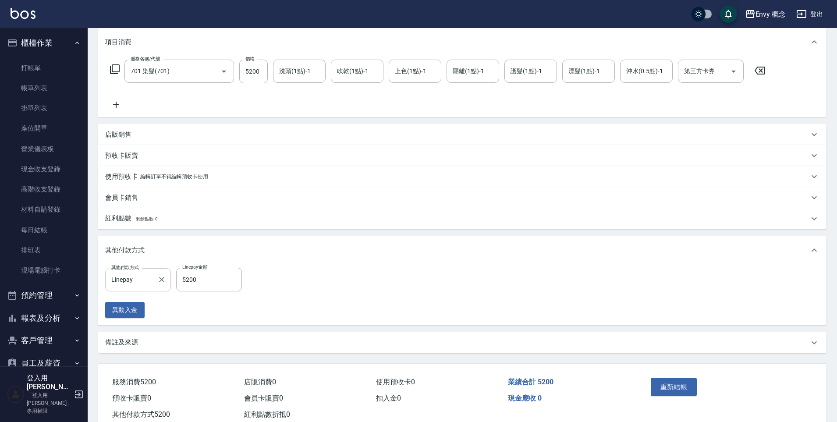
type input "701 染髮(701)"
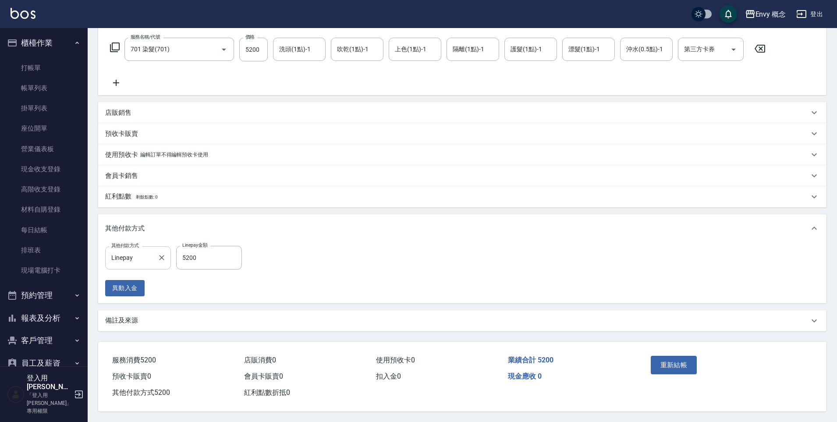
click at [164, 255] on icon "Clear" at bounding box center [161, 257] width 5 height 5
click at [686, 365] on button "重新結帳" at bounding box center [674, 365] width 46 height 18
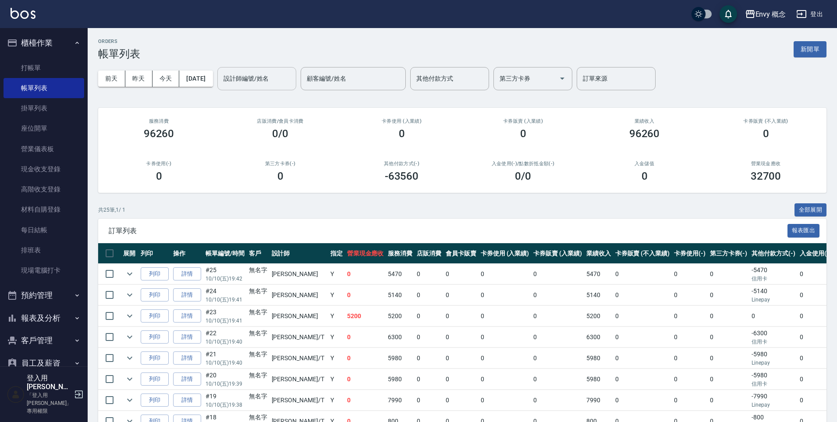
click at [273, 81] on div "設計師編號/姓名 設計師編號/姓名" at bounding box center [256, 78] width 79 height 23
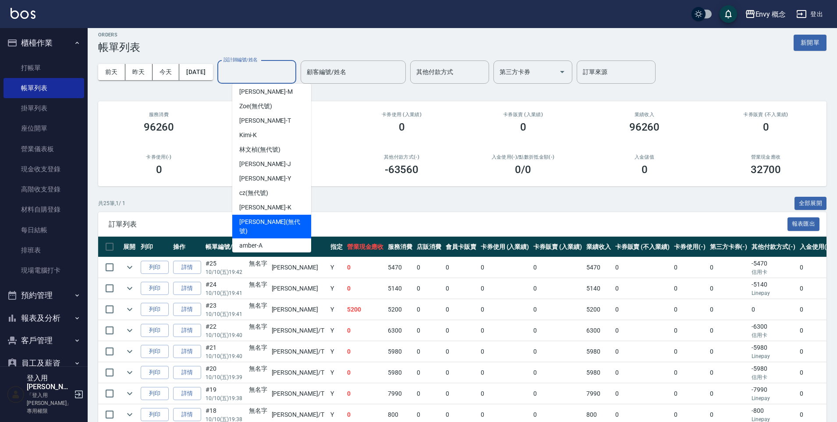
scroll to position [14, 0]
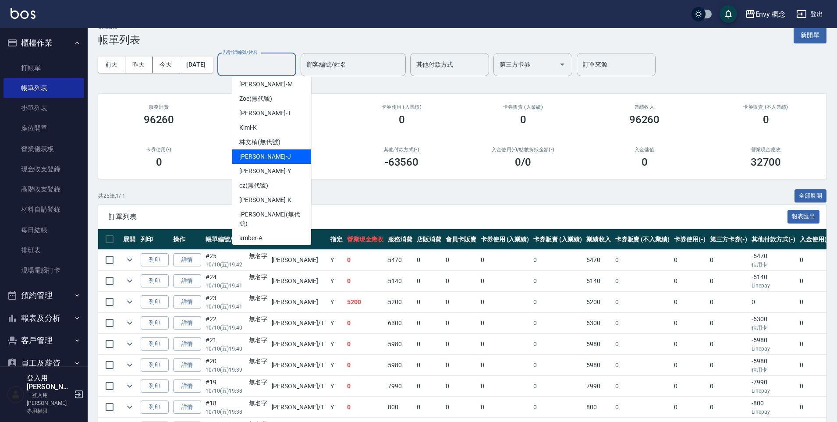
click at [260, 152] on span "Jessie -J" at bounding box center [265, 156] width 52 height 9
type input "Jessie-J"
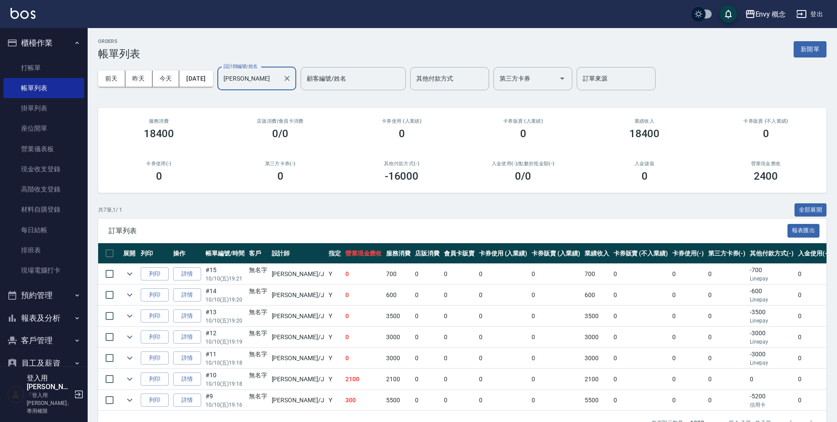
drag, startPoint x: 301, startPoint y: 78, endPoint x: 296, endPoint y: 77, distance: 4.9
click at [290, 78] on icon "Clear" at bounding box center [287, 78] width 5 height 5
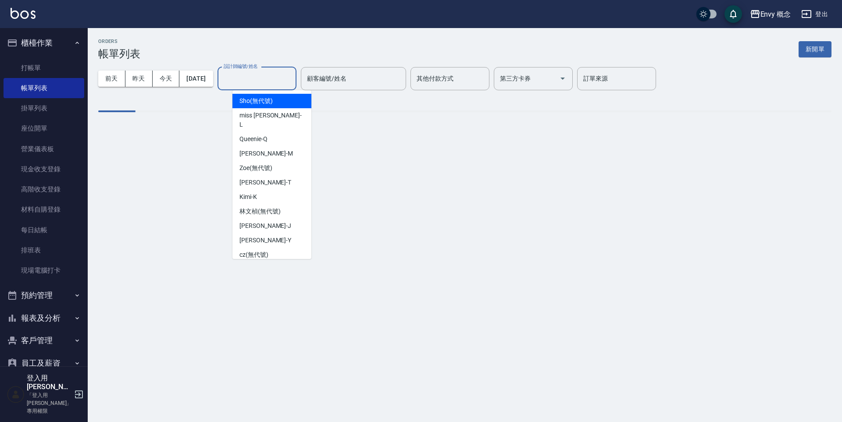
click at [267, 76] on input "設計師編號/姓名" at bounding box center [256, 78] width 71 height 15
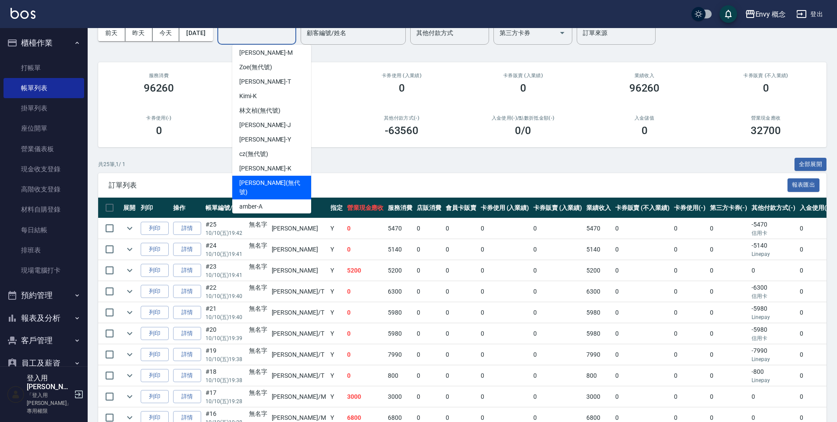
scroll to position [52, 0]
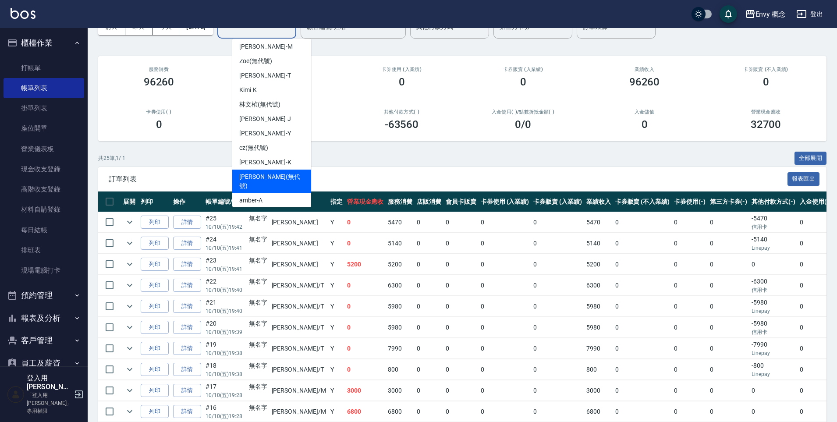
click at [262, 172] on span "liz (無代號)" at bounding box center [271, 181] width 65 height 18
type input "liz(無代號)"
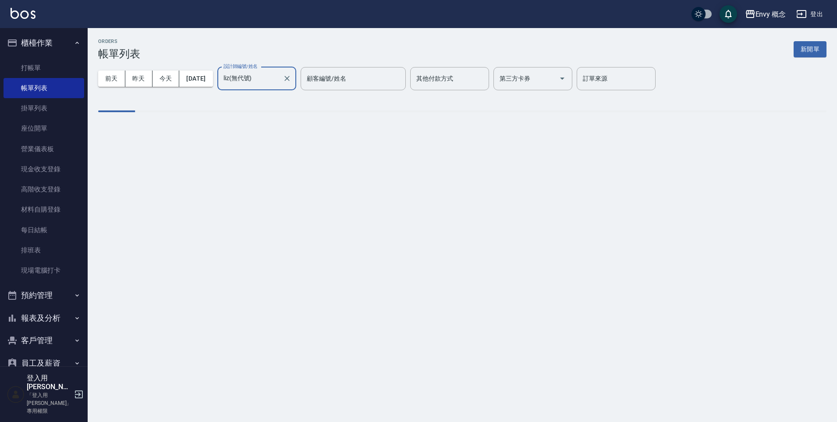
scroll to position [0, 0]
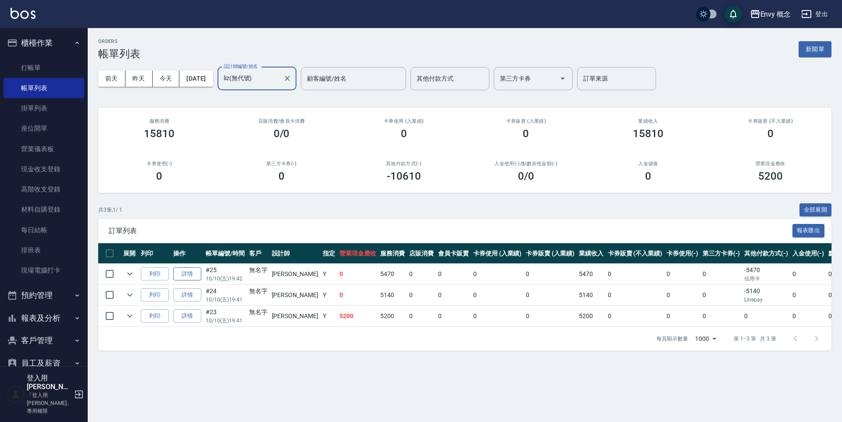
click at [199, 272] on link "詳情" at bounding box center [187, 274] width 28 height 14
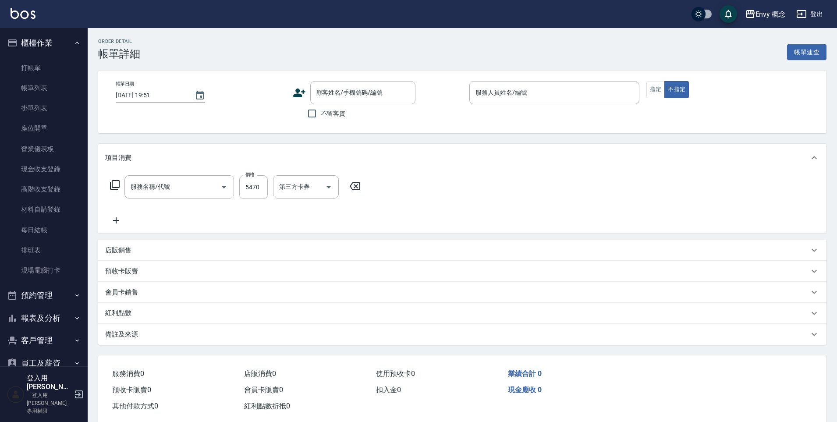
type input "701 染髮(701)"
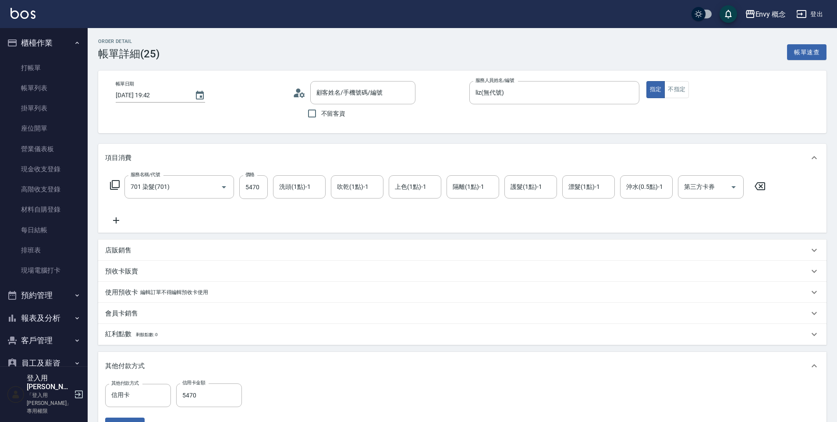
type input "2025/10/10 19:42"
type input "liz(無代號)"
type input "無名字/ /null"
click at [264, 186] on input "5470" at bounding box center [253, 187] width 29 height 24
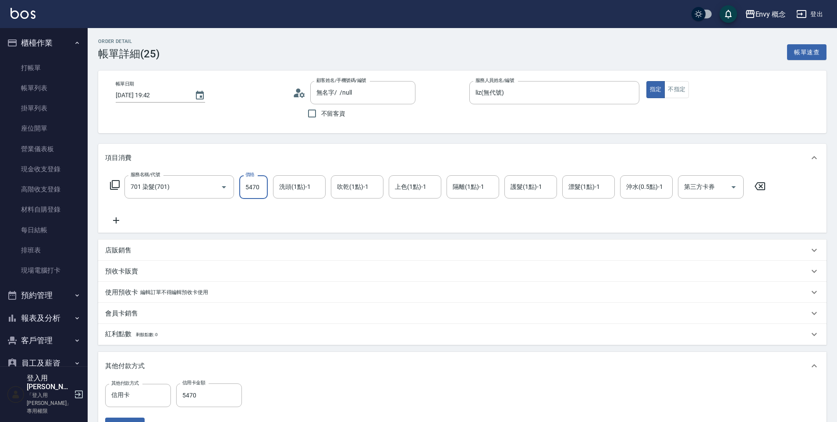
click at [257, 186] on input "5470" at bounding box center [253, 187] width 29 height 24
type input "540"
type input "0"
type input "5440"
click at [222, 397] on input "0" at bounding box center [209, 396] width 66 height 24
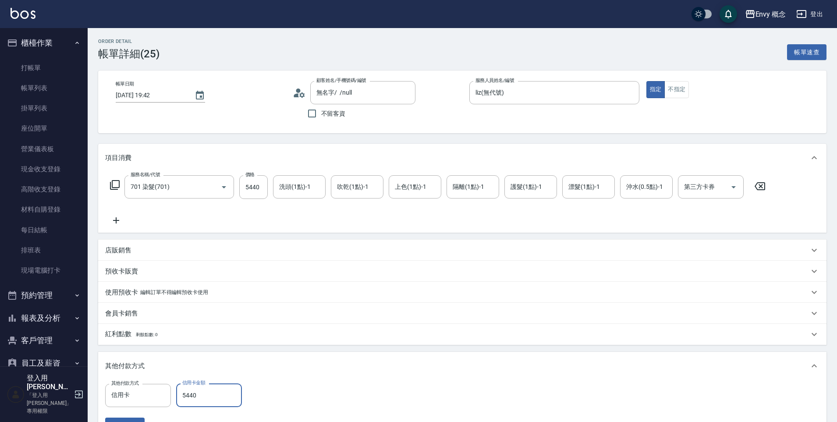
scroll to position [142, 0]
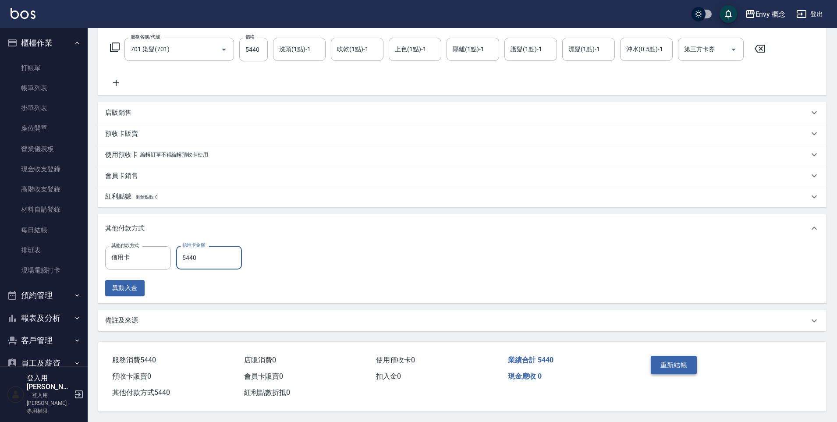
type input "5440"
click at [666, 361] on button "重新結帳" at bounding box center [674, 365] width 46 height 18
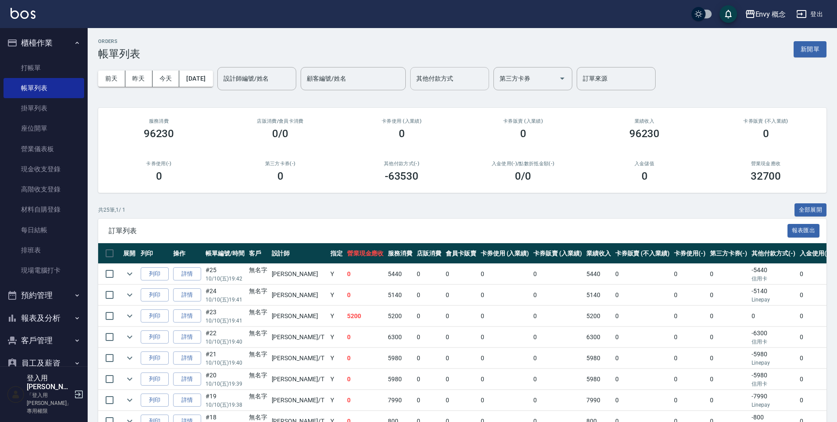
click at [455, 77] on div "其他付款方式 其他付款方式" at bounding box center [449, 78] width 79 height 23
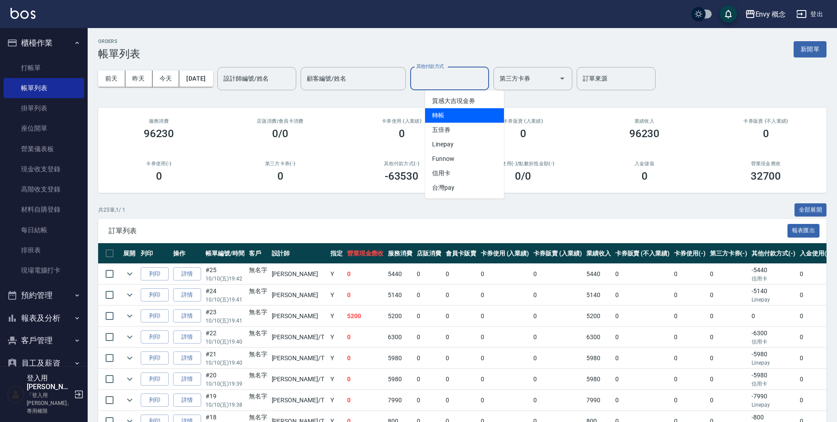
click at [456, 113] on span "轉帳" at bounding box center [464, 115] width 79 height 14
type input "轉帳"
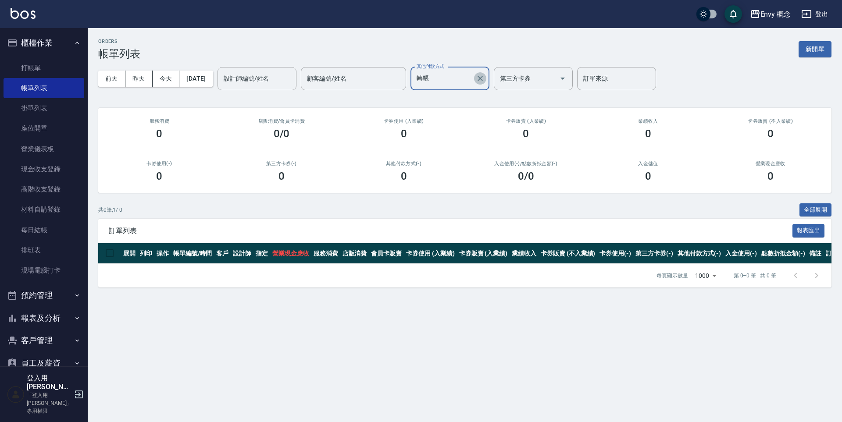
click at [486, 80] on button "Clear" at bounding box center [480, 78] width 12 height 12
click at [464, 79] on input "其他付款方式" at bounding box center [443, 78] width 58 height 15
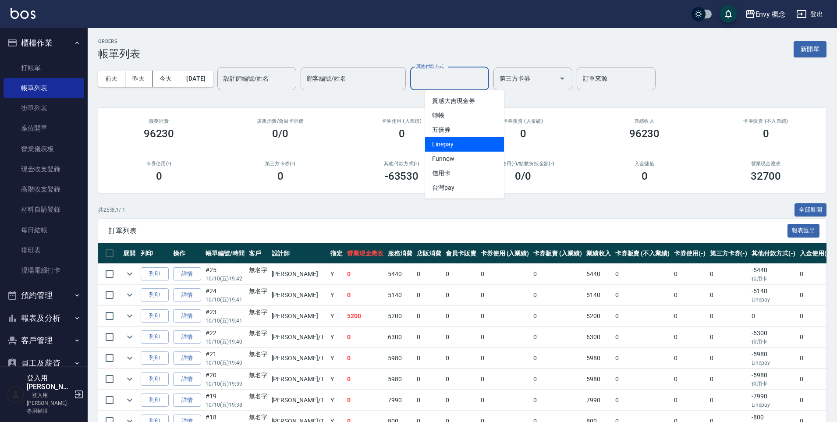
click at [446, 143] on span "Linepay" at bounding box center [464, 144] width 79 height 14
type input "Linepay"
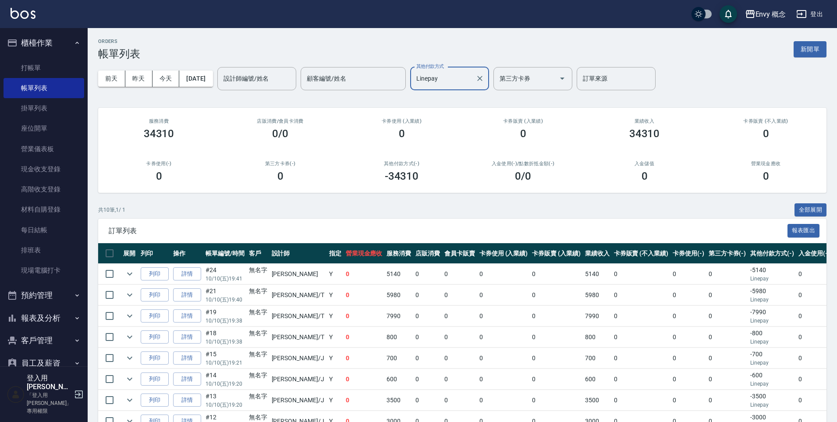
drag, startPoint x: 493, startPoint y: 77, endPoint x: 477, endPoint y: 79, distance: 16.8
click at [483, 77] on icon "Clear" at bounding box center [479, 78] width 5 height 5
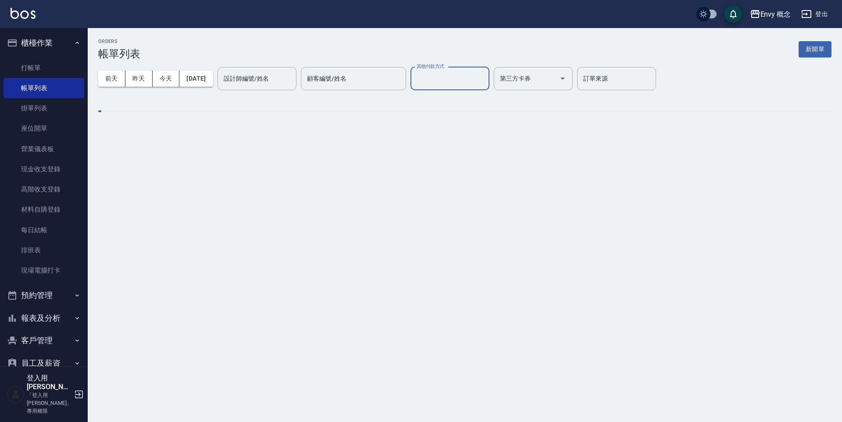
click at [467, 77] on input "其他付款方式" at bounding box center [449, 78] width 71 height 15
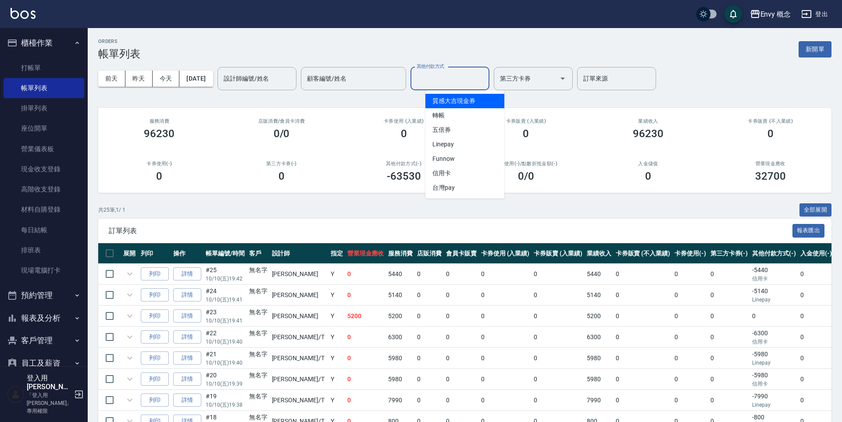
click at [452, 84] on input "其他付款方式" at bounding box center [449, 78] width 71 height 15
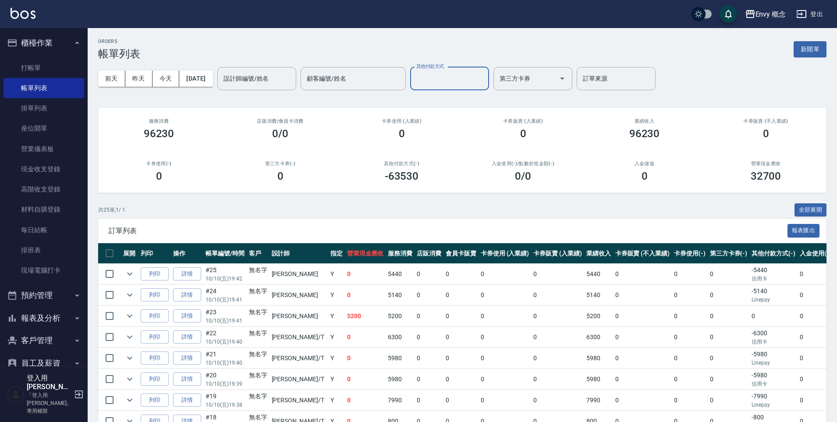
click at [447, 76] on input "其他付款方式" at bounding box center [449, 78] width 71 height 15
click at [458, 169] on span "信用卡" at bounding box center [464, 173] width 79 height 14
type input "信用卡"
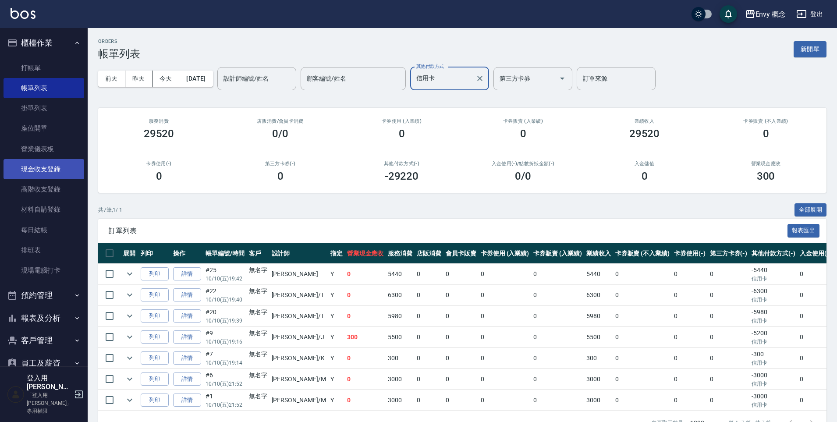
click at [70, 164] on link "現金收支登錄" at bounding box center [44, 169] width 81 height 20
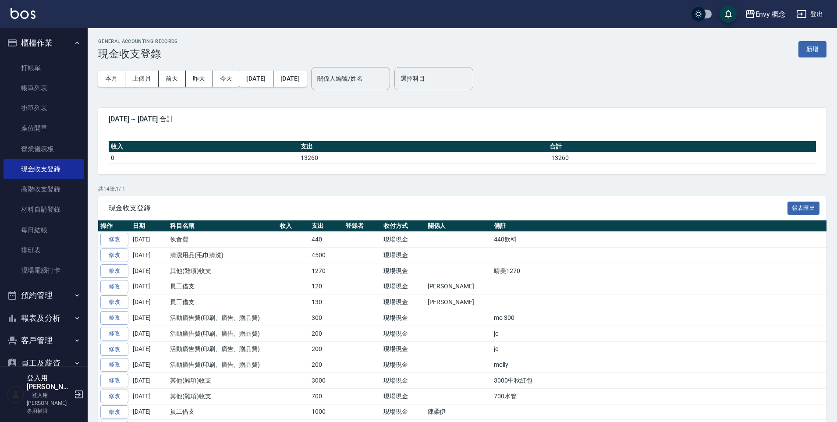
click at [809, 50] on button "新增" at bounding box center [813, 49] width 28 height 16
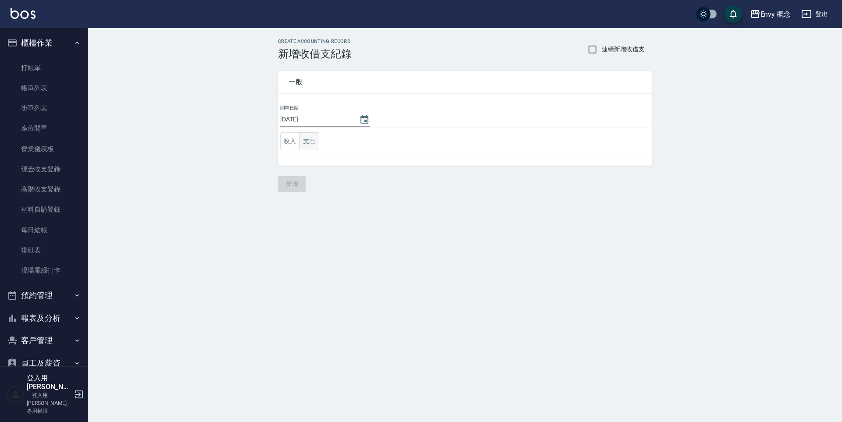
click at [297, 142] on button "收入" at bounding box center [290, 141] width 20 height 18
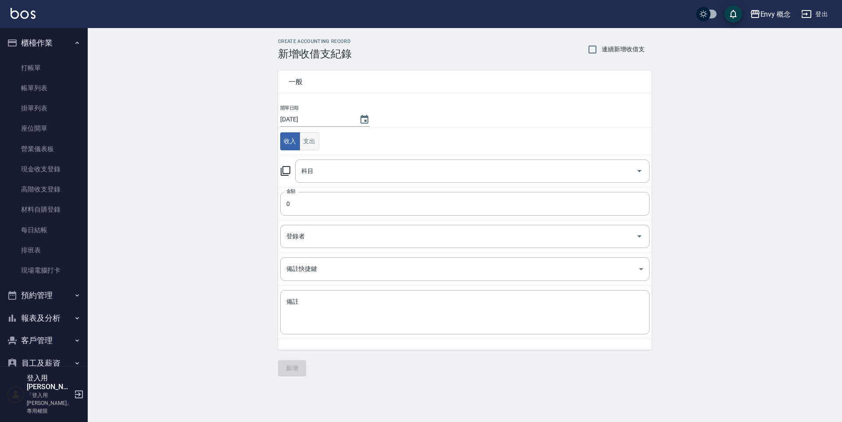
click at [315, 141] on button "支出" at bounding box center [309, 141] width 20 height 18
click at [330, 168] on input "科目" at bounding box center [465, 171] width 333 height 15
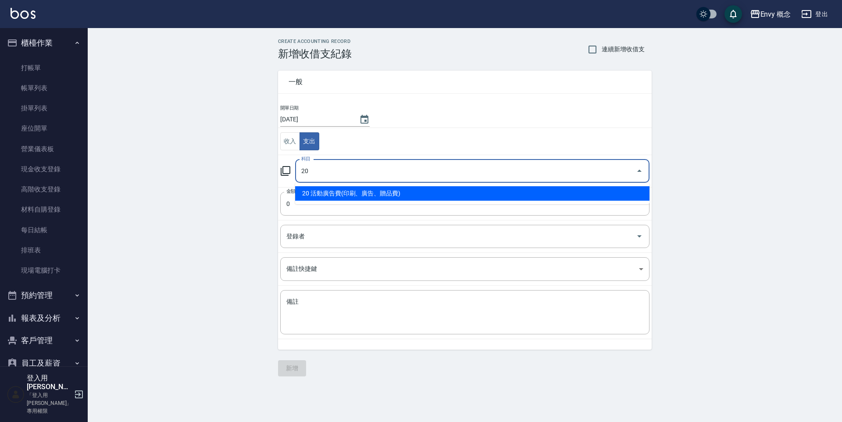
click at [362, 197] on li "20 活動廣告費(印刷、廣告、贈品費)" at bounding box center [472, 193] width 354 height 14
type input "20 活動廣告費(印刷、廣告、贈品費)"
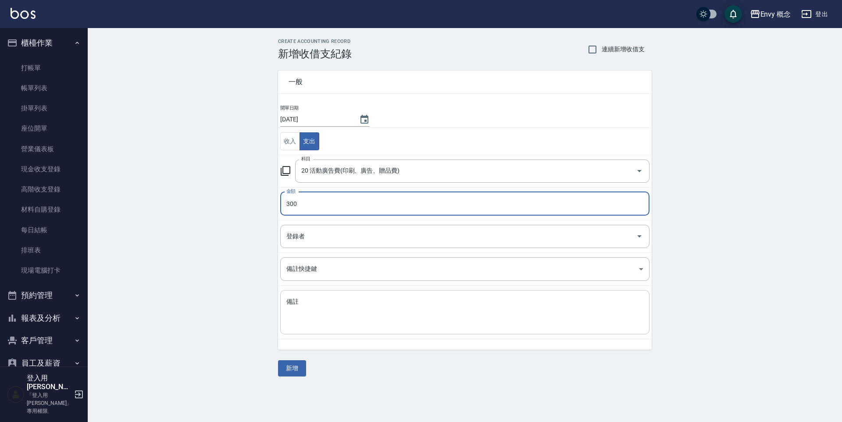
type input "300"
click at [350, 299] on textarea "備註" at bounding box center [464, 313] width 357 height 30
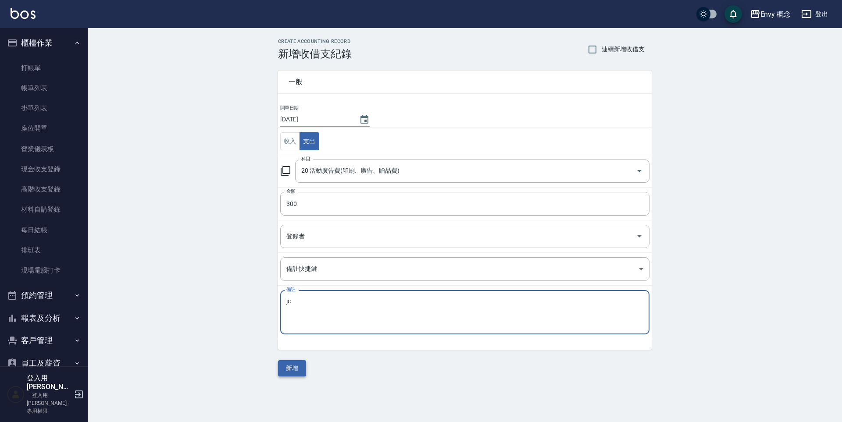
type textarea "jc"
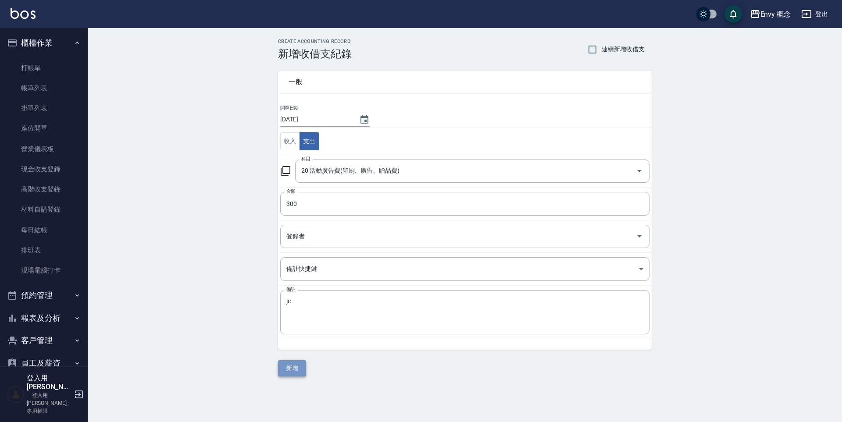
click at [295, 366] on button "新增" at bounding box center [292, 368] width 28 height 16
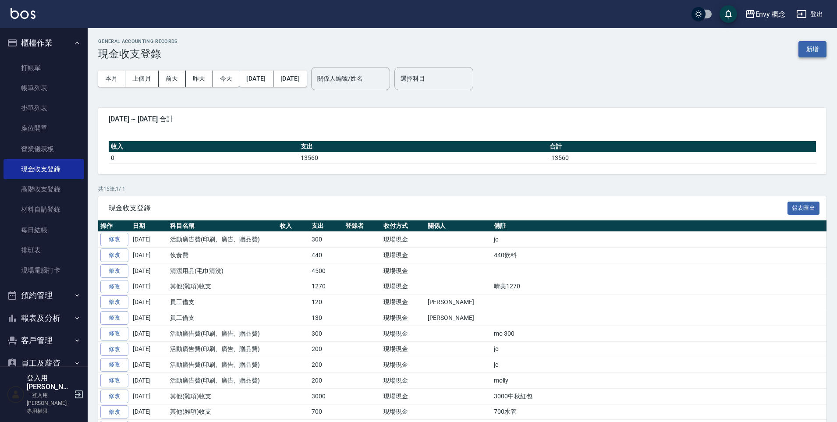
click at [816, 50] on button "新增" at bounding box center [813, 49] width 28 height 16
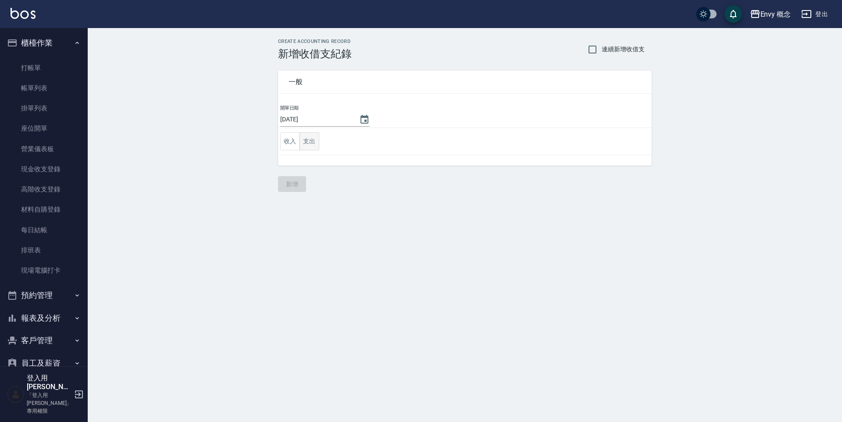
click at [306, 141] on button "支出" at bounding box center [309, 141] width 20 height 18
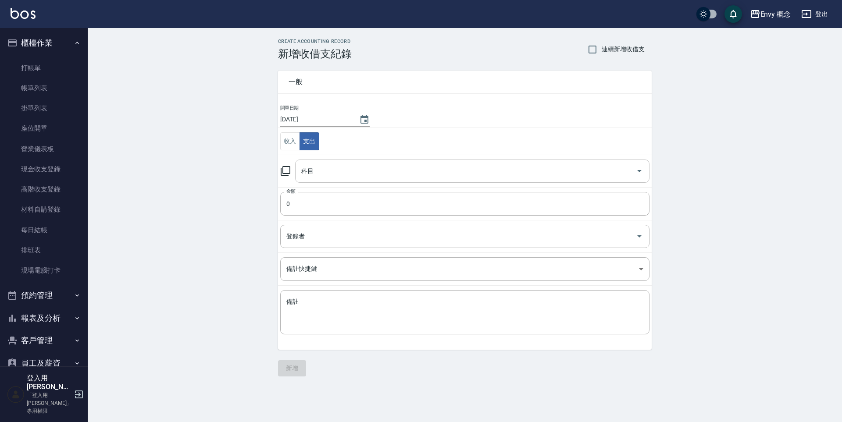
click at [358, 161] on div "科目" at bounding box center [472, 171] width 354 height 23
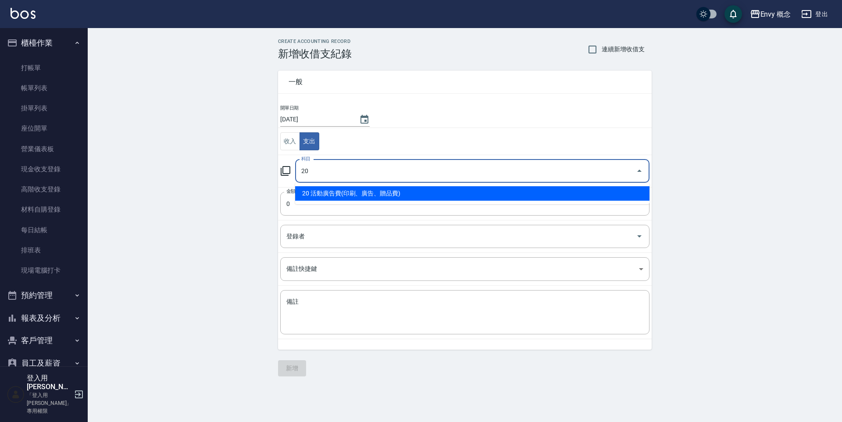
click at [400, 192] on li "20 活動廣告費(印刷、廣告、贈品費)" at bounding box center [472, 193] width 354 height 14
type input "20 活動廣告費(印刷、廣告、贈品費)"
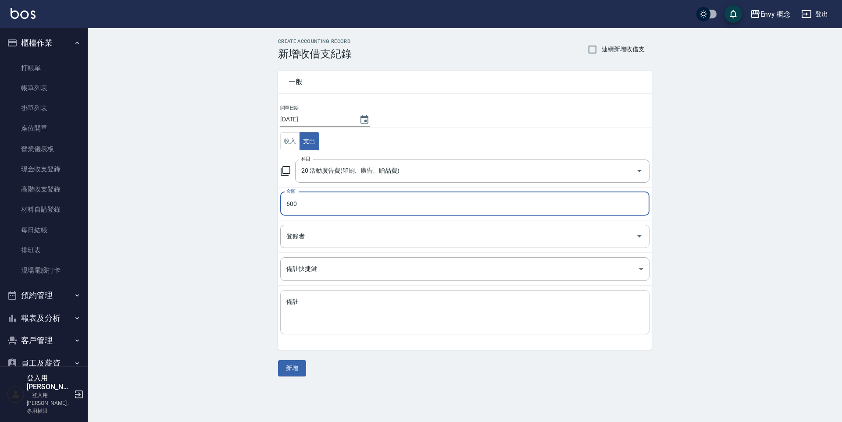
type input "600"
click at [364, 318] on textarea "備註" at bounding box center [464, 313] width 357 height 30
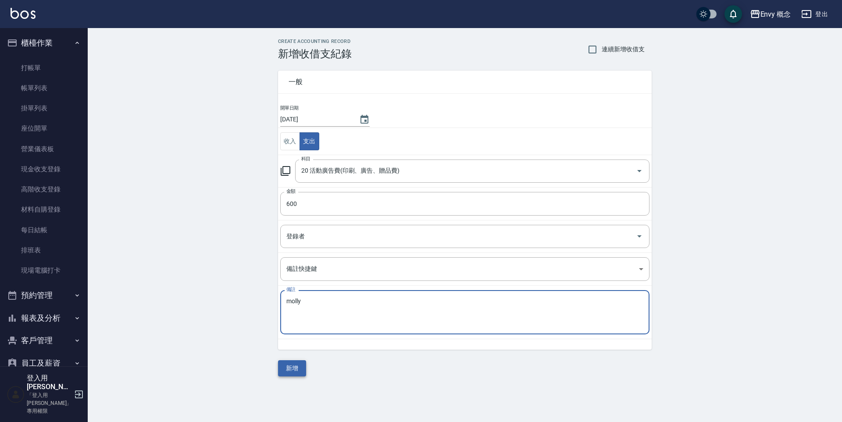
type textarea "molly"
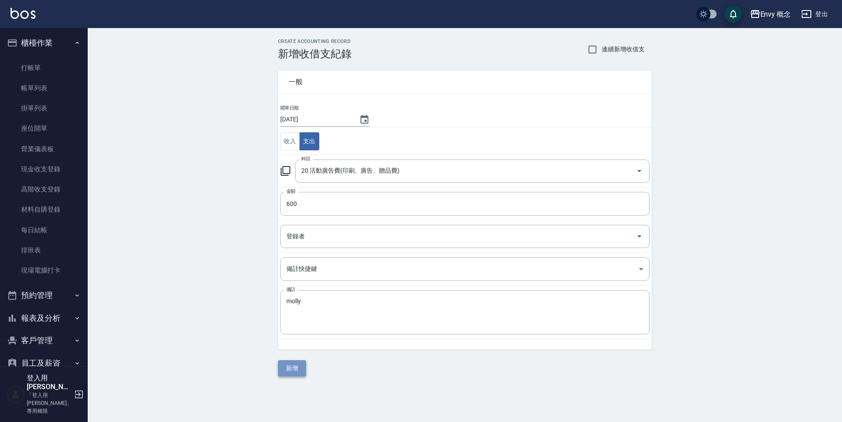
click at [284, 370] on button "新增" at bounding box center [292, 368] width 28 height 16
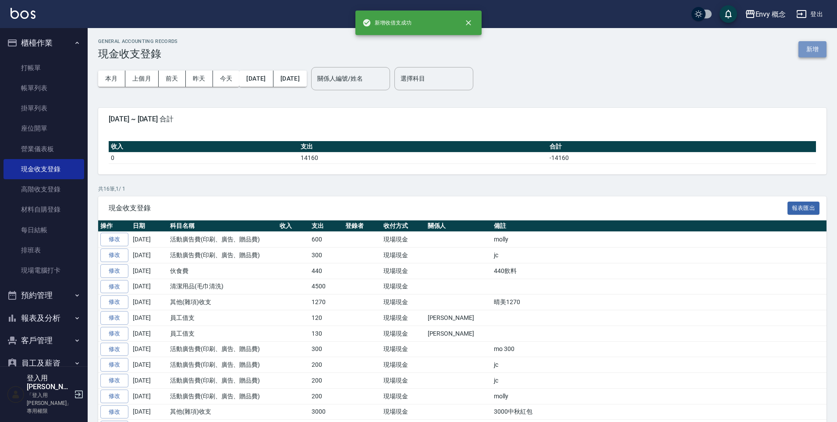
click at [816, 49] on button "新增" at bounding box center [813, 49] width 28 height 16
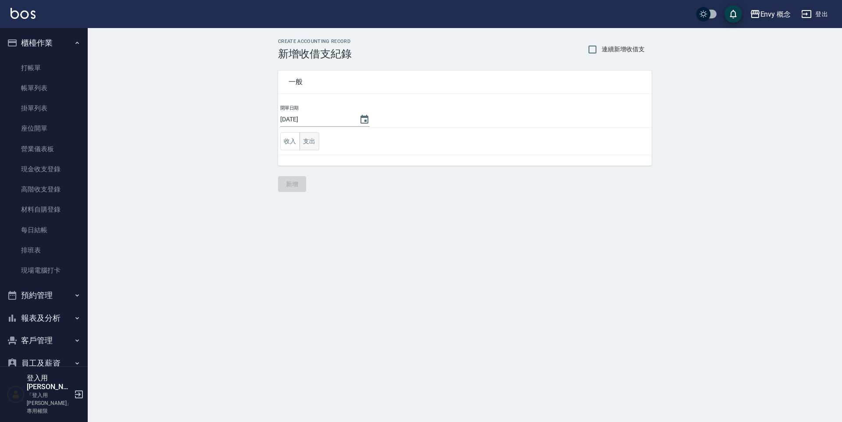
click at [305, 144] on button "支出" at bounding box center [309, 141] width 20 height 18
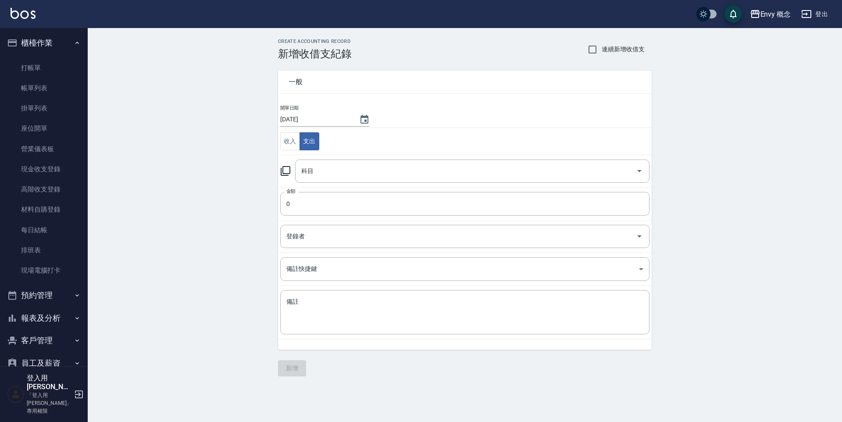
click at [325, 158] on td "科目 科目" at bounding box center [465, 171] width 374 height 32
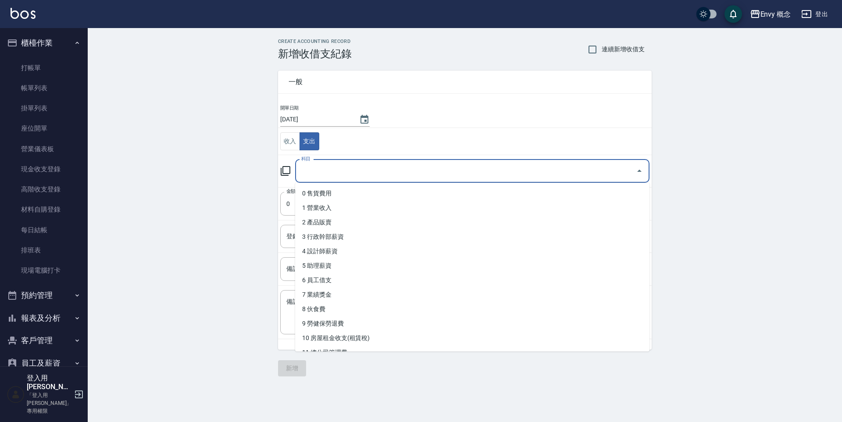
click at [332, 165] on input "科目" at bounding box center [465, 171] width 333 height 15
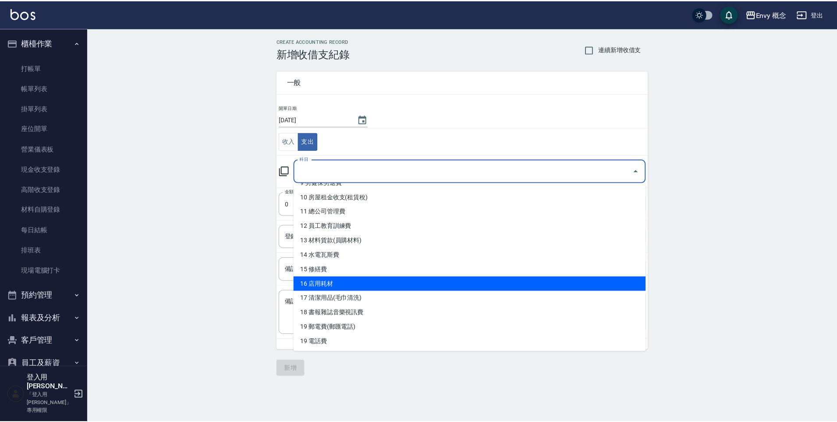
scroll to position [143, 0]
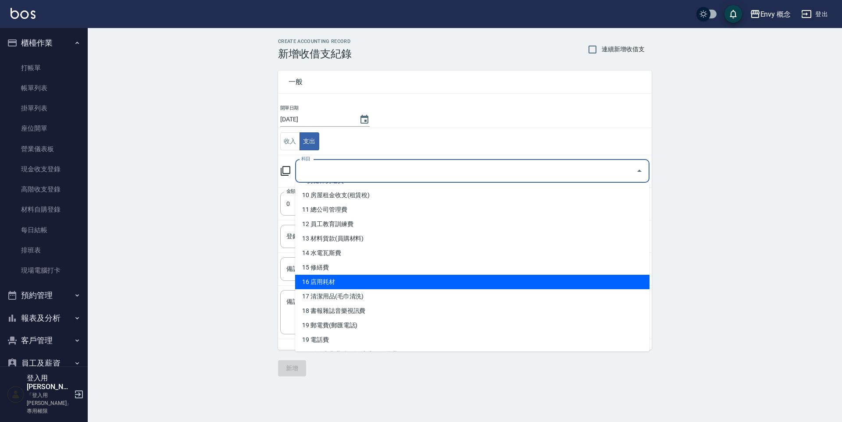
click at [351, 278] on li "16 店用耗材" at bounding box center [472, 282] width 354 height 14
type input "16 店用耗材"
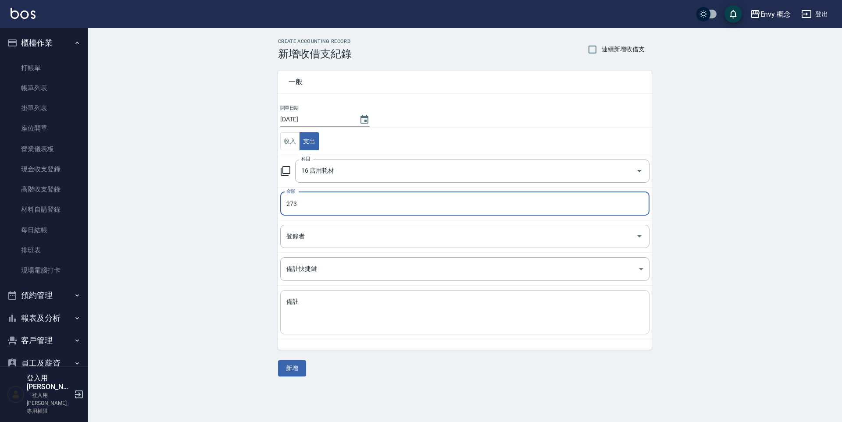
type input "273"
click at [338, 319] on textarea "備註" at bounding box center [464, 313] width 357 height 30
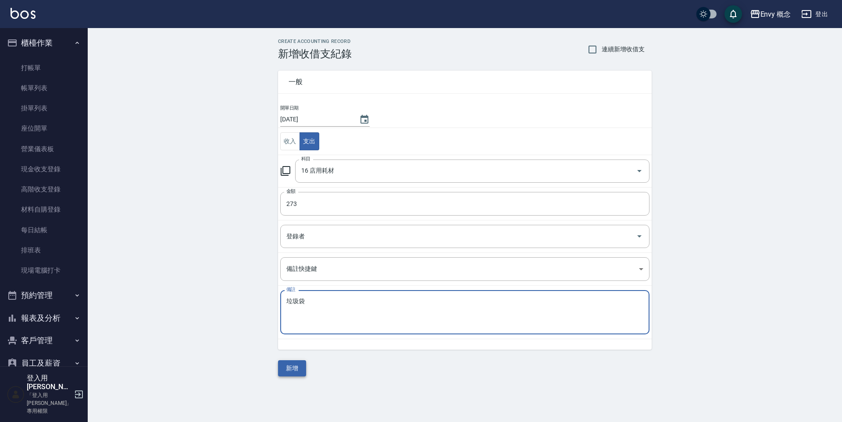
type textarea "垃圾袋"
click at [292, 371] on button "新增" at bounding box center [292, 368] width 28 height 16
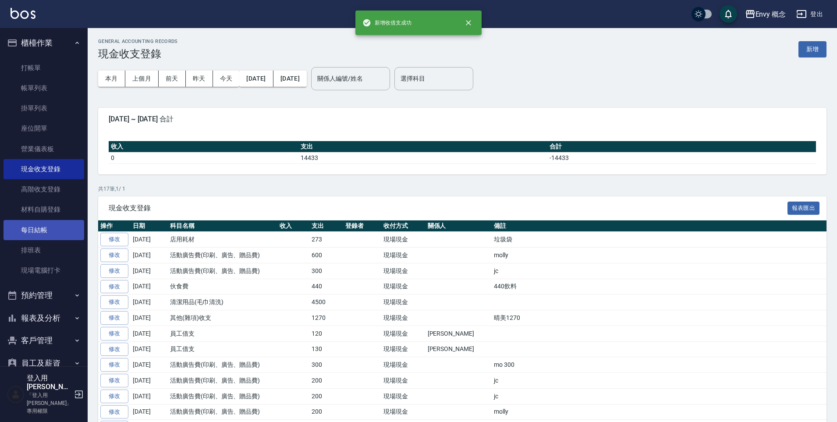
click at [42, 229] on link "每日結帳" at bounding box center [44, 230] width 81 height 20
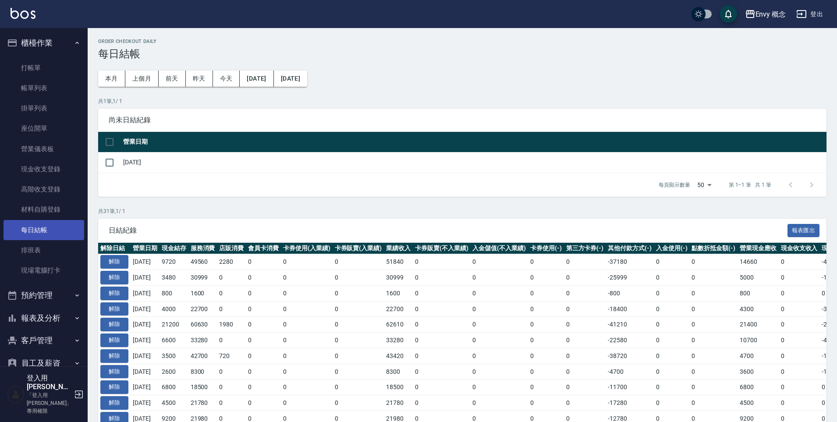
click at [44, 232] on link "每日結帳" at bounding box center [44, 230] width 81 height 20
click at [106, 157] on input "checkbox" at bounding box center [109, 162] width 18 height 18
checkbox input "true"
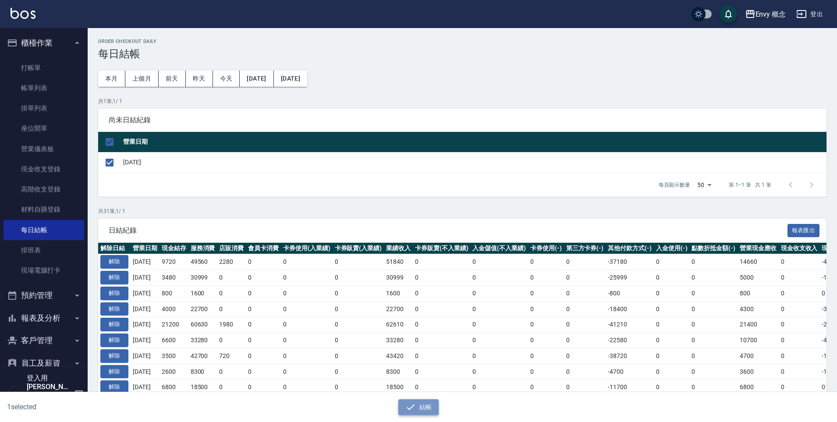
click at [411, 405] on icon "button" at bounding box center [411, 407] width 11 height 11
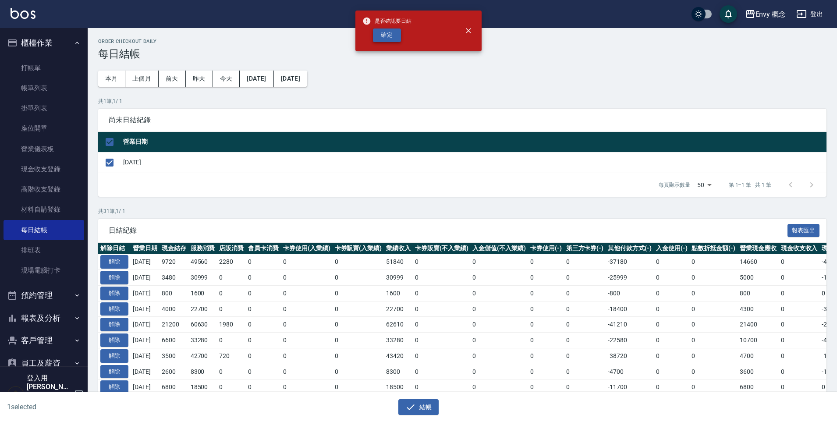
click at [386, 40] on button "確定" at bounding box center [387, 36] width 28 height 14
checkbox input "false"
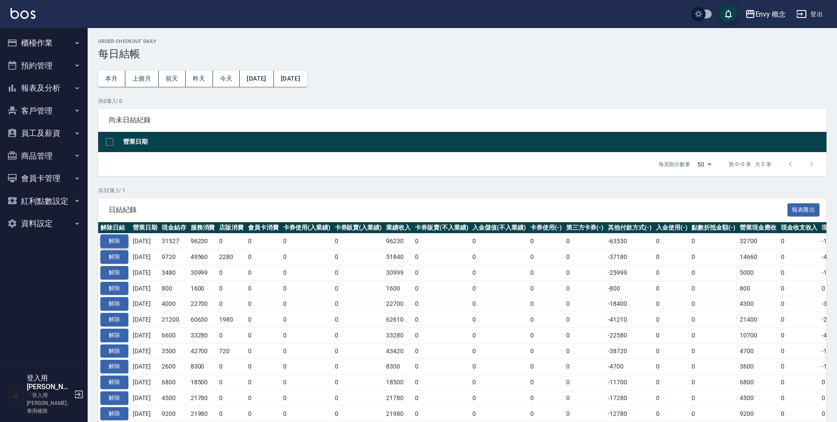
click at [123, 239] on button "解除" at bounding box center [114, 242] width 28 height 14
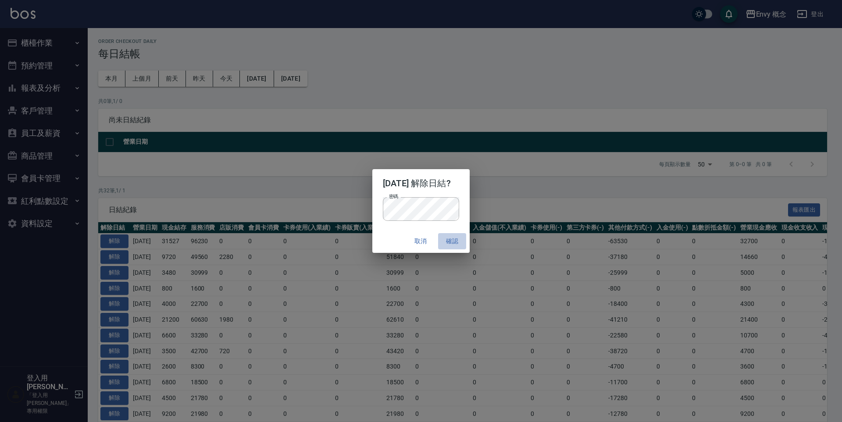
click at [459, 238] on button "確認" at bounding box center [452, 241] width 28 height 16
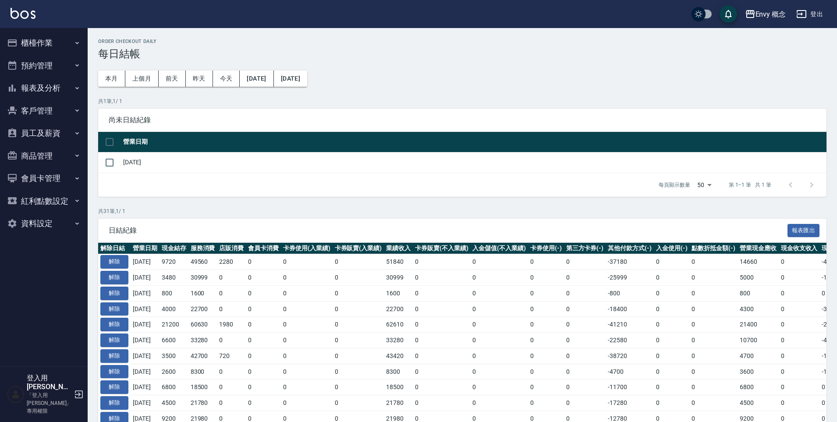
click at [17, 44] on icon "button" at bounding box center [12, 43] width 11 height 11
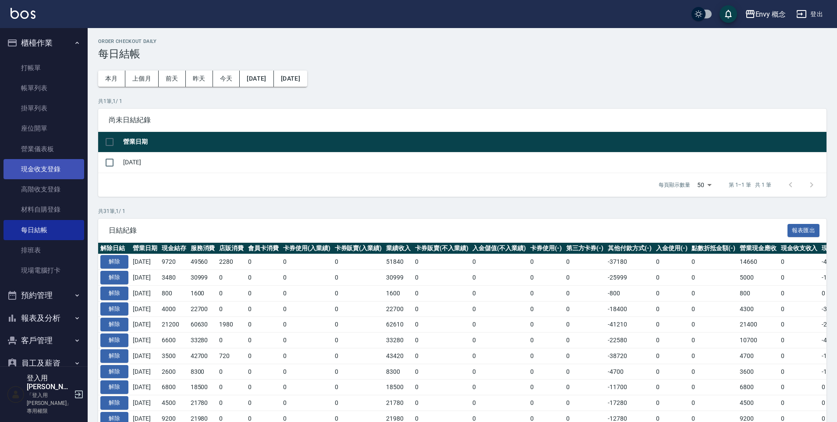
click at [50, 166] on link "現金收支登錄" at bounding box center [44, 169] width 81 height 20
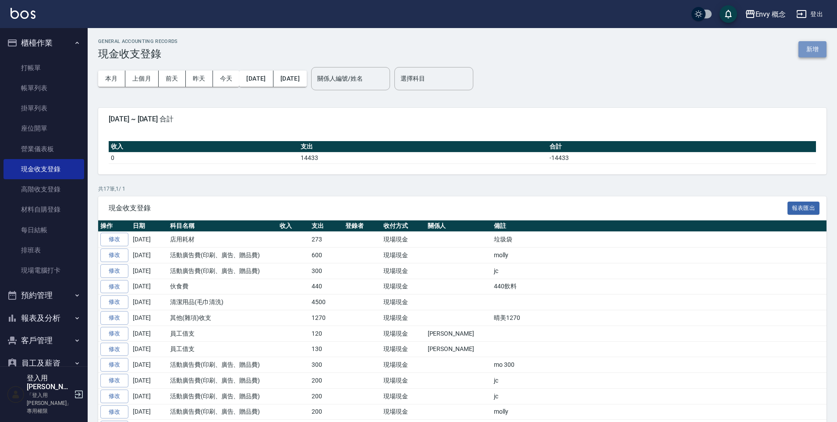
click at [800, 49] on button "新增" at bounding box center [813, 49] width 28 height 16
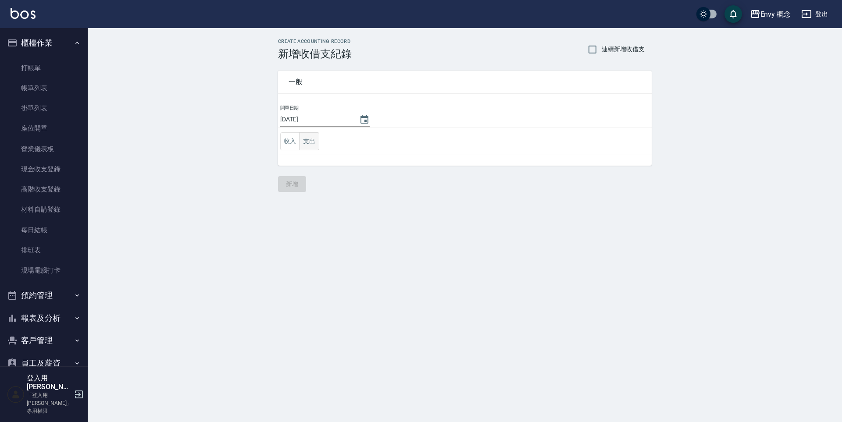
click at [309, 141] on button "支出" at bounding box center [309, 141] width 20 height 18
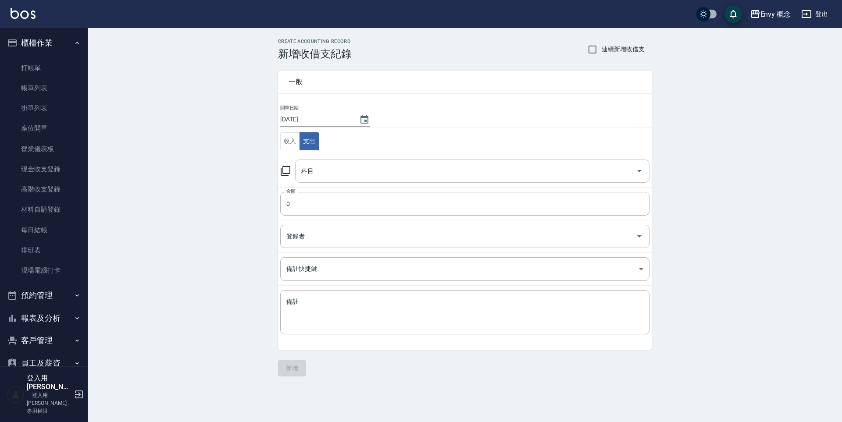
drag, startPoint x: 337, startPoint y: 182, endPoint x: 337, endPoint y: 173, distance: 8.8
click at [338, 182] on div "科目" at bounding box center [472, 171] width 354 height 23
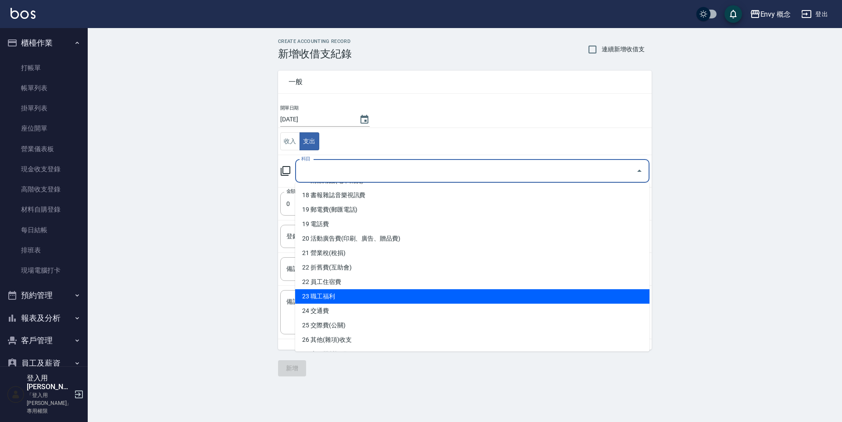
scroll to position [288, 0]
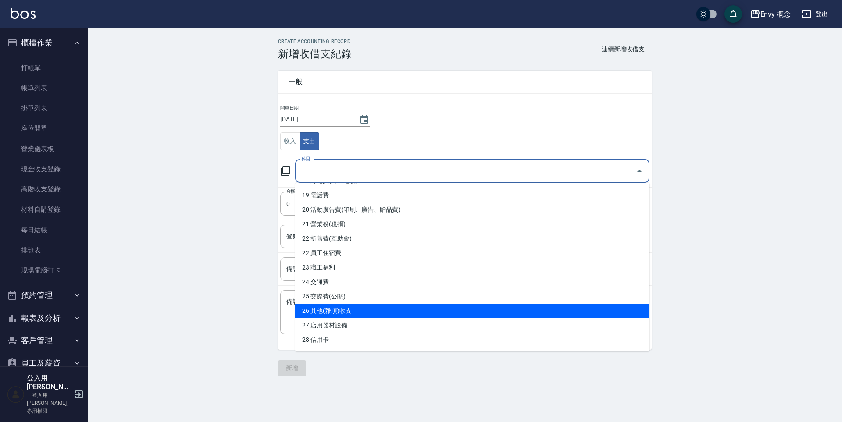
click at [354, 307] on li "26 其他(雜項)收支" at bounding box center [472, 311] width 354 height 14
type input "26 其他(雜項)收支"
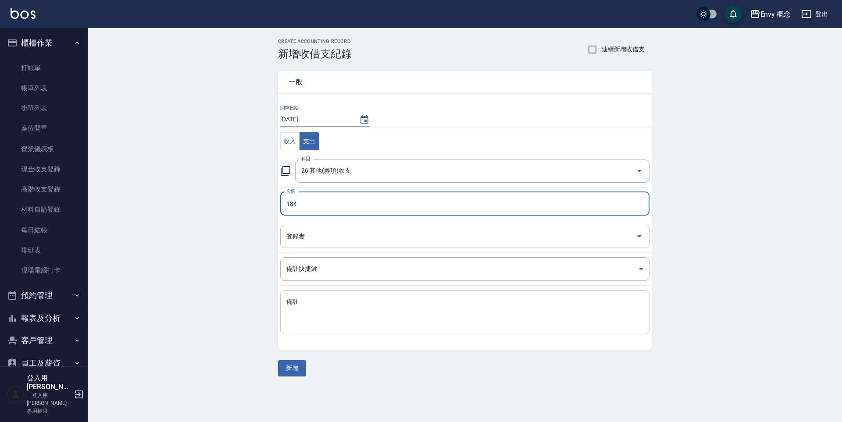
type input "184"
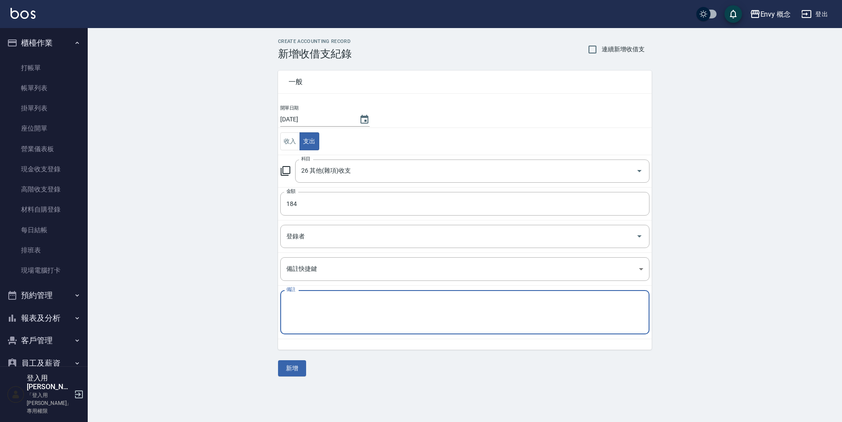
click at [357, 312] on textarea "備註" at bounding box center [464, 313] width 357 height 30
type textarea "x"
type textarea "拉拉"
click at [299, 372] on button "新增" at bounding box center [292, 368] width 28 height 16
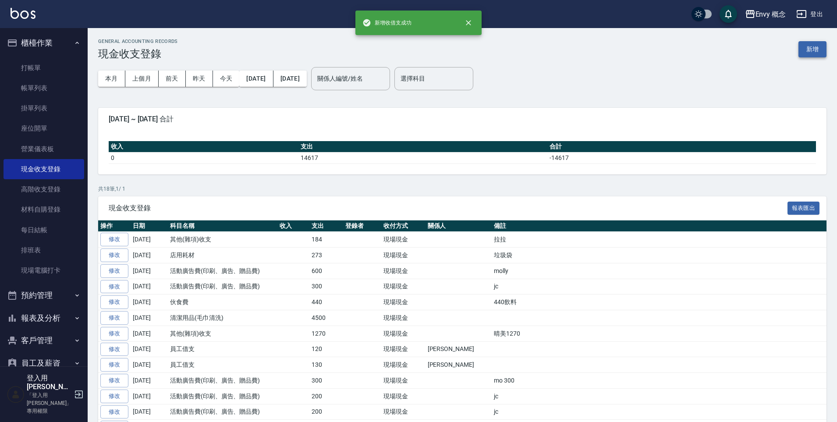
click at [820, 53] on button "新增" at bounding box center [813, 49] width 28 height 16
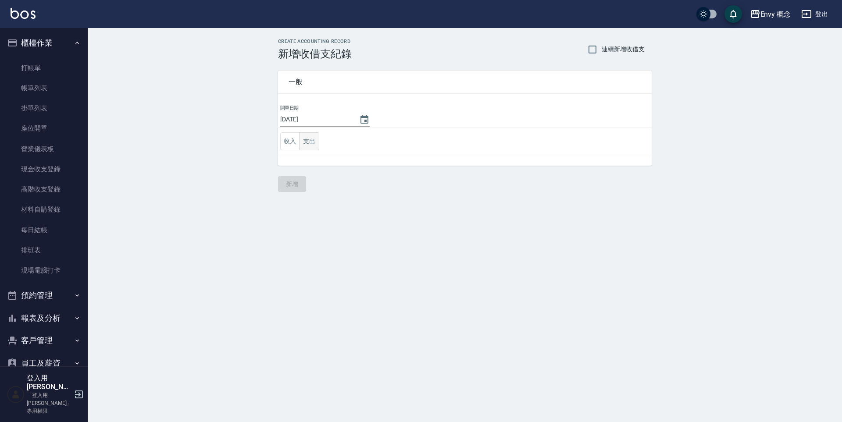
click at [308, 141] on button "支出" at bounding box center [309, 141] width 20 height 18
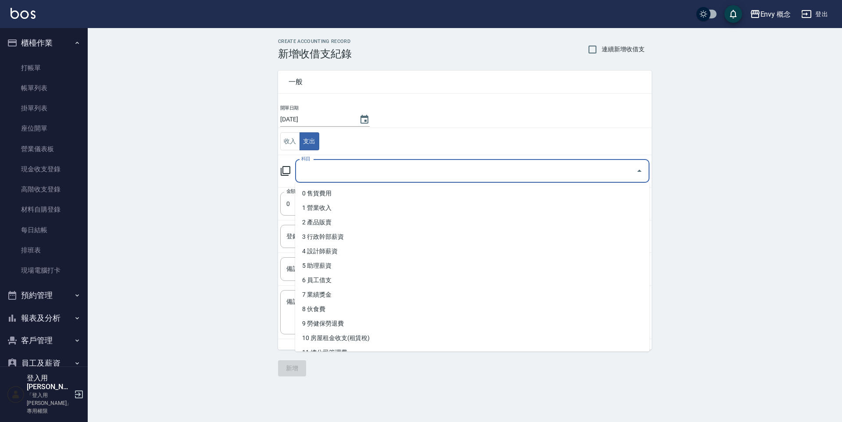
click at [323, 169] on input "科目" at bounding box center [465, 171] width 333 height 15
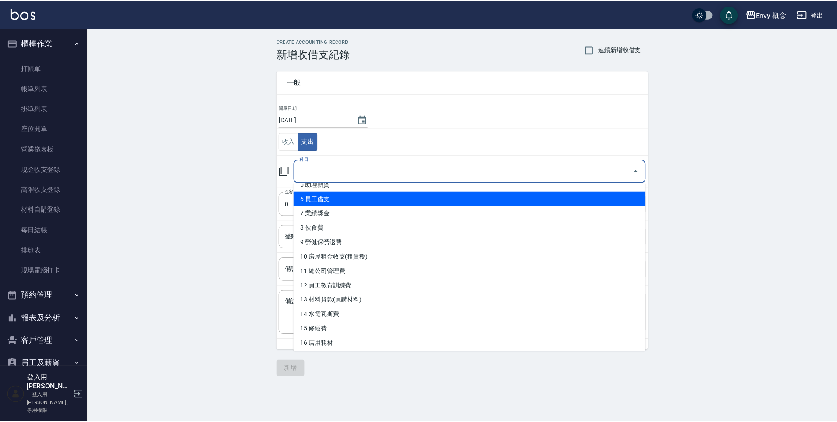
scroll to position [125, 0]
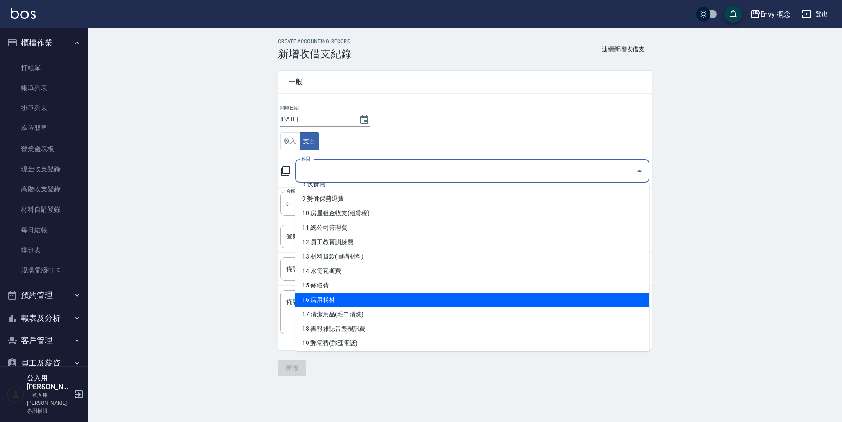
click at [380, 298] on li "16 店用耗材" at bounding box center [472, 300] width 354 height 14
type input "16 店用耗材"
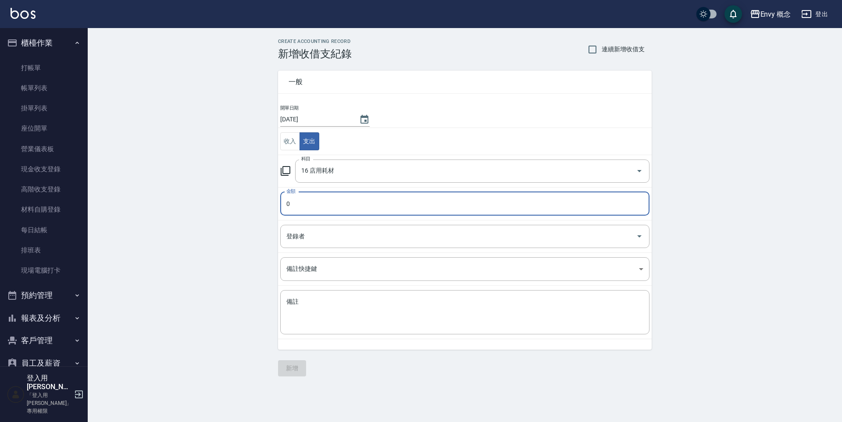
click at [350, 207] on input "0" at bounding box center [464, 204] width 369 height 24
type input "650"
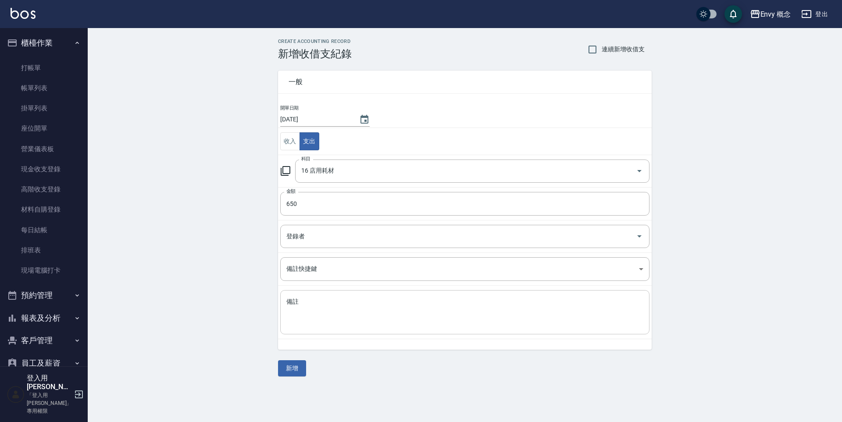
click at [373, 311] on textarea "備註" at bounding box center [464, 313] width 357 height 30
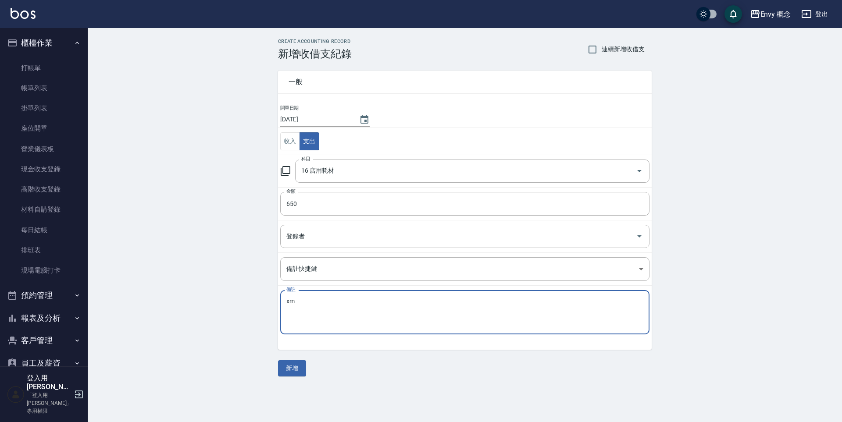
type textarea "x"
type textarea "鋁箔紙"
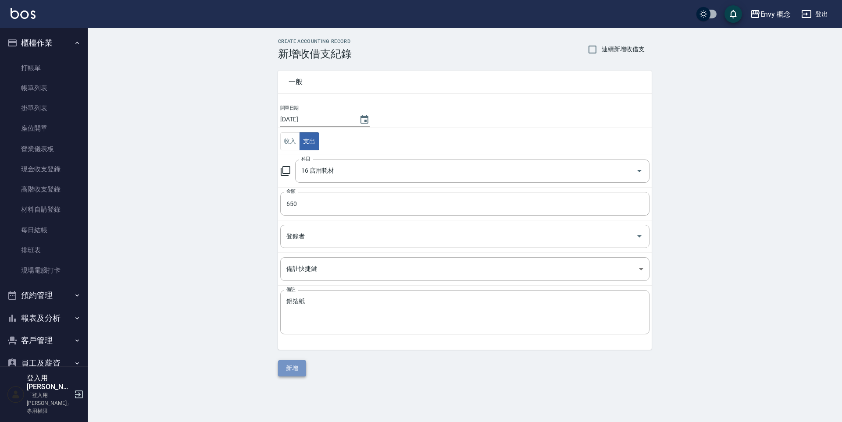
click at [288, 367] on button "新增" at bounding box center [292, 368] width 28 height 16
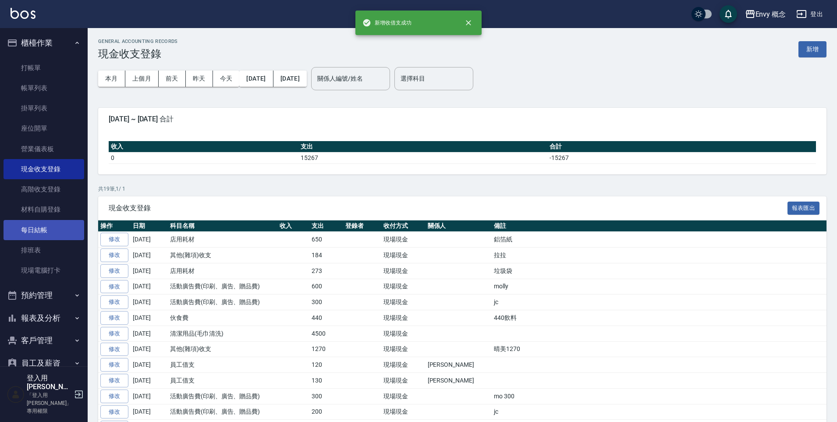
click at [44, 232] on link "每日結帳" at bounding box center [44, 230] width 81 height 20
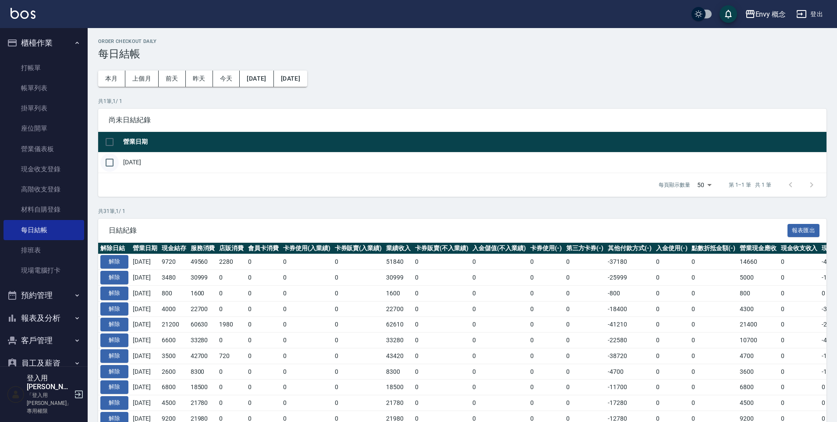
click at [111, 163] on input "checkbox" at bounding box center [109, 162] width 18 height 18
checkbox input "true"
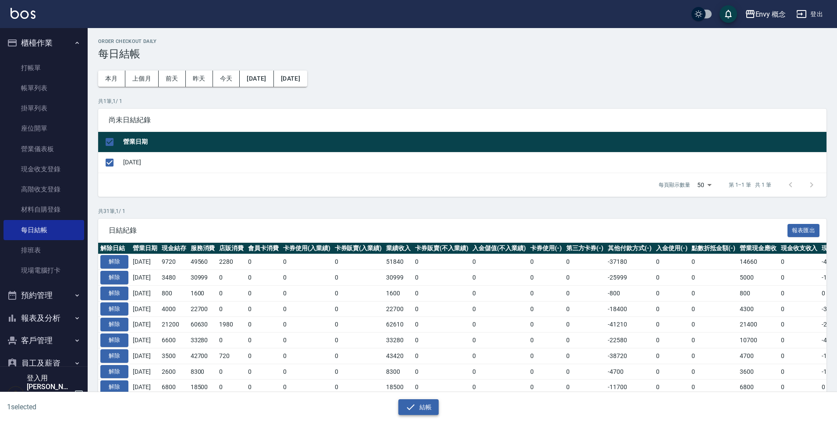
click at [417, 407] on button "結帳" at bounding box center [419, 407] width 41 height 16
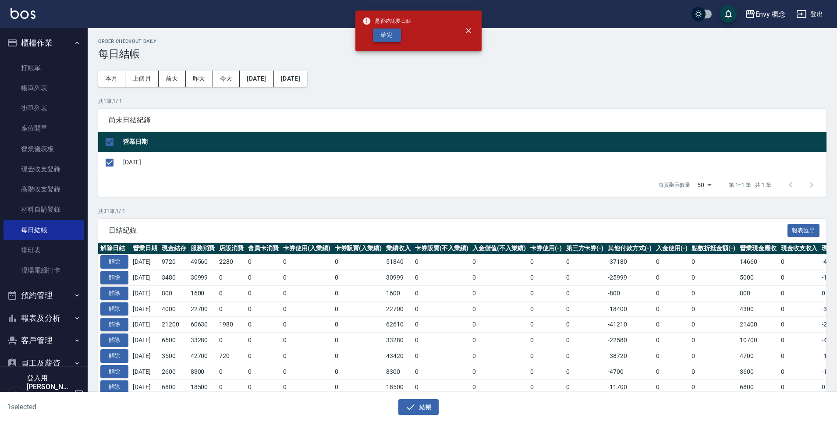
click at [396, 38] on button "確定" at bounding box center [387, 36] width 28 height 14
checkbox input "false"
